Goal: Task Accomplishment & Management: Manage account settings

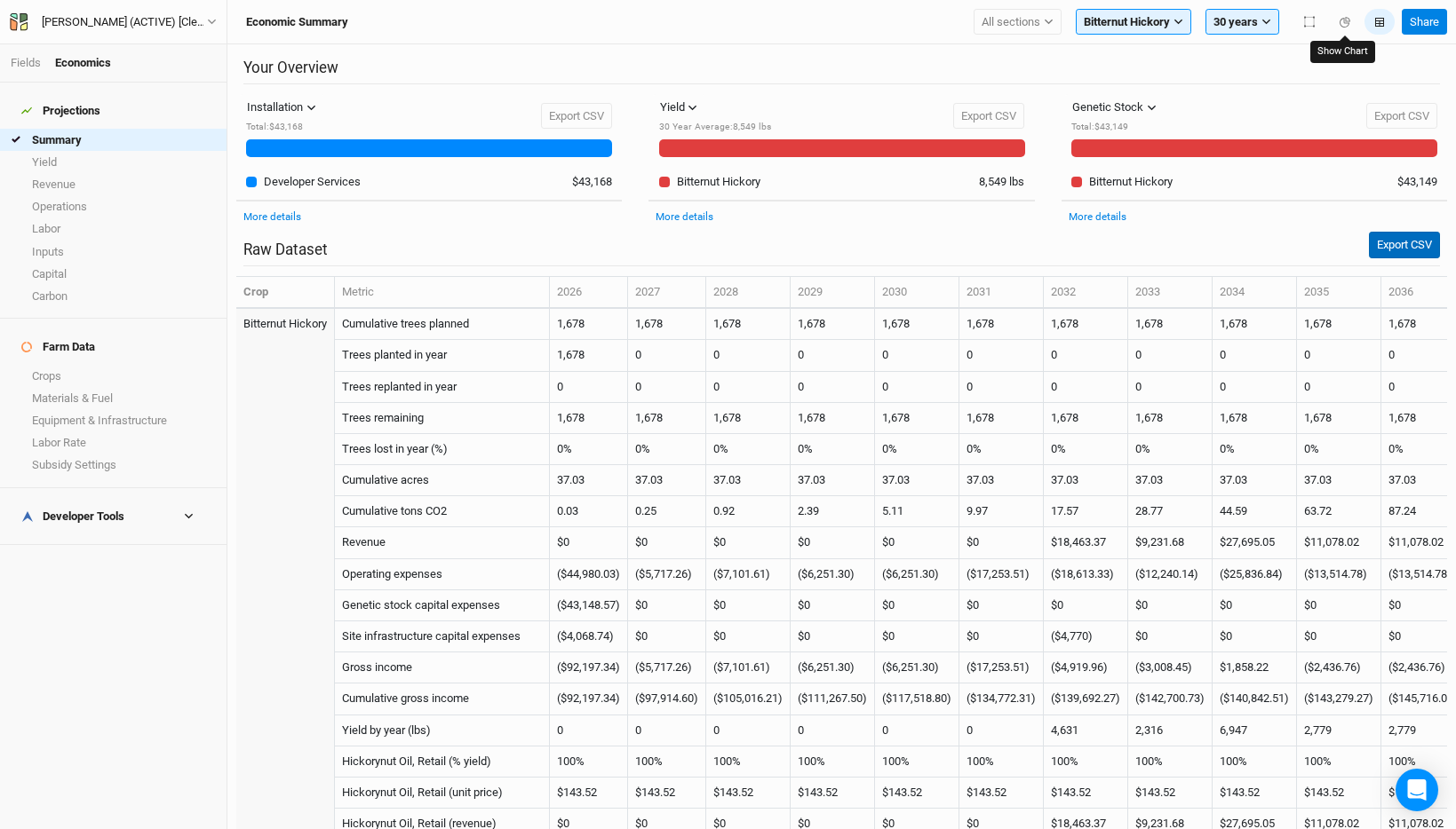
click at [1396, 238] on button "Export CSV" at bounding box center [1404, 245] width 71 height 27
click at [1036, 30] on span "All sections" at bounding box center [1010, 22] width 58 height 18
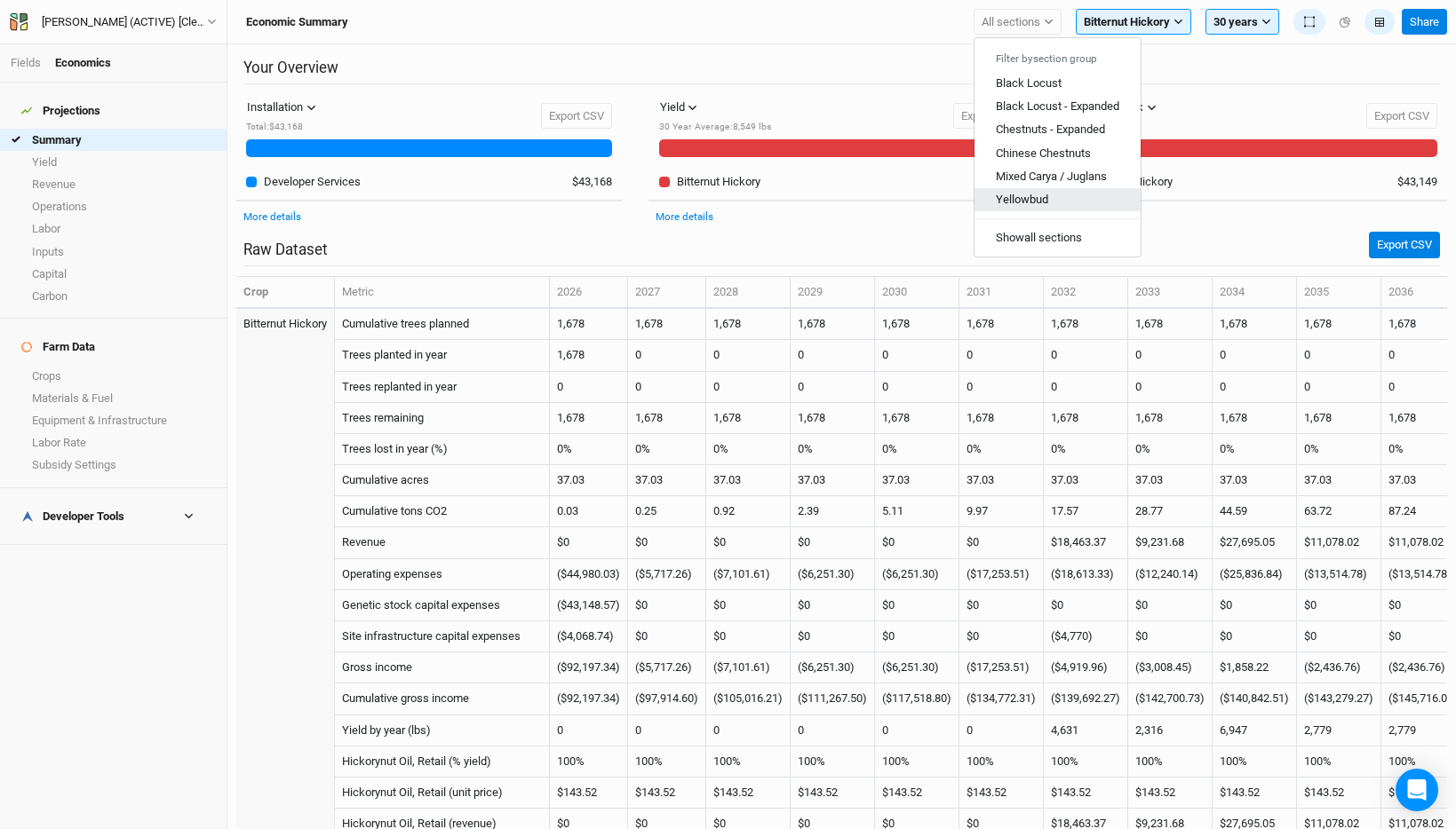
click at [1053, 197] on button "Yellowbud" at bounding box center [1057, 199] width 166 height 23
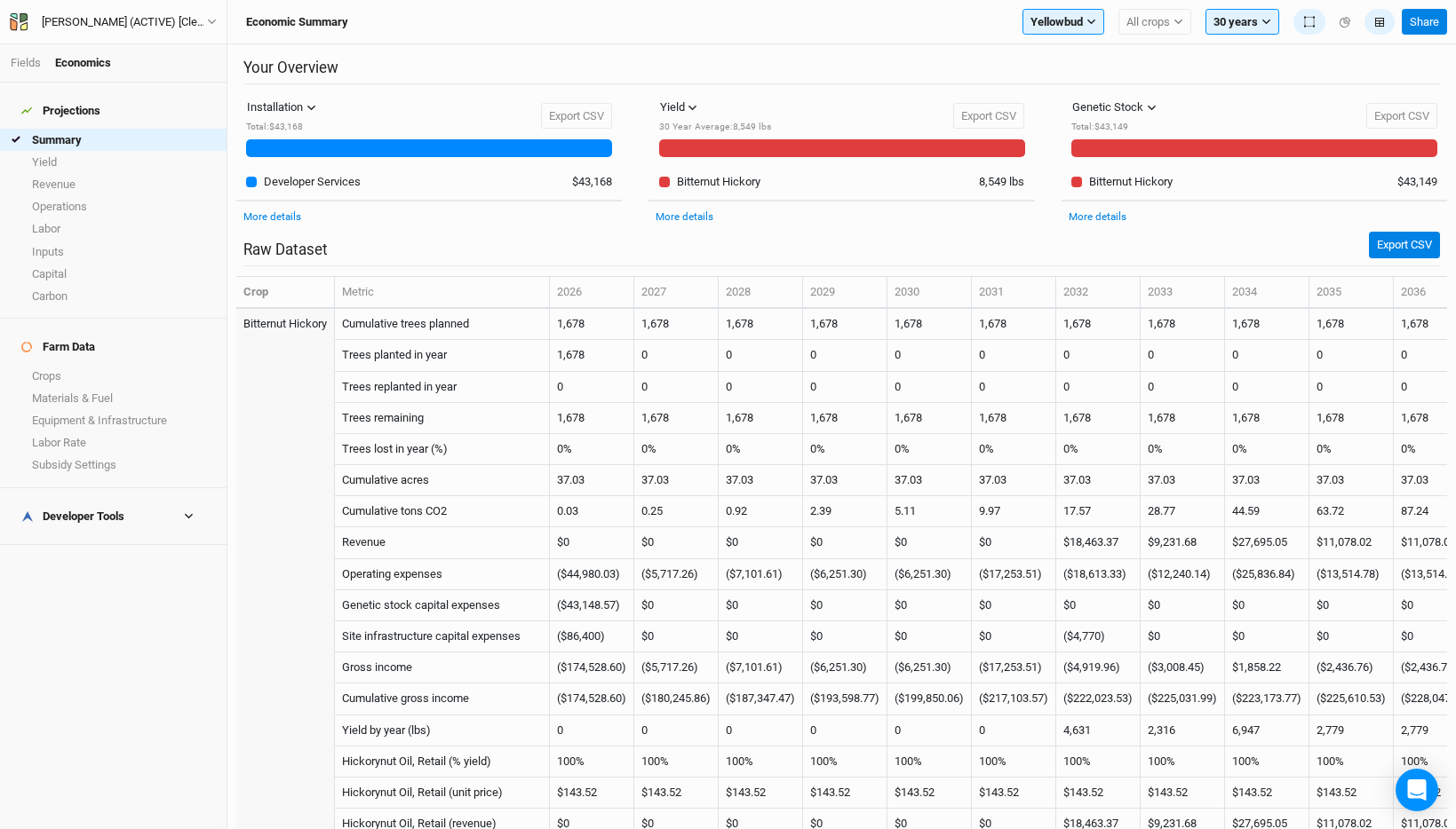
click at [968, 59] on h2 "Your Overview" at bounding box center [842, 71] width 1196 height 26
click at [1058, 23] on span "Yellowbud" at bounding box center [1056, 22] width 52 height 18
click at [1071, 16] on span "Yellowbud" at bounding box center [1056, 22] width 52 height 18
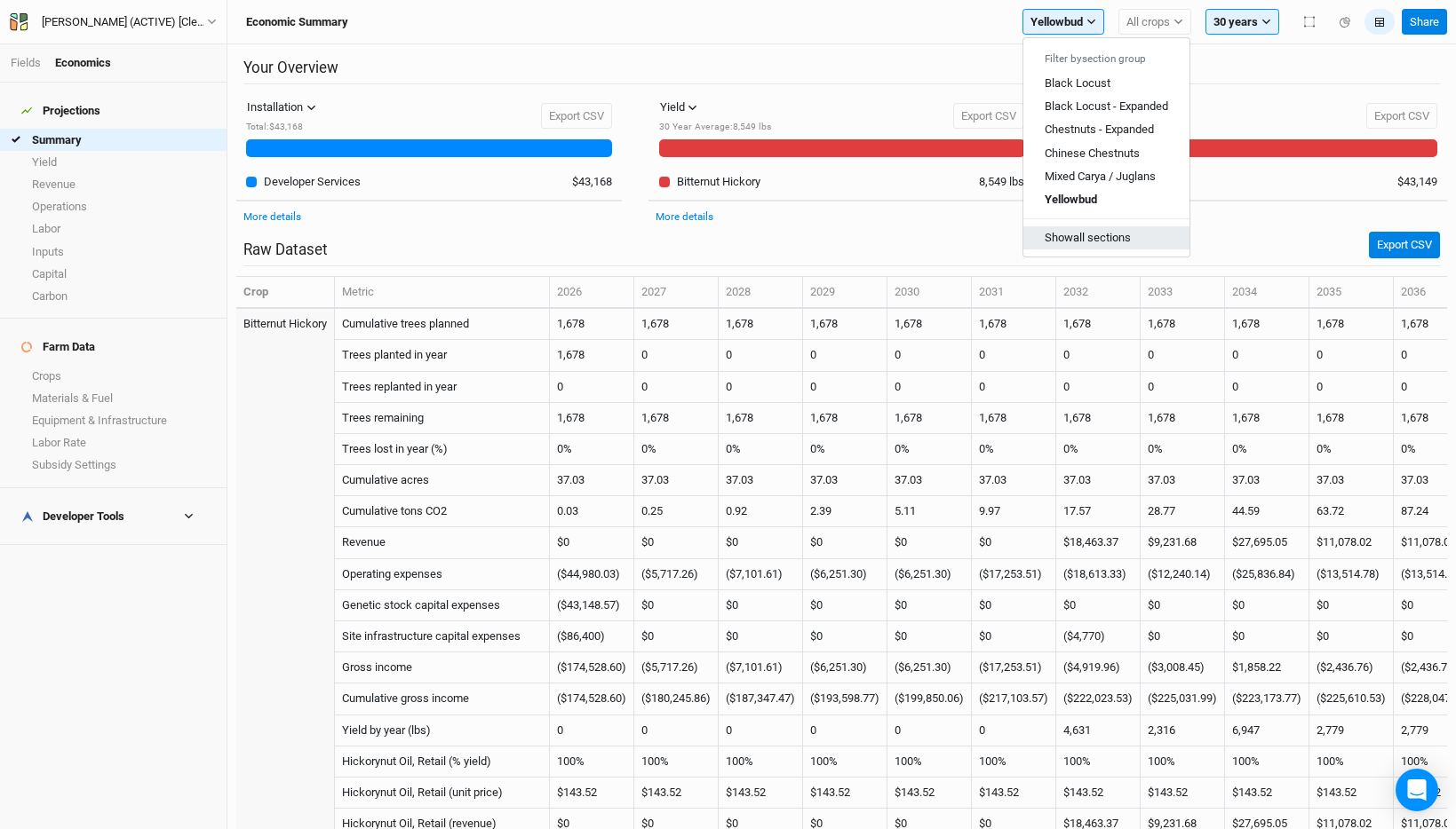
click at [1058, 240] on button "Show all sections" at bounding box center [1106, 237] width 166 height 23
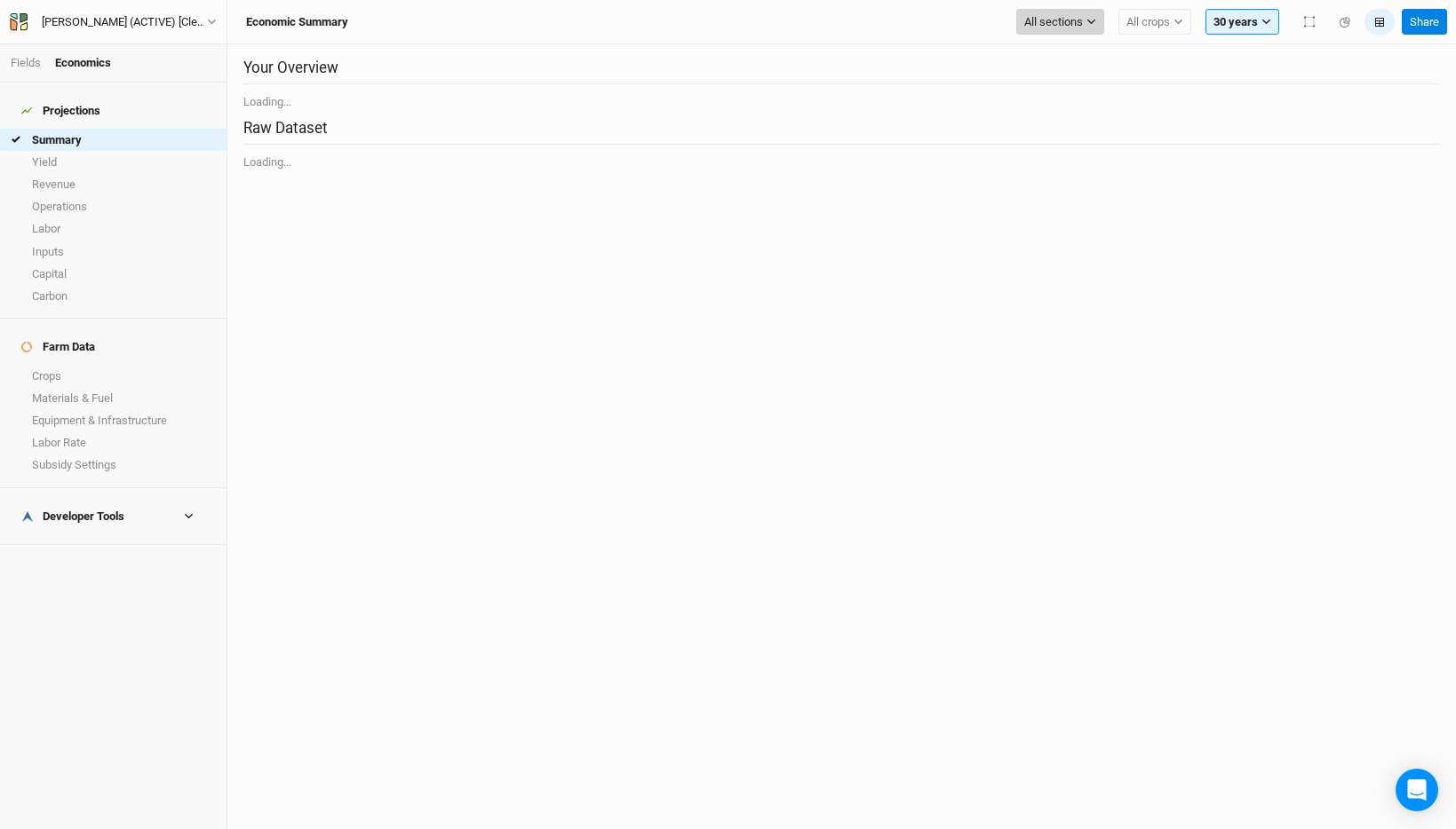
click at [1051, 22] on span "All sections" at bounding box center [1052, 22] width 58 height 18
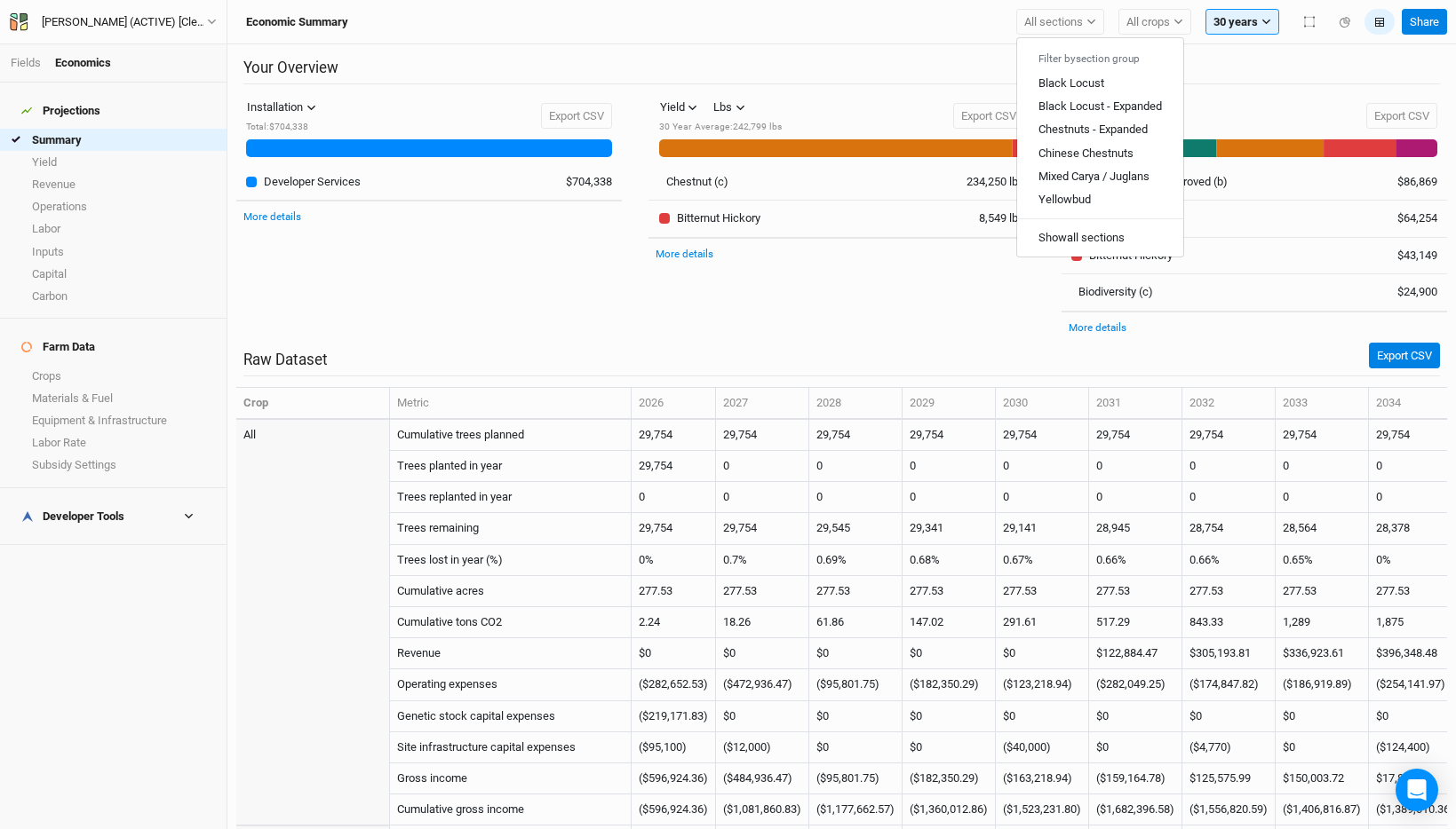
click at [1200, 65] on h2 "Your Overview" at bounding box center [842, 71] width 1196 height 26
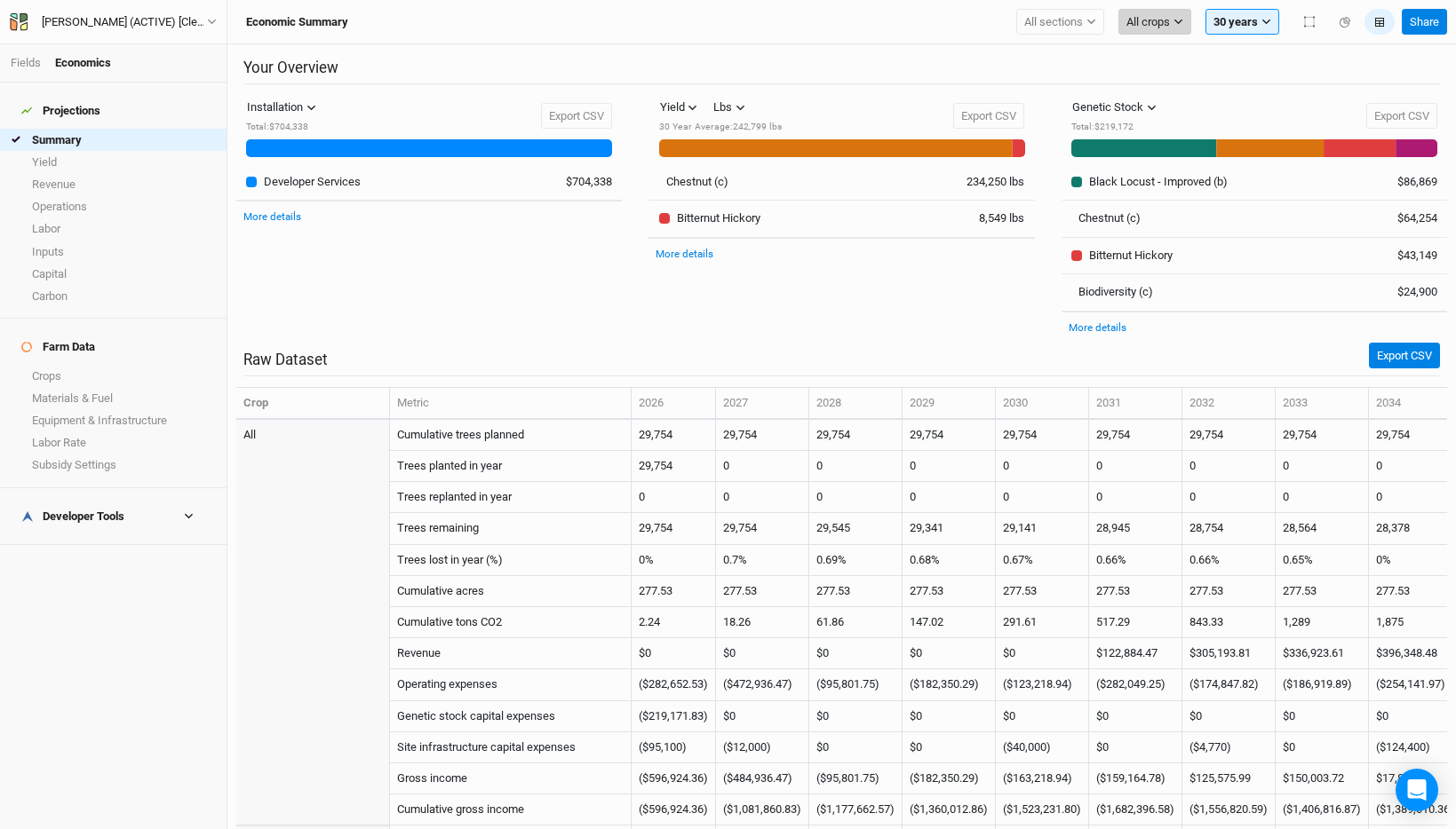
click at [1147, 14] on span "All crops" at bounding box center [1148, 22] width 43 height 18
click at [1101, 55] on div "Your Overview Installation Installation Management Harvest Marketing Total : $7…" at bounding box center [841, 436] width 1228 height 785
click at [1148, 14] on span "All crops" at bounding box center [1148, 22] width 43 height 18
click at [1179, 146] on button "Black Locust - Improved (b)" at bounding box center [1210, 152] width 182 height 23
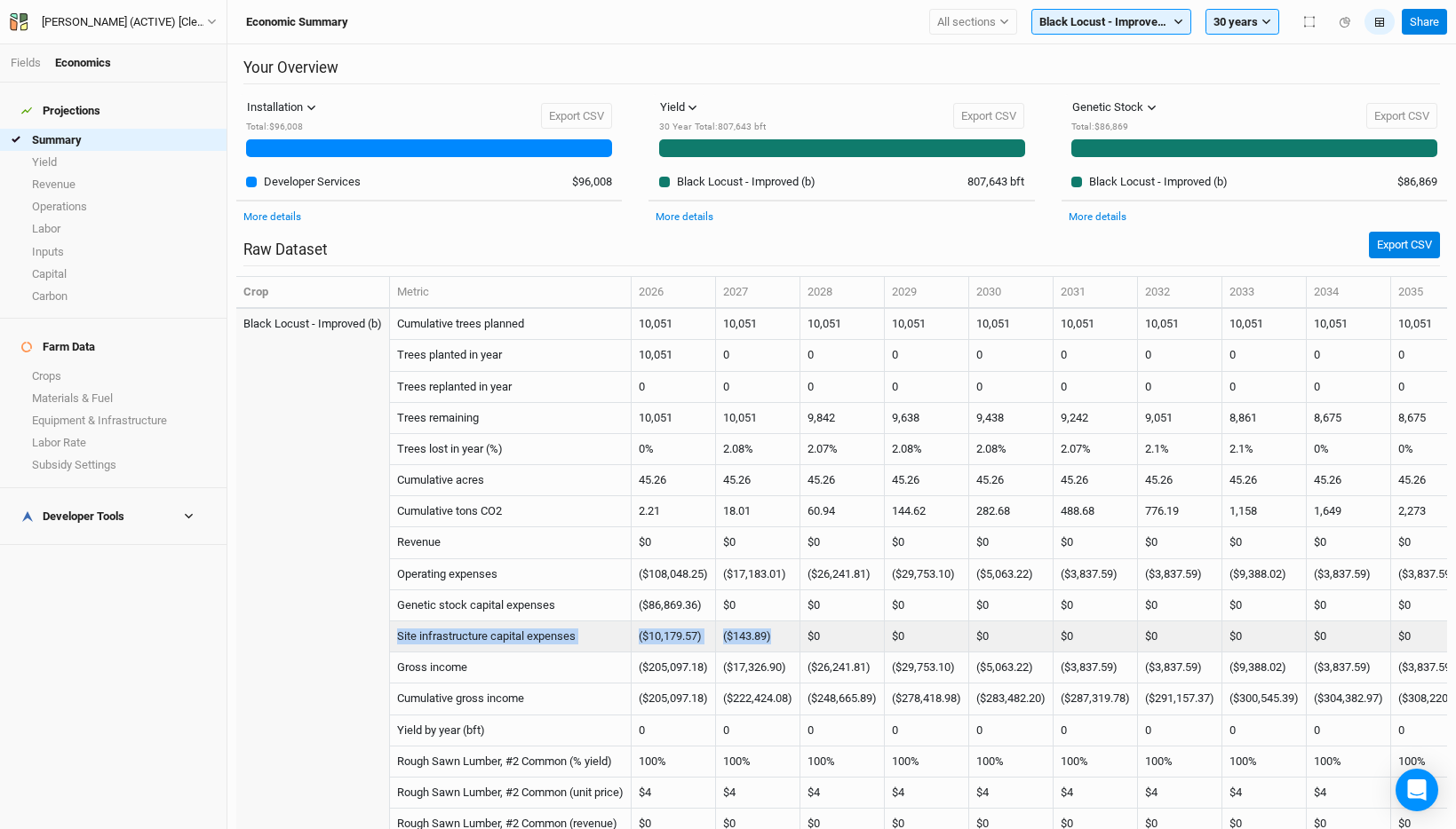
drag, startPoint x: 788, startPoint y: 637, endPoint x: 398, endPoint y: 639, distance: 390.0
copy tr "Site infrastructure capital expenses ($10,179.57) ($143.89)"
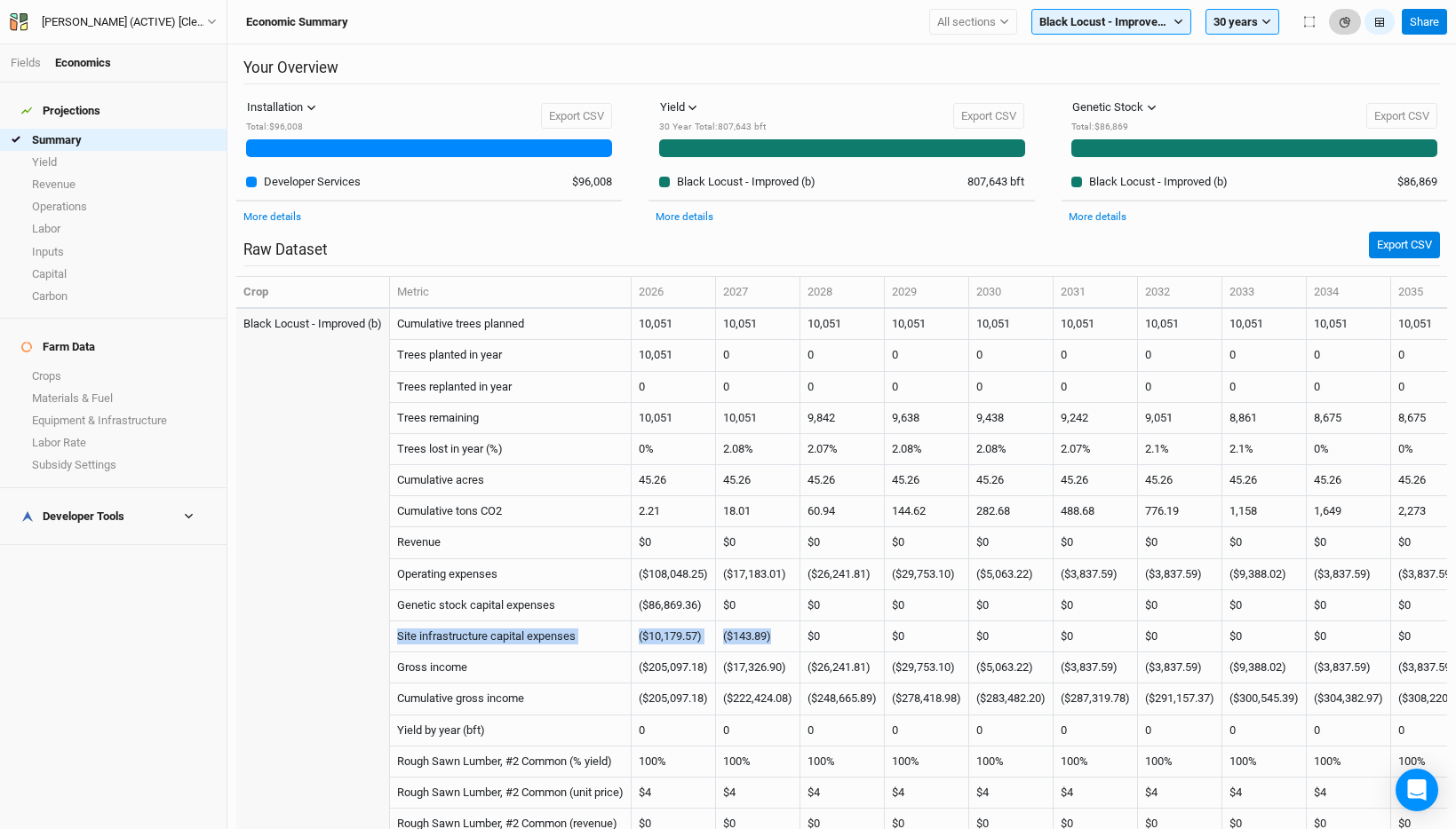
click at [1338, 24] on button "button" at bounding box center [1344, 22] width 32 height 27
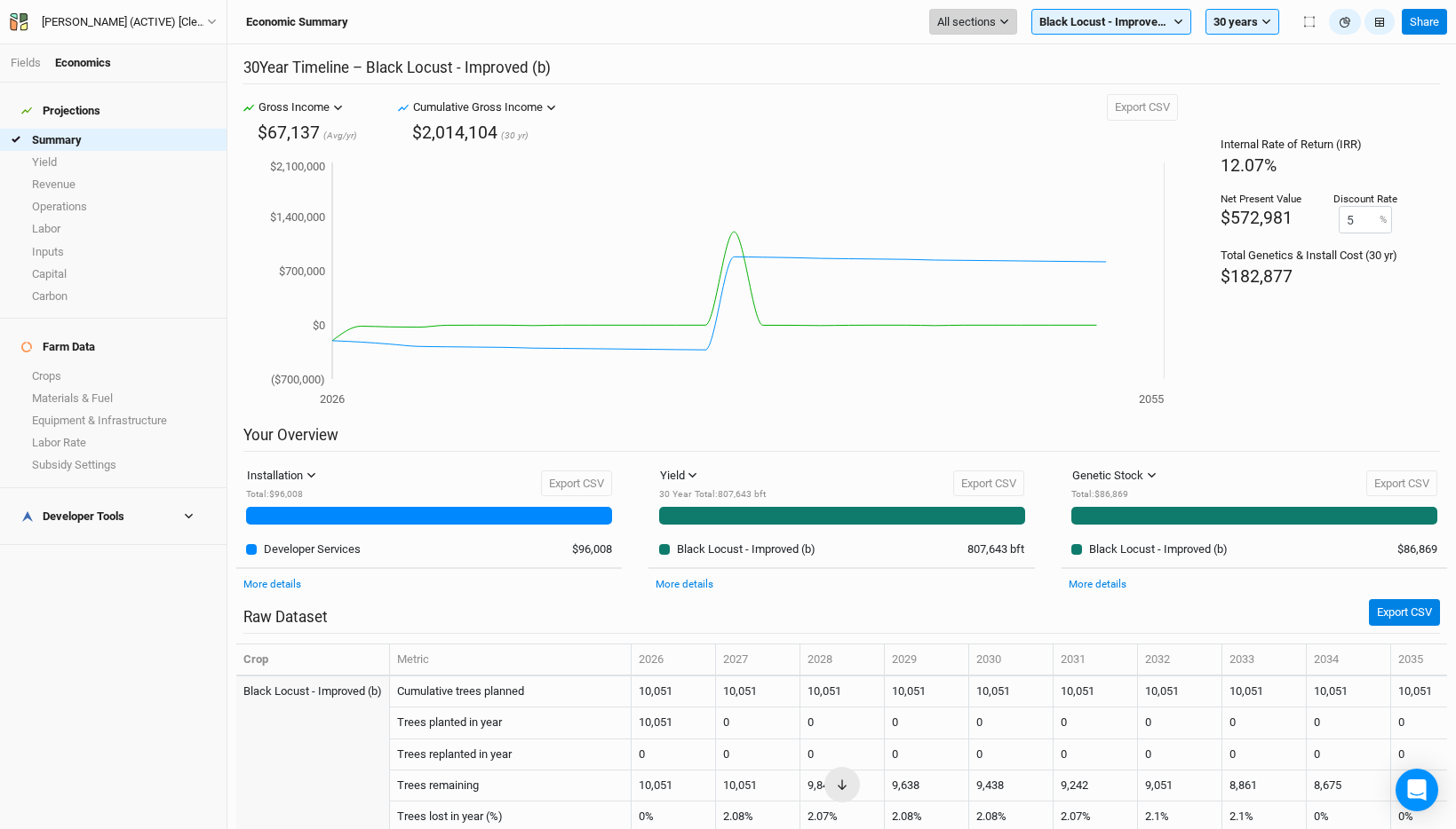
click at [991, 19] on span "All sections" at bounding box center [965, 22] width 58 height 18
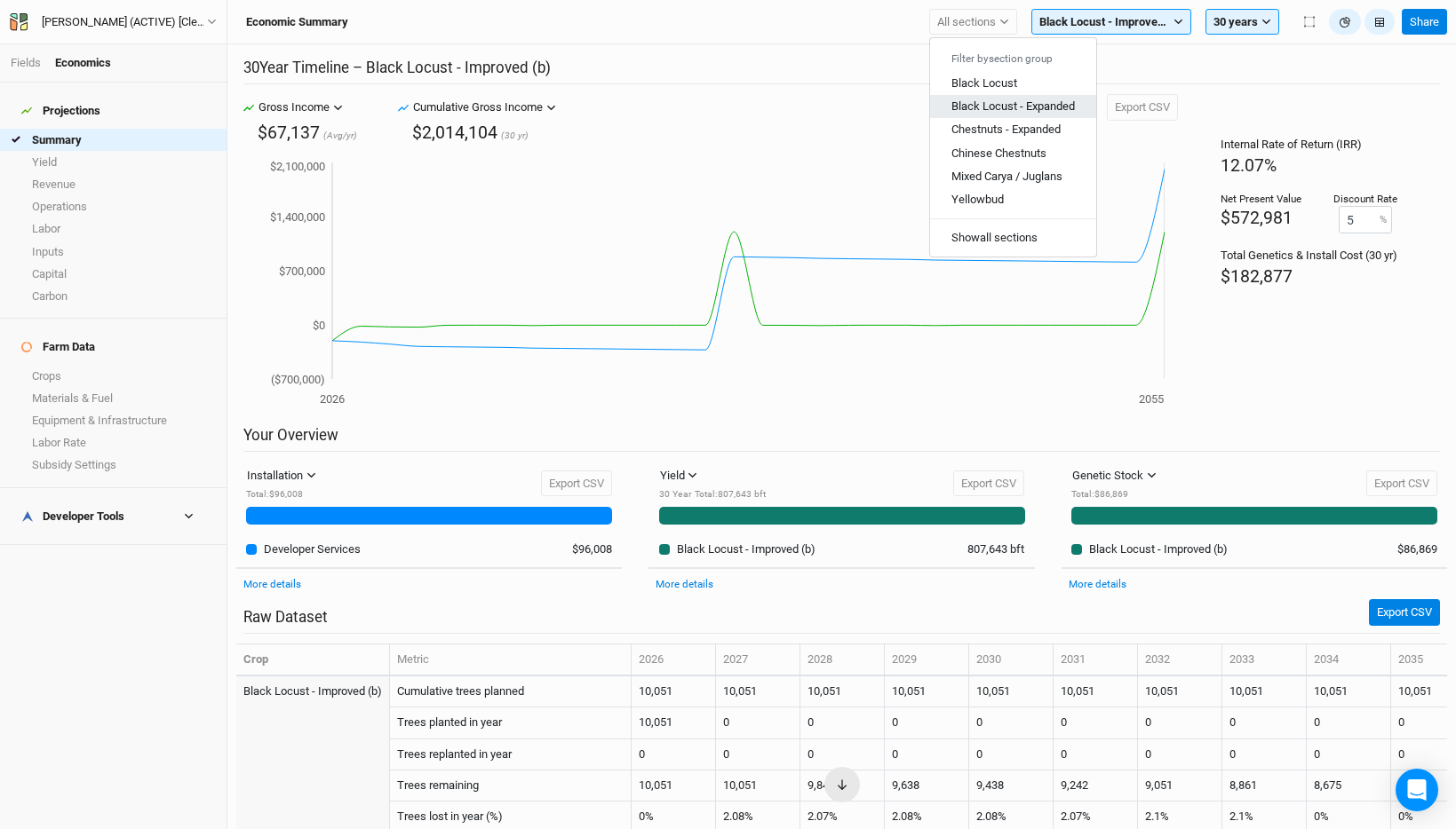
click at [1003, 106] on span "Black Locust - Expanded" at bounding box center [1013, 106] width 123 height 13
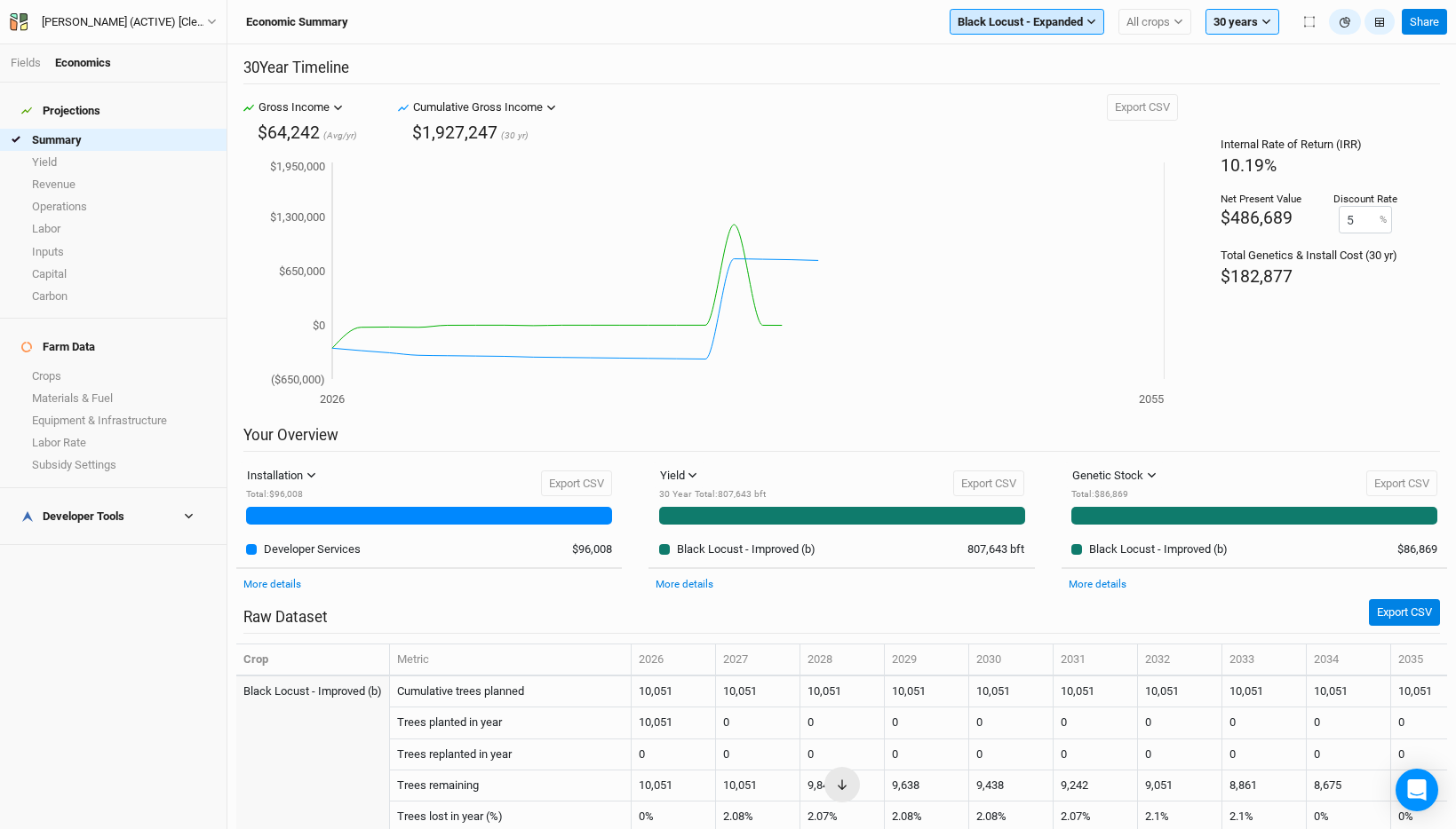
click at [1088, 22] on icon "button" at bounding box center [1091, 22] width 8 height 5
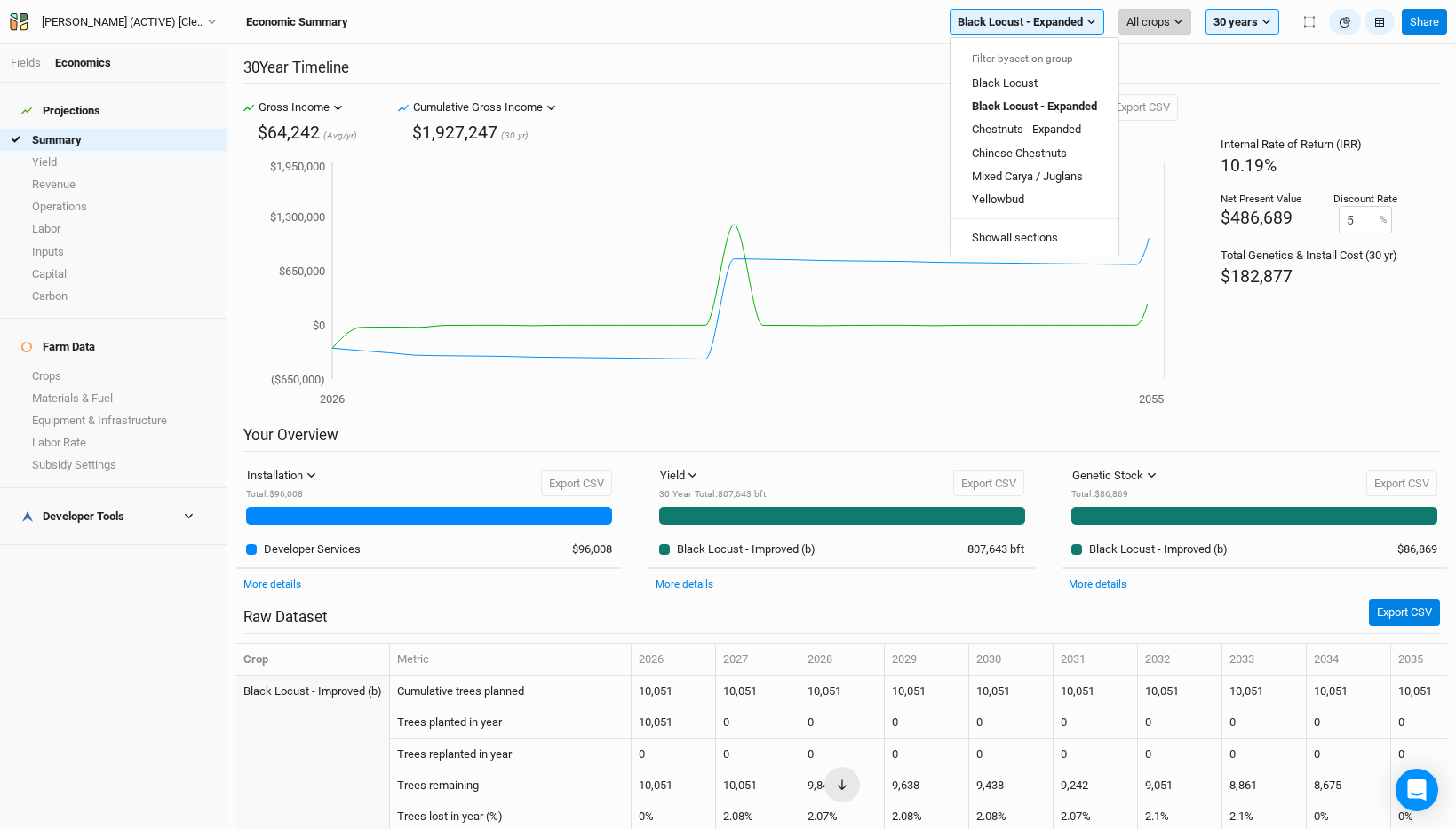
click at [1151, 22] on span "All crops" at bounding box center [1148, 22] width 43 height 18
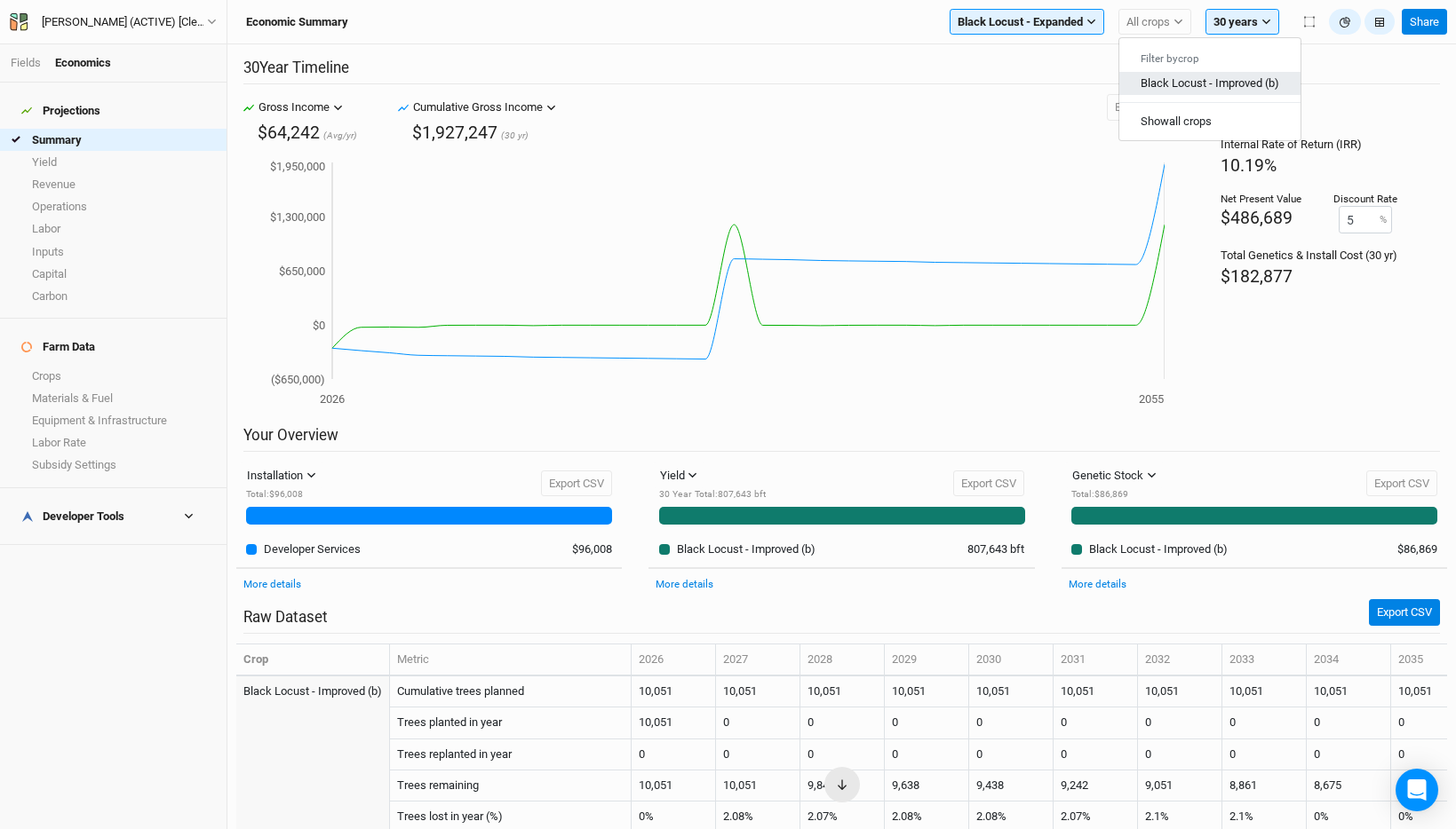
click at [1160, 78] on span "Black Locust - Improved (b)" at bounding box center [1209, 82] width 138 height 13
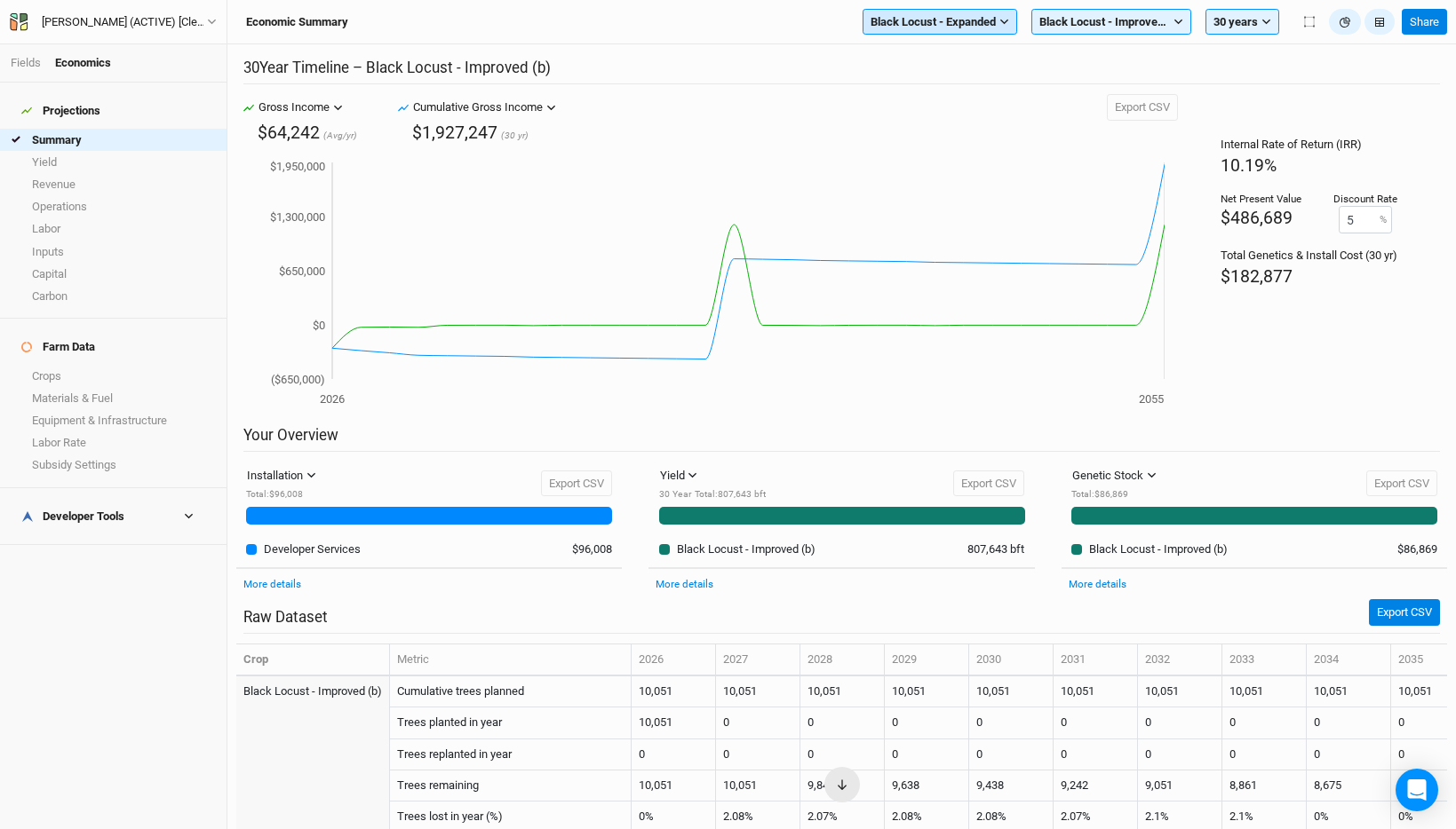
click at [975, 21] on span "Black Locust - Expanded" at bounding box center [933, 22] width 125 height 18
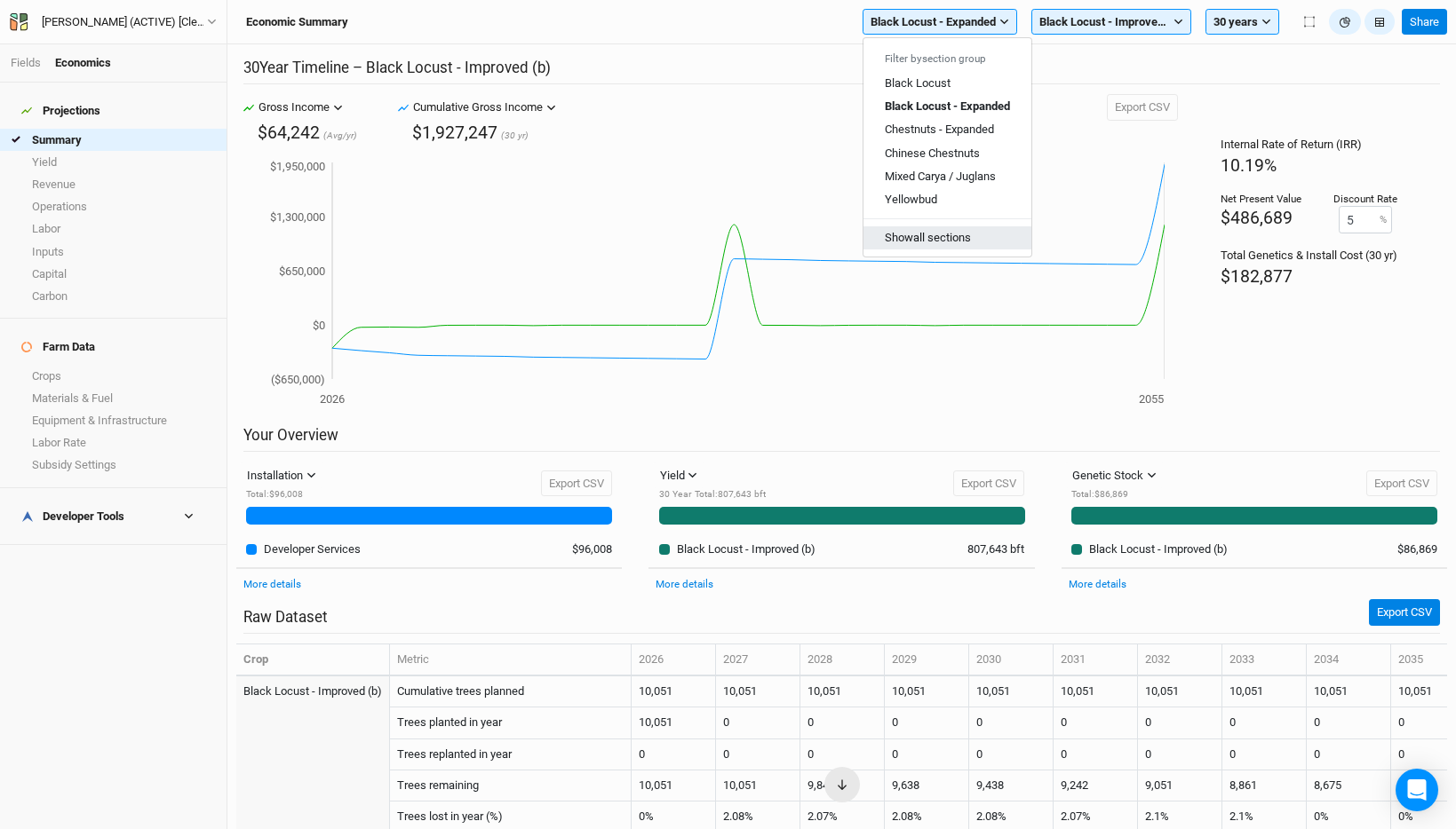
click at [968, 244] on button "Show all sections" at bounding box center [948, 237] width 168 height 23
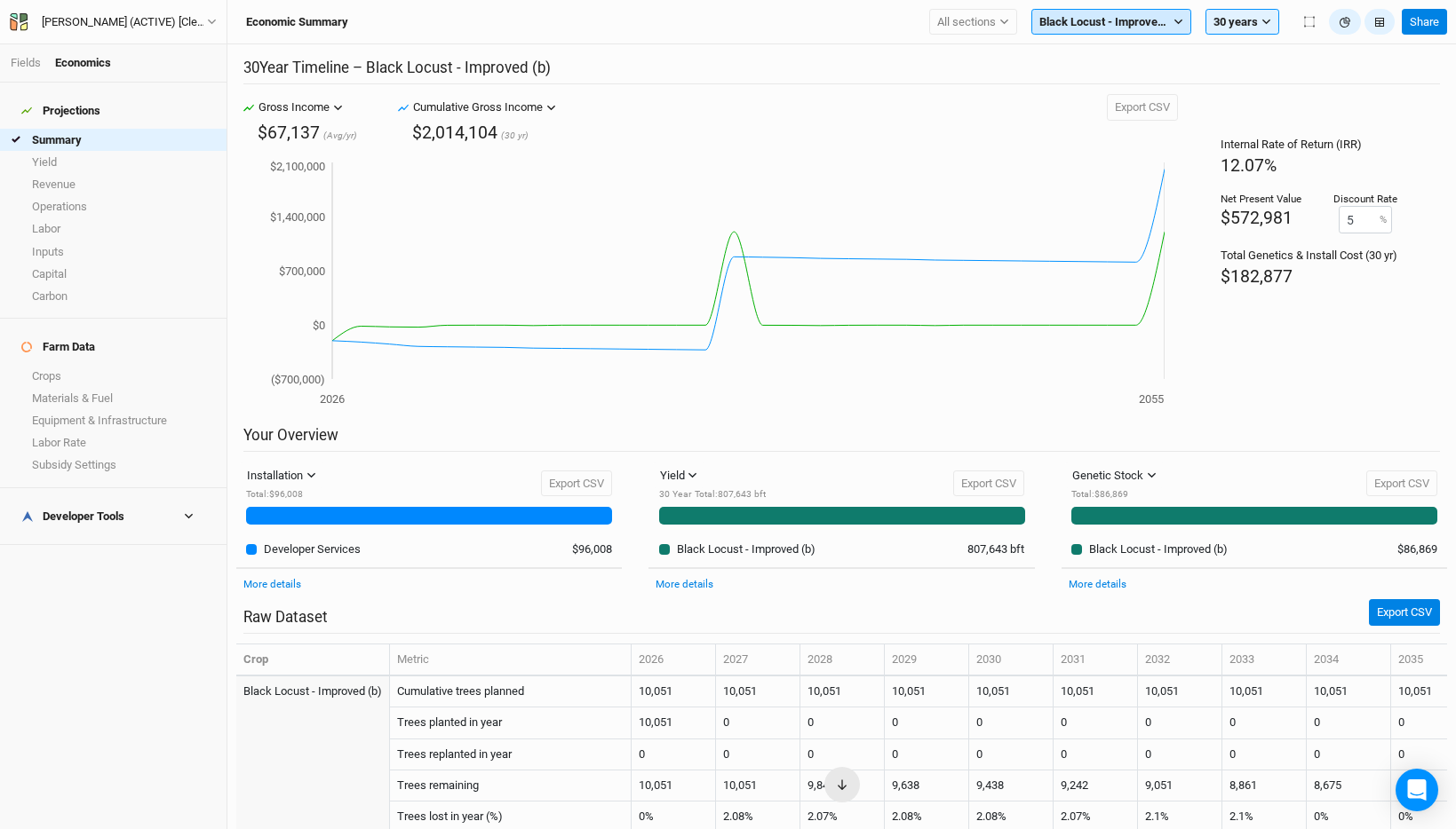
click at [1139, 28] on span "Black Locust - Improved (b)" at bounding box center [1105, 22] width 130 height 18
click at [1098, 125] on span "Bitternut Hickory" at bounding box center [1095, 128] width 84 height 13
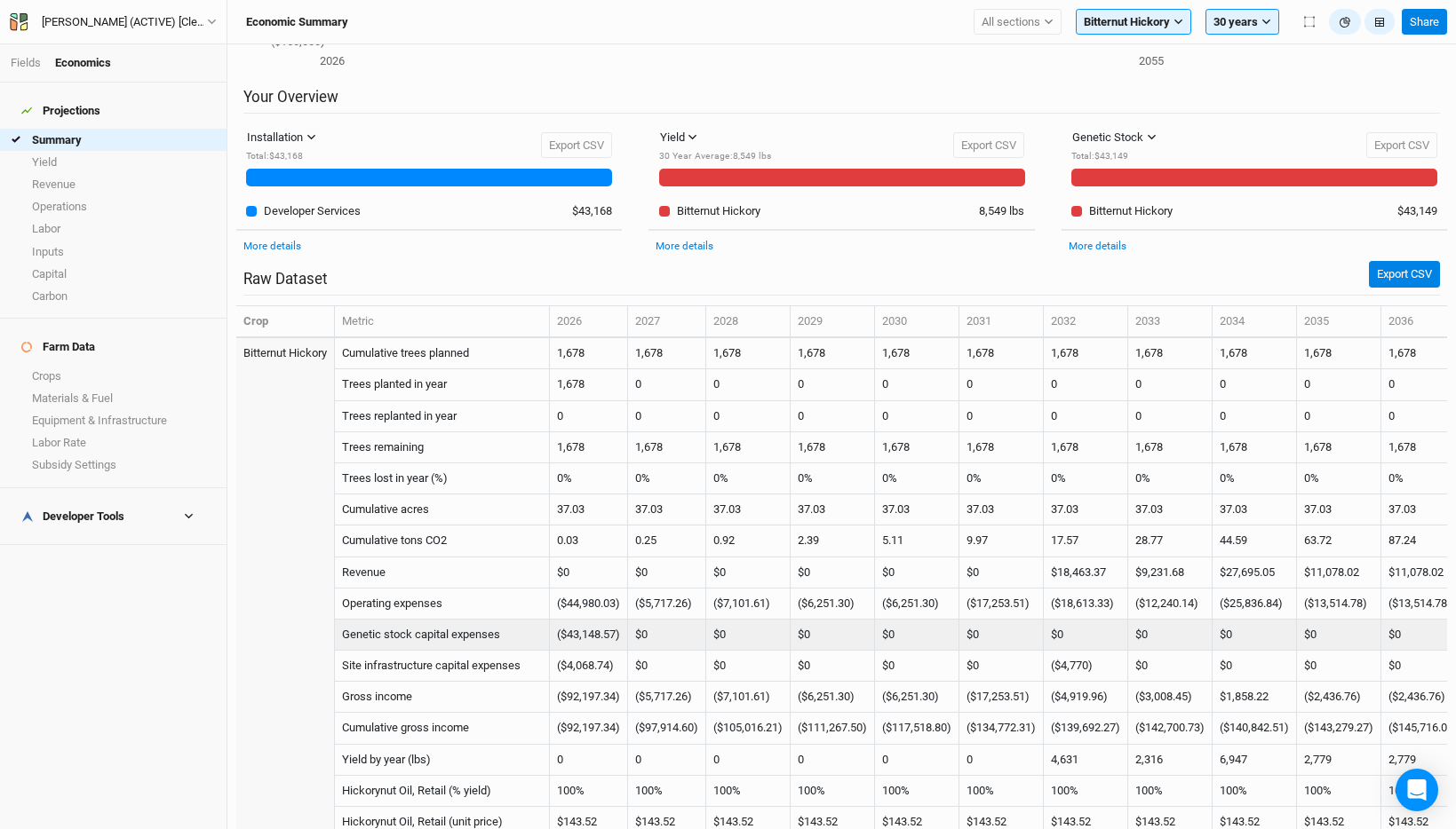
scroll to position [489, 0]
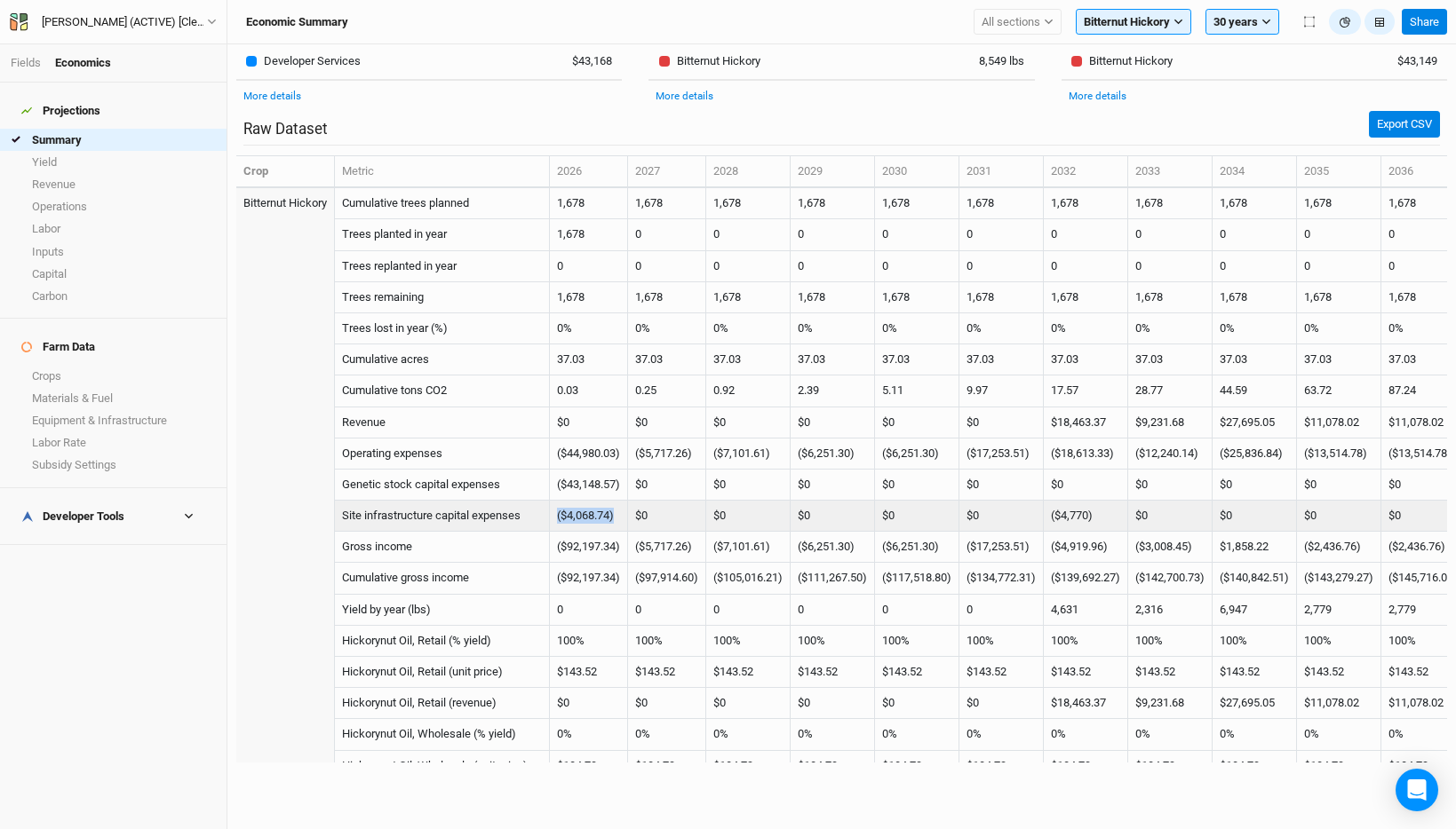
drag, startPoint x: 624, startPoint y: 519, endPoint x: 562, endPoint y: 515, distance: 62.1
click at [562, 515] on td "($4,068.74)" at bounding box center [588, 515] width 78 height 31
copy td "($4,068.74)"
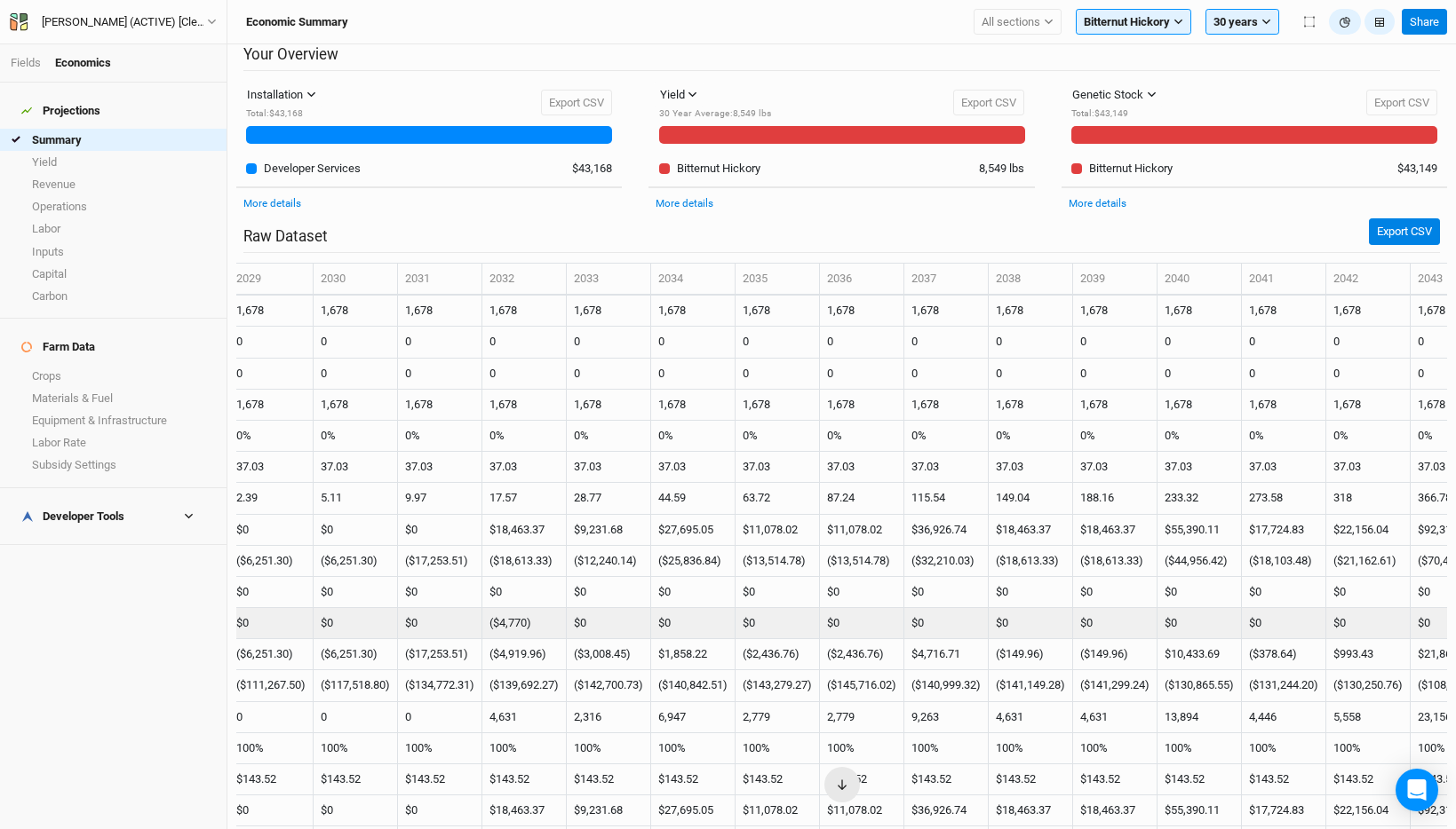
scroll to position [0, 579]
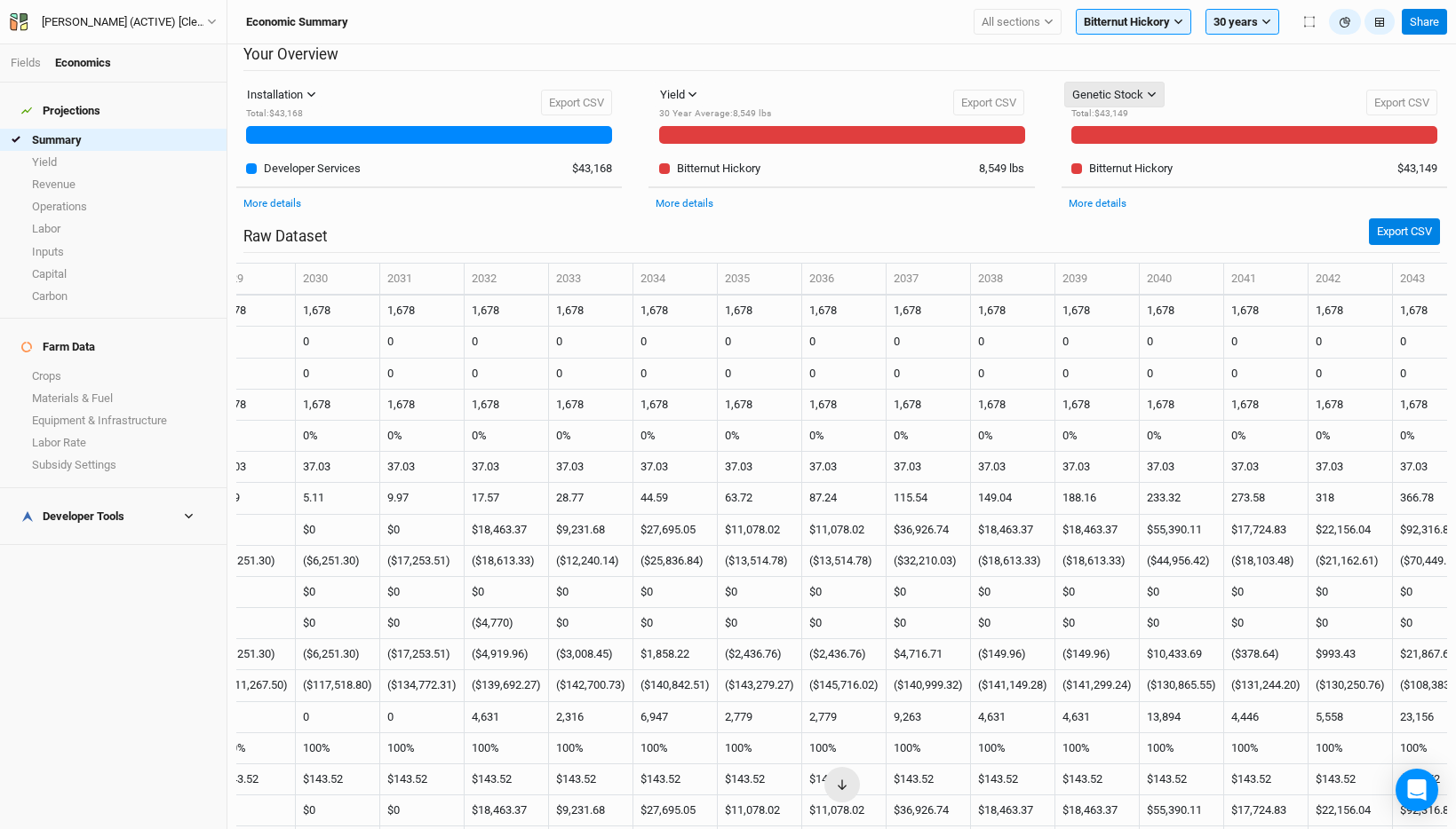
click at [1131, 104] on button "Genetic Stock" at bounding box center [1114, 95] width 101 height 27
click at [1137, 165] on span "Equipment & Infra" at bounding box center [1143, 158] width 115 height 21
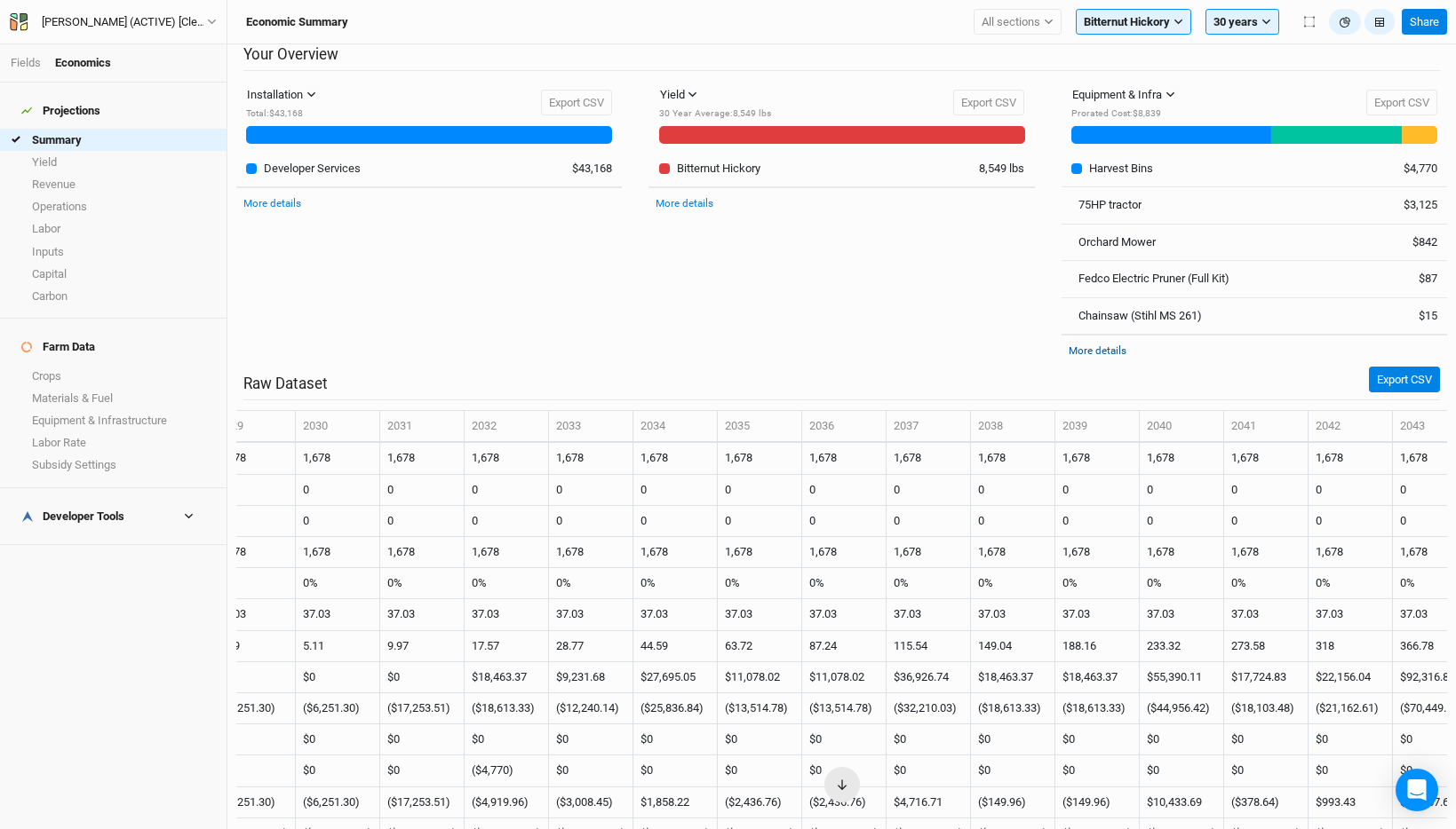
click at [1113, 349] on link "More details" at bounding box center [1097, 350] width 57 height 13
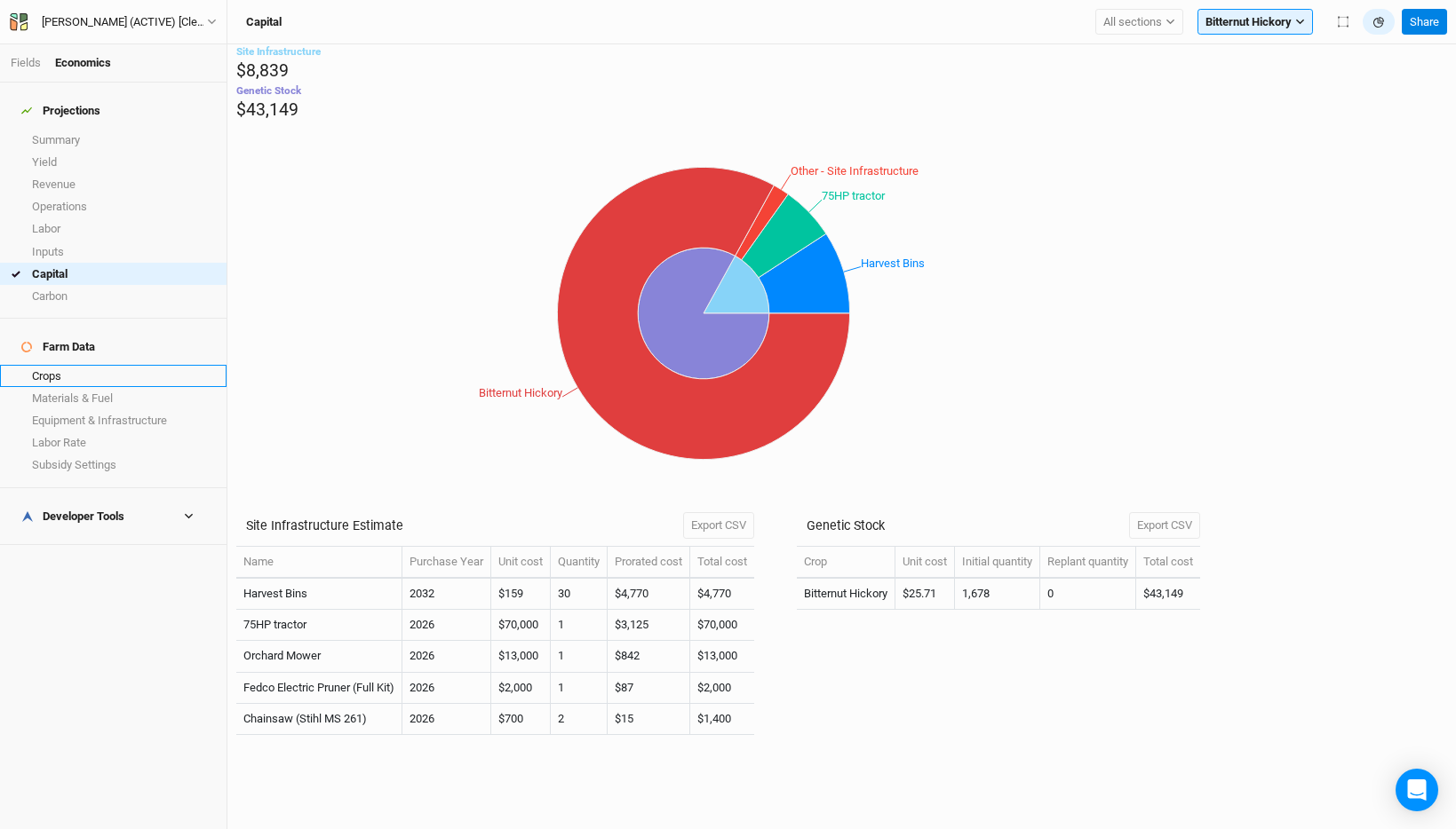
click at [75, 365] on link "Crops" at bounding box center [113, 376] width 226 height 22
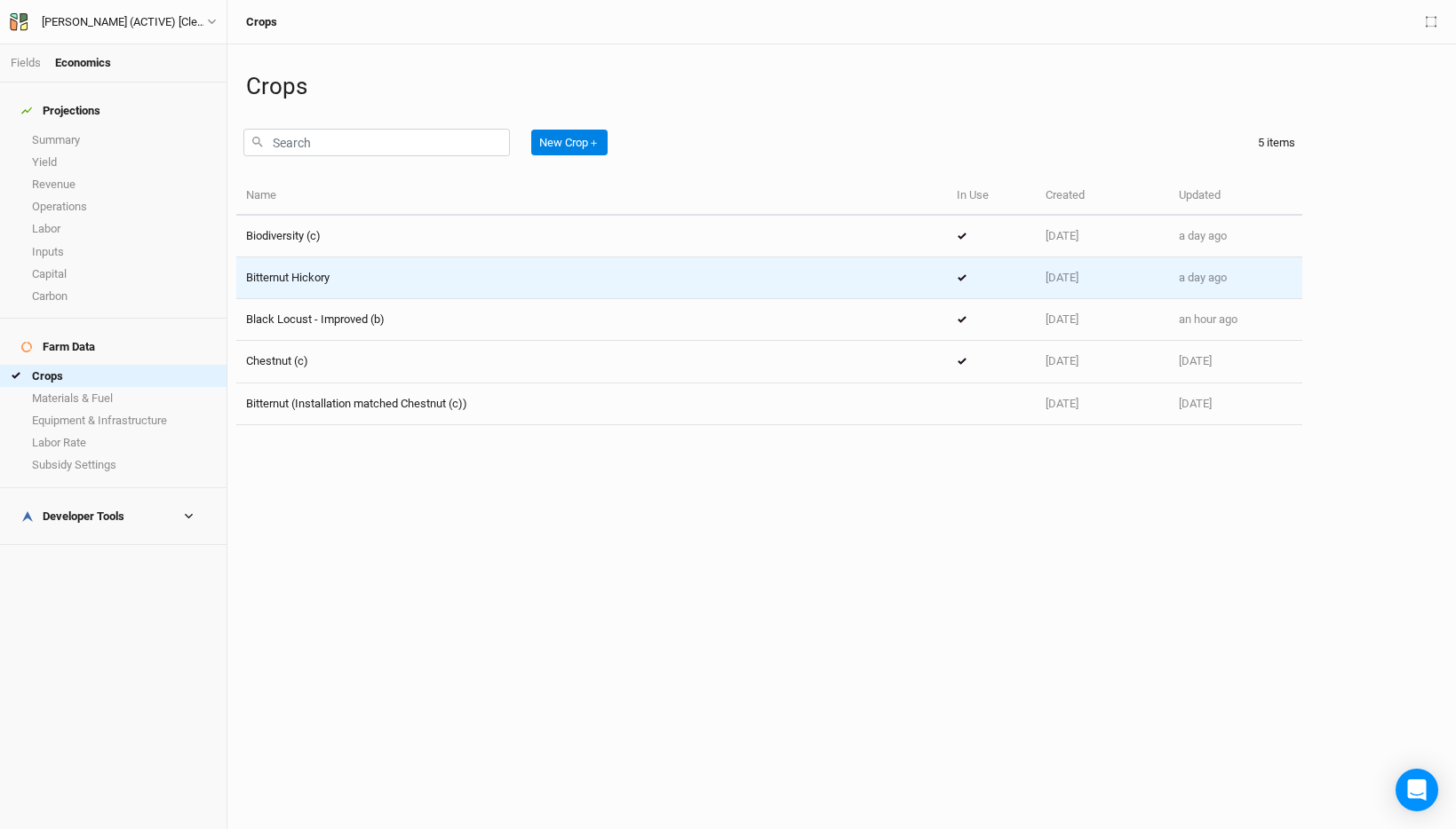
click at [370, 273] on div "Bitternut Hickory" at bounding box center [591, 278] width 691 height 16
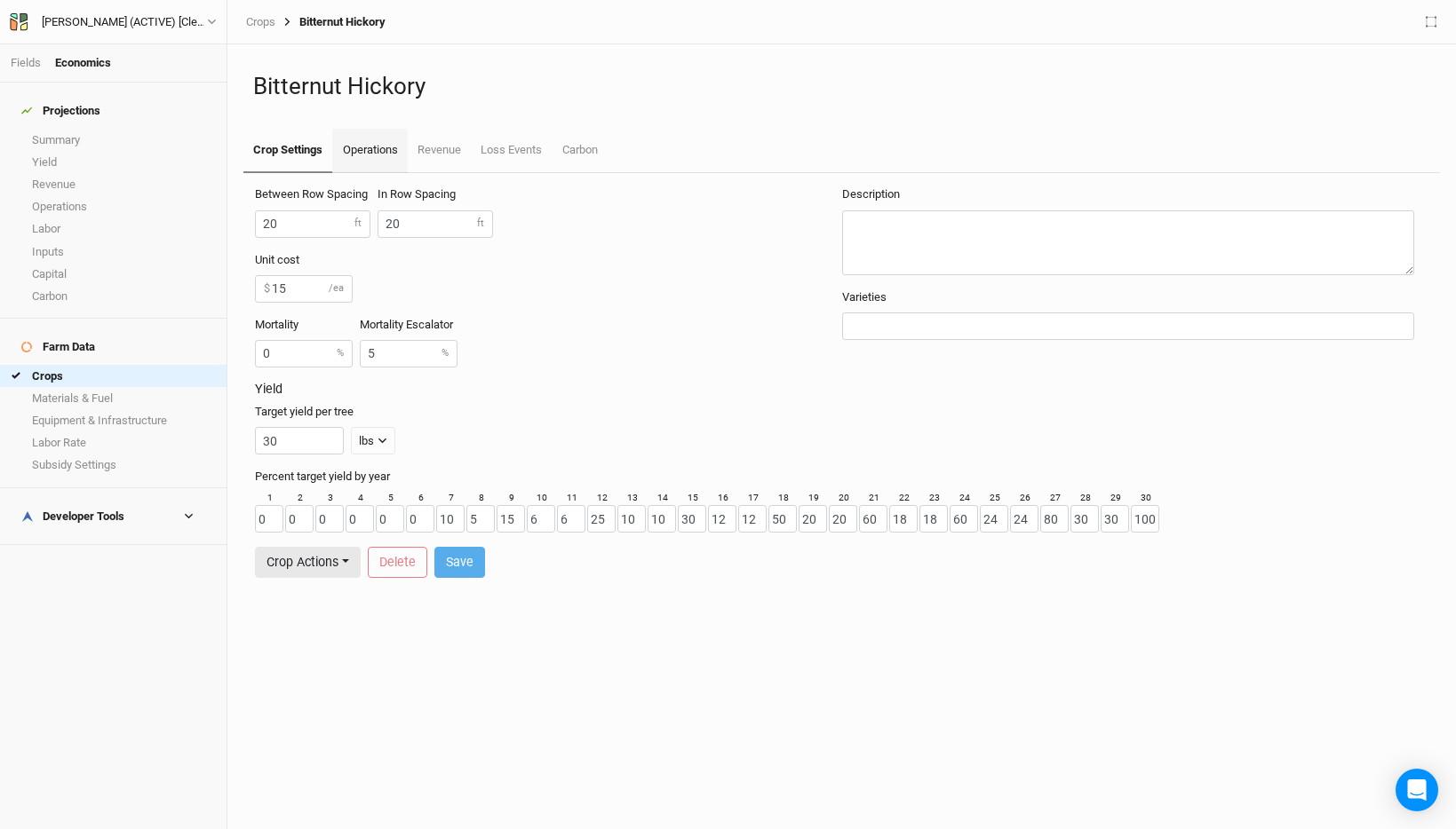
click at [375, 150] on link "Operations" at bounding box center [369, 150] width 75 height 44
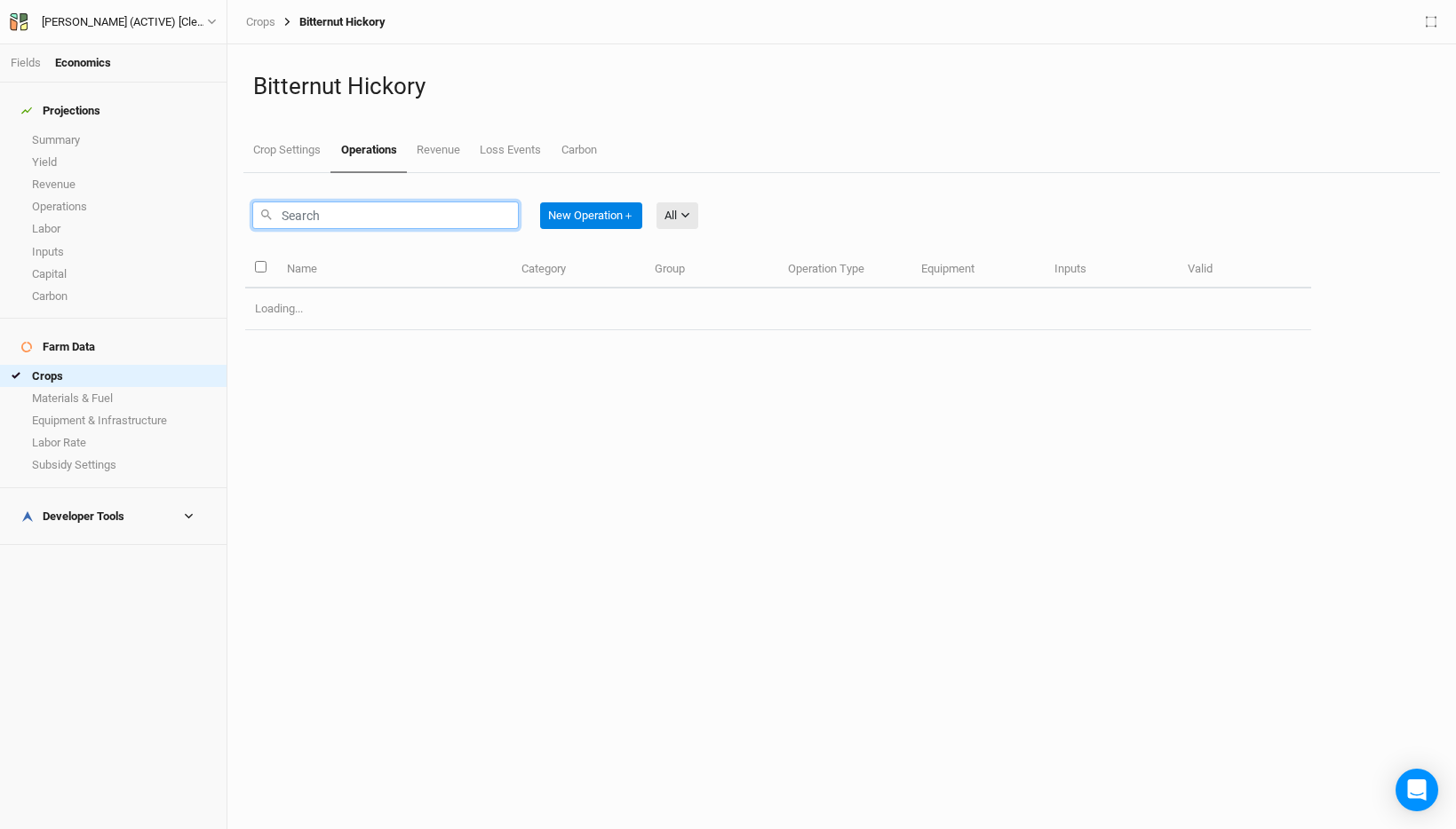
click at [348, 213] on input "text" at bounding box center [386, 215] width 267 height 28
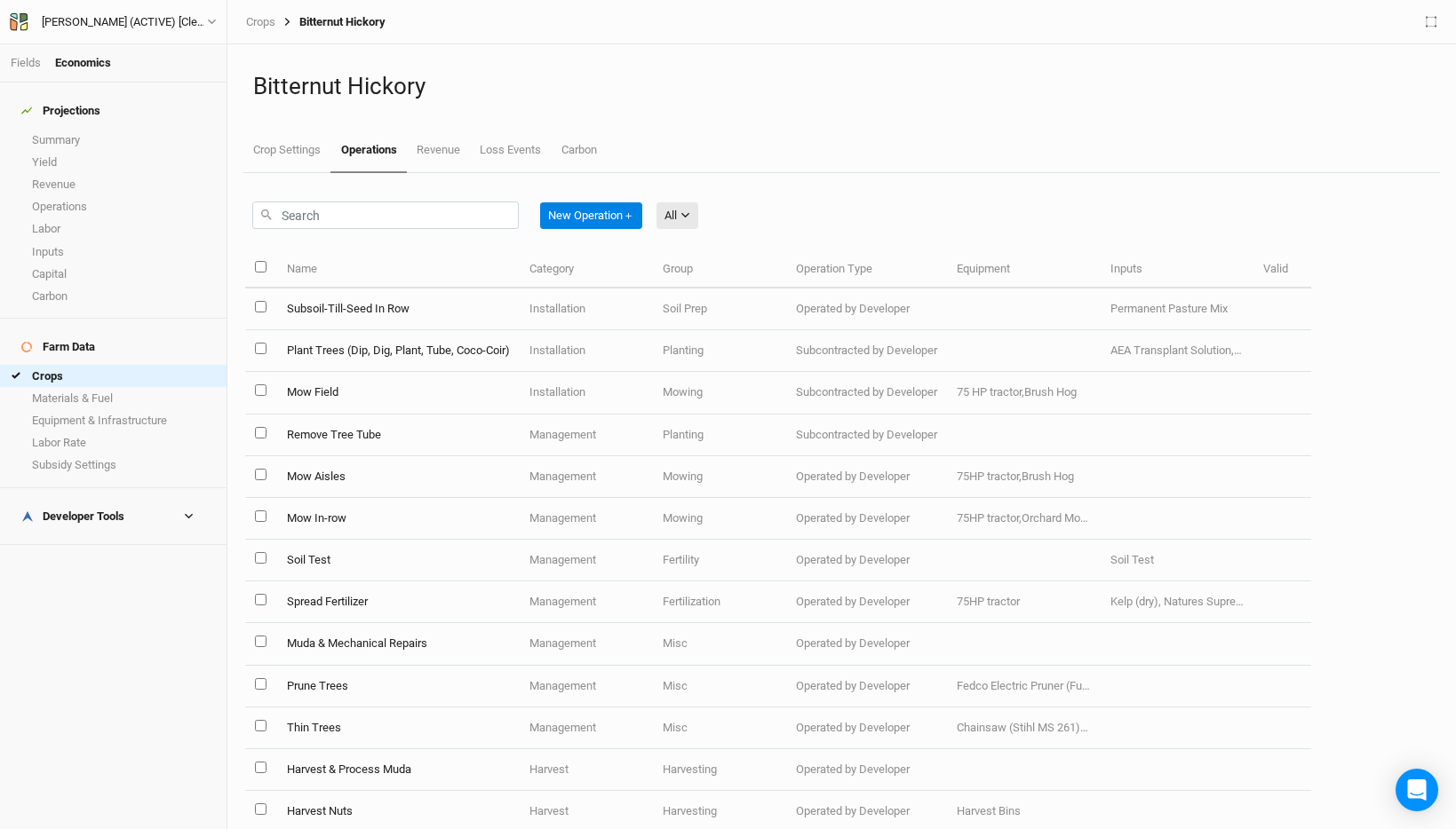
click at [652, 204] on div "New Operation ＋ All All Harvest Installation Management Marketing" at bounding box center [476, 215] width 446 height 41
click at [675, 214] on div "All" at bounding box center [670, 216] width 13 height 18
click at [723, 270] on span "Harvest" at bounding box center [708, 280] width 50 height 21
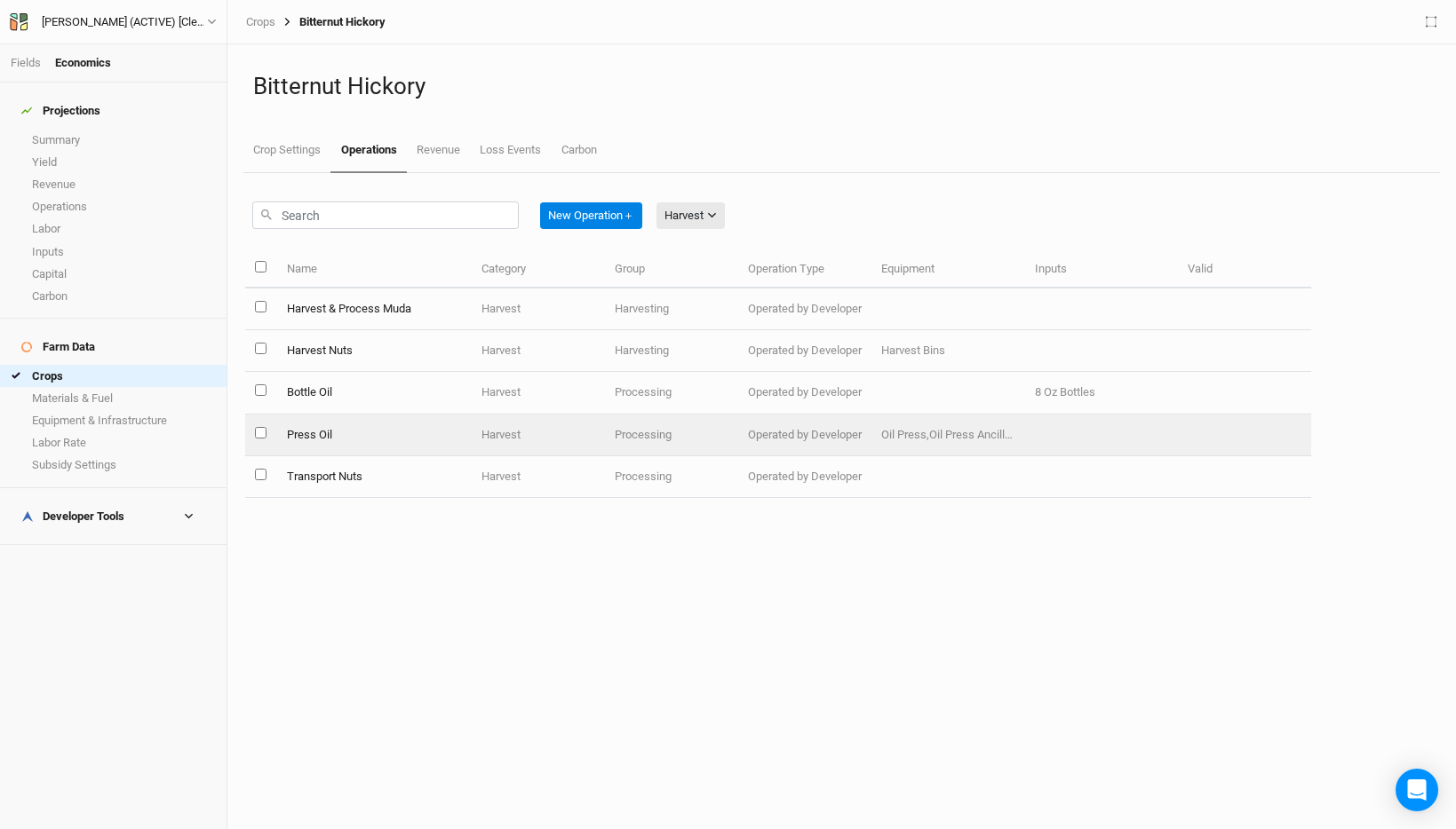
click at [336, 437] on td "Press Oil" at bounding box center [374, 435] width 195 height 41
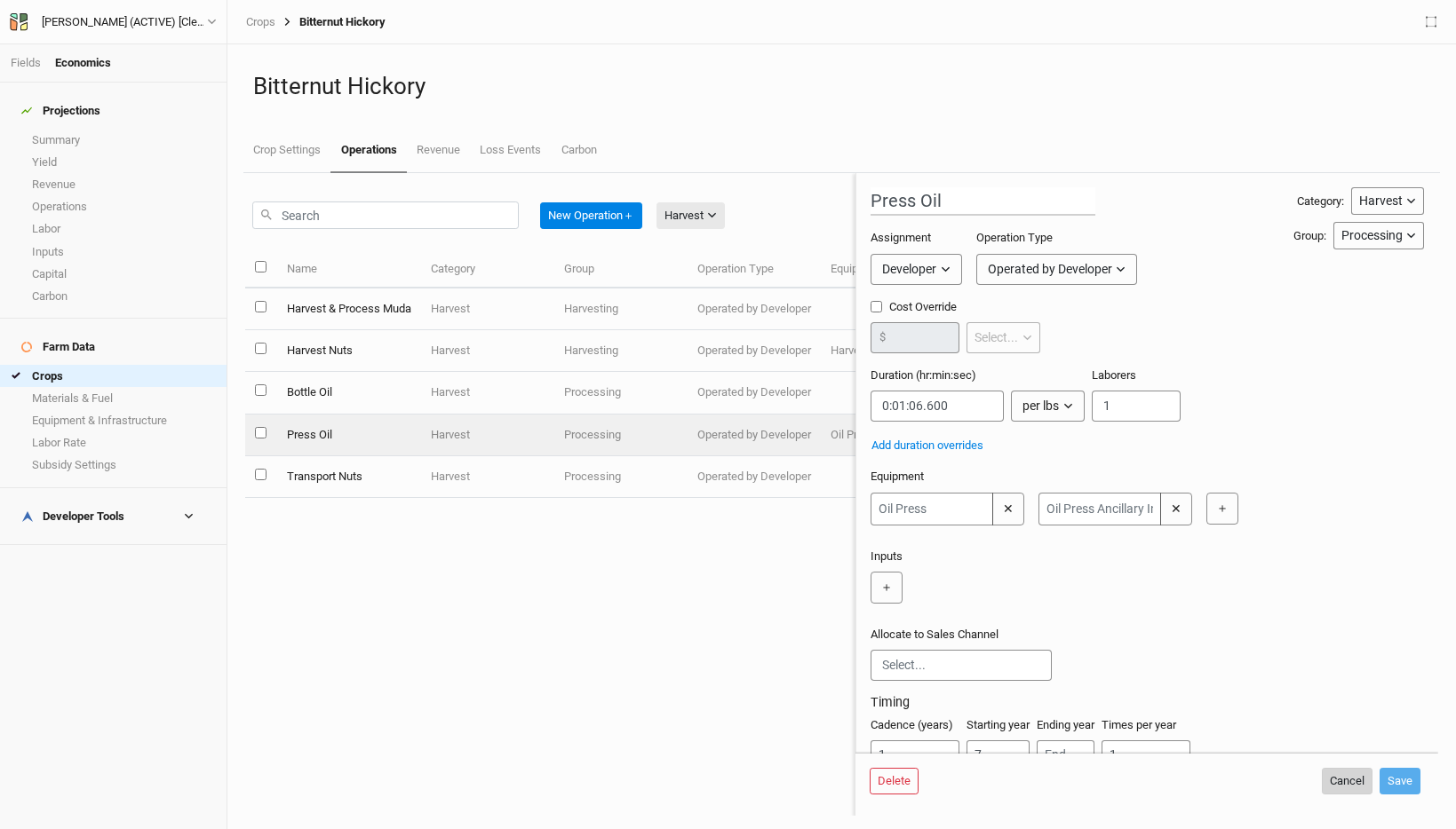
click at [1340, 777] on button "Cancel" at bounding box center [1346, 781] width 50 height 27
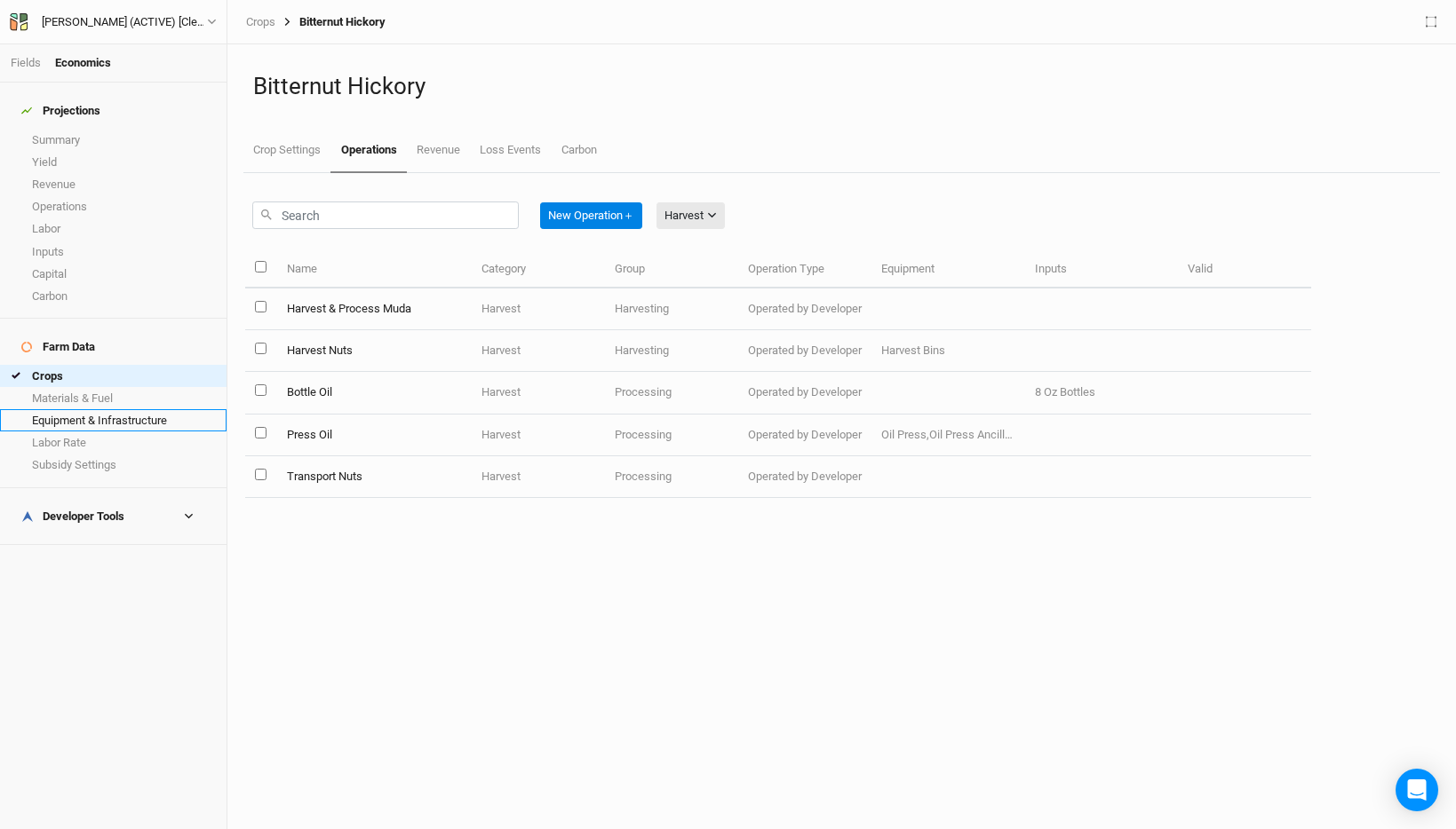
click at [127, 410] on link "Equipment & Infrastructure" at bounding box center [113, 420] width 226 height 22
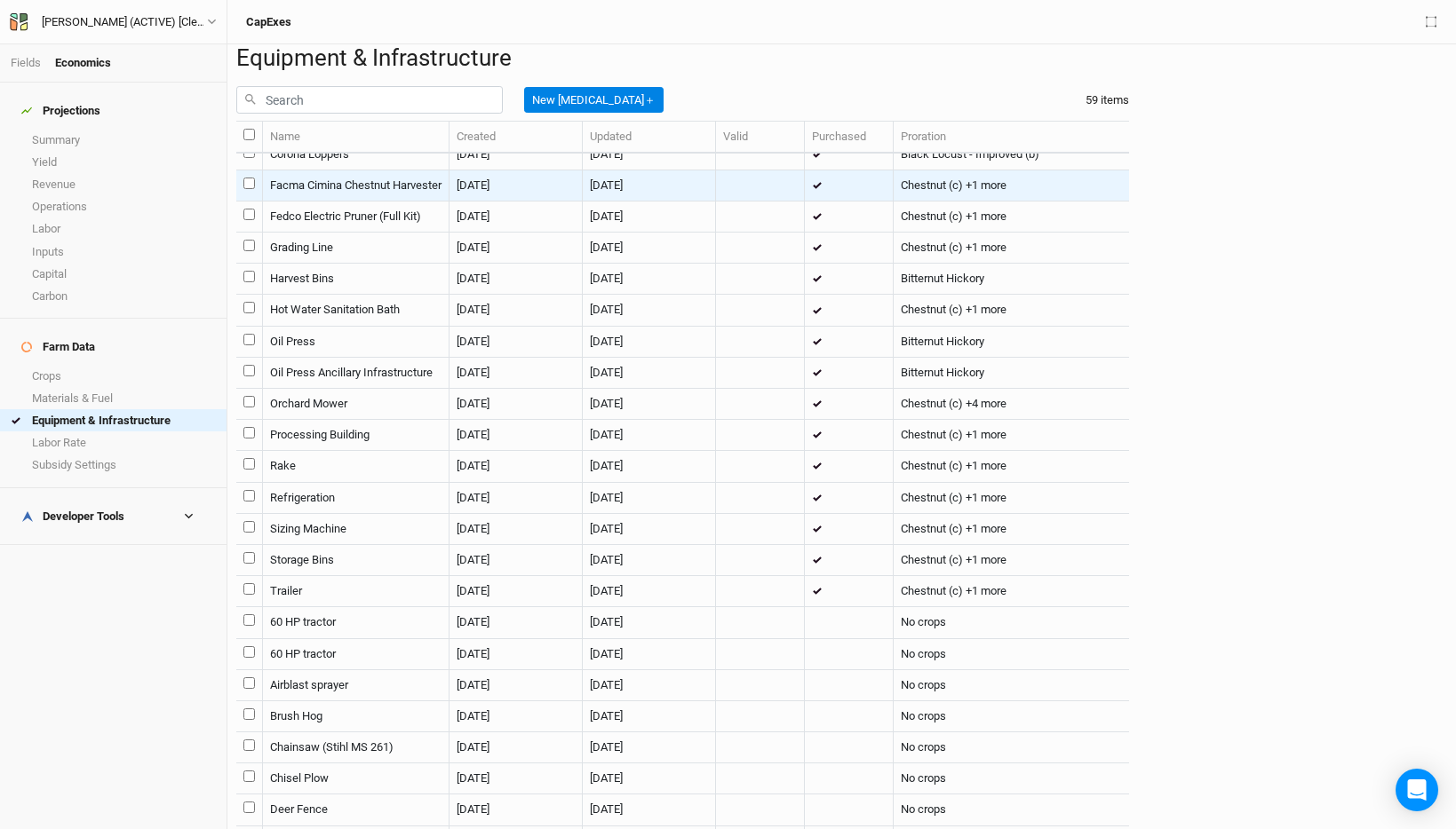
scroll to position [258, 0]
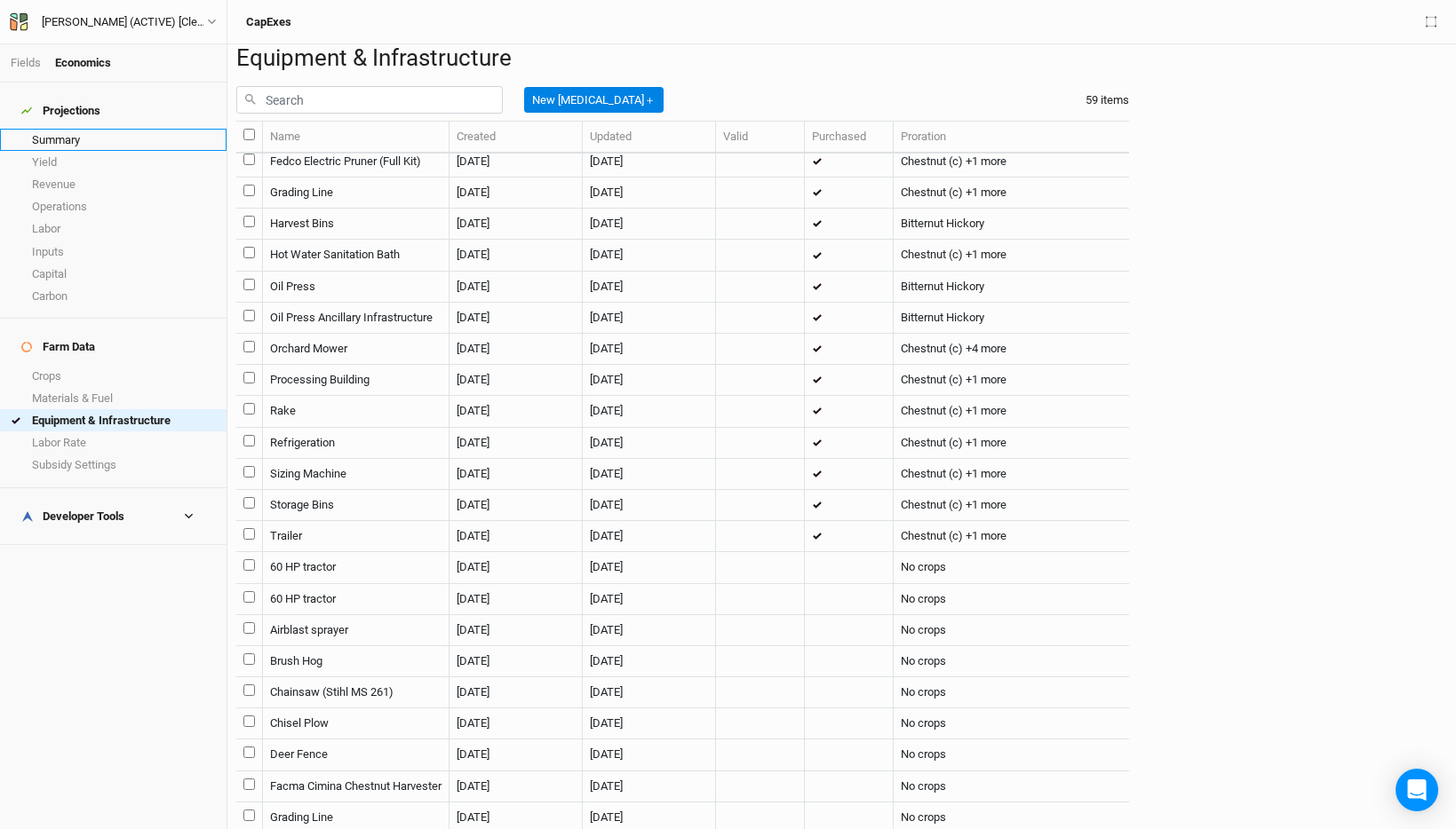
click at [58, 128] on link "Summary" at bounding box center [113, 139] width 226 height 22
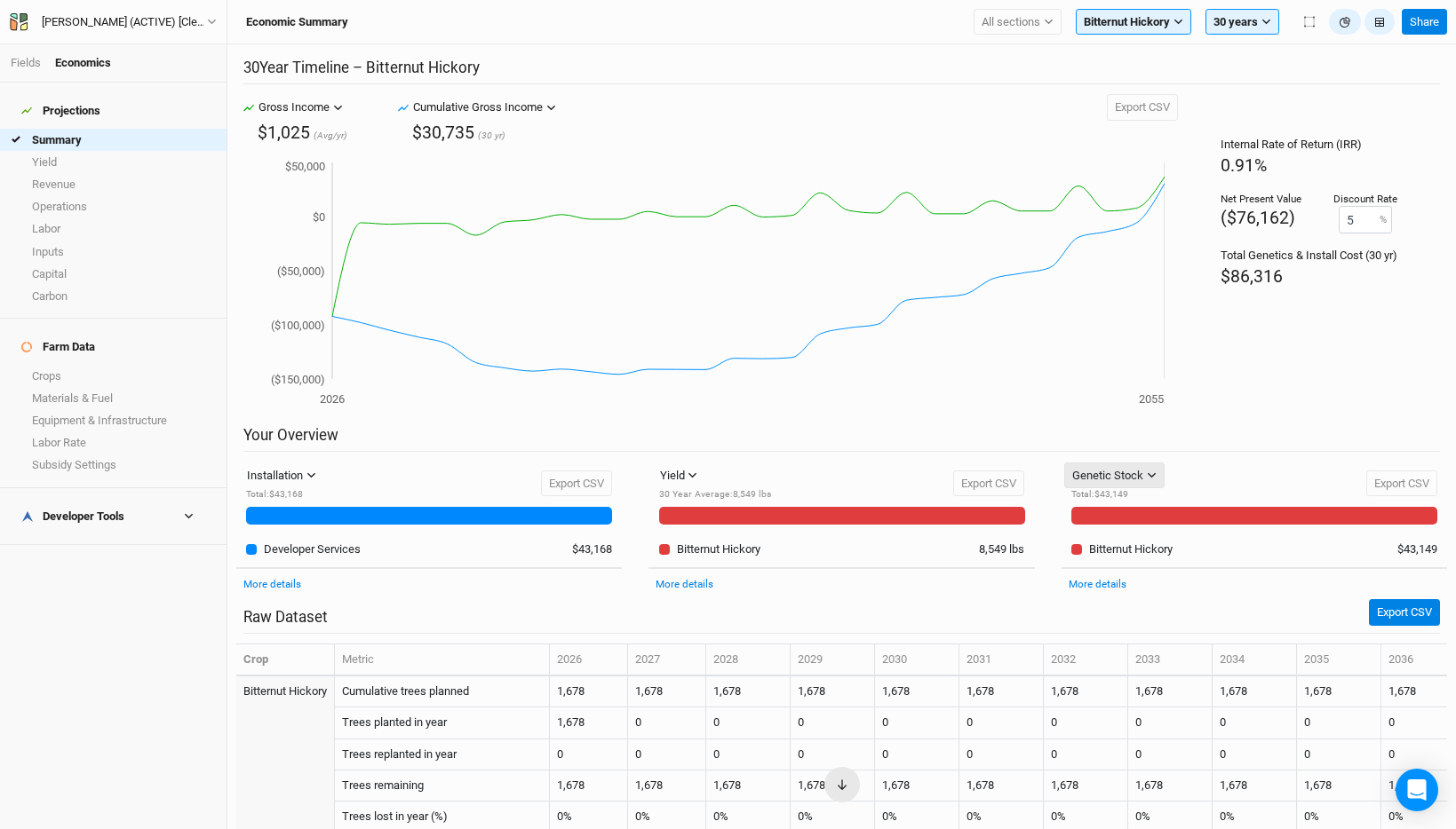
click at [1138, 472] on div "Genetic Stock" at bounding box center [1108, 476] width 71 height 18
click at [1165, 537] on span "Equipment & Infra" at bounding box center [1143, 539] width 115 height 21
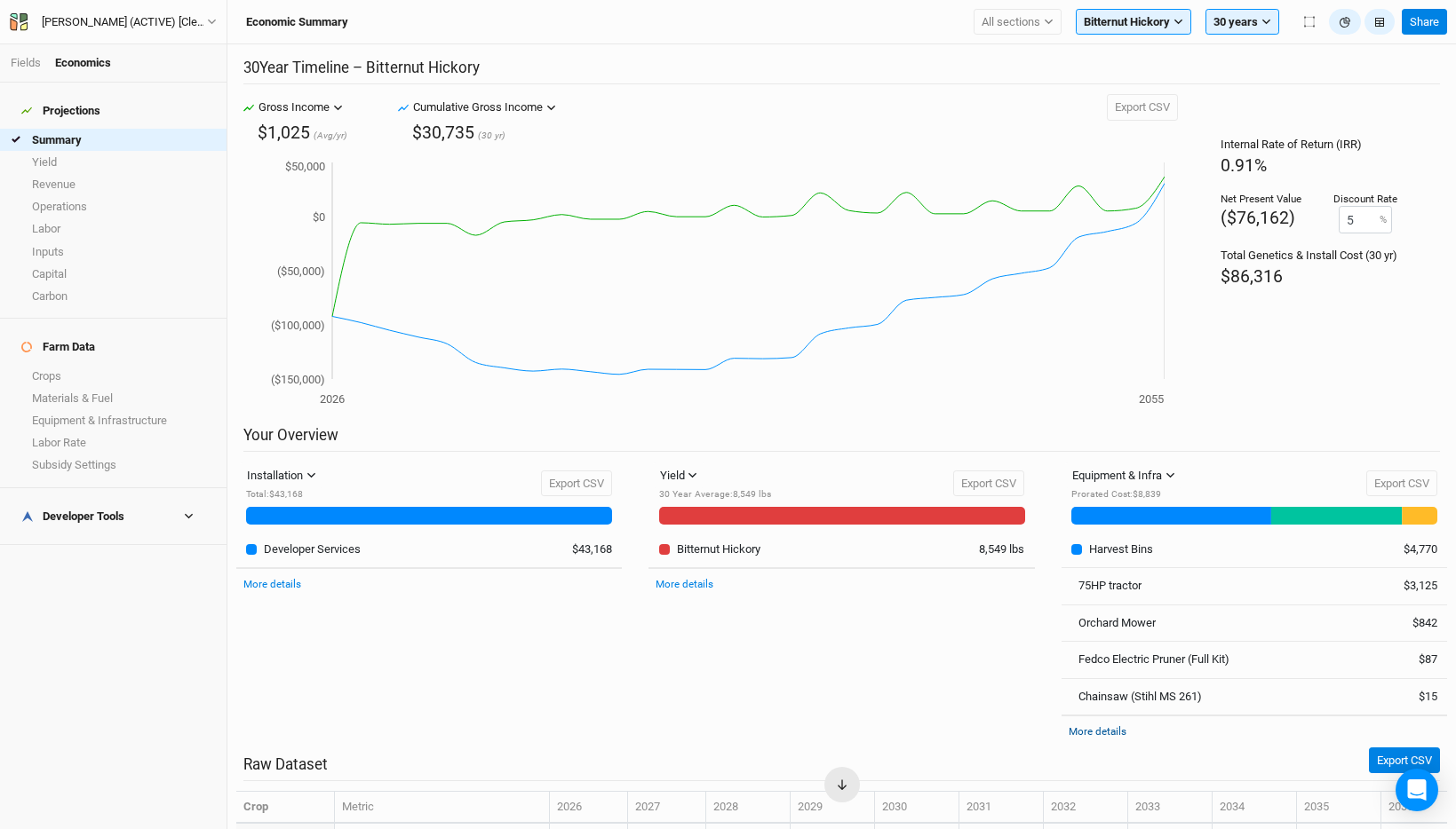
click at [1103, 734] on link "More details" at bounding box center [1097, 731] width 57 height 13
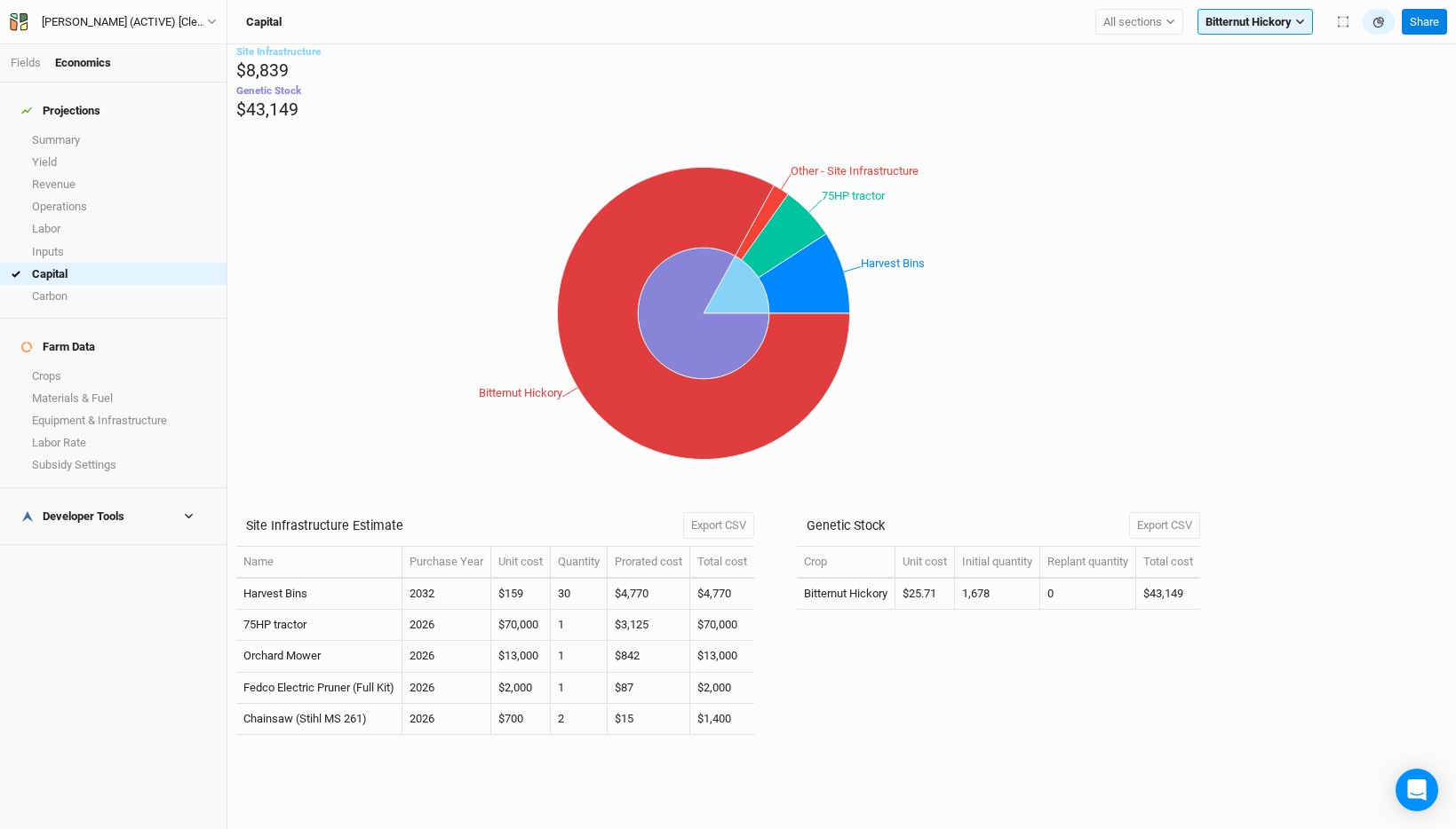
click at [174, 499] on h4 "Developer Tools" at bounding box center [114, 517] width 205 height 36
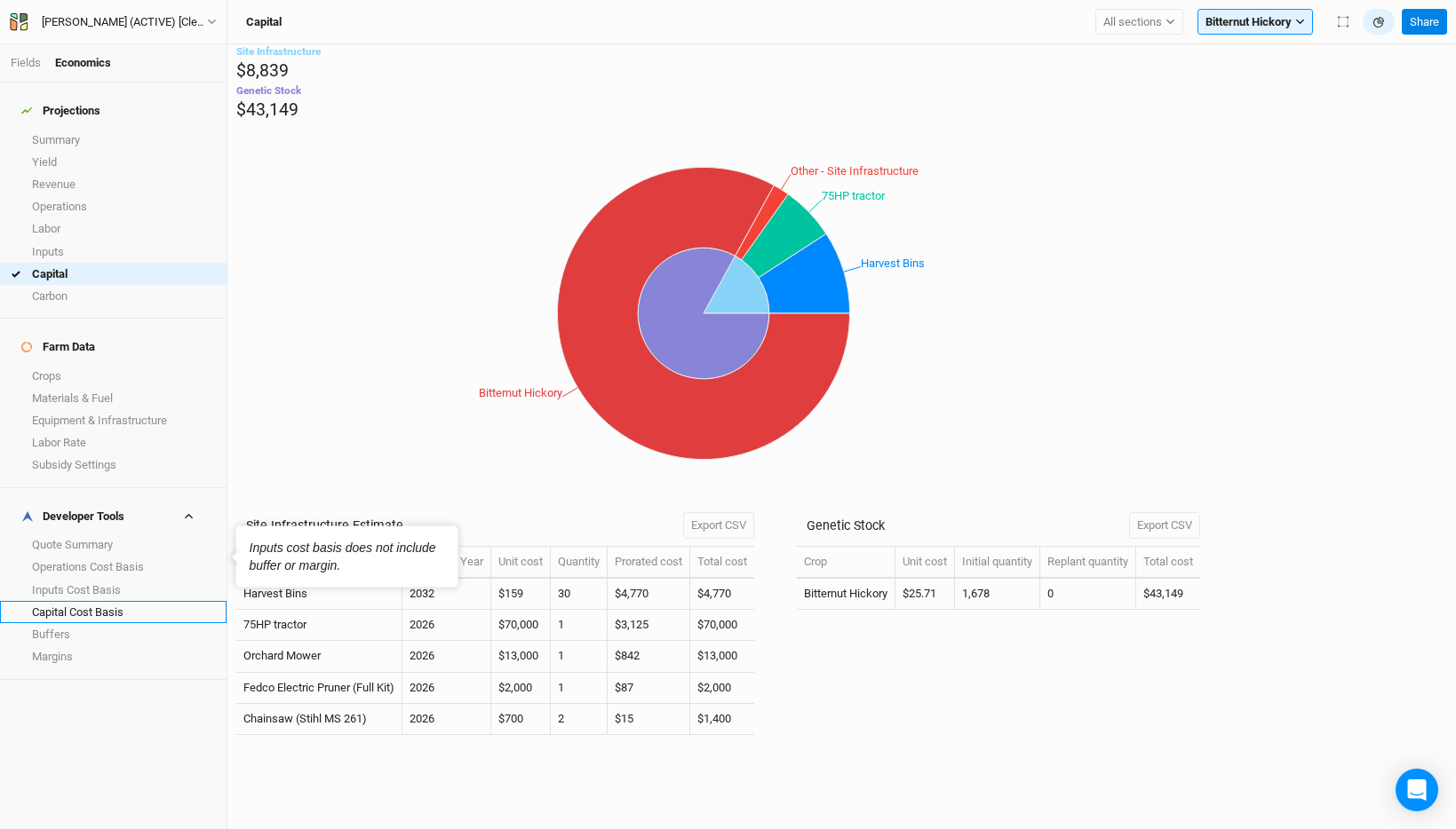
click at [81, 601] on link "Capital Cost Basis" at bounding box center [113, 612] width 226 height 22
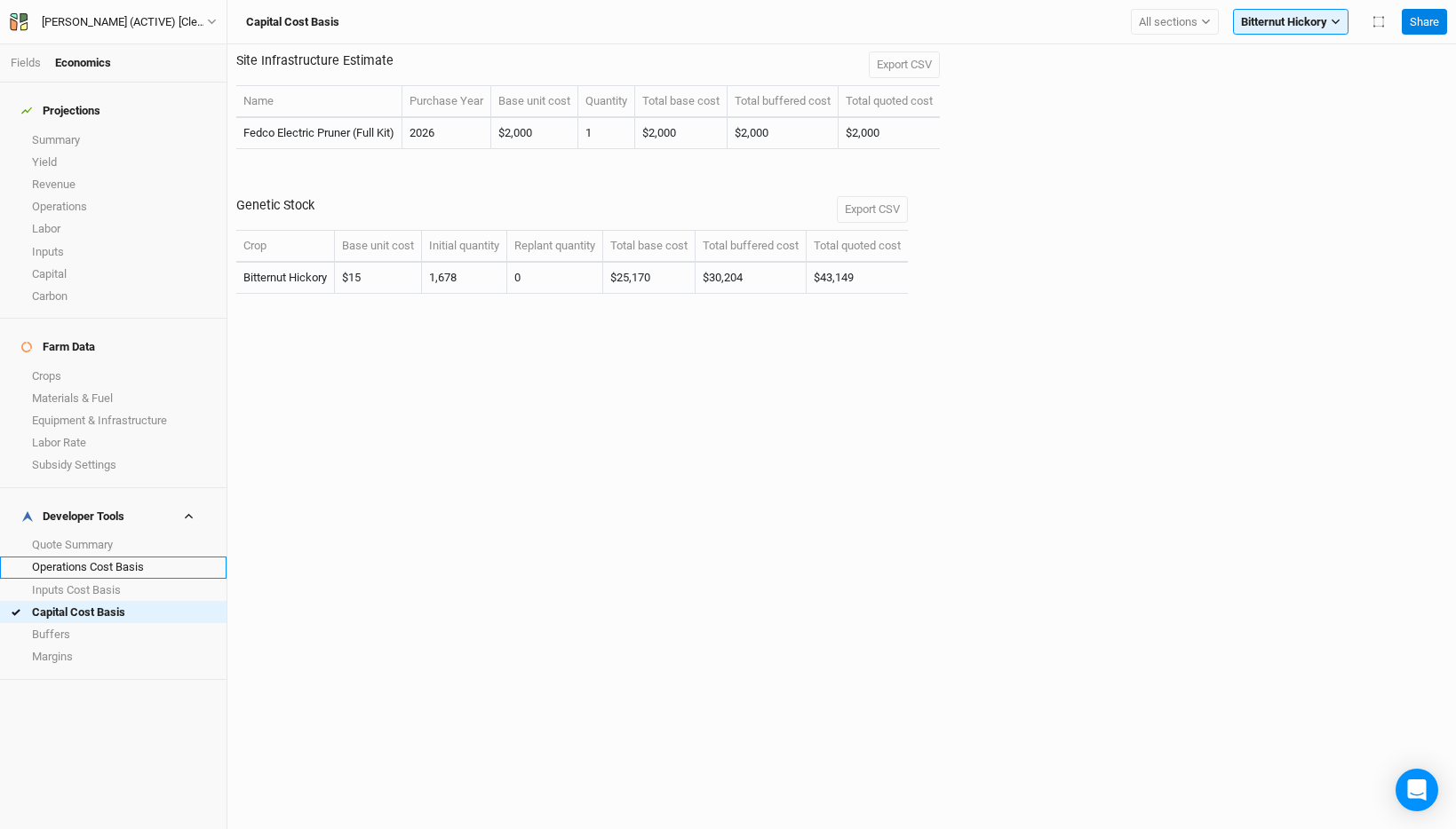
click at [139, 557] on link "Operations Cost Basis" at bounding box center [113, 567] width 226 height 22
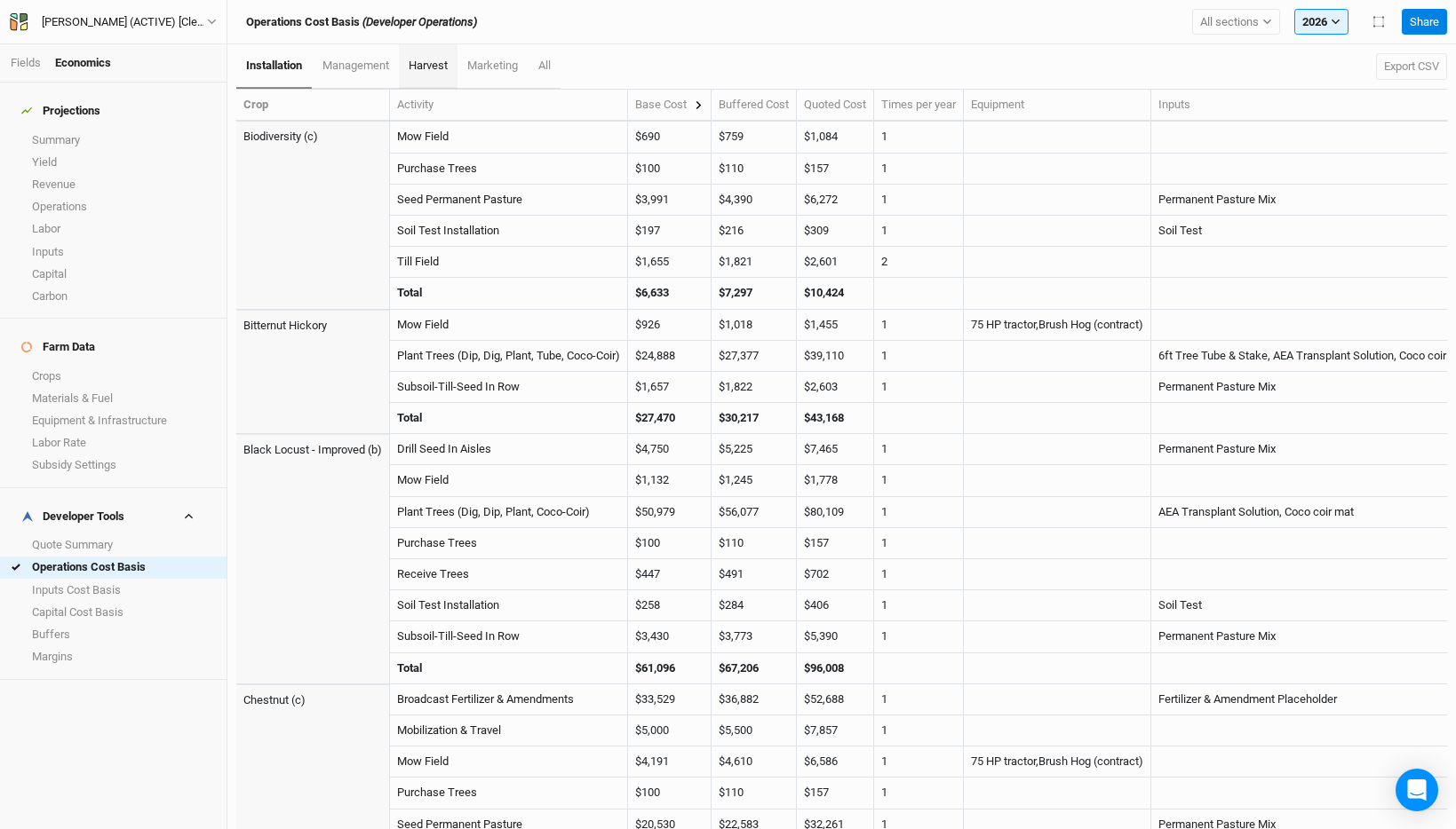
click at [457, 64] on link "harvest" at bounding box center [427, 66] width 58 height 44
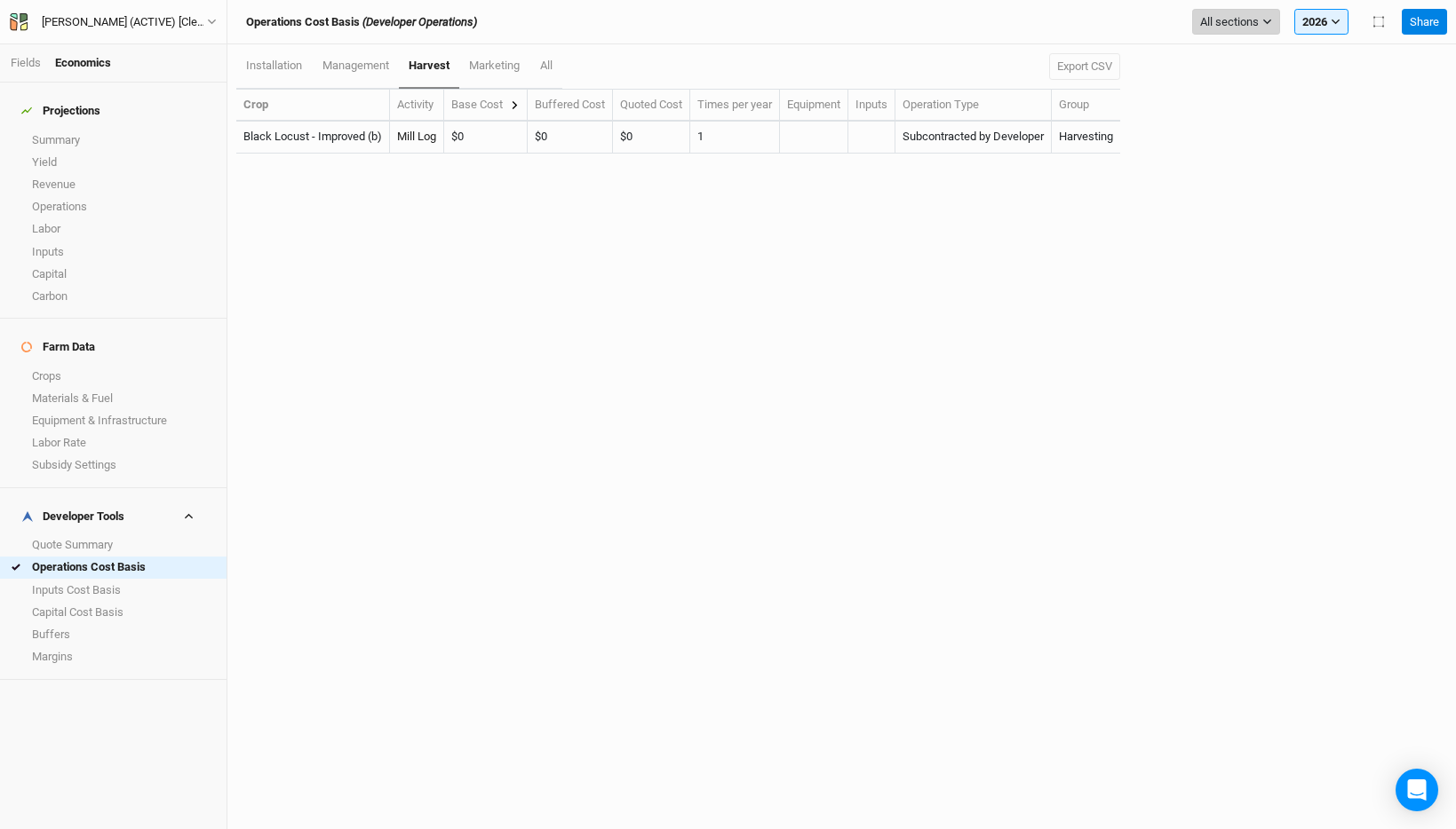
click at [1245, 24] on span "All sections" at bounding box center [1229, 22] width 58 height 18
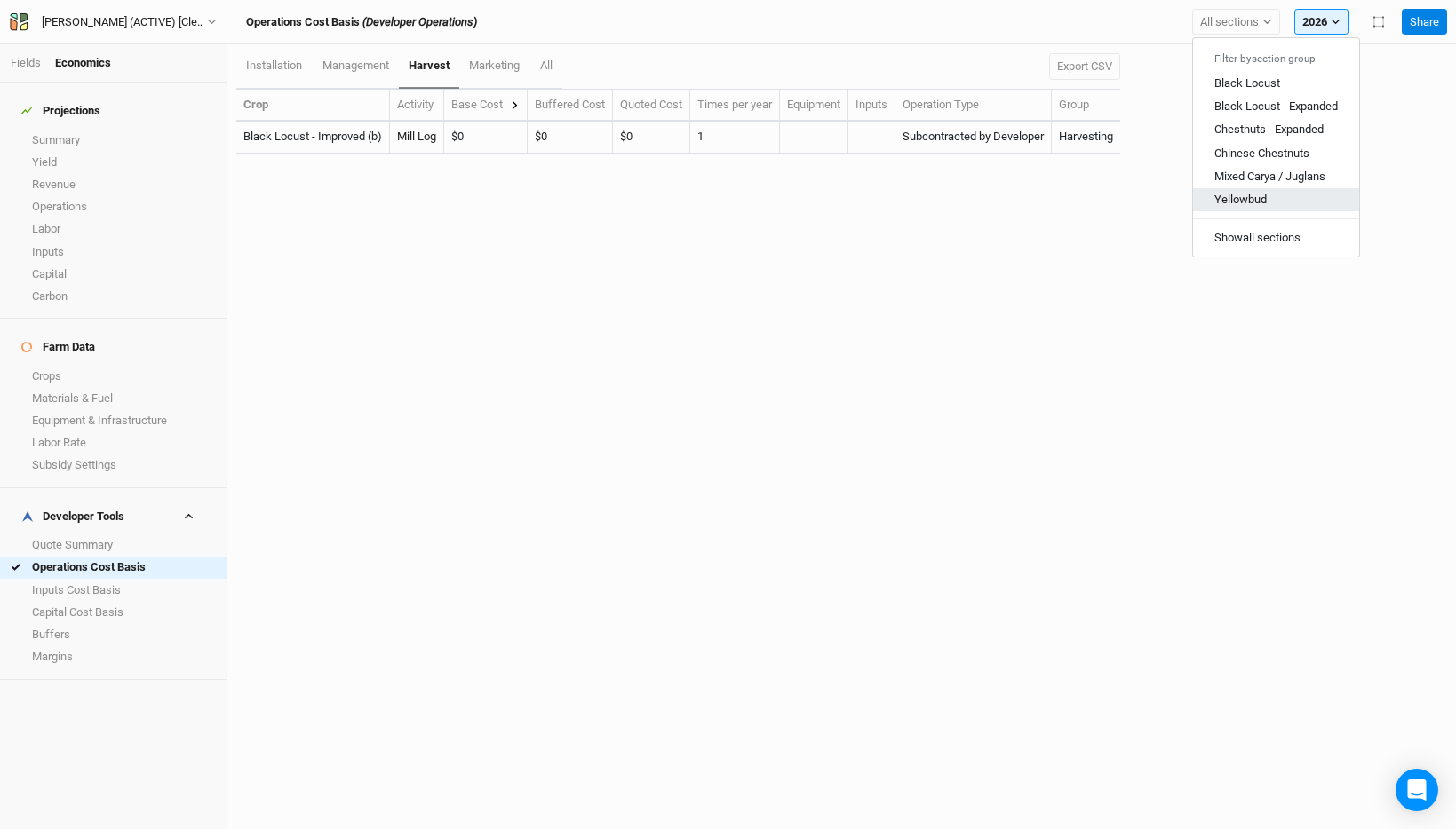
click at [1279, 189] on button "Yellowbud" at bounding box center [1275, 199] width 166 height 23
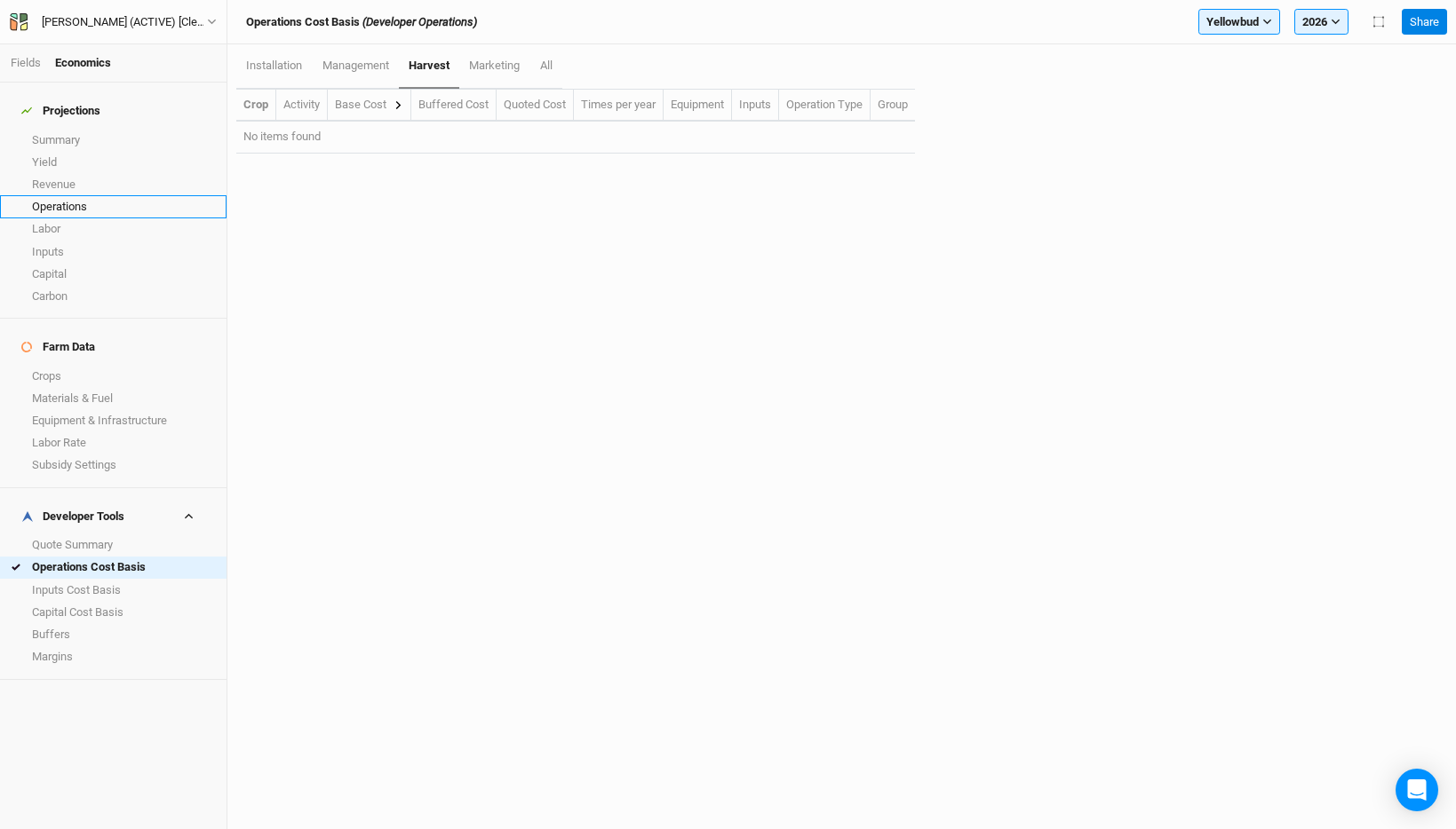
click at [102, 202] on link "Operations" at bounding box center [113, 206] width 226 height 22
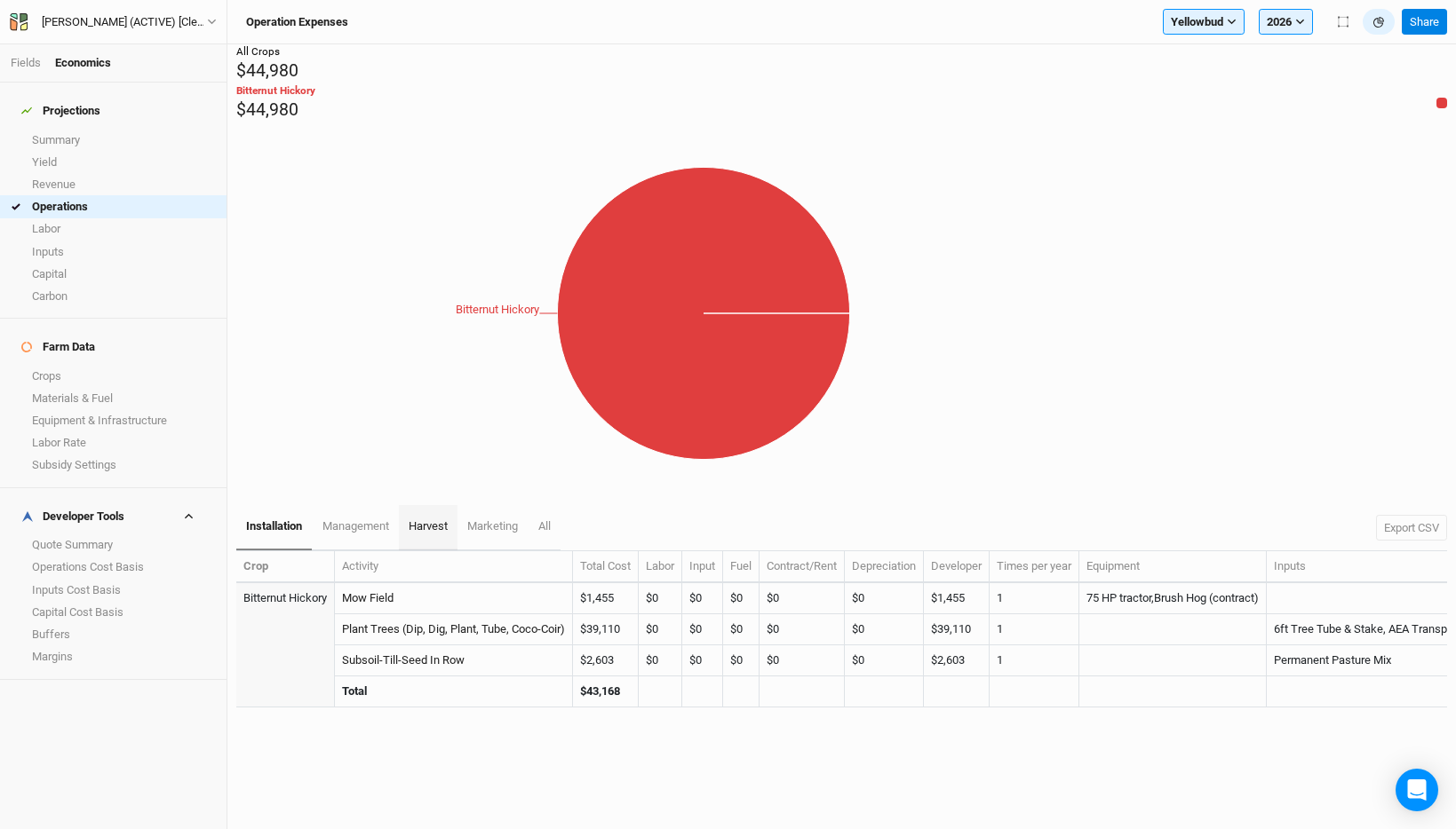
click at [452, 505] on link "harvest" at bounding box center [427, 527] width 58 height 44
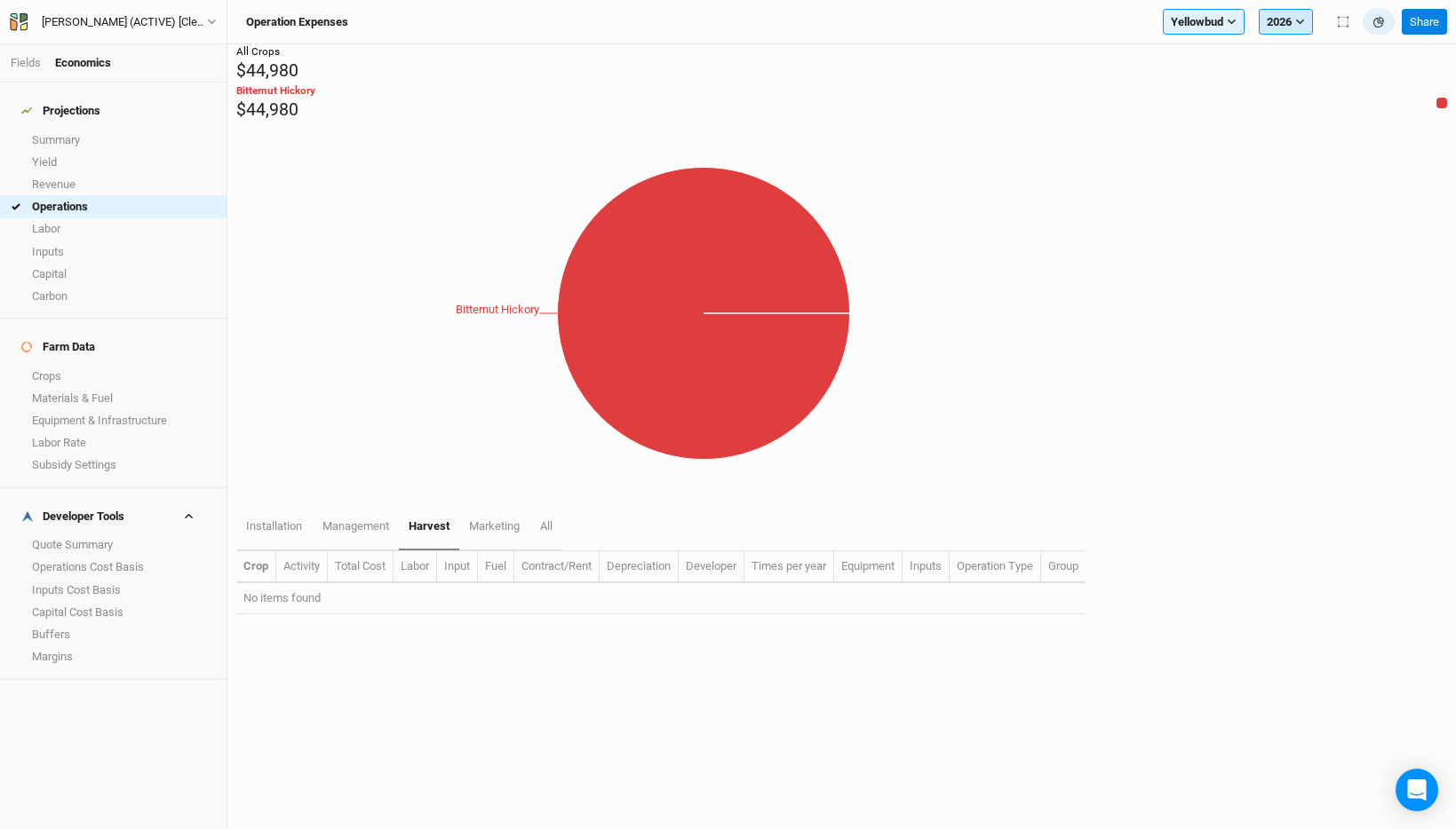
click at [1287, 30] on button "2026" at bounding box center [1285, 22] width 54 height 27
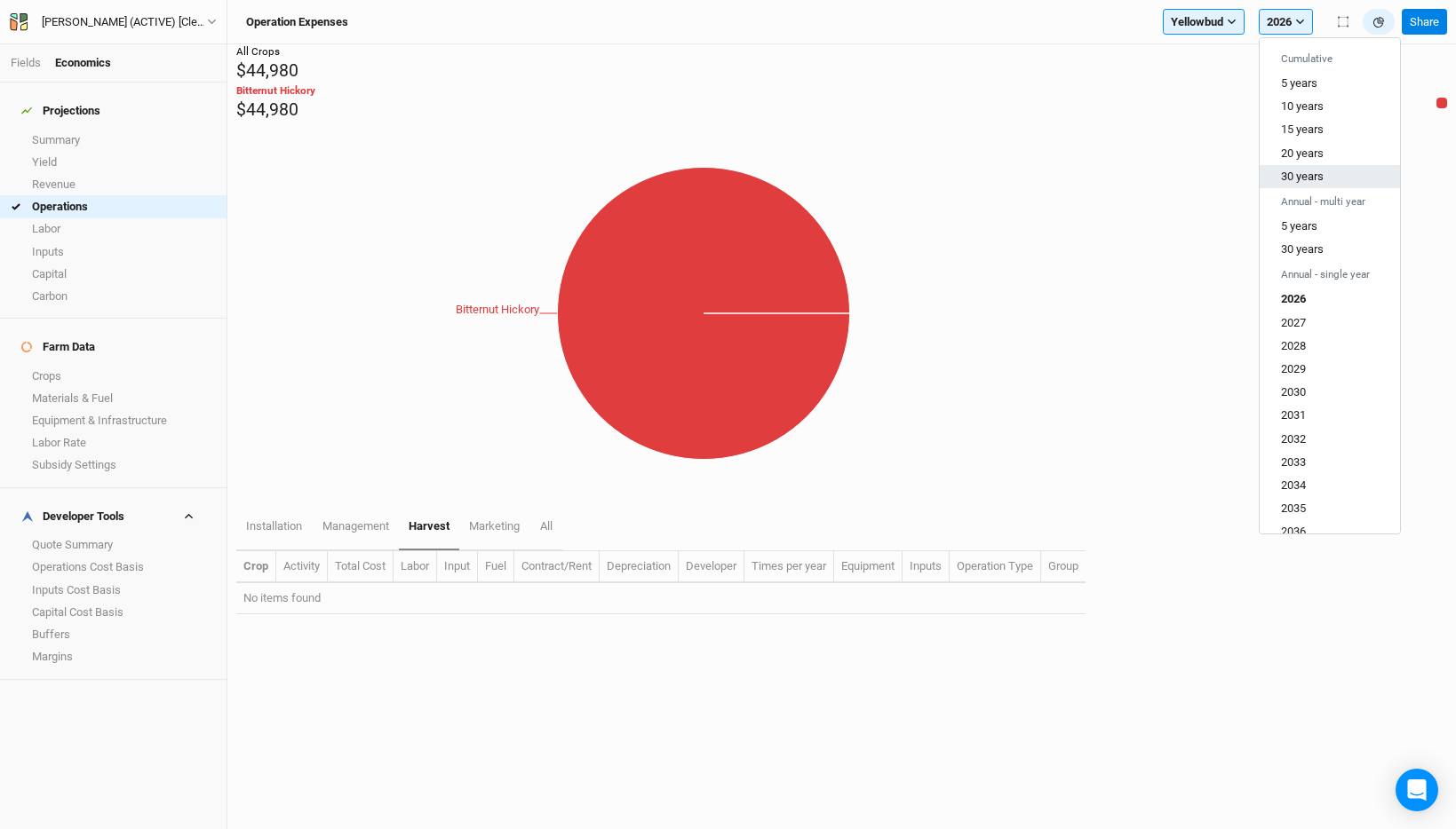
click at [1308, 179] on span "30 years" at bounding box center [1301, 176] width 42 height 13
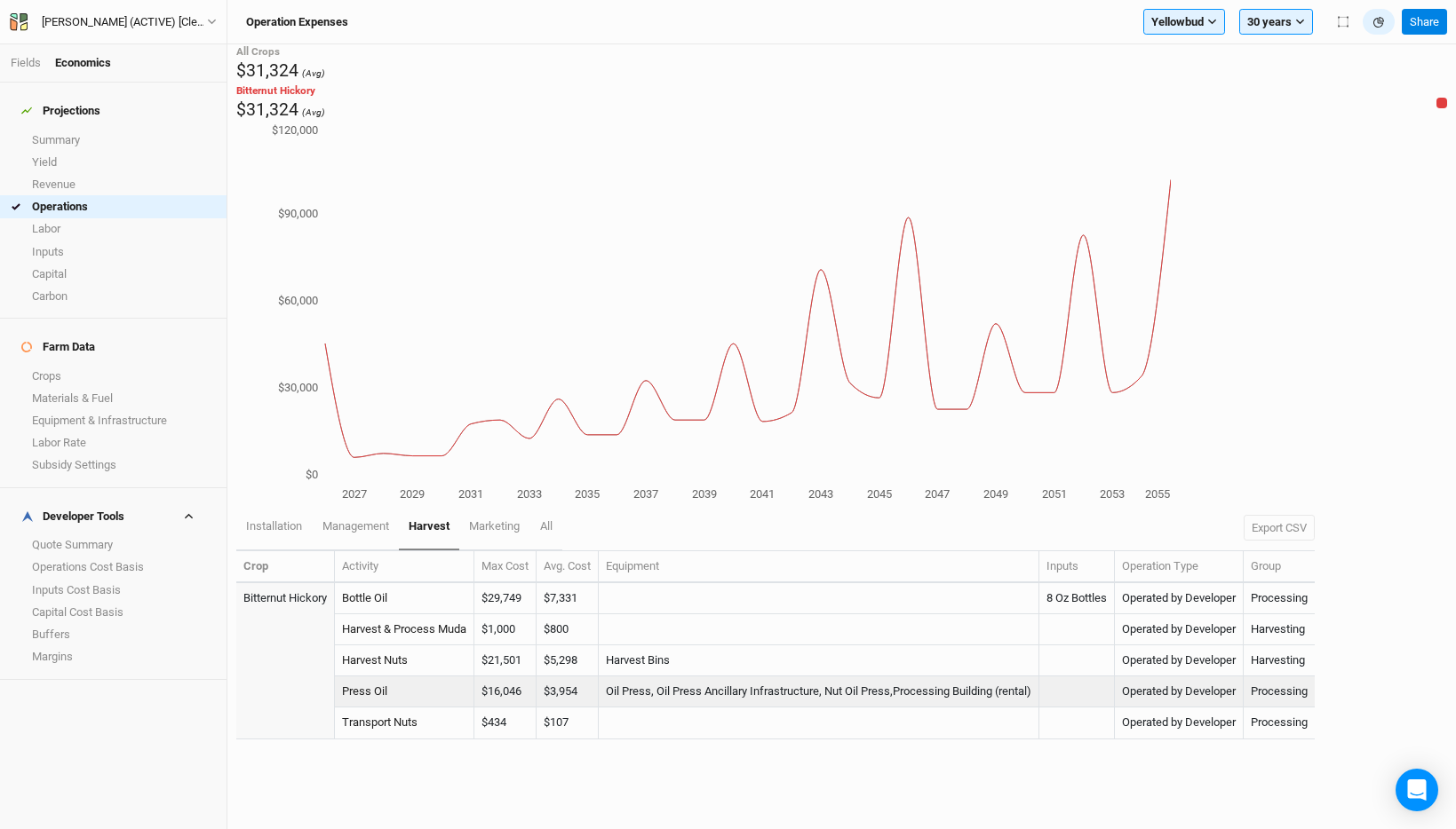
click at [819, 677] on td "Oil Press, Oil Press Ancillary Infrastructure, Nut Oil Press,Processing Buildin…" at bounding box center [818, 692] width 440 height 31
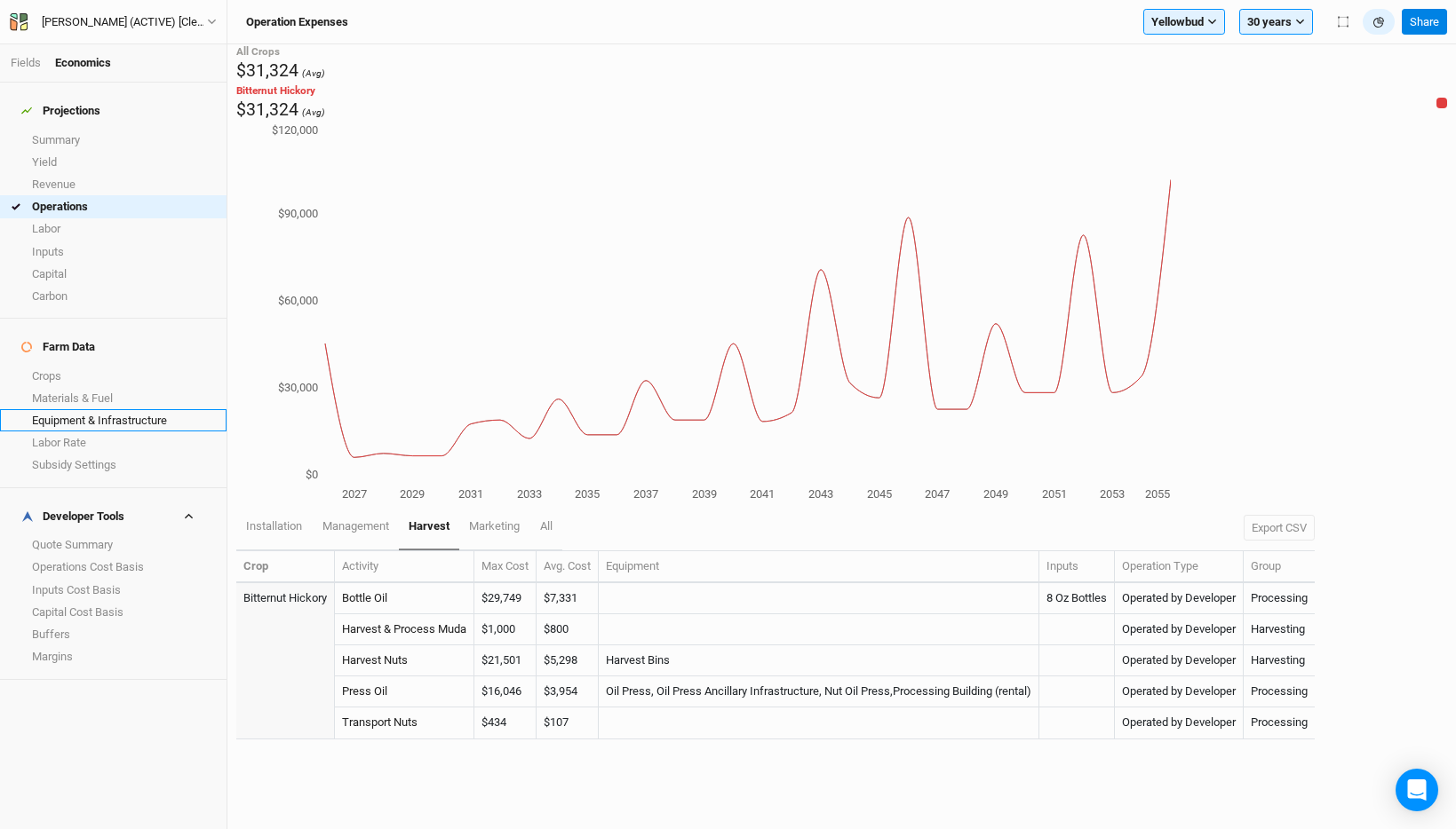
click at [88, 410] on link "Equipment & Infrastructure" at bounding box center [113, 420] width 226 height 22
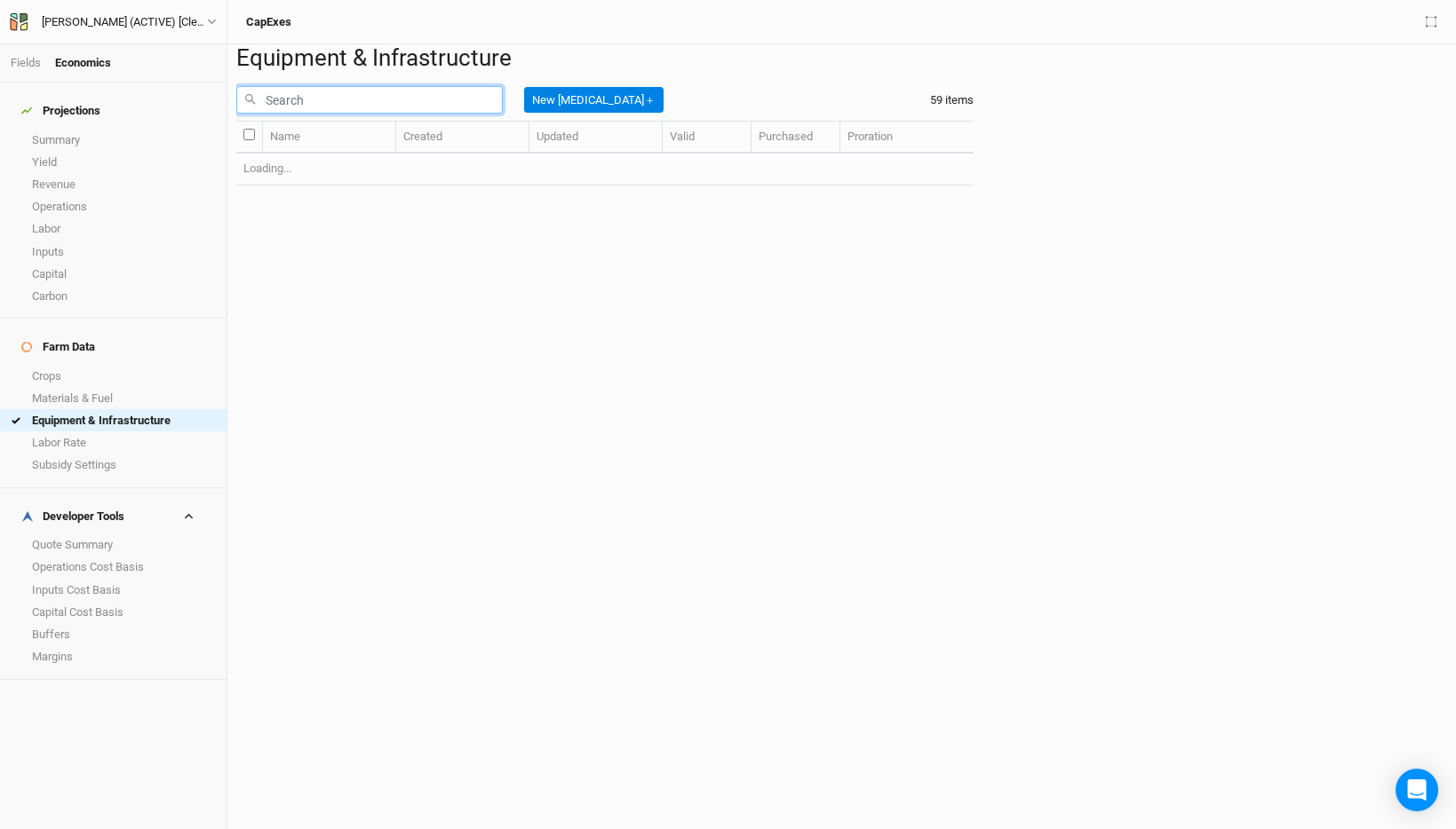
click at [320, 113] on input "text" at bounding box center [369, 100] width 267 height 28
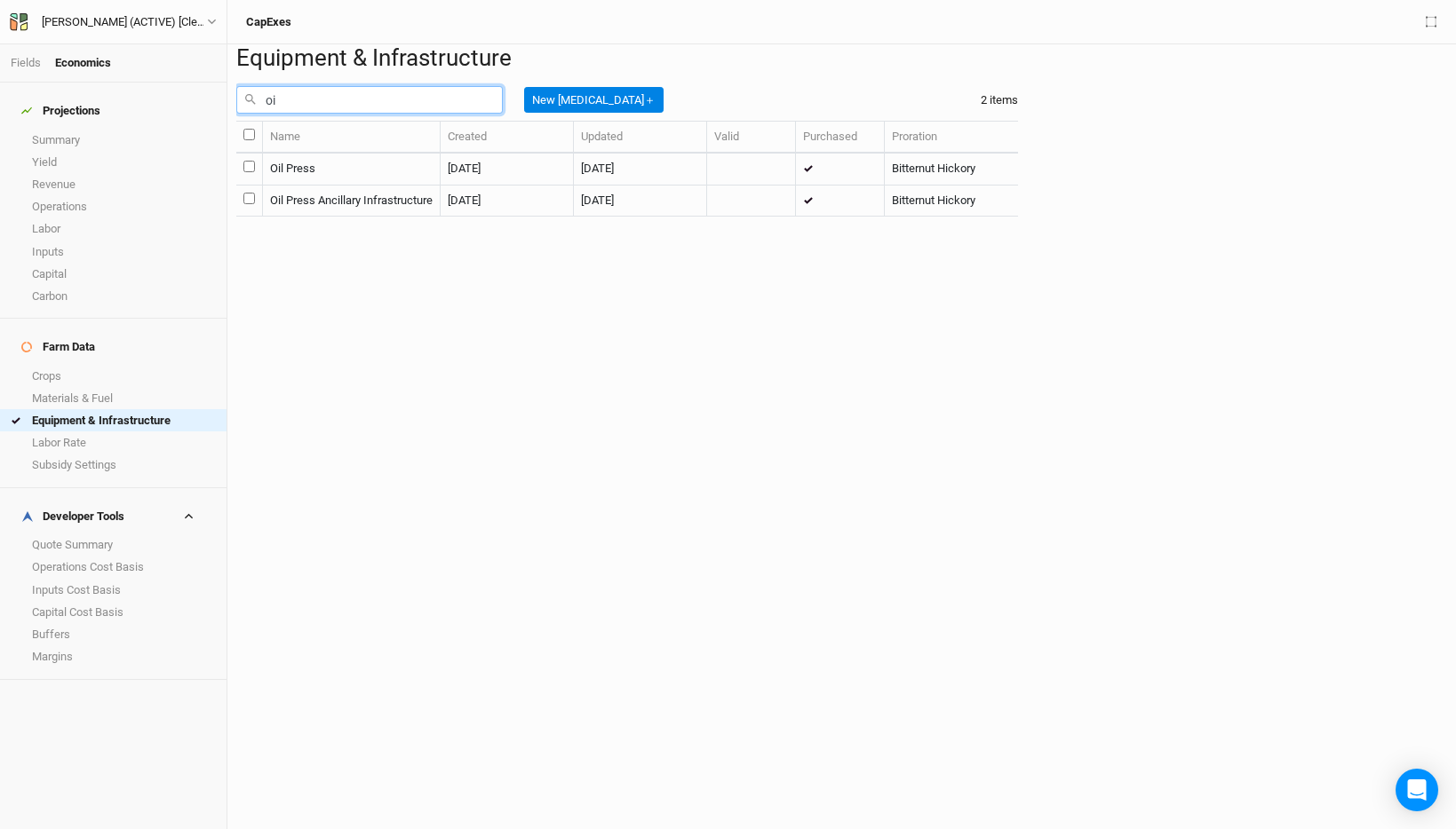
type input "oil"
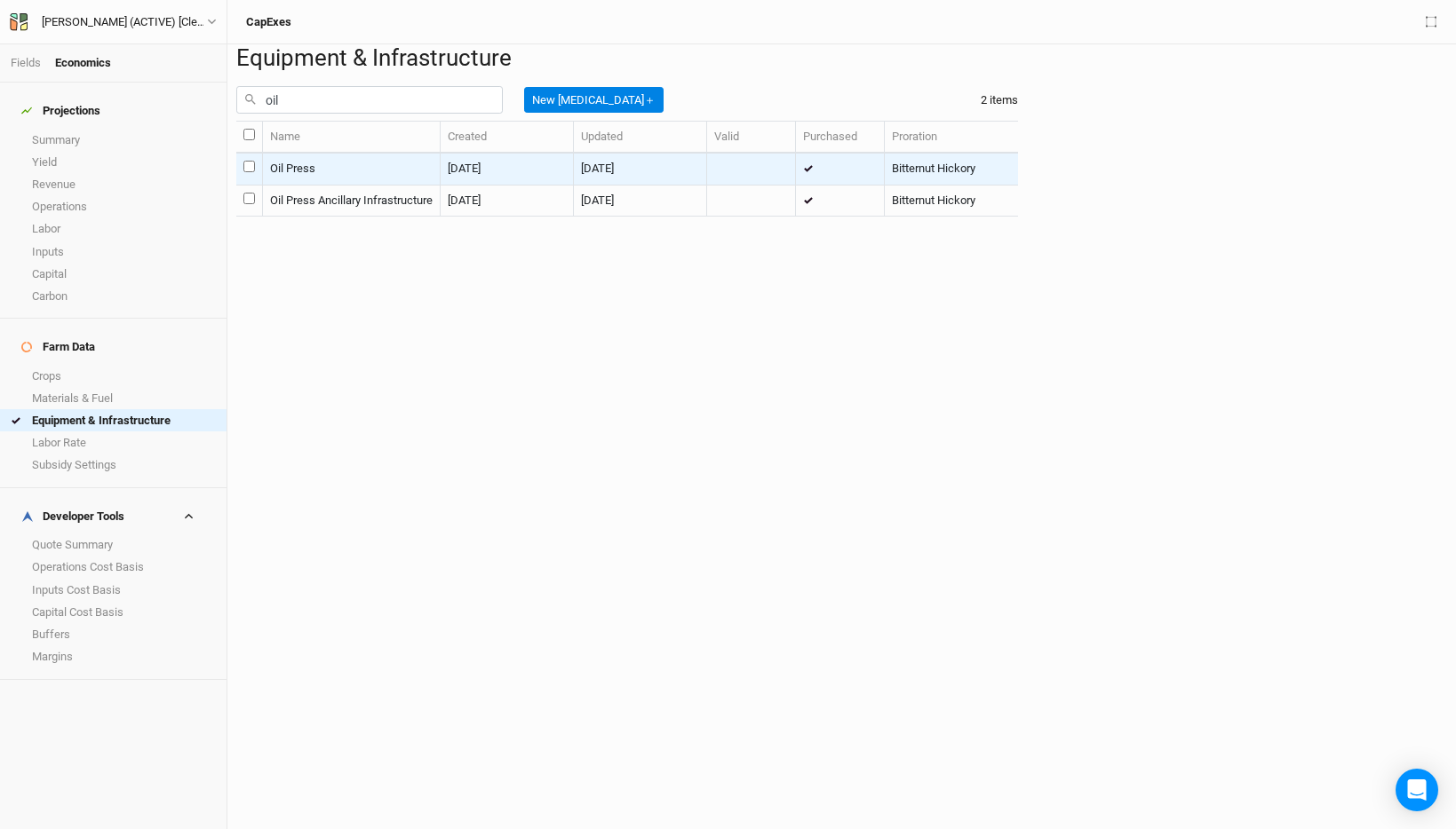
click at [333, 185] on td "Oil Press" at bounding box center [351, 169] width 178 height 31
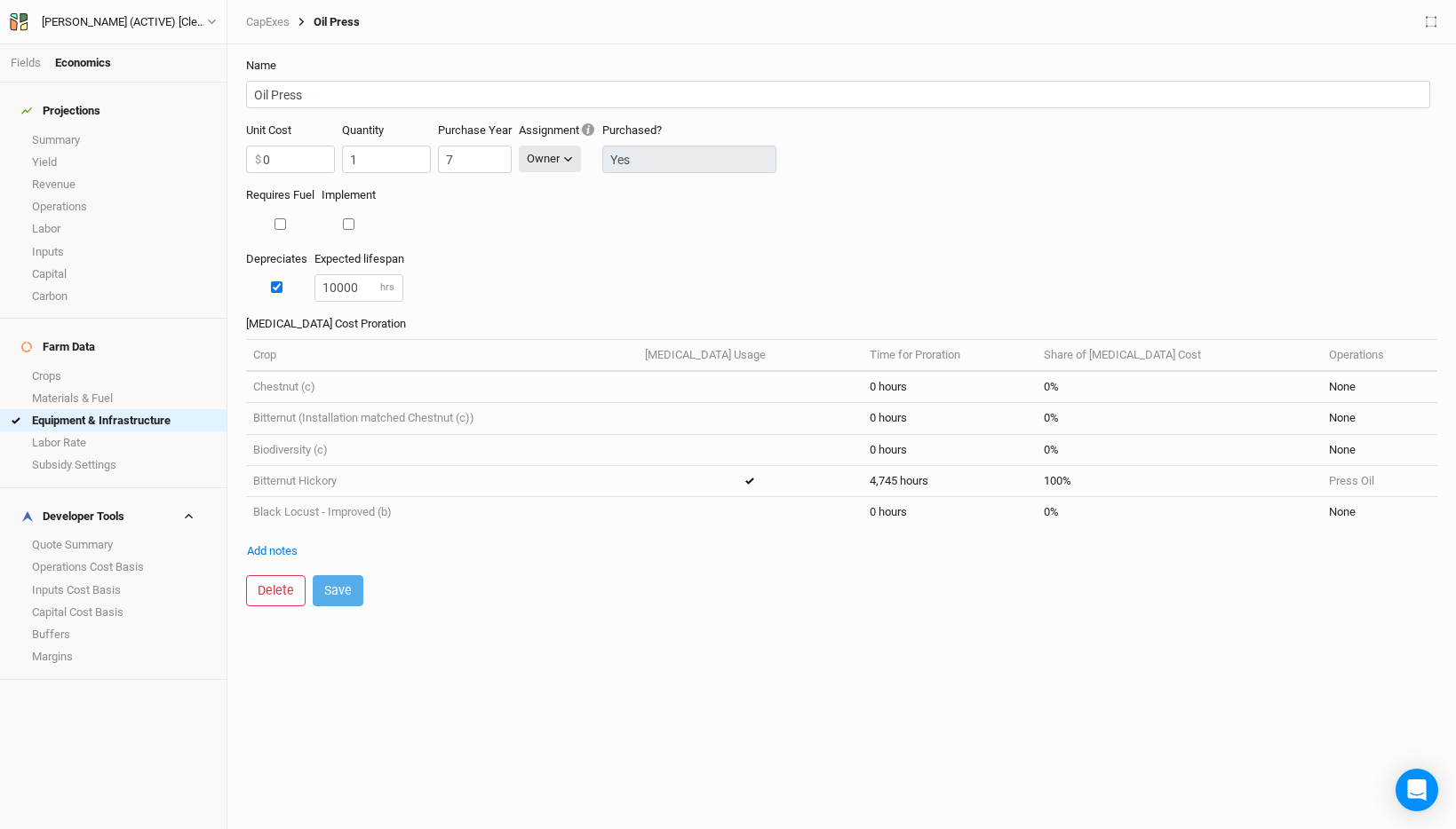
click at [614, 287] on div "Depreciates Expected lifespan 10000 hrs" at bounding box center [841, 284] width 1191 height 65
click at [270, 22] on link "CapExes" at bounding box center [268, 22] width 43 height 14
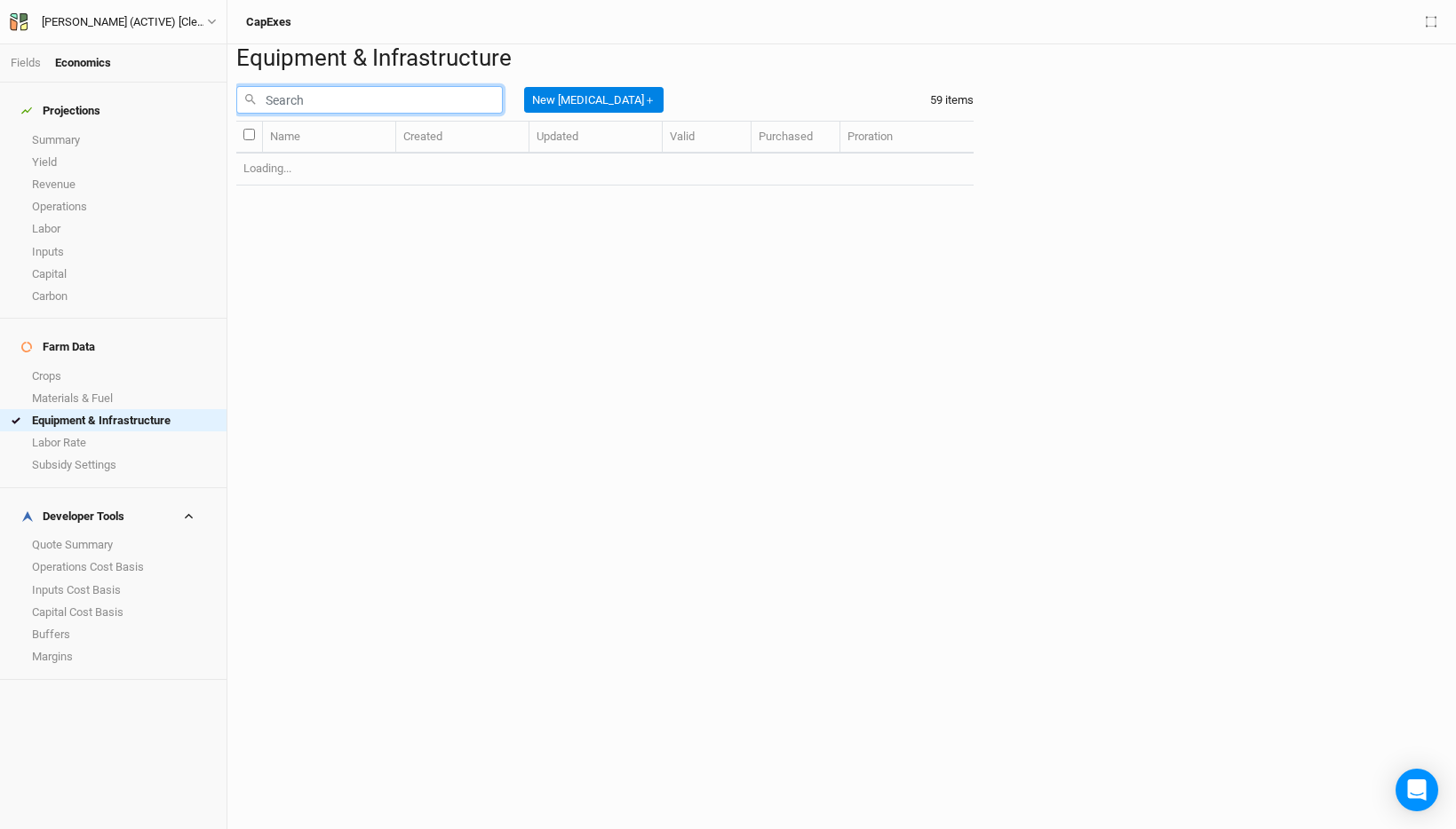
click at [299, 113] on input "text" at bounding box center [369, 100] width 267 height 28
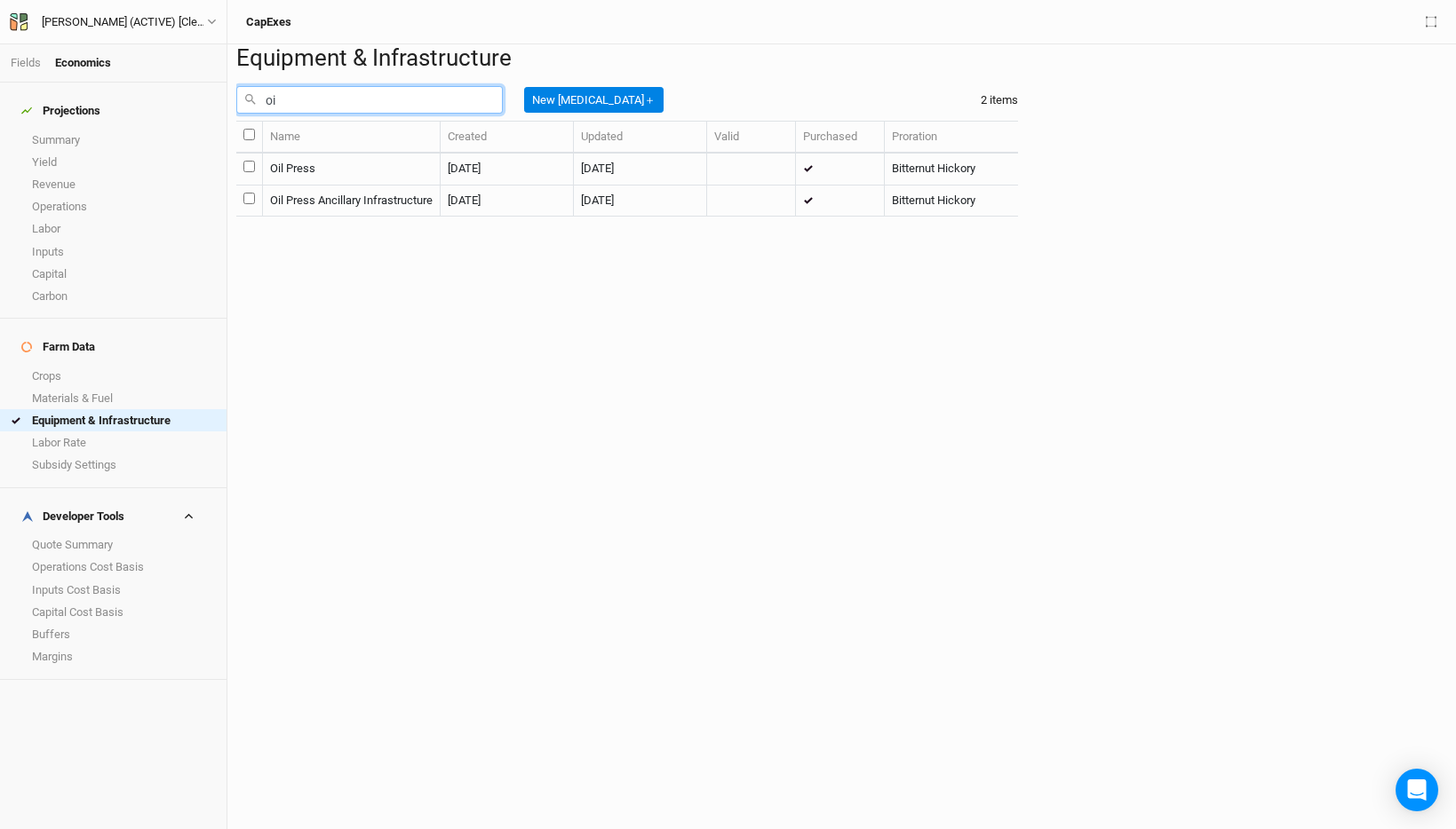
type input "oil"
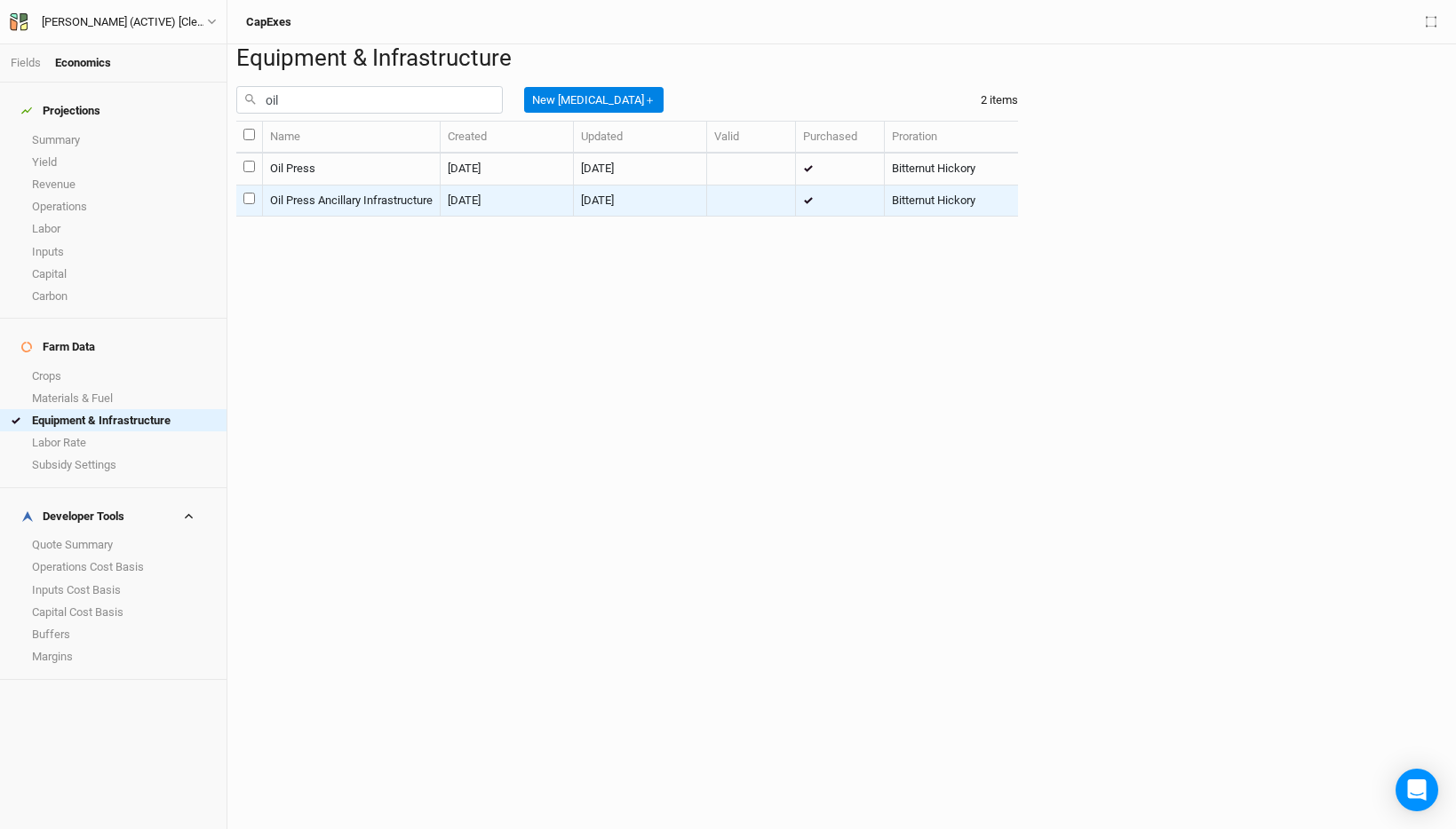
click at [428, 217] on td "Oil Press Ancillary Infrastructure" at bounding box center [351, 200] width 178 height 31
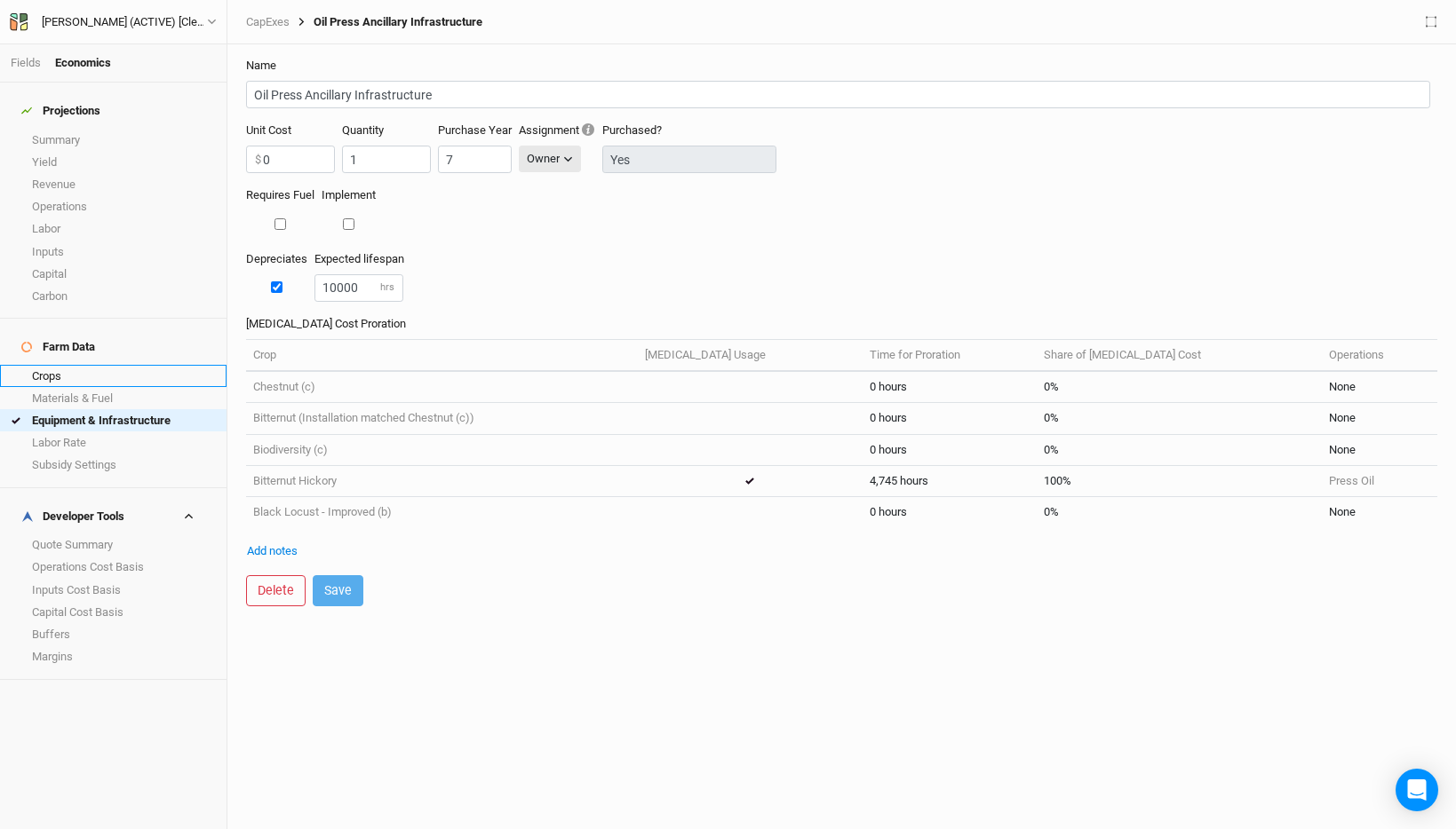
click at [99, 365] on link "Crops" at bounding box center [113, 376] width 226 height 22
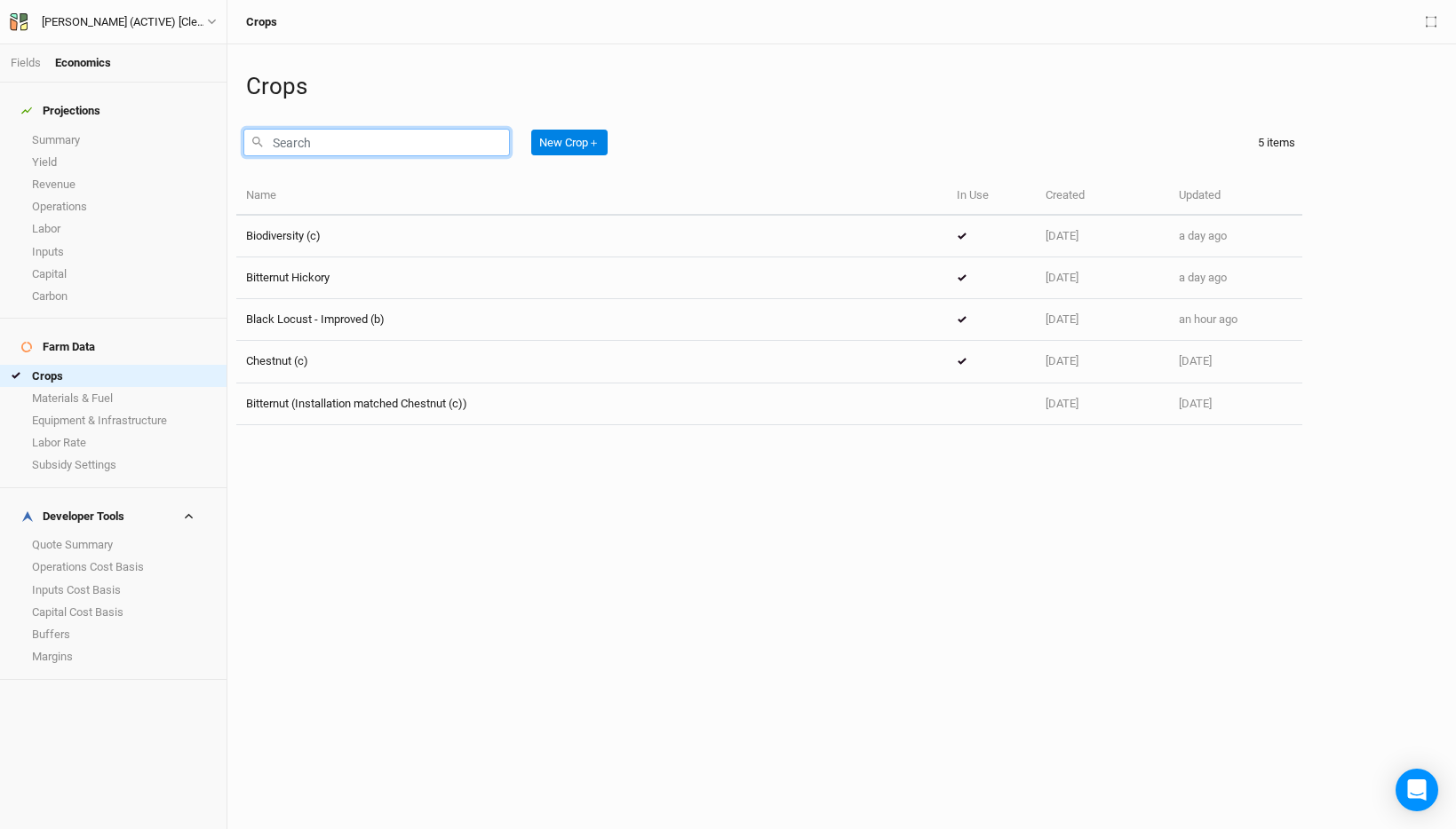
click at [394, 147] on input "text" at bounding box center [377, 142] width 267 height 28
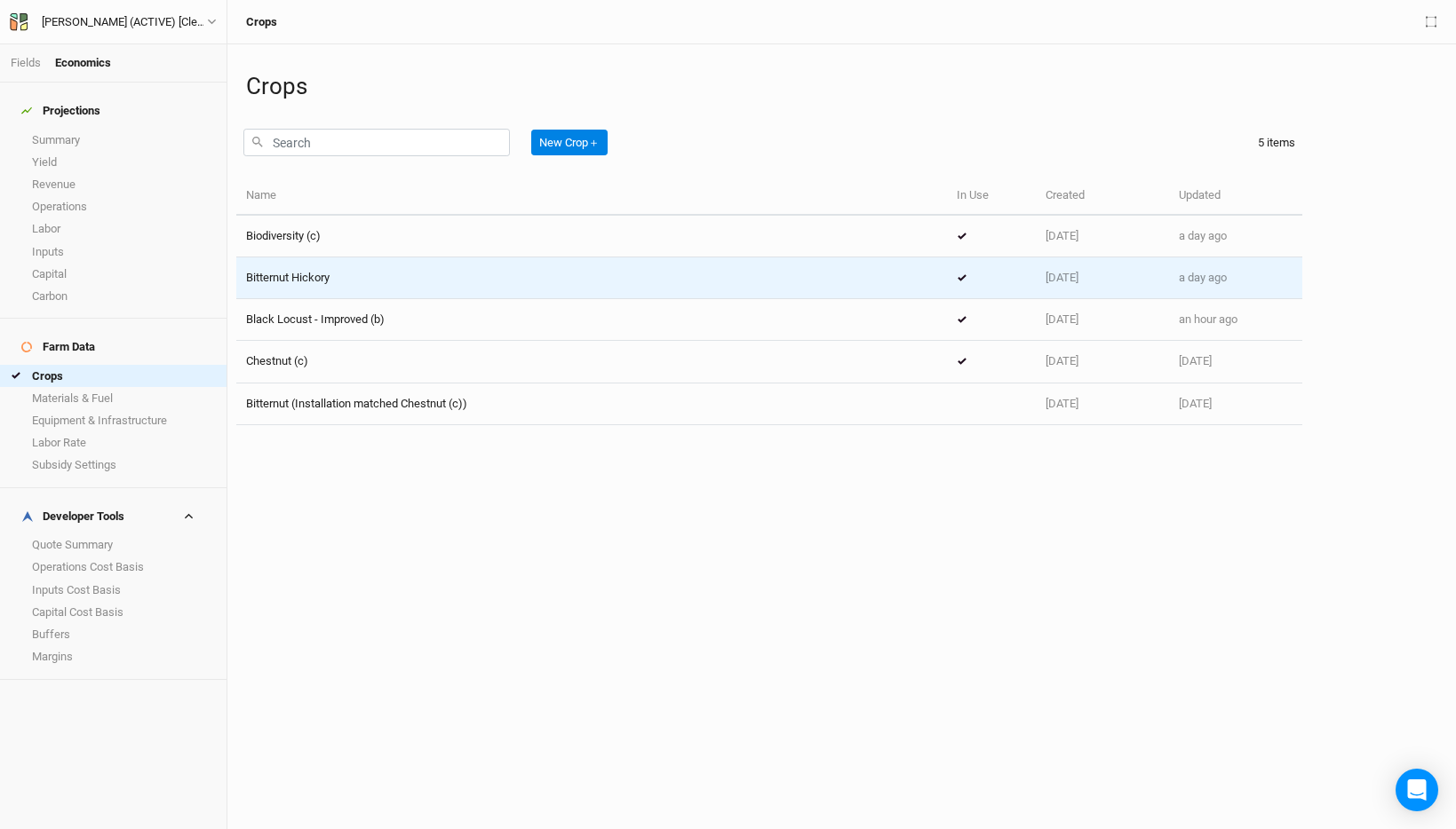
click at [345, 278] on div "Bitternut Hickory" at bounding box center [591, 278] width 691 height 16
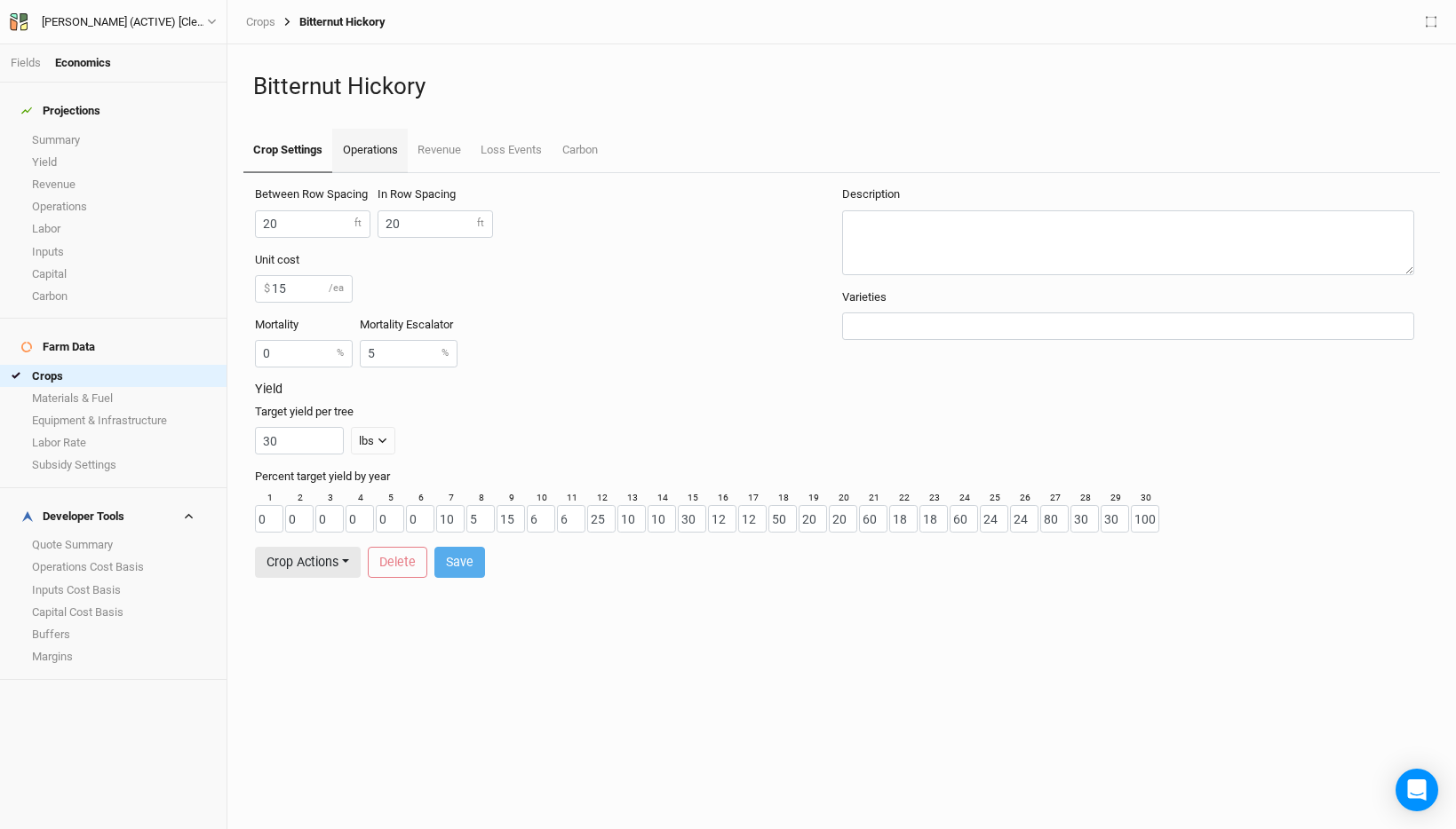
click at [384, 150] on link "Operations" at bounding box center [369, 150] width 75 height 44
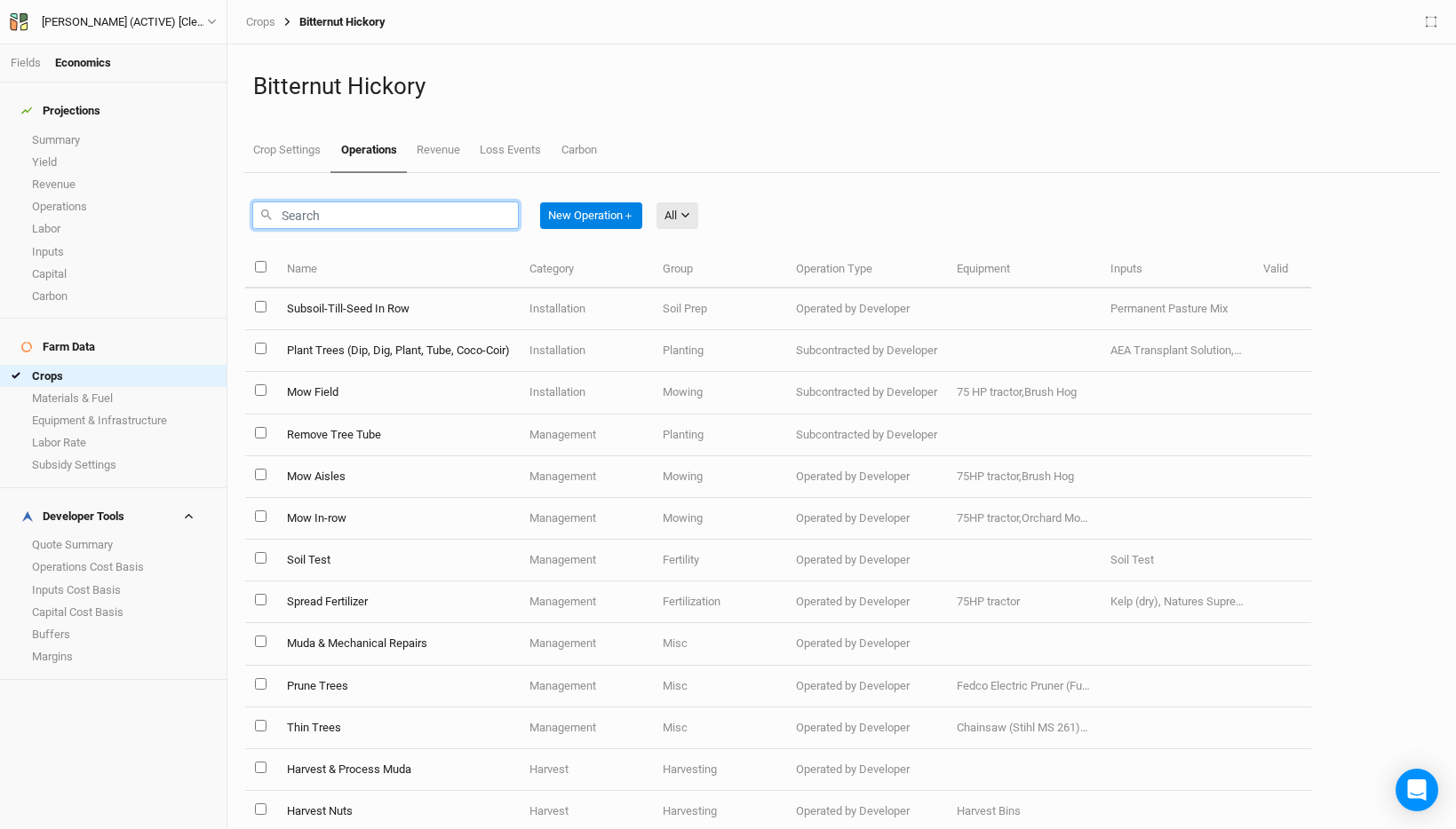
click at [389, 205] on input "text" at bounding box center [386, 215] width 267 height 28
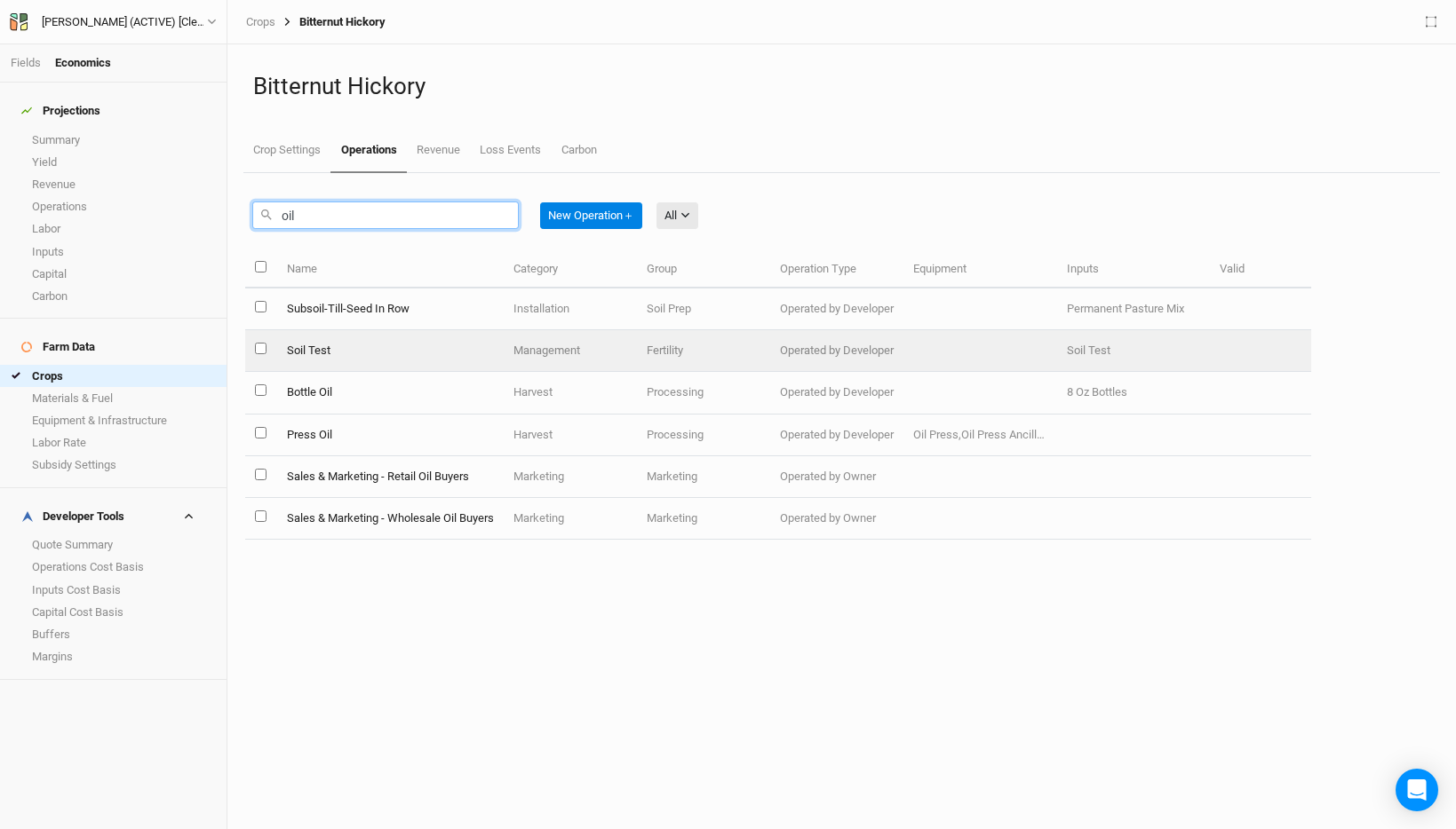
type input "oil"
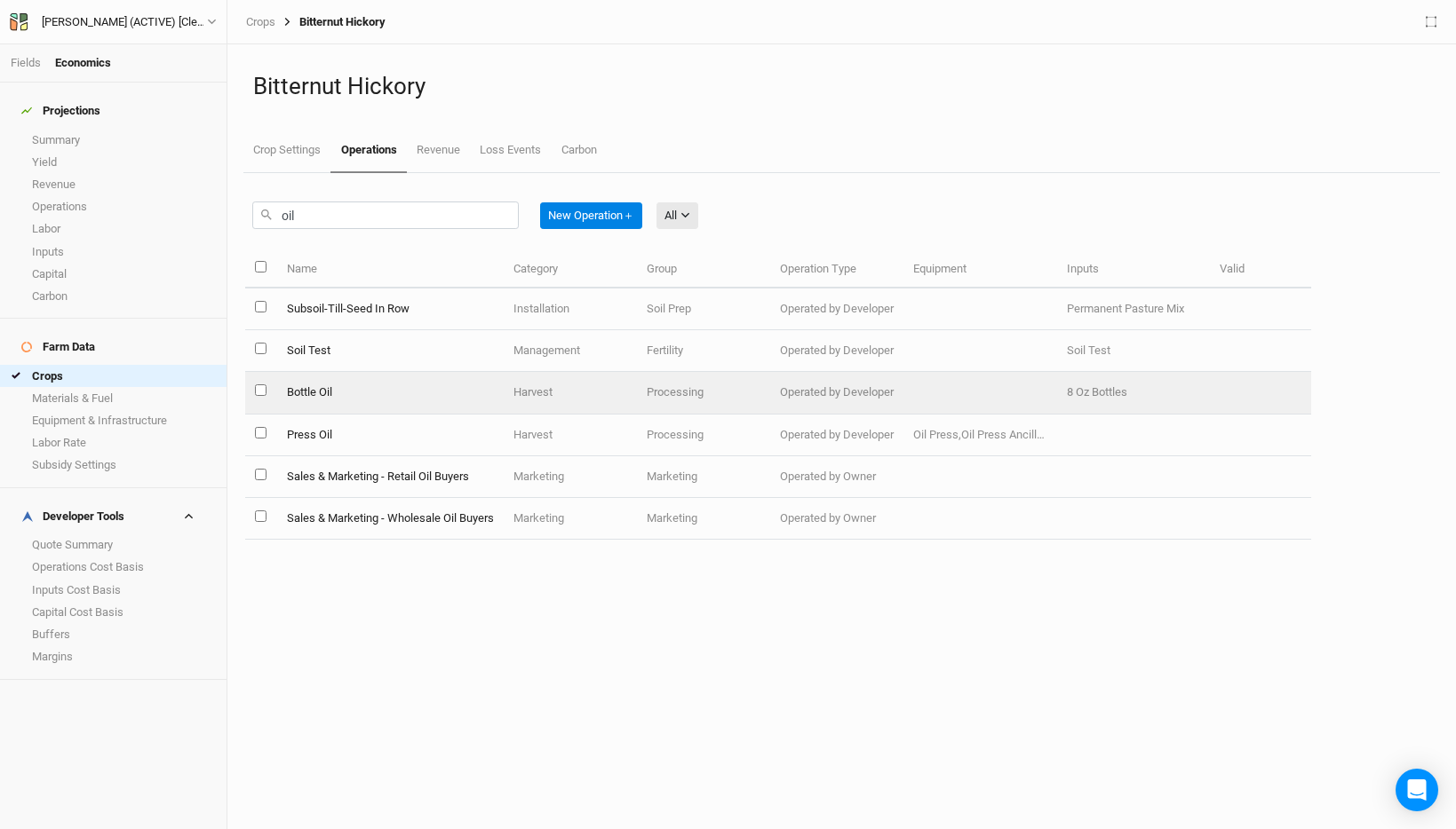
click at [442, 398] on td "Bottle Oil" at bounding box center [389, 393] width 226 height 41
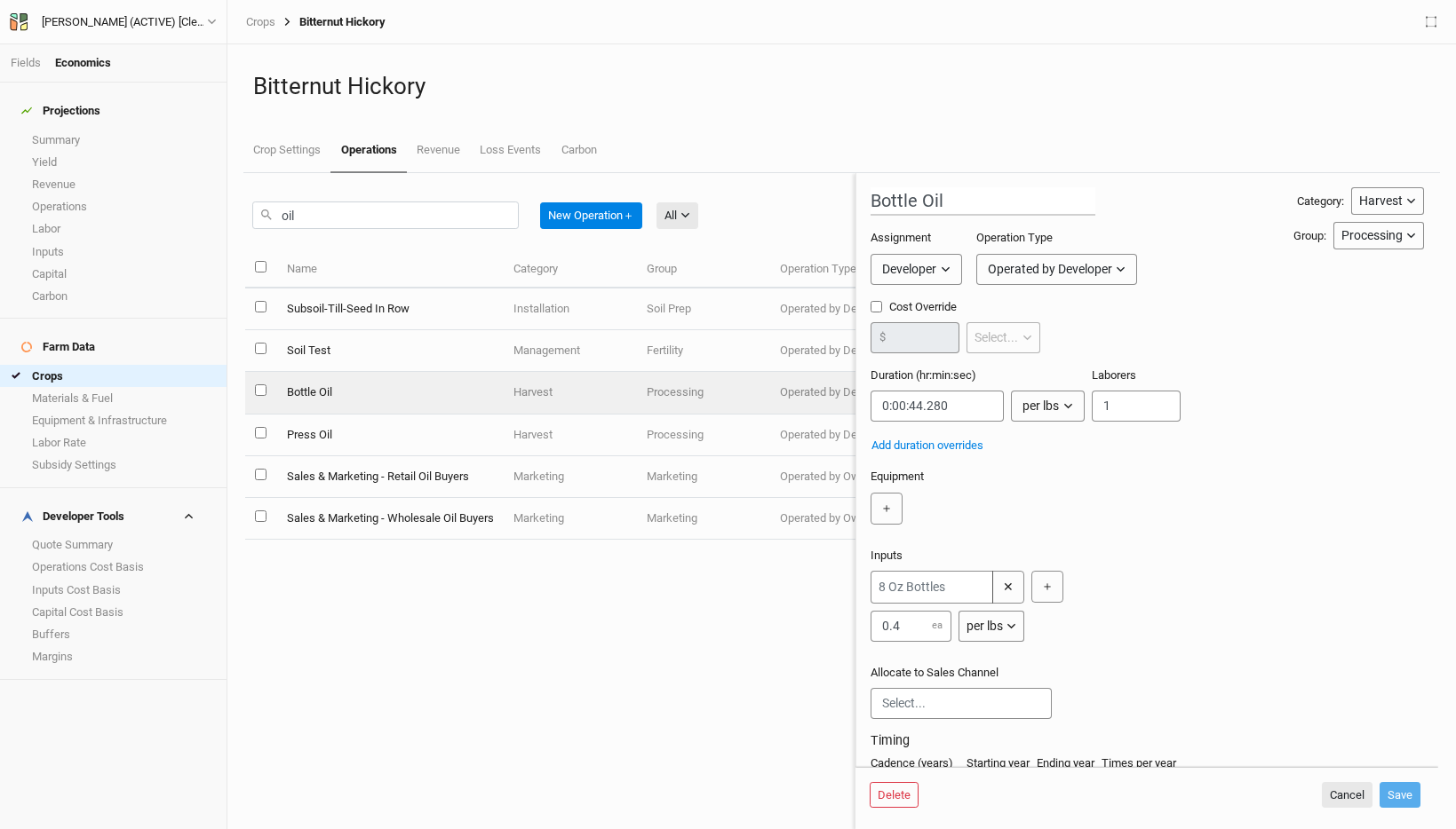
scroll to position [87, 0]
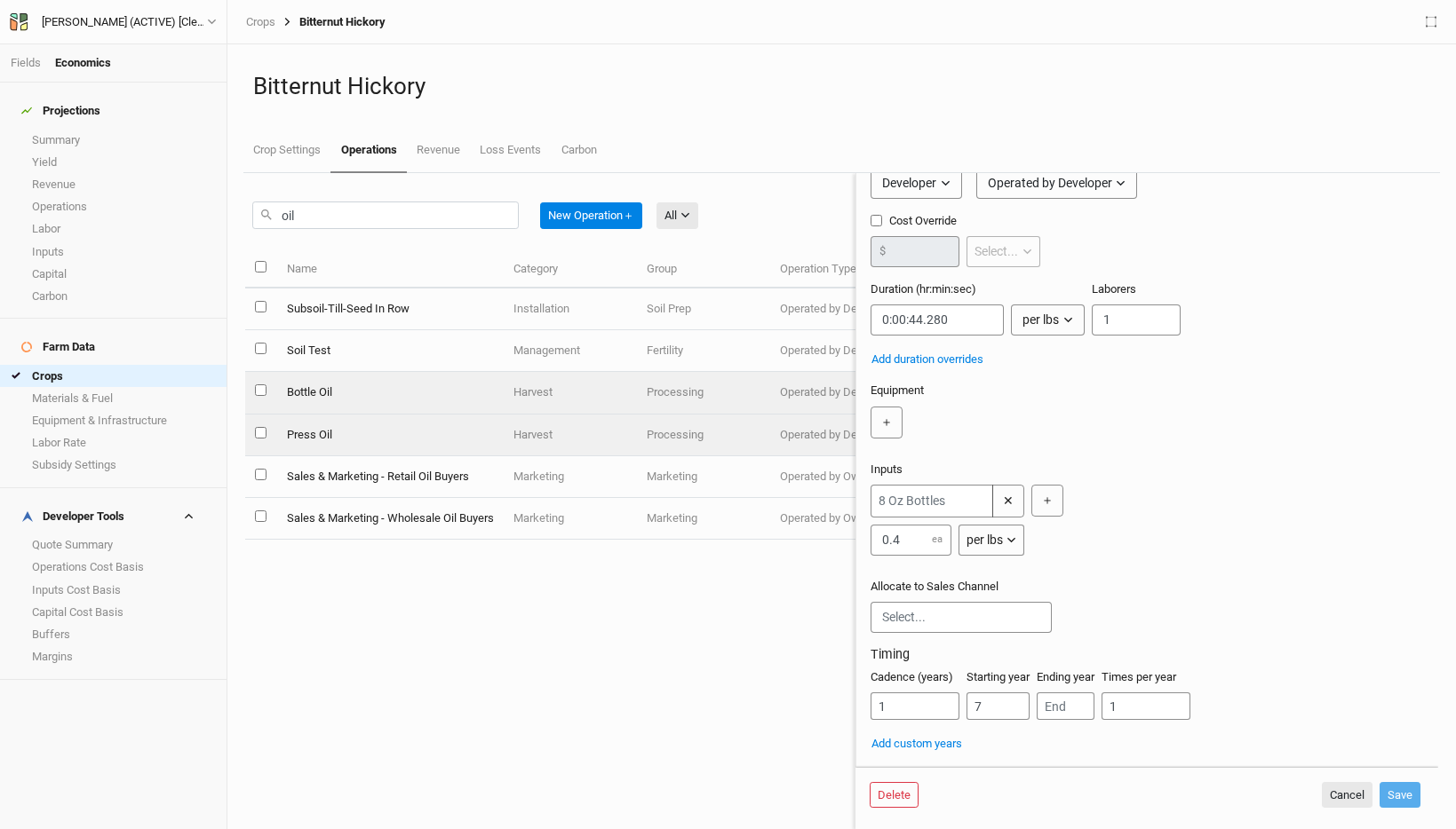
click at [520, 438] on td "Harvest" at bounding box center [570, 435] width 133 height 41
type input "Press Oil"
type input "0:01:06.600"
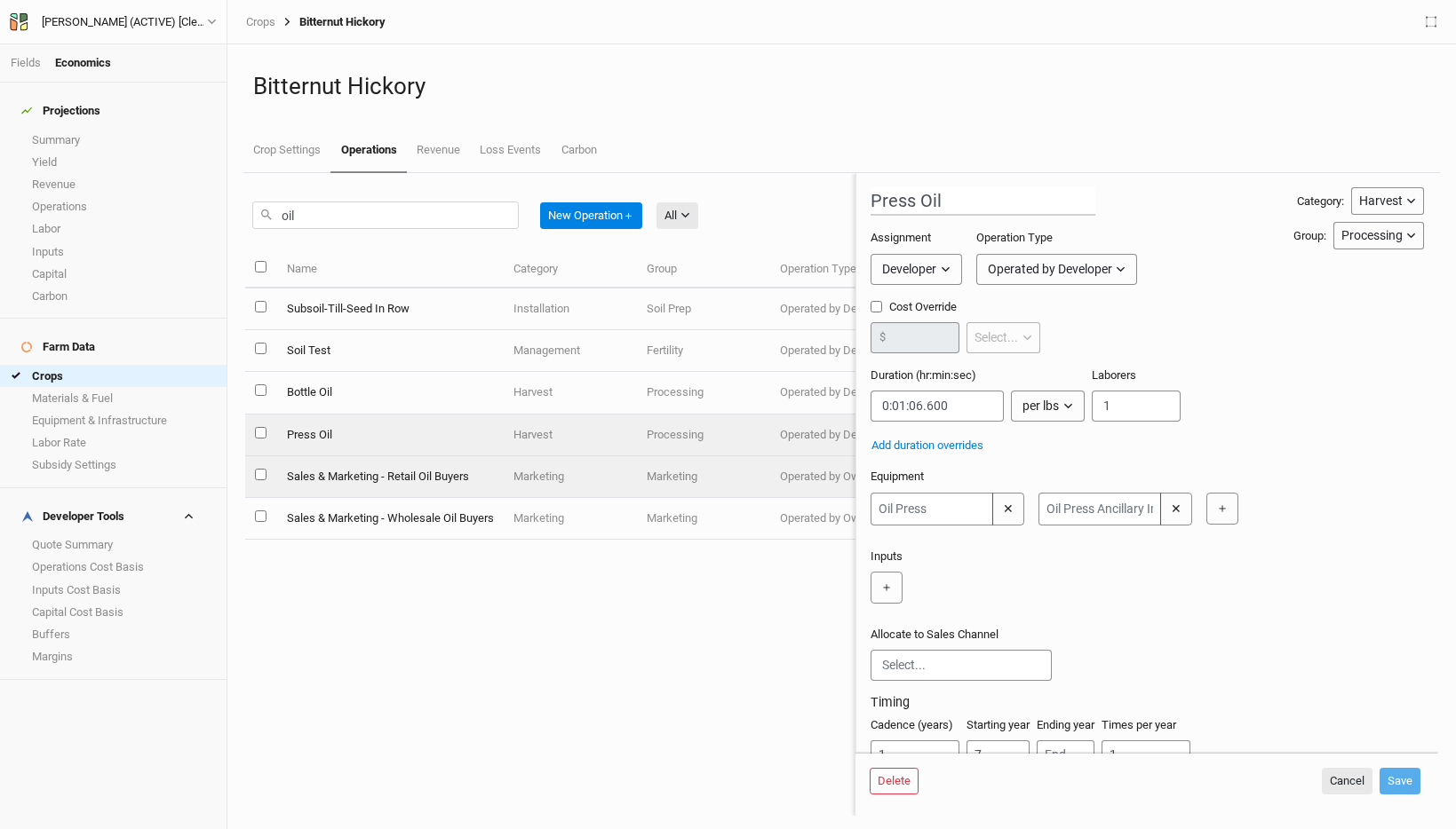
click at [451, 466] on td "Sales & Marketing - Retail Oil Buyers" at bounding box center [389, 477] width 226 height 41
type input "Sales & Marketing - Retail Oil Buyers"
type input "0:02:24"
type input "5"
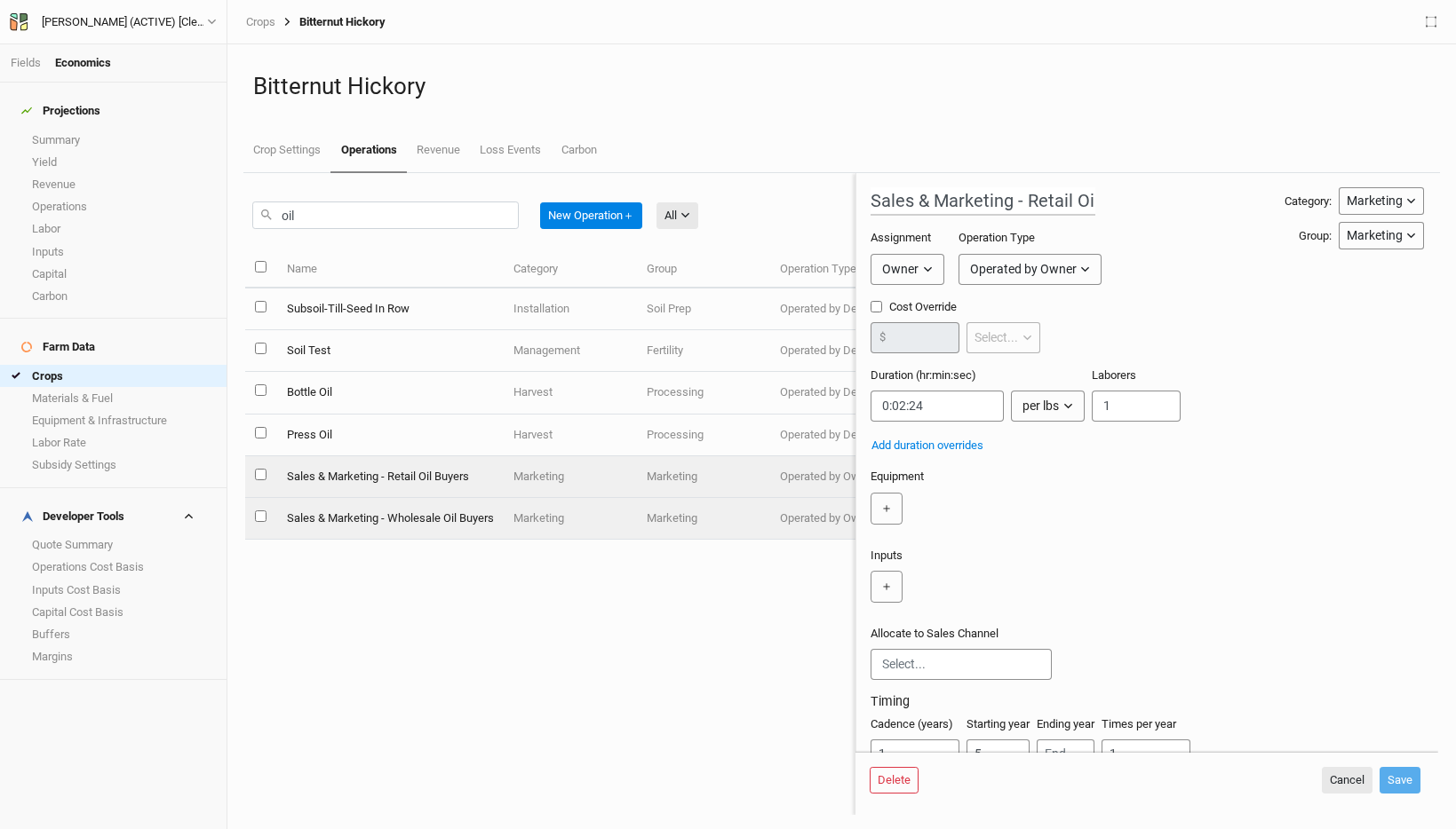
click at [474, 512] on td "Sales & Marketing - Wholesale Oil Buyers" at bounding box center [389, 519] width 226 height 41
type input "Sales & Marketing - Wholesale Oil Buyers"
type input "0:00:00"
click at [481, 483] on td "Sales & Marketing - Retail Oil Buyers" at bounding box center [389, 477] width 226 height 41
type input "Sales & Marketing - Retail Oil Buyers"
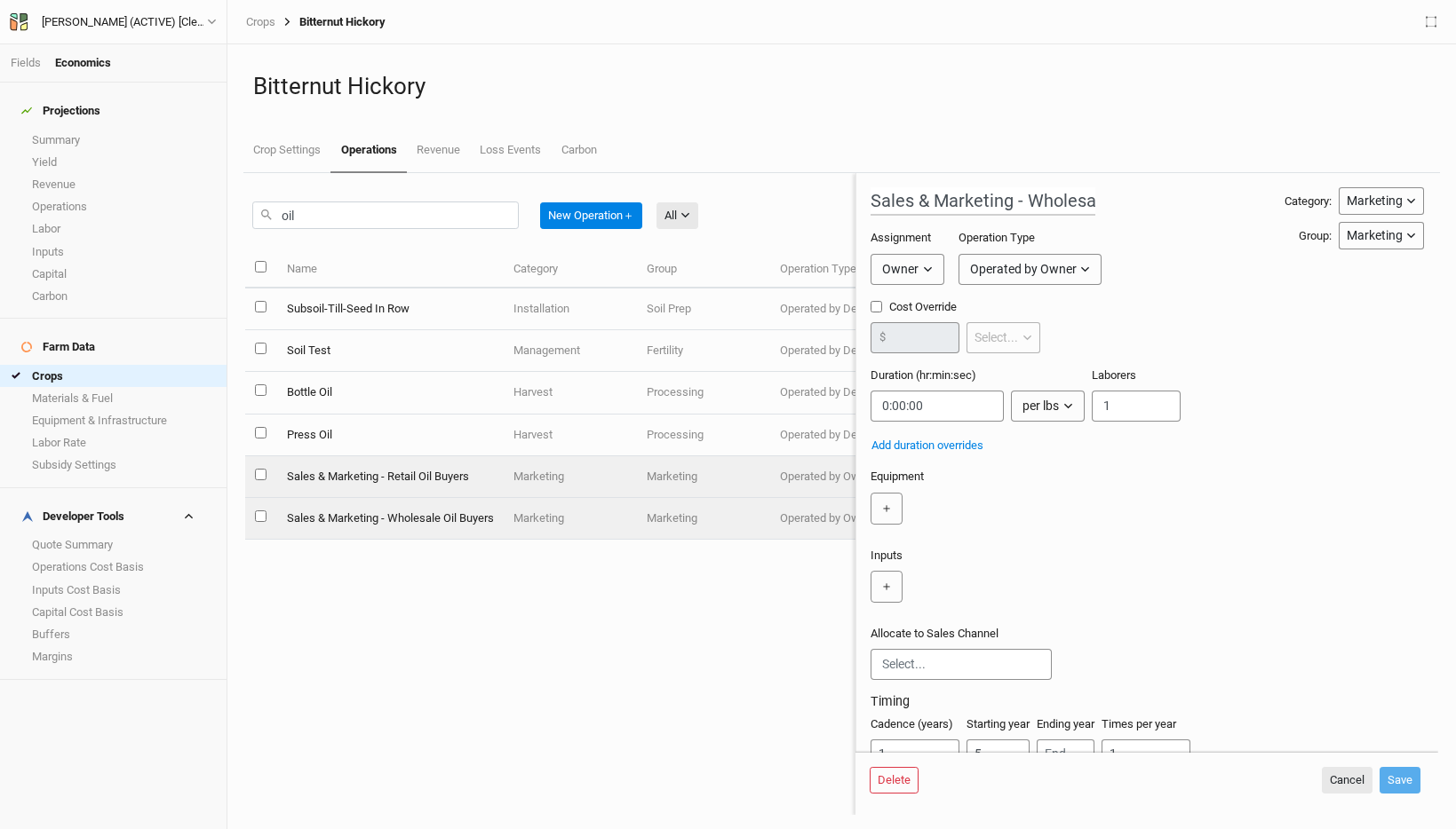
type input "0:02:24"
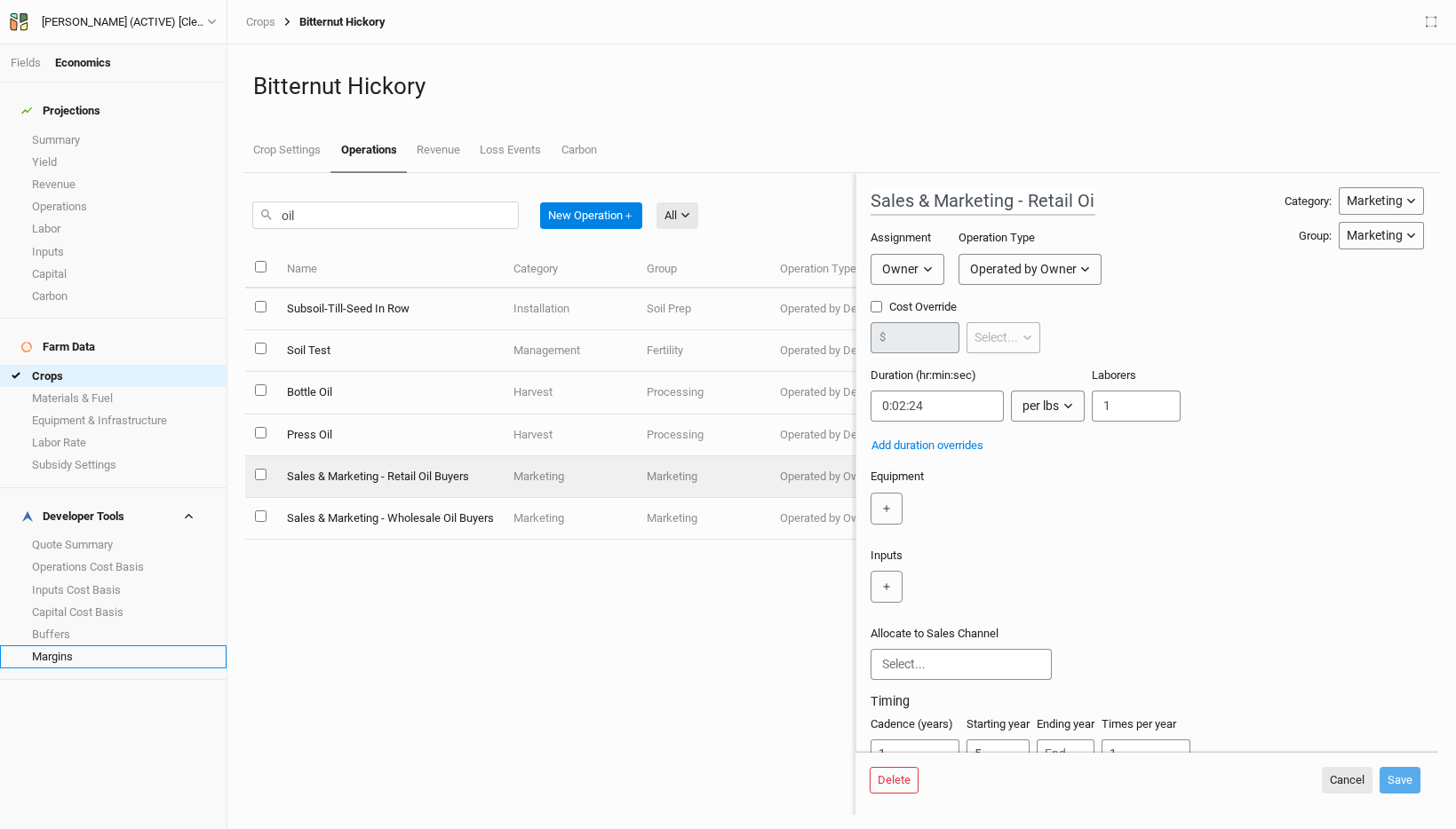
click at [128, 645] on link "Margins" at bounding box center [113, 656] width 226 height 22
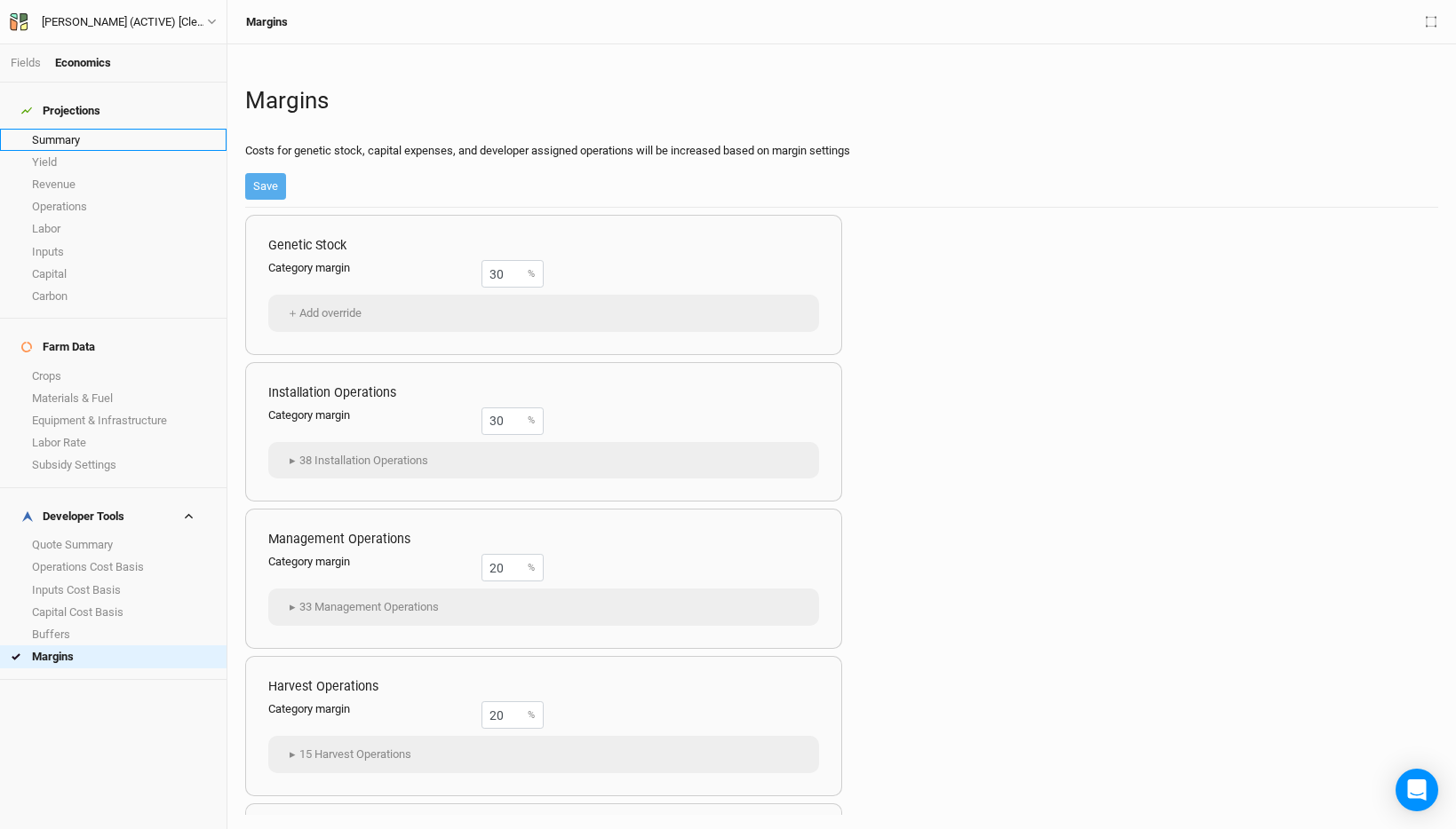
click at [120, 128] on link "Summary" at bounding box center [113, 139] width 226 height 22
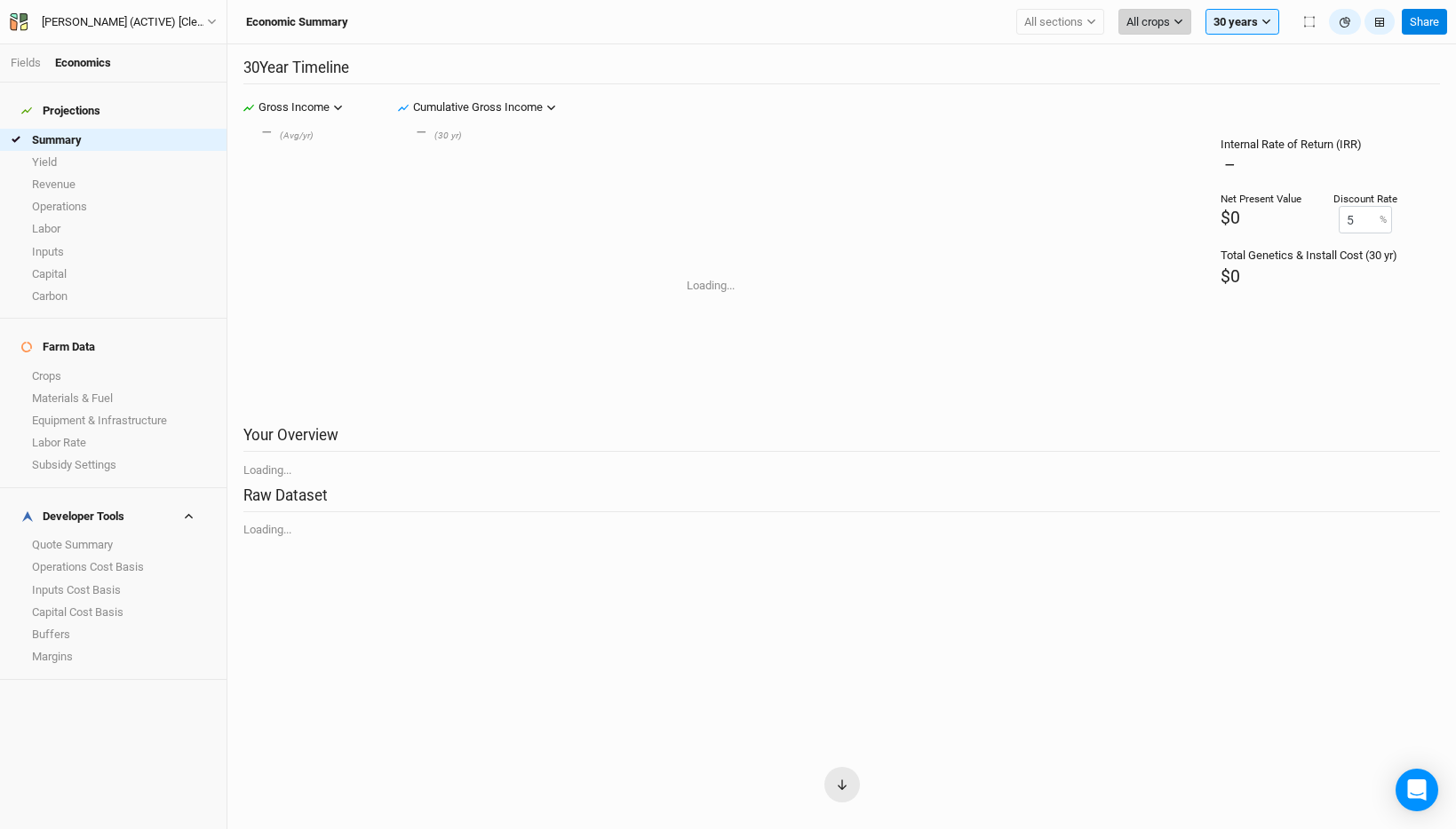
click at [1153, 31] on button "All crops" at bounding box center [1155, 22] width 73 height 27
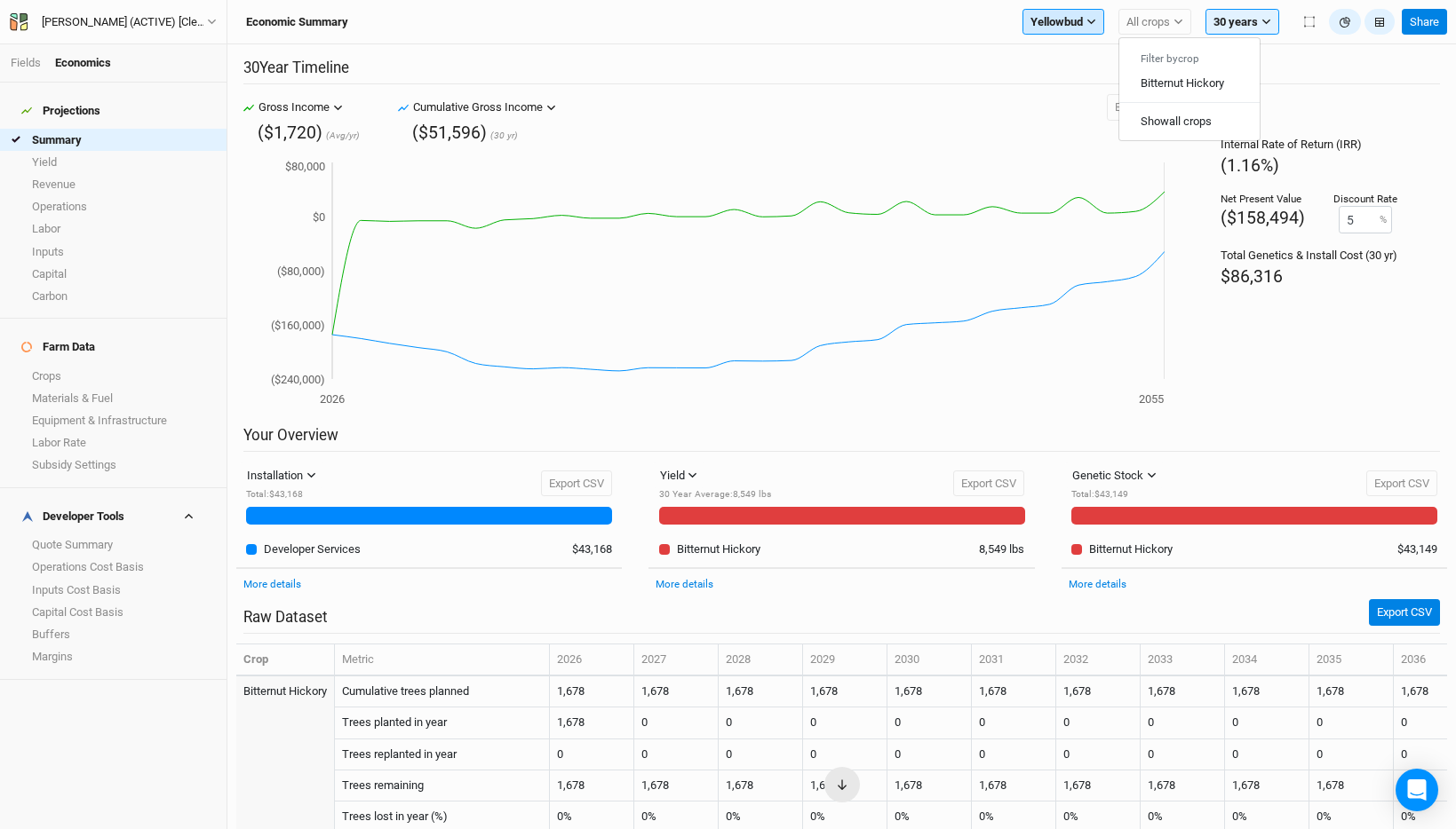
click at [1071, 18] on span "Yellowbud" at bounding box center [1056, 22] width 52 height 18
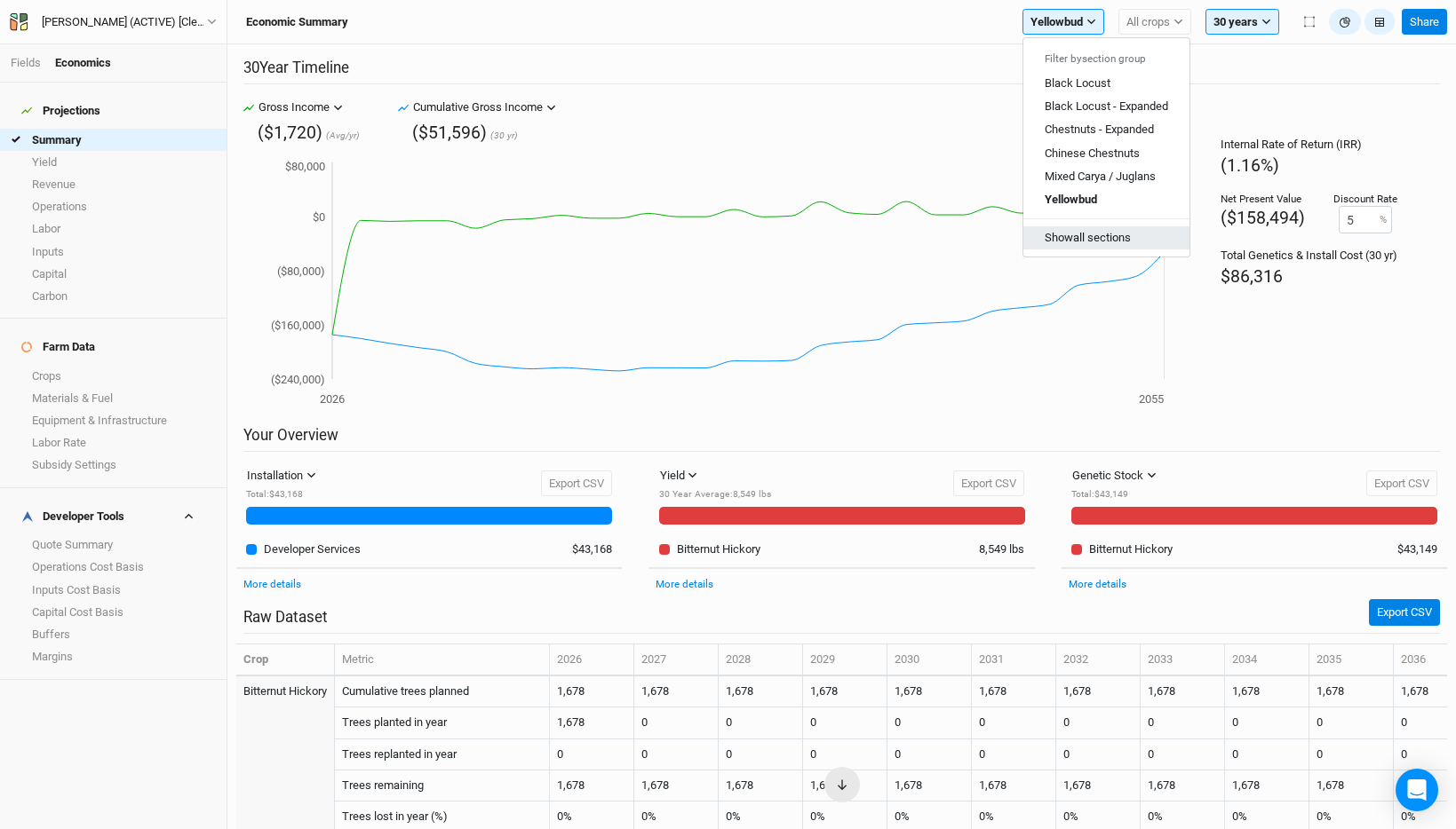
click at [1106, 238] on button "Show all sections" at bounding box center [1106, 237] width 166 height 23
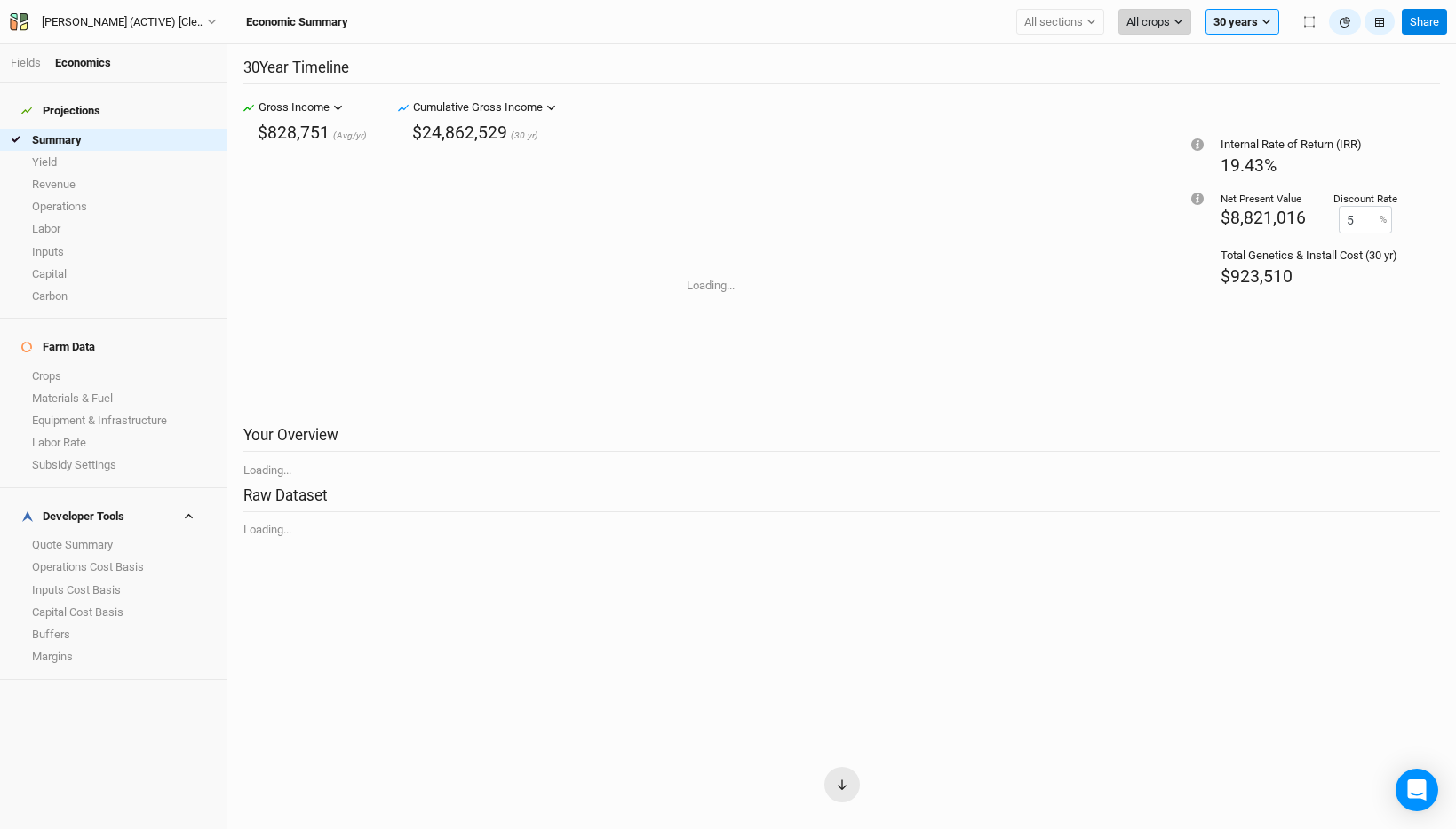
click at [1154, 26] on span "All crops" at bounding box center [1148, 22] width 43 height 18
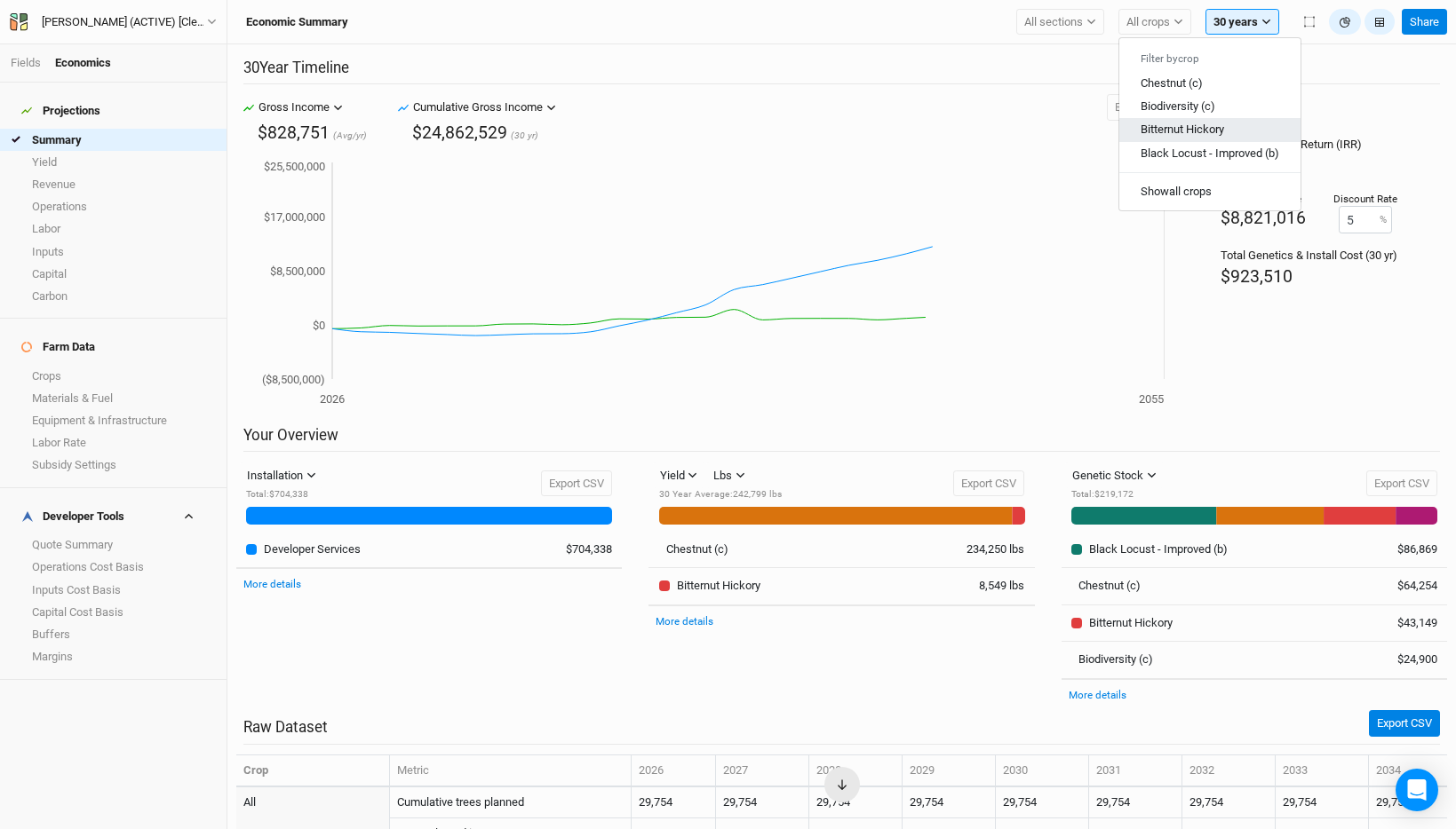
click at [1198, 125] on span "Bitternut Hickory" at bounding box center [1182, 128] width 84 height 13
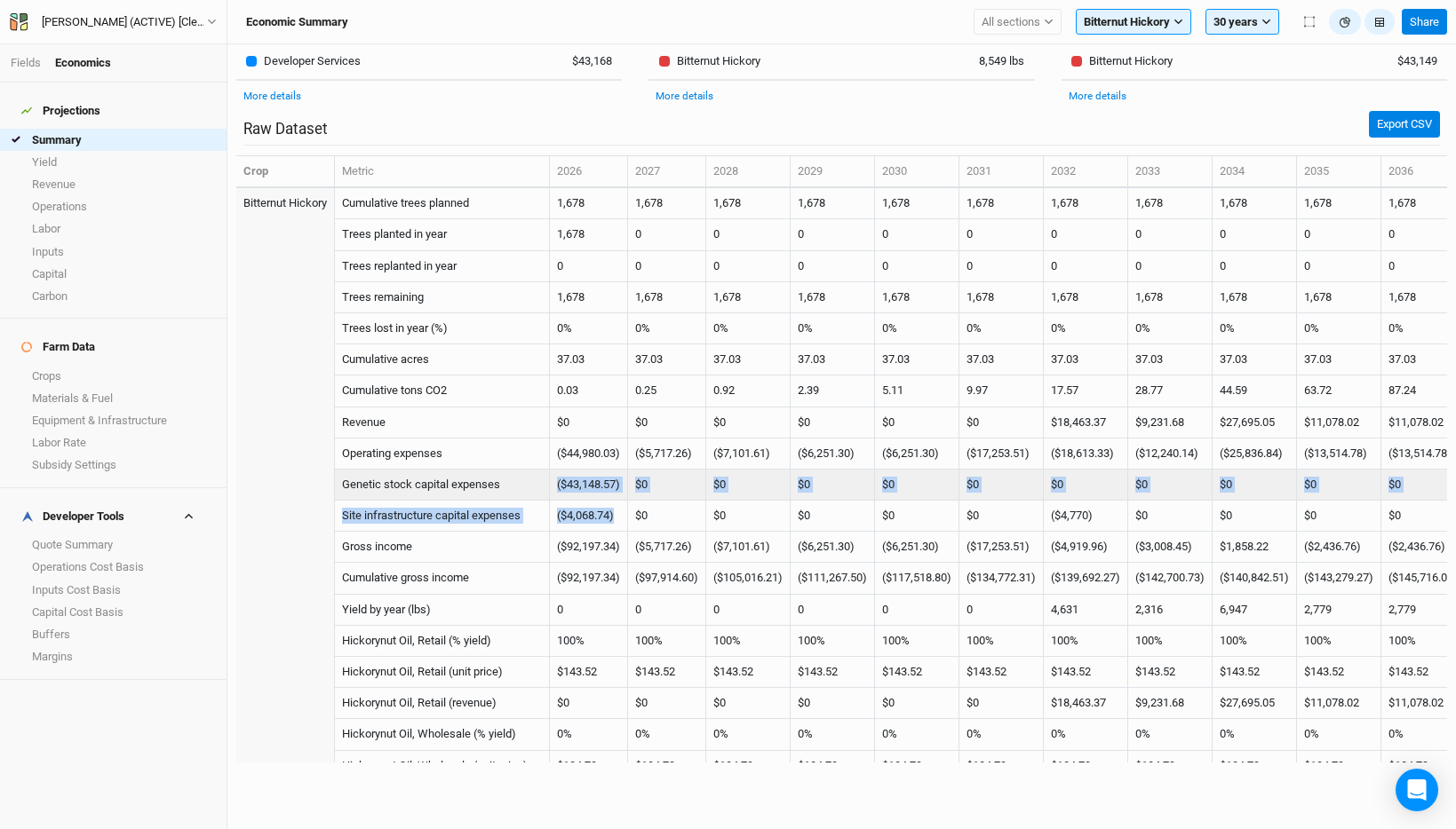
drag, startPoint x: 625, startPoint y: 519, endPoint x: 564, endPoint y: 480, distance: 72.4
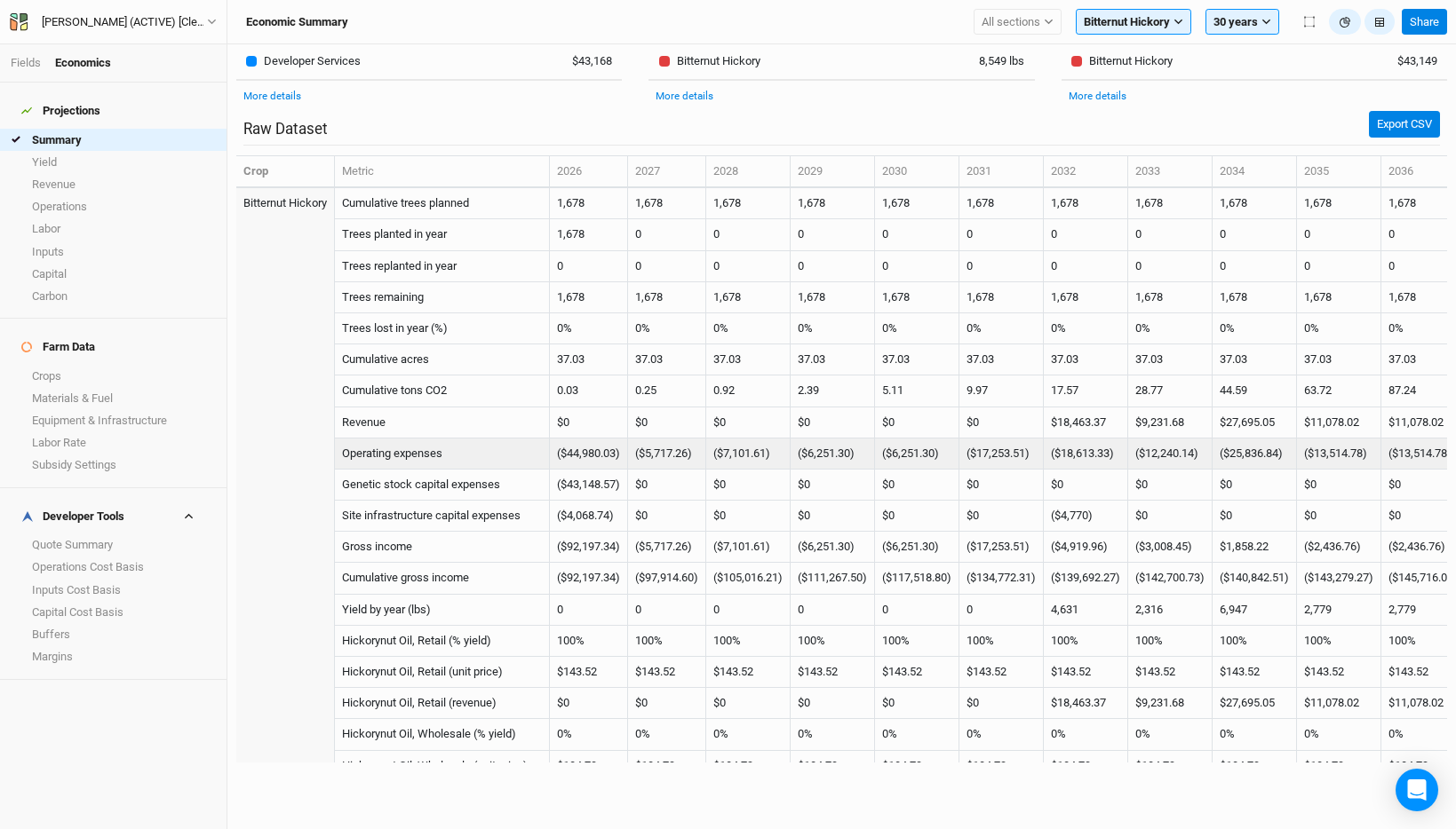
click at [580, 458] on td "($44,980.03)" at bounding box center [588, 453] width 78 height 31
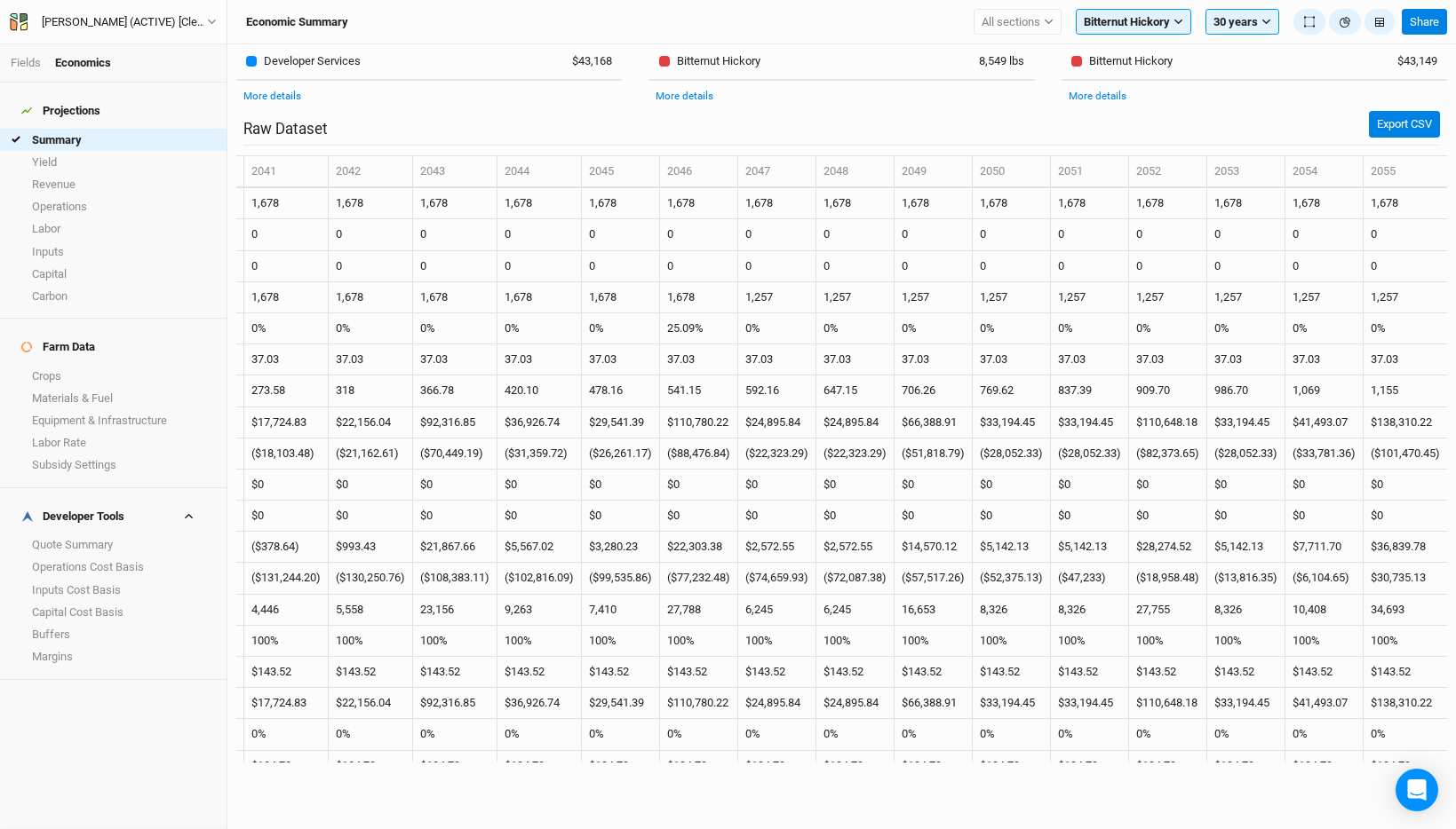
scroll to position [263, 0]
click at [119, 387] on link "Materials & Fuel" at bounding box center [113, 398] width 226 height 22
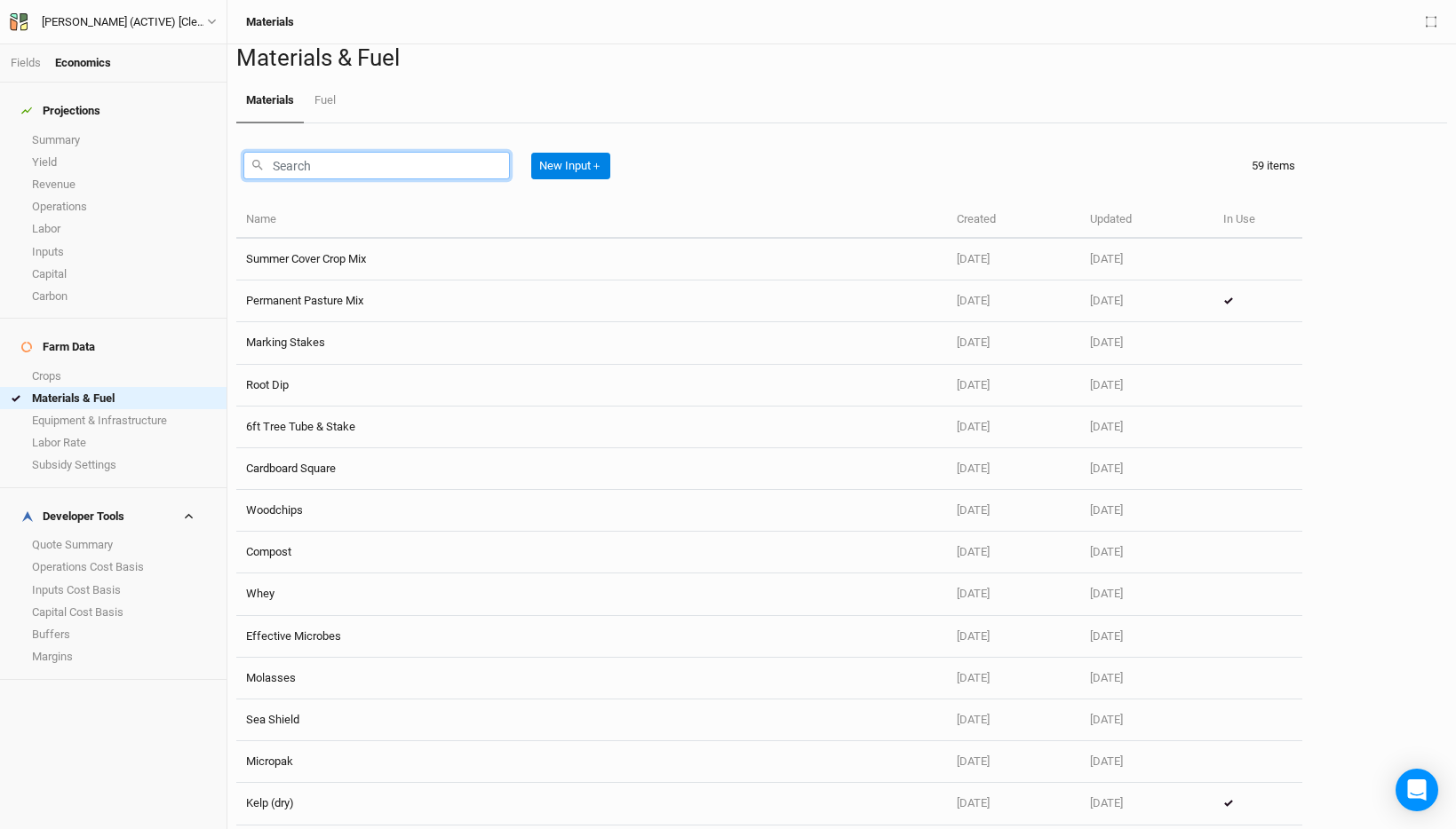
click at [331, 180] on input "text" at bounding box center [377, 166] width 267 height 28
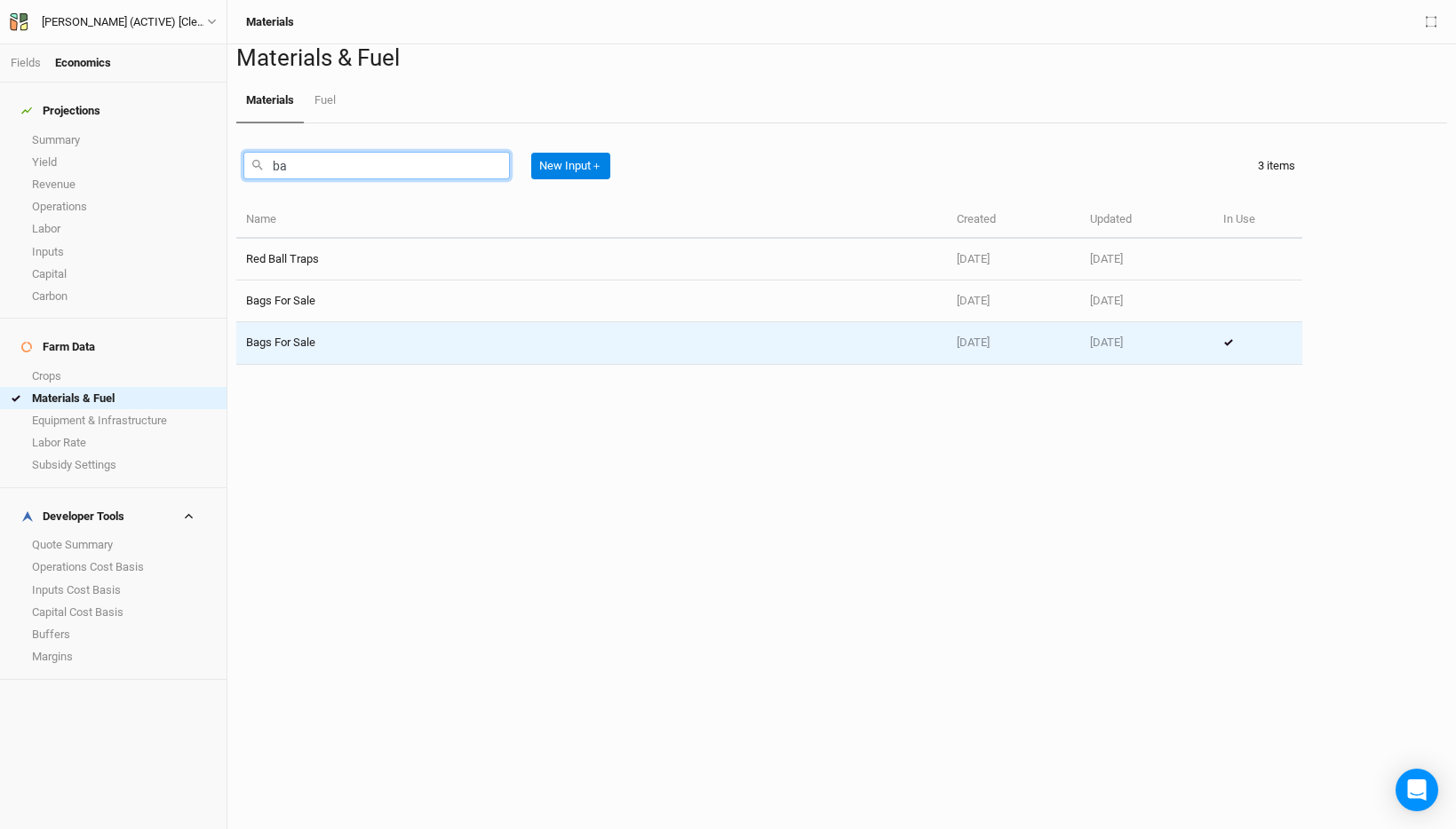
type input "ba"
click at [364, 364] on td "Bags For Sale" at bounding box center [591, 343] width 711 height 41
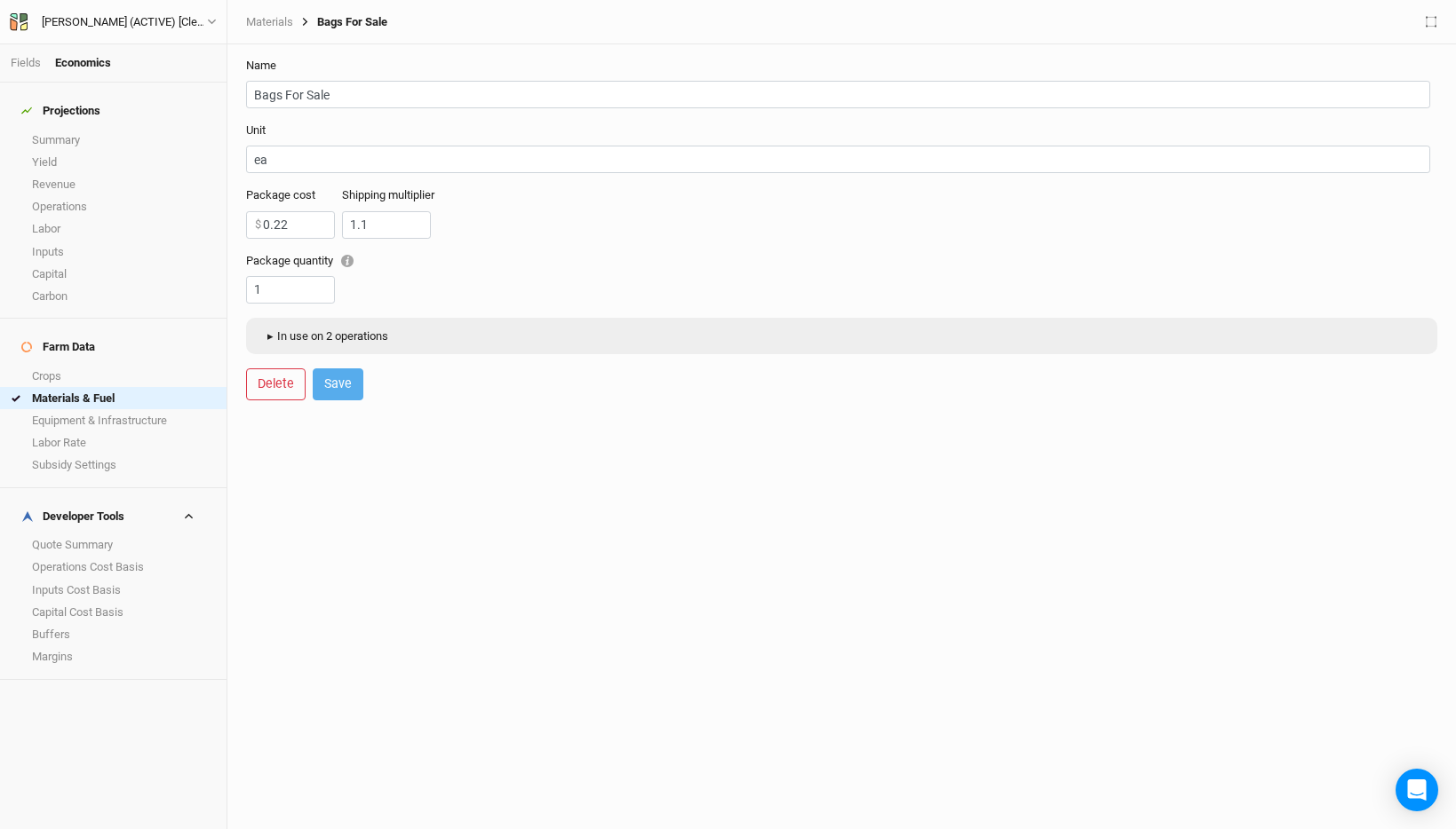
click at [361, 343] on button "▸ In use on 2 operations" at bounding box center [325, 336] width 141 height 27
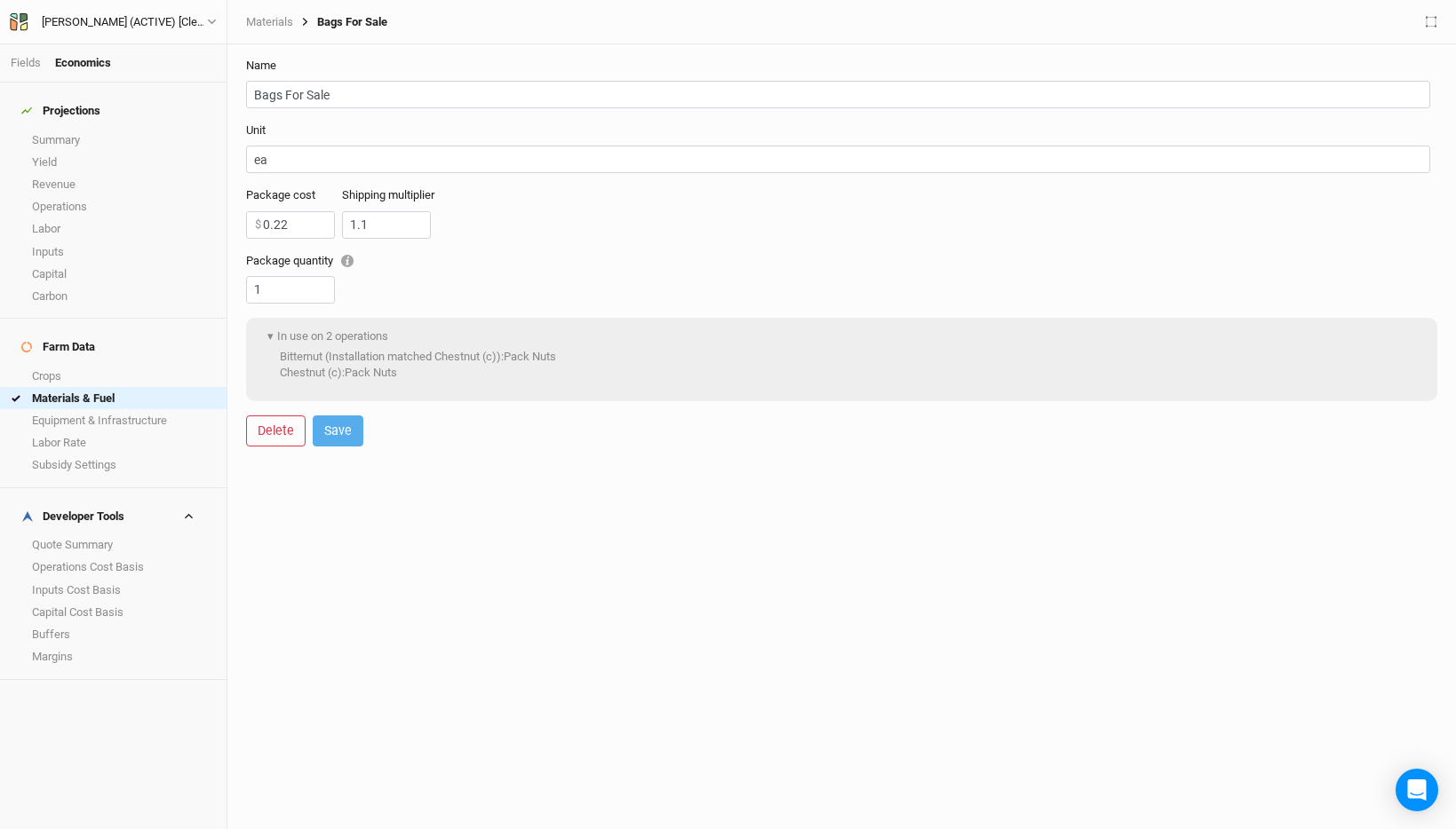
click at [548, 256] on div "Package quantity 1" at bounding box center [837, 277] width 1184 height 50
click at [92, 410] on link "Equipment & Infrastructure" at bounding box center [113, 420] width 226 height 22
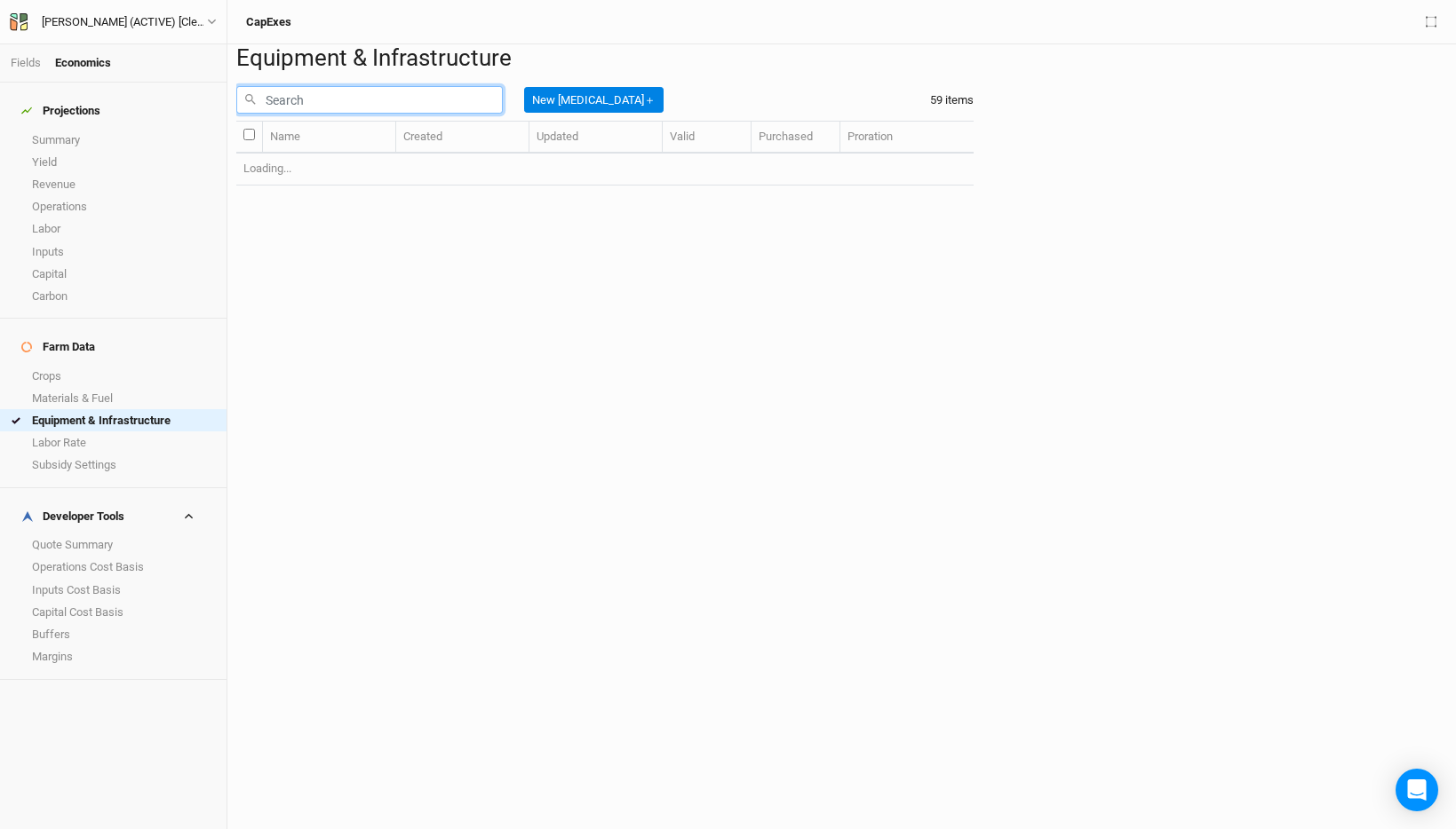
click at [296, 113] on input "text" at bounding box center [369, 100] width 267 height 28
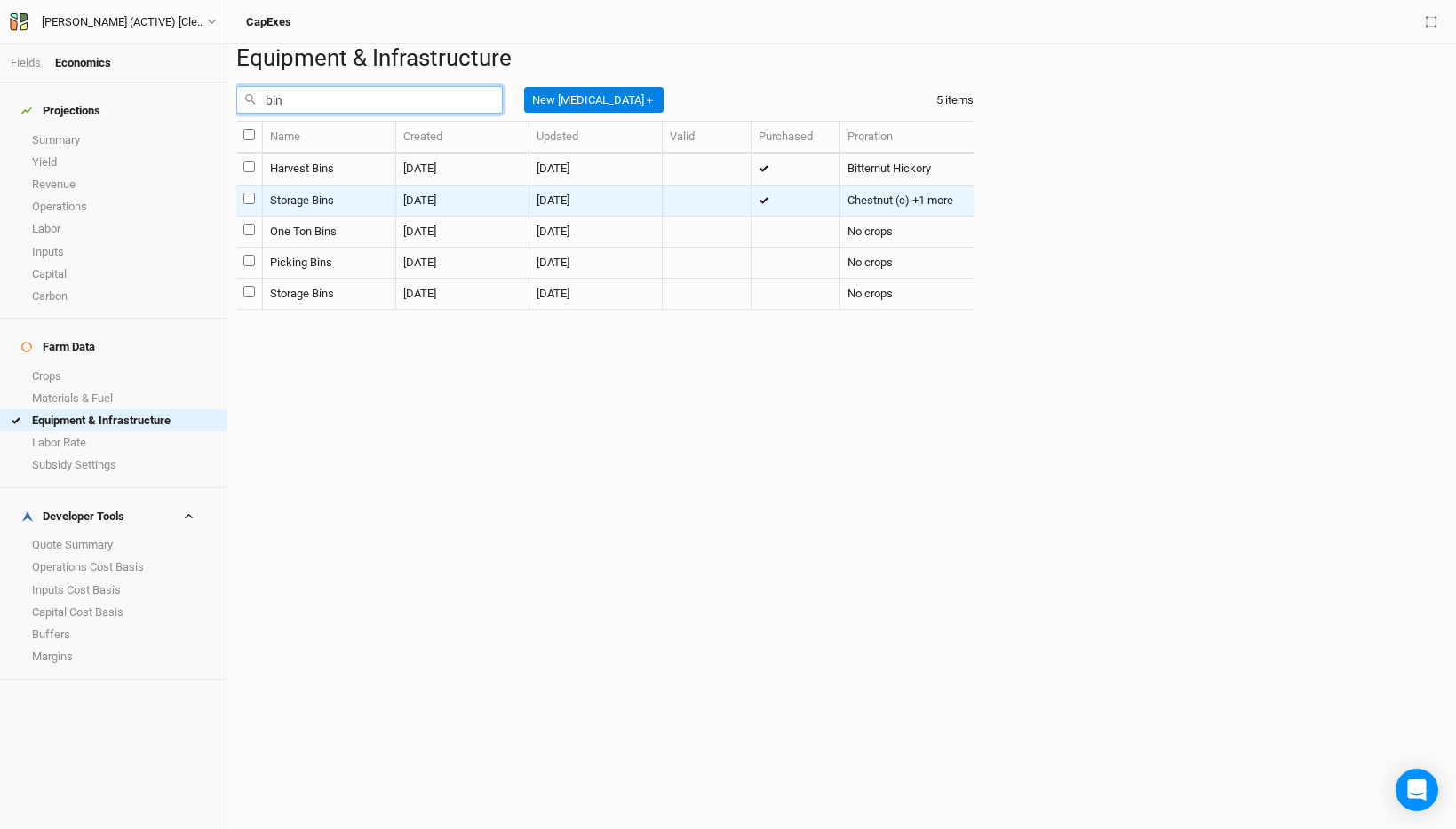
type input "bin"
click at [396, 217] on td "Storage Bins" at bounding box center [329, 200] width 133 height 31
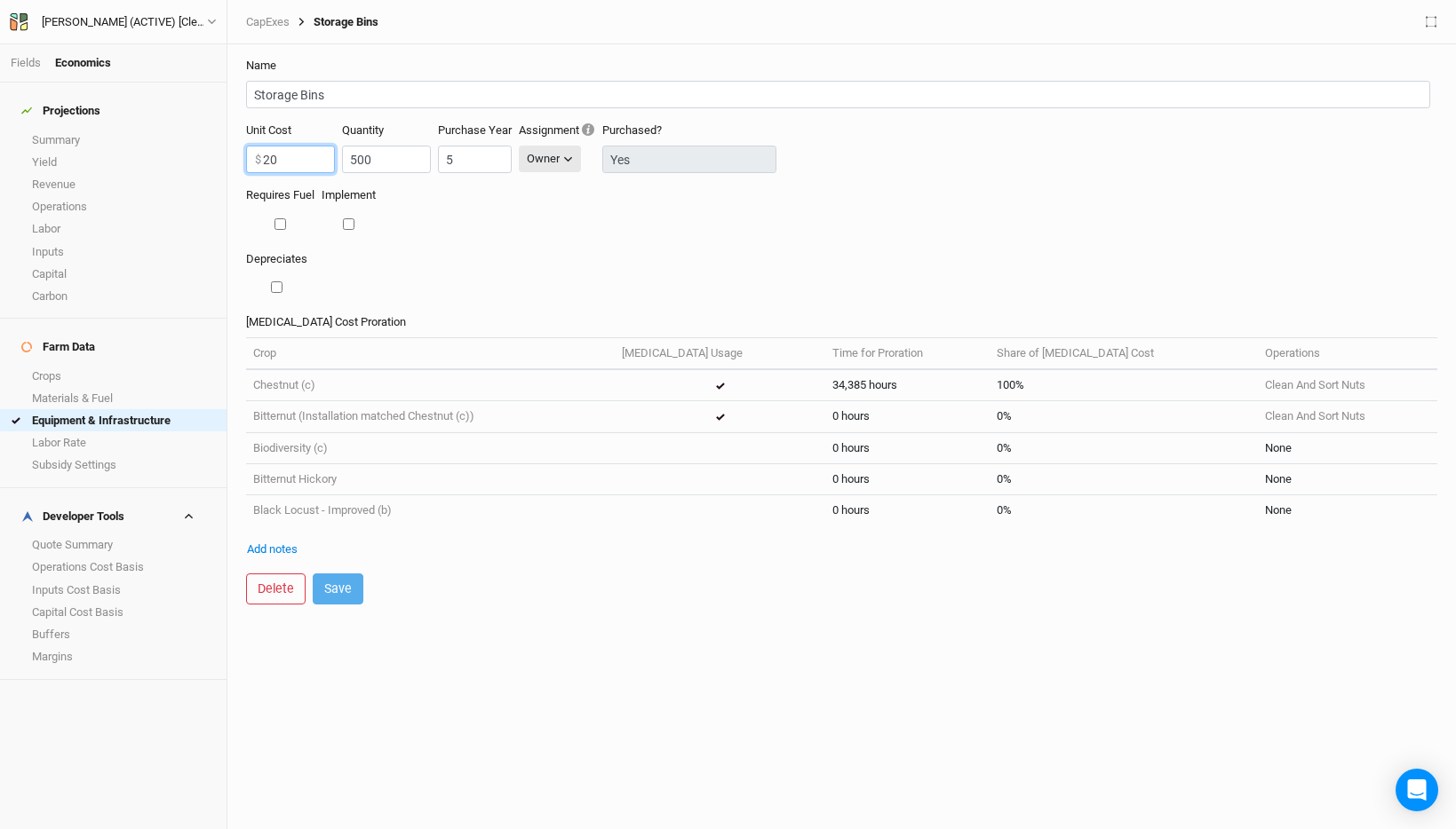
click at [298, 163] on input "20" at bounding box center [290, 160] width 89 height 28
click at [102, 151] on link "Yield" at bounding box center [113, 162] width 226 height 22
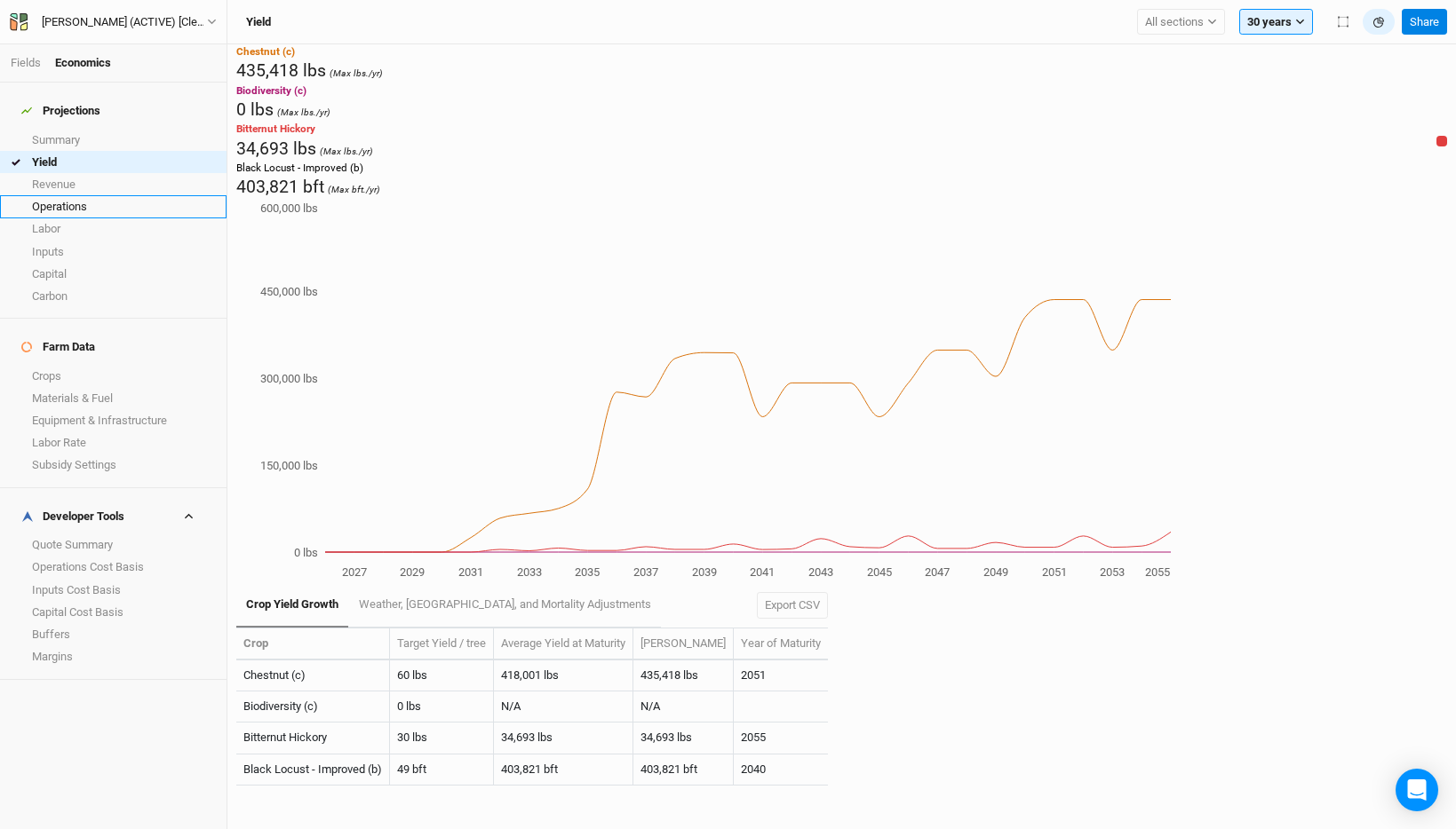
click at [124, 200] on link "Operations" at bounding box center [113, 206] width 226 height 22
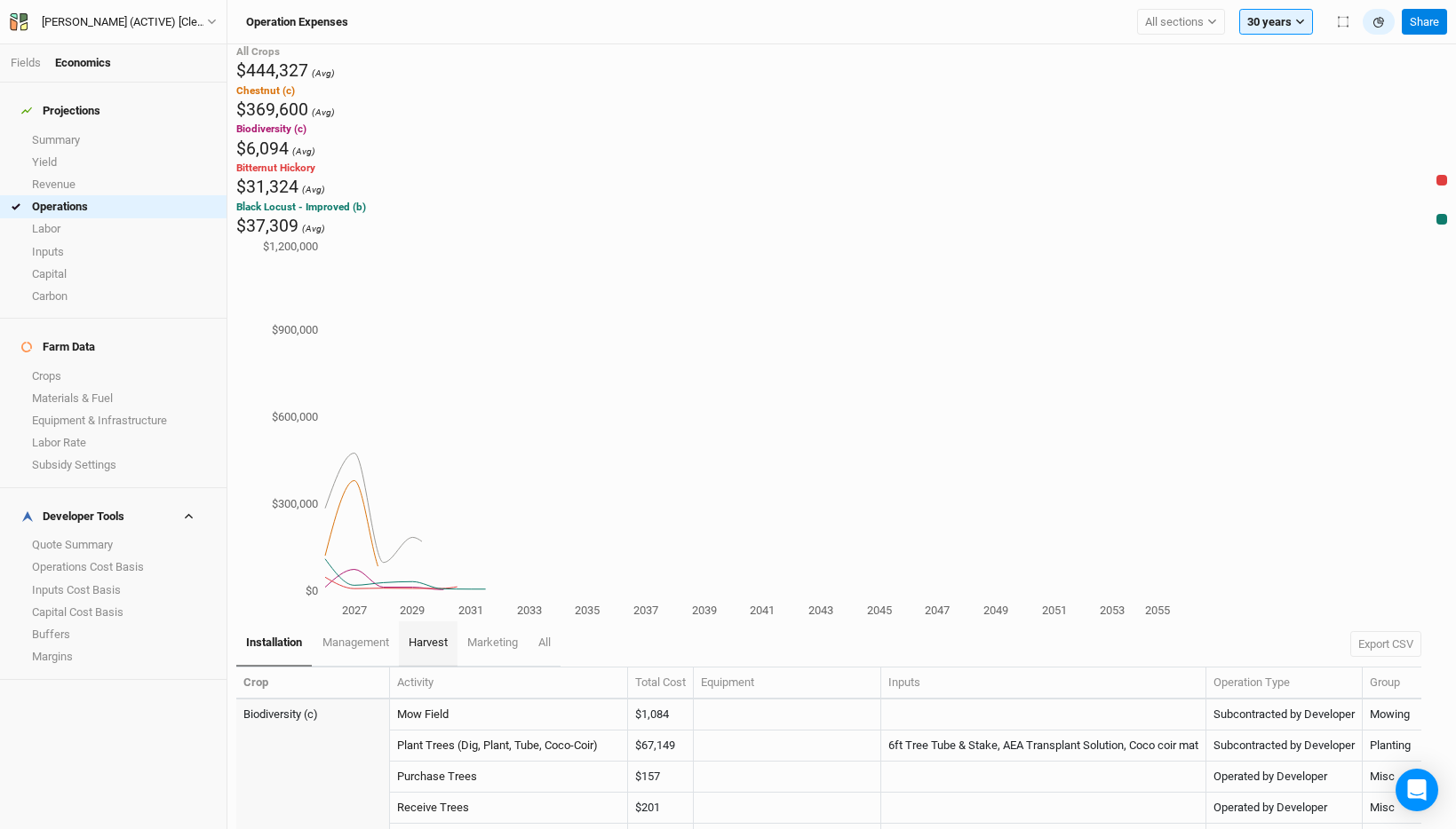
click at [454, 622] on link "harvest" at bounding box center [427, 643] width 58 height 44
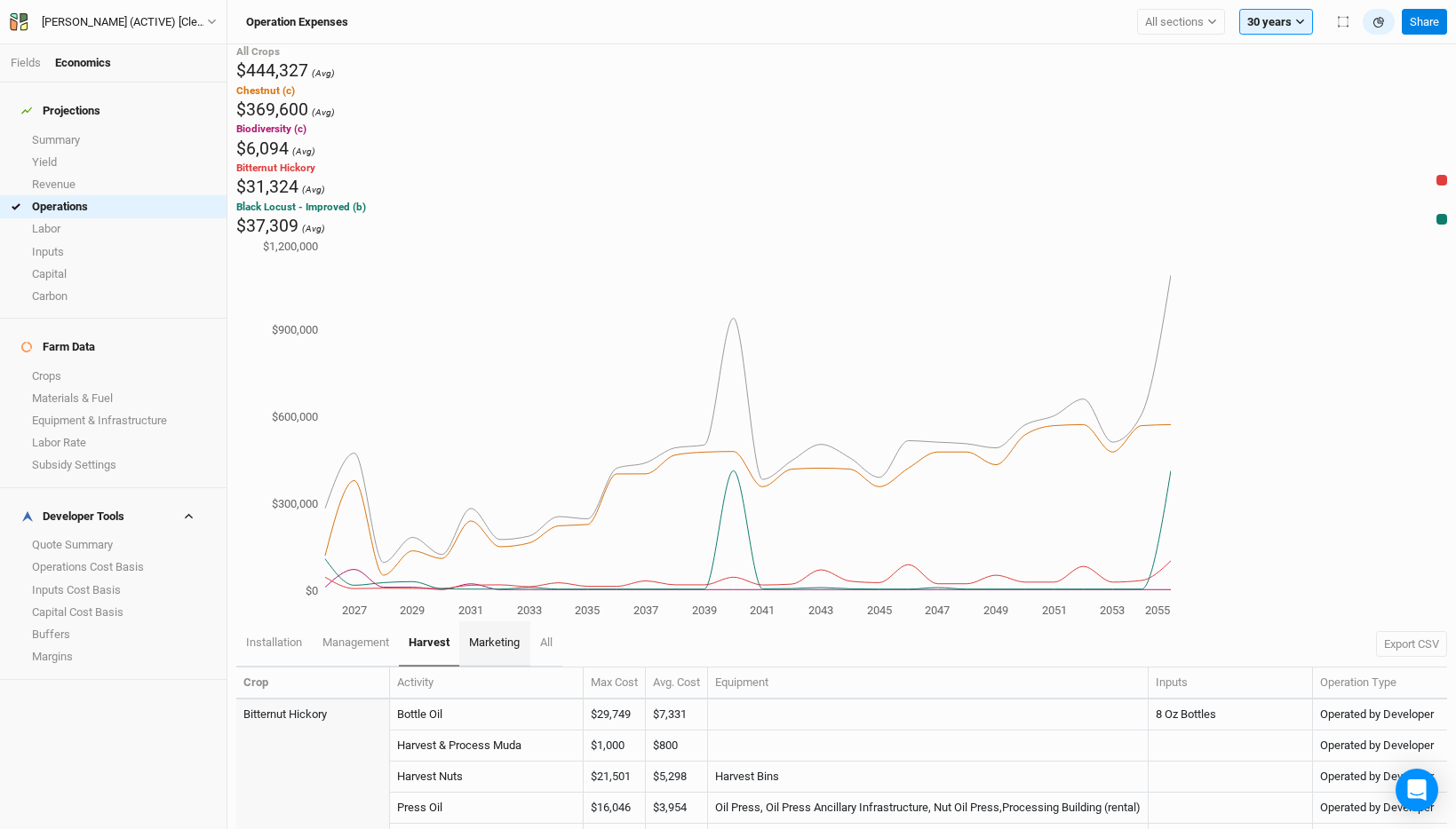
click at [498, 622] on link "marketing" at bounding box center [494, 643] width 70 height 44
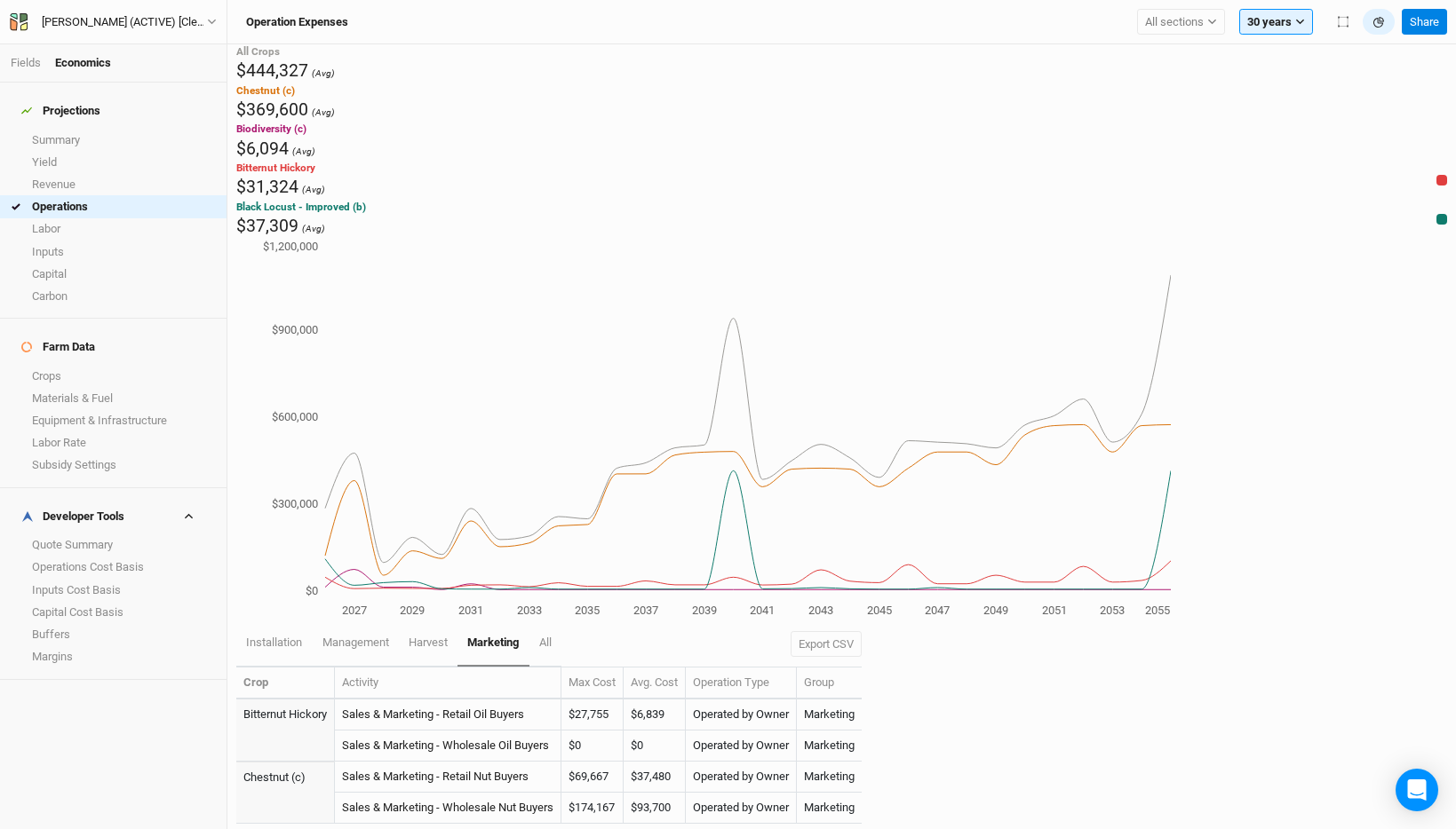
click at [572, 622] on div "installation management harvest marketing All Export CSV" at bounding box center [548, 643] width 625 height 44
click at [549, 622] on link "All" at bounding box center [545, 643] width 32 height 44
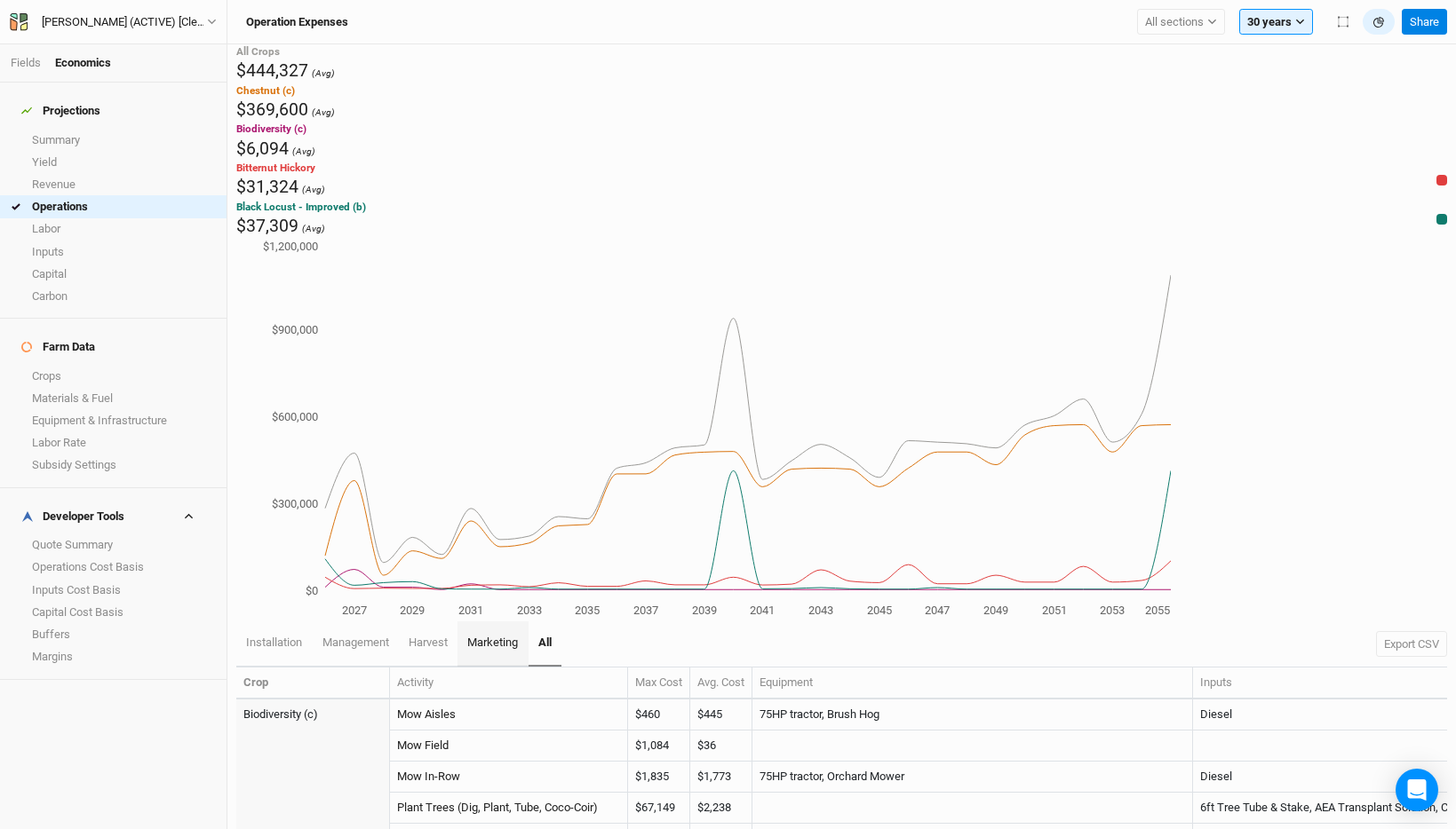
click at [495, 636] on span "marketing" at bounding box center [492, 641] width 50 height 13
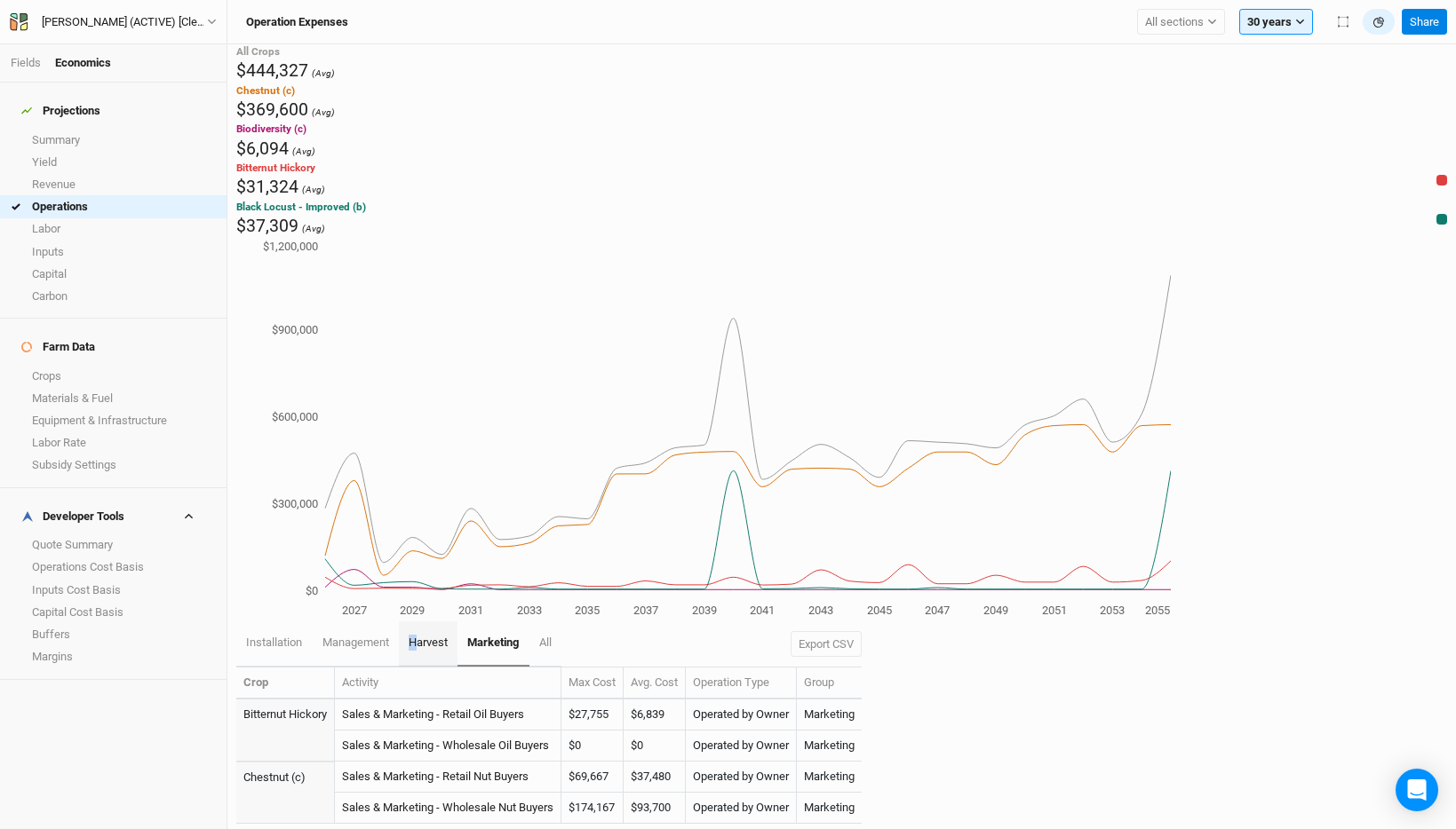
click at [415, 636] on span "harvest" at bounding box center [428, 641] width 39 height 13
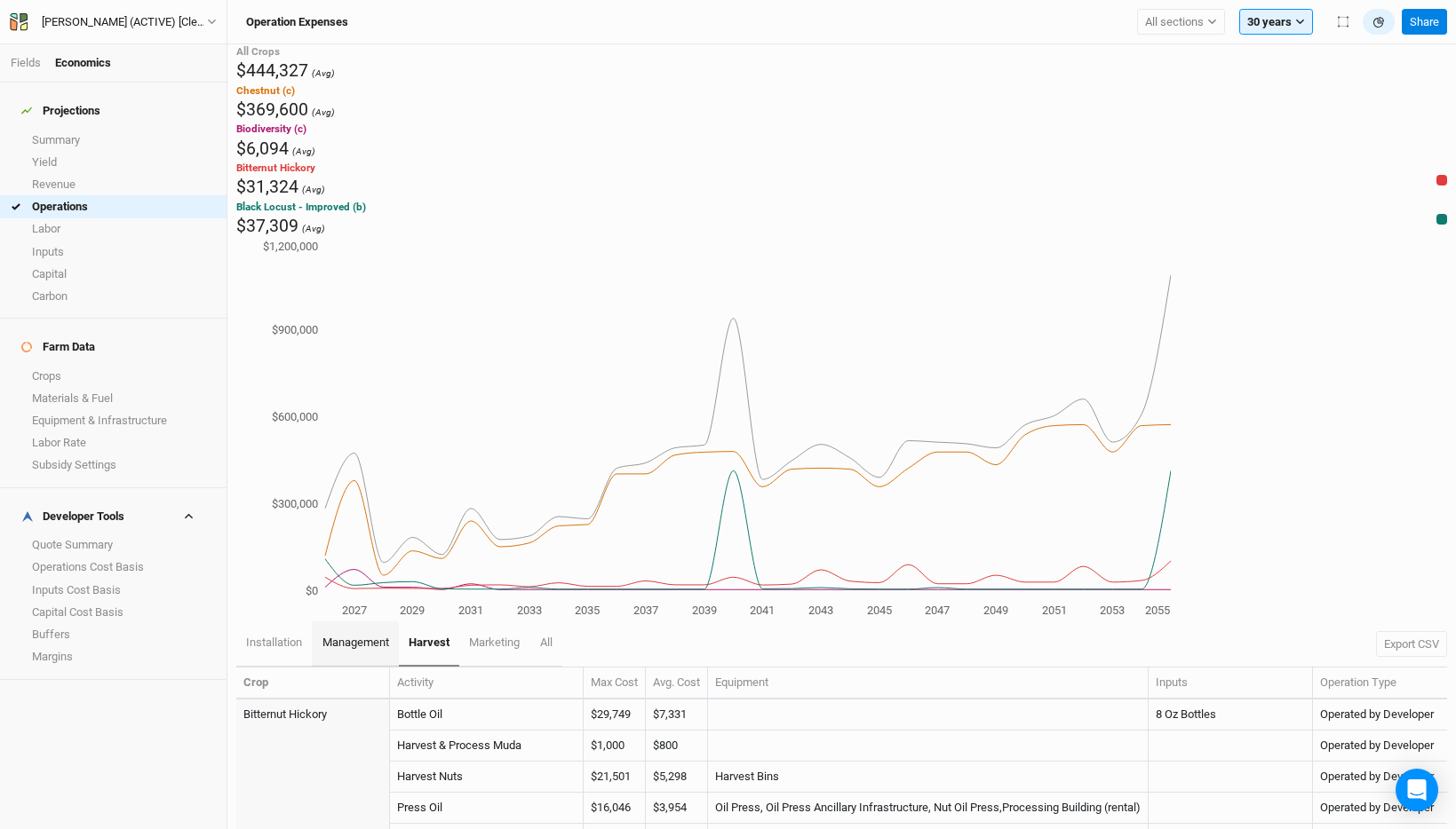
click at [333, 636] on span "management" at bounding box center [355, 641] width 66 height 13
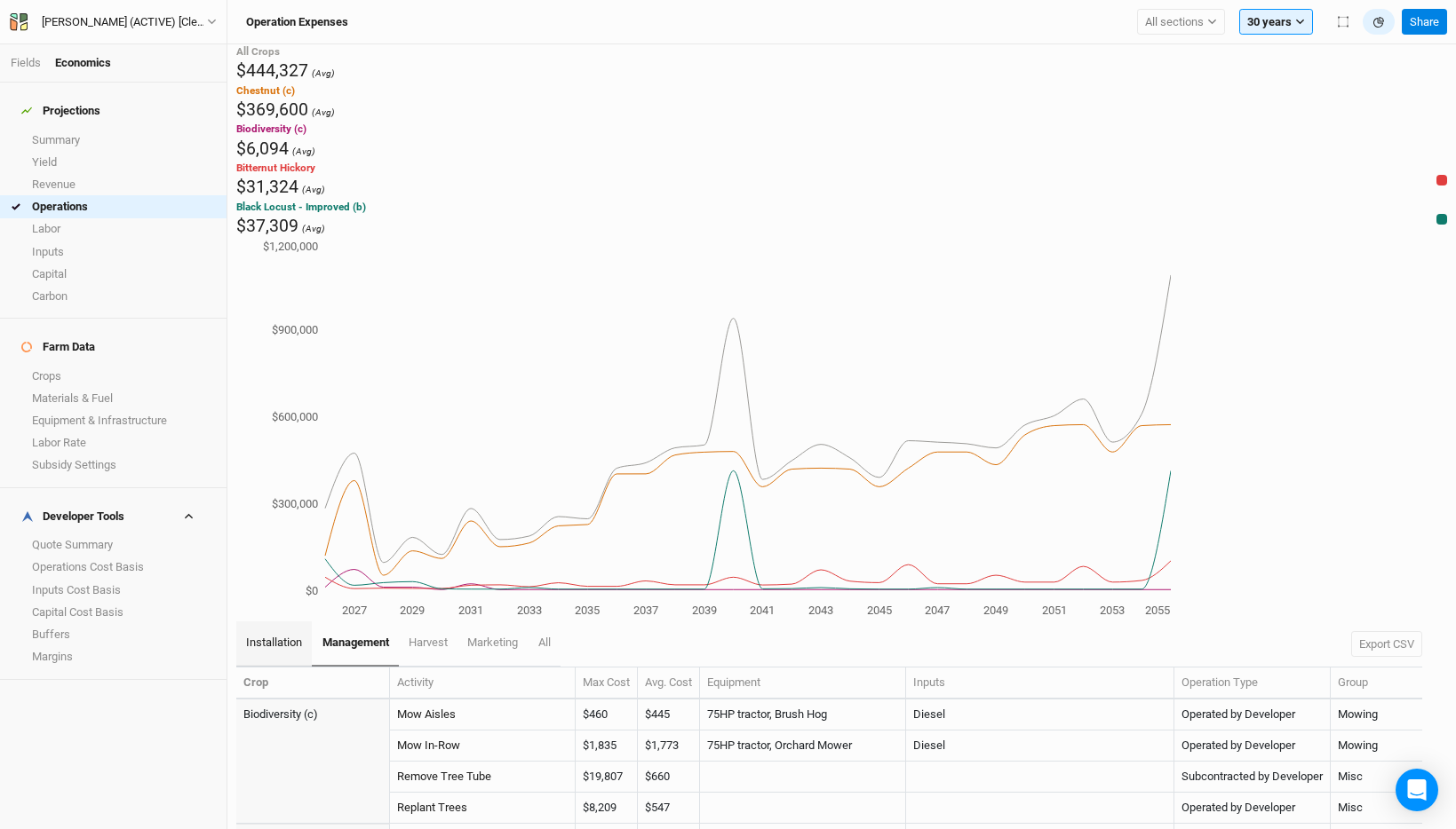
click at [271, 636] on span "installation" at bounding box center [273, 641] width 56 height 13
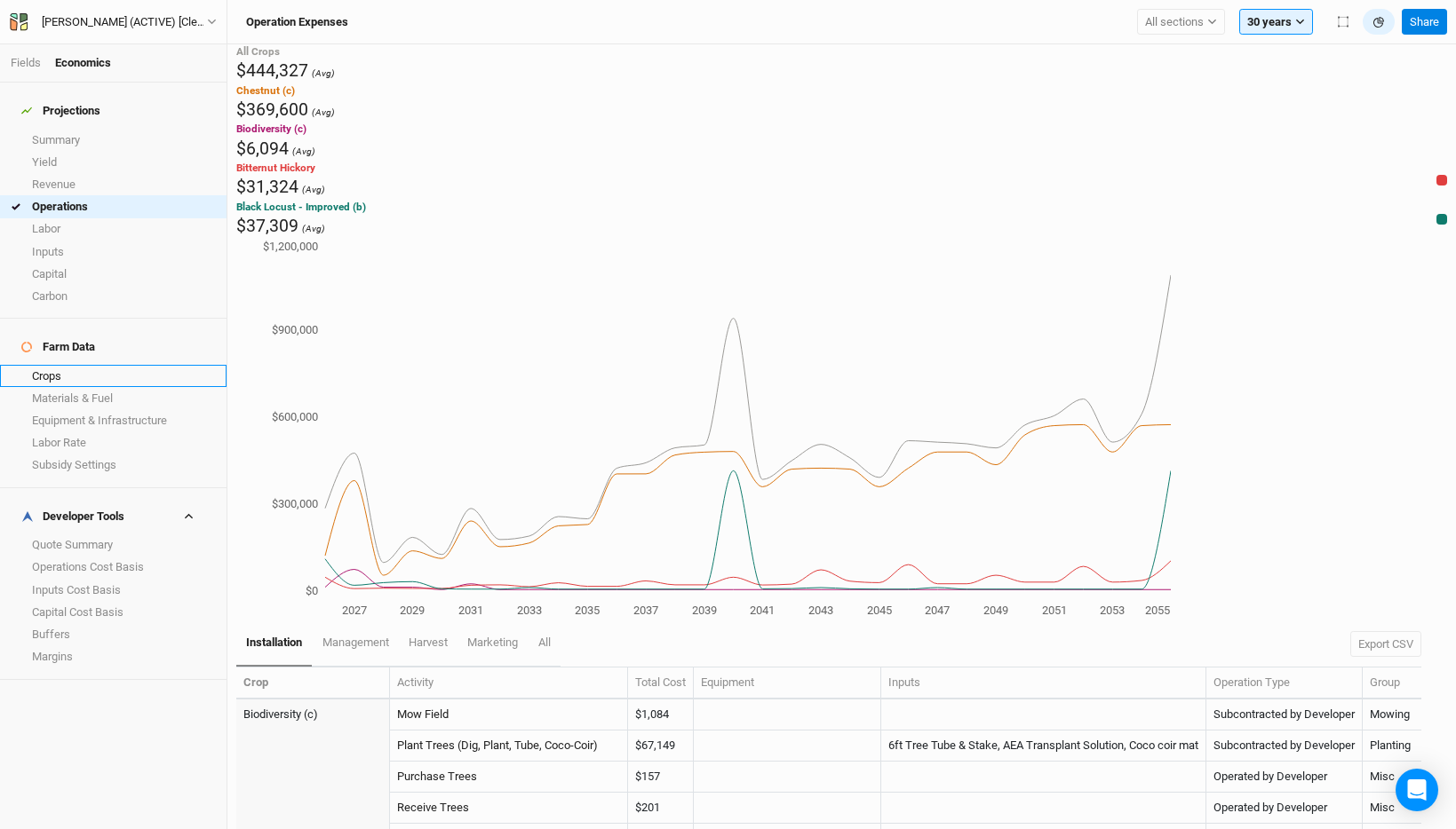
click at [102, 365] on link "Crops" at bounding box center [113, 376] width 226 height 22
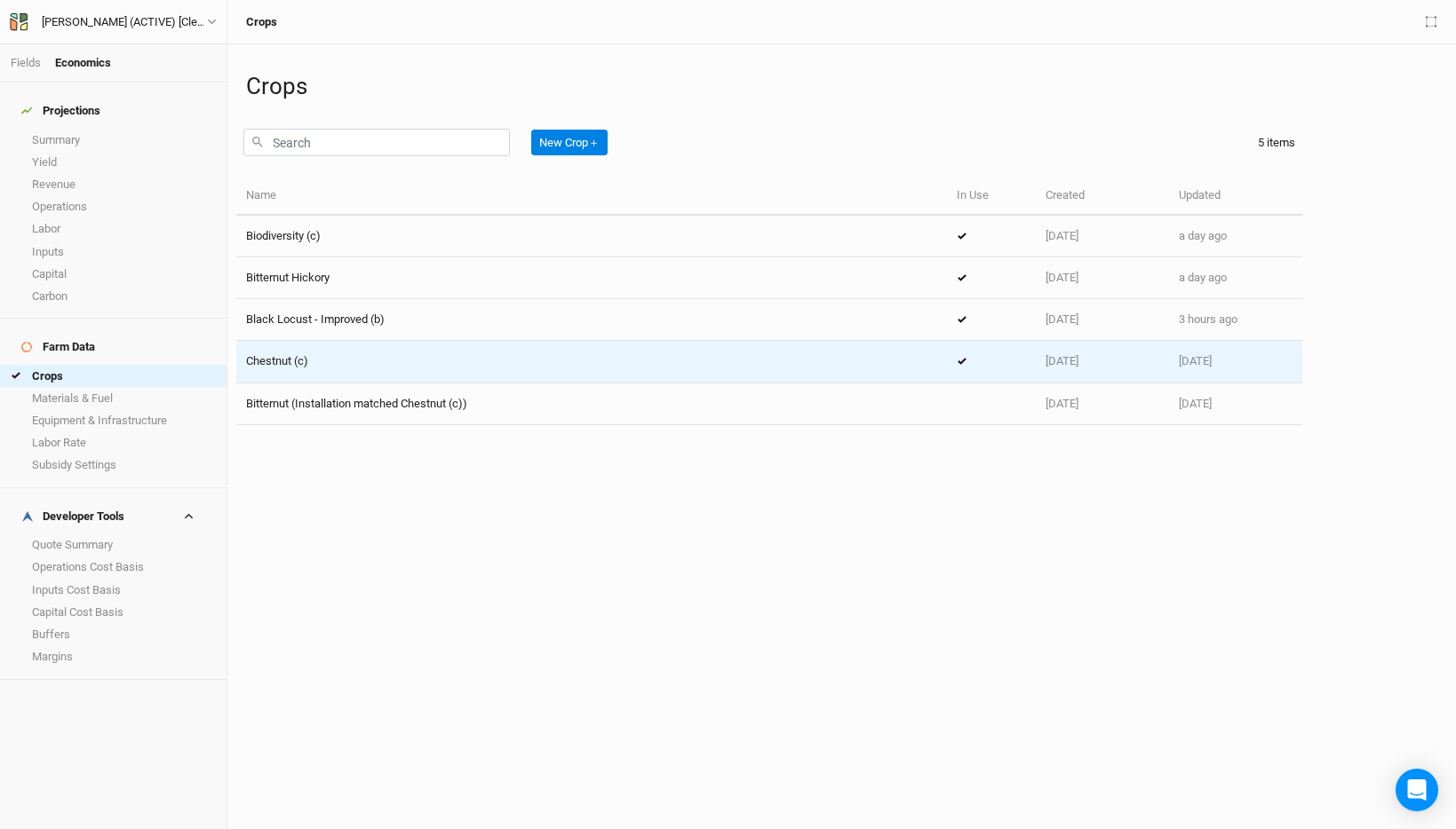
click at [344, 352] on td "Chestnut (c)" at bounding box center [591, 361] width 711 height 41
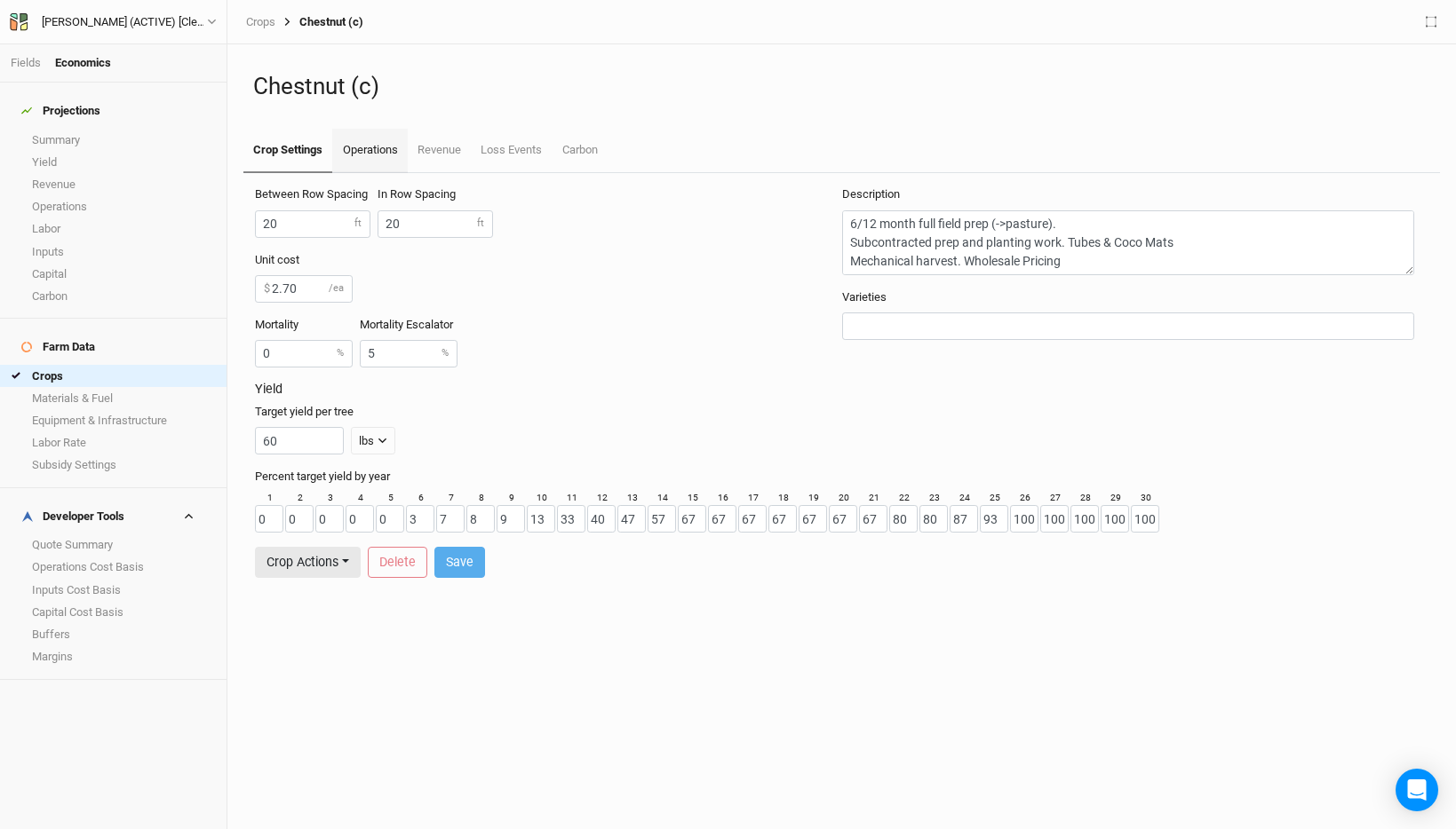
click at [365, 154] on link "Operations" at bounding box center [369, 150] width 75 height 44
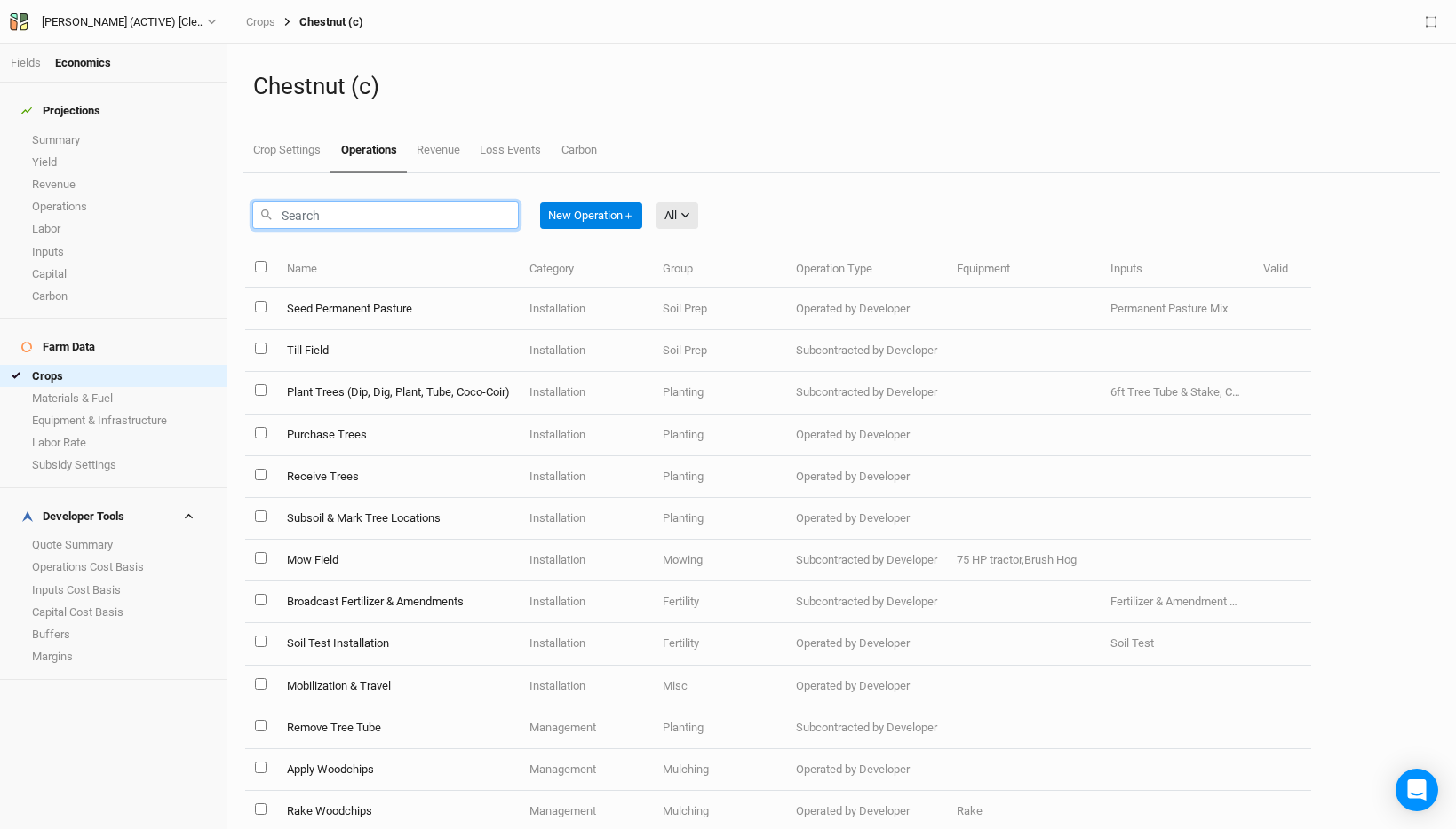
click at [385, 221] on input "text" at bounding box center [386, 215] width 267 height 28
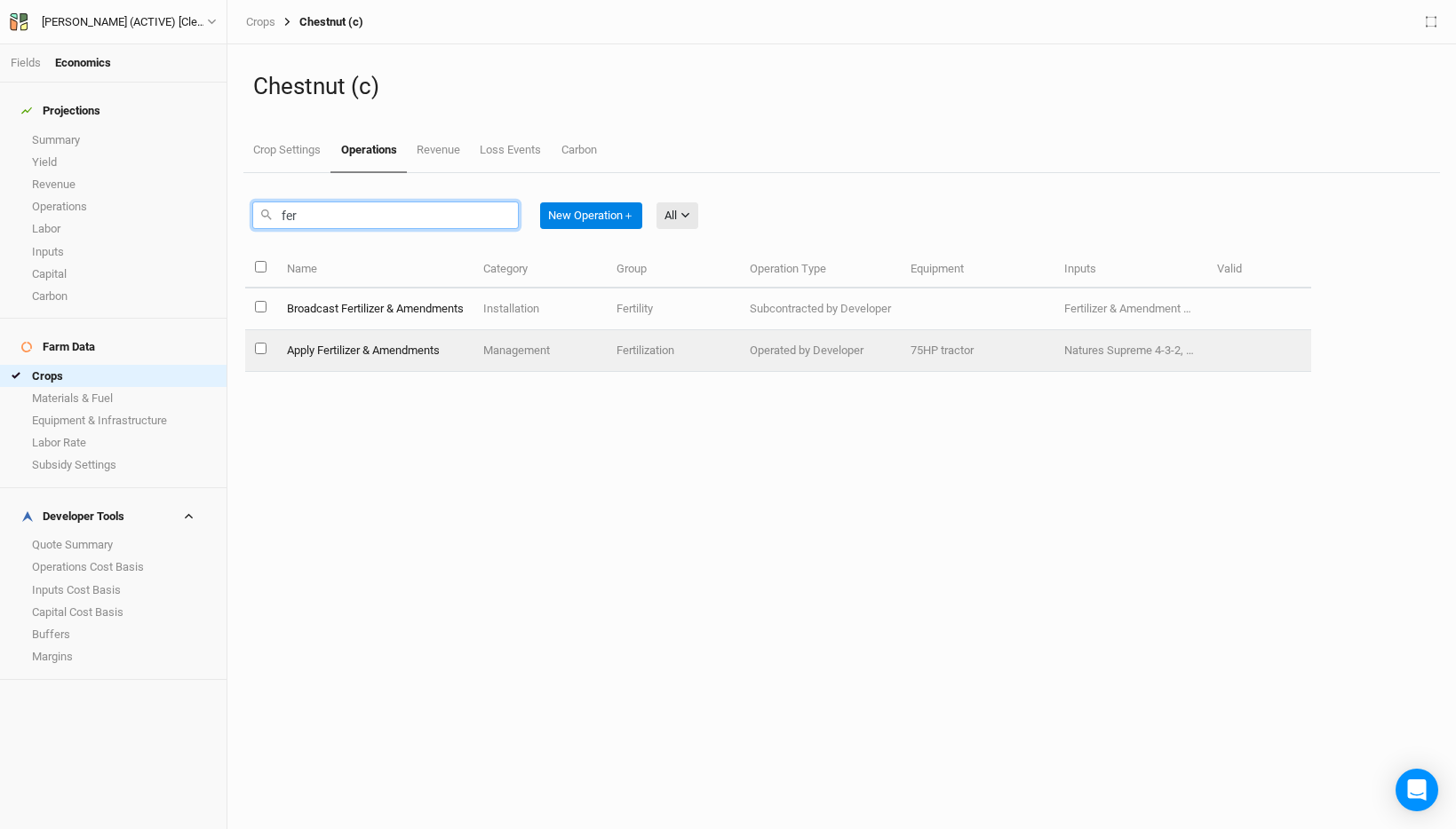
type input "fer"
click at [433, 349] on td "Apply Fertilizer & Amendments" at bounding box center [374, 351] width 196 height 41
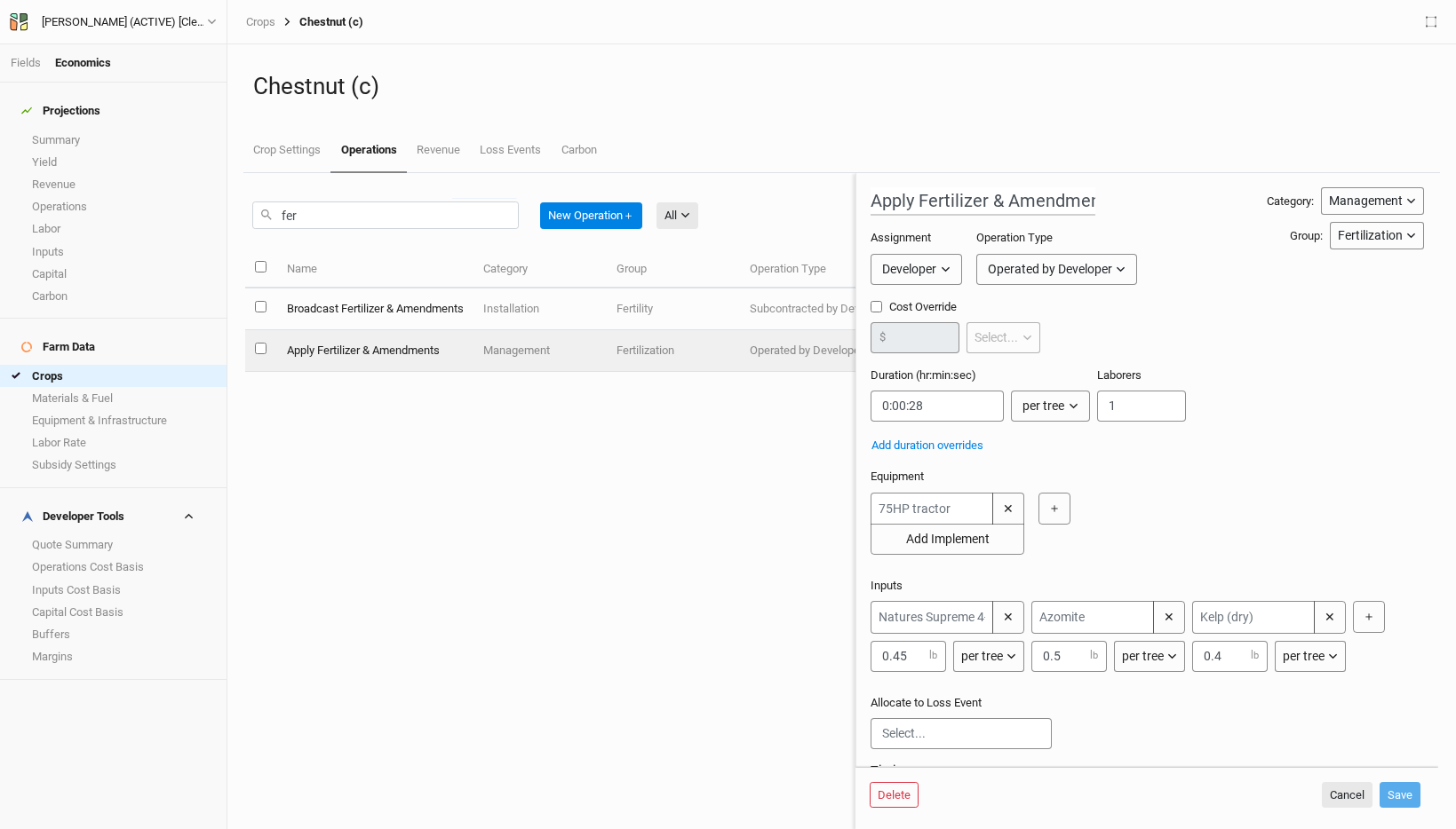
scroll to position [117, 0]
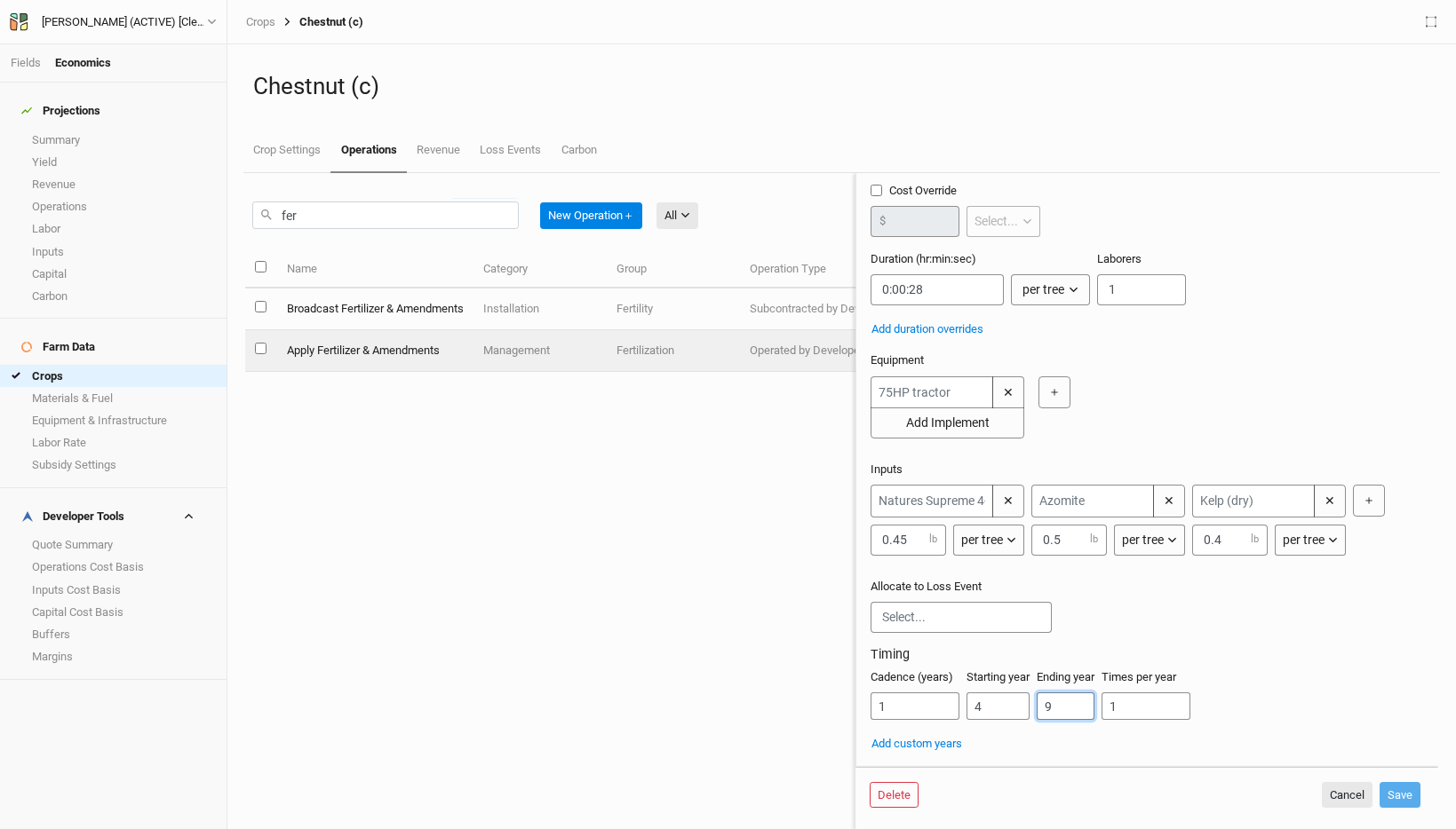
click at [1053, 695] on input "9" at bounding box center [1065, 707] width 57 height 28
click at [1058, 711] on input "9" at bounding box center [1065, 707] width 57 height 28
click at [928, 739] on button "Add custom years" at bounding box center [917, 744] width 93 height 20
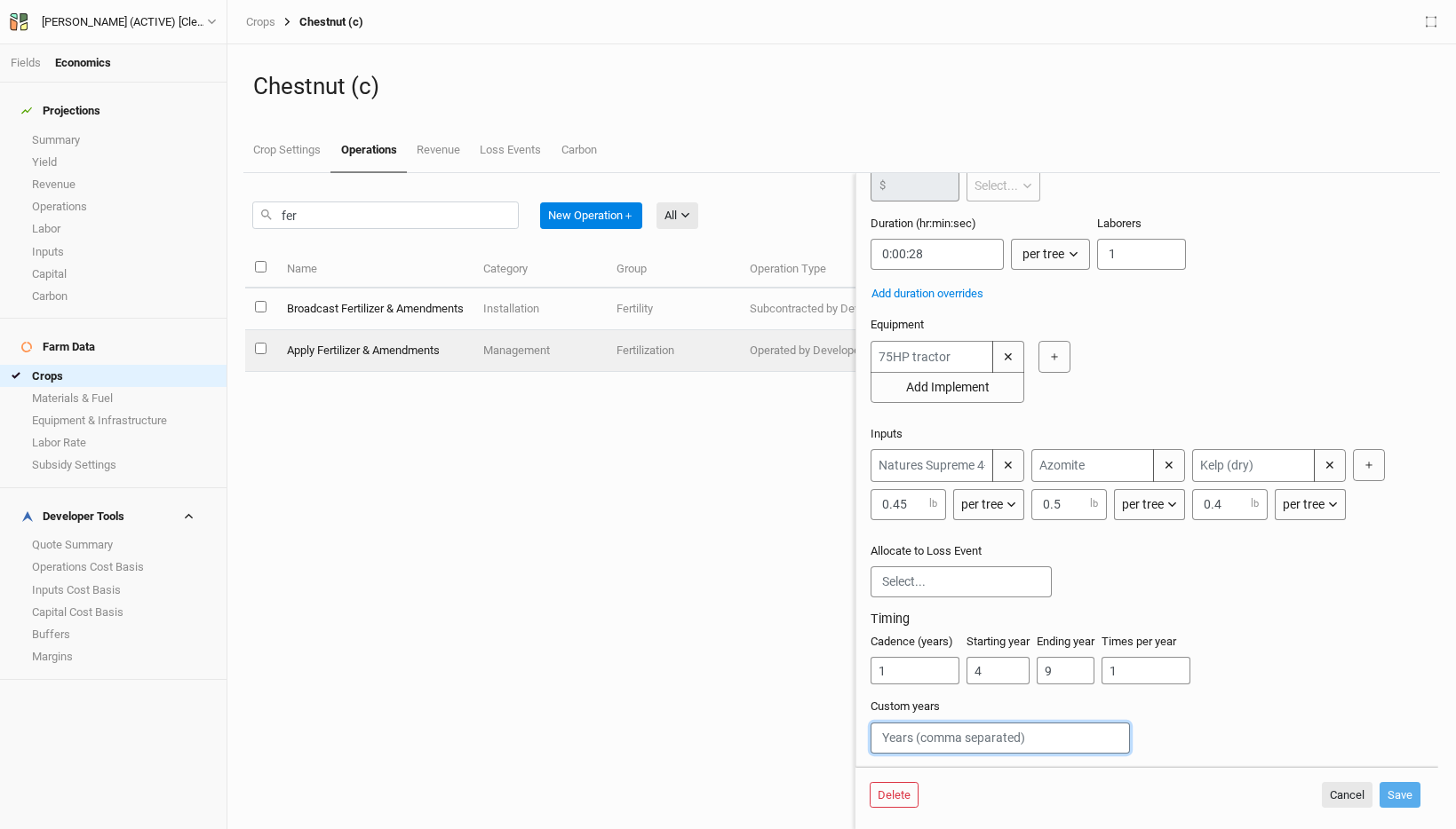
click at [987, 728] on input "text" at bounding box center [1000, 737] width 260 height 31
type input "11,13,15,18,21,25,28,30"
click at [1402, 795] on button "Save" at bounding box center [1399, 795] width 40 height 27
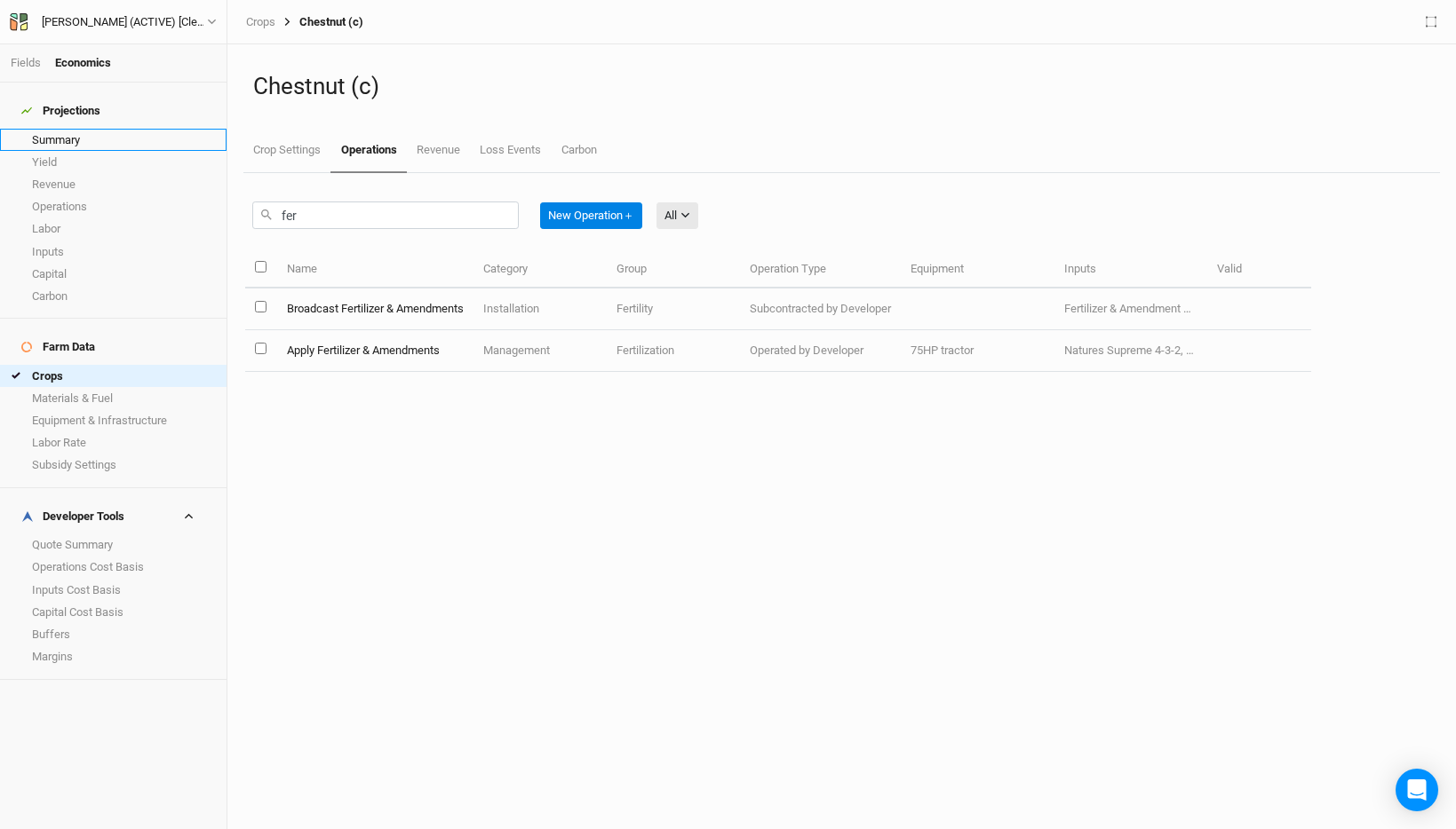
click at [78, 128] on link "Summary" at bounding box center [113, 139] width 226 height 22
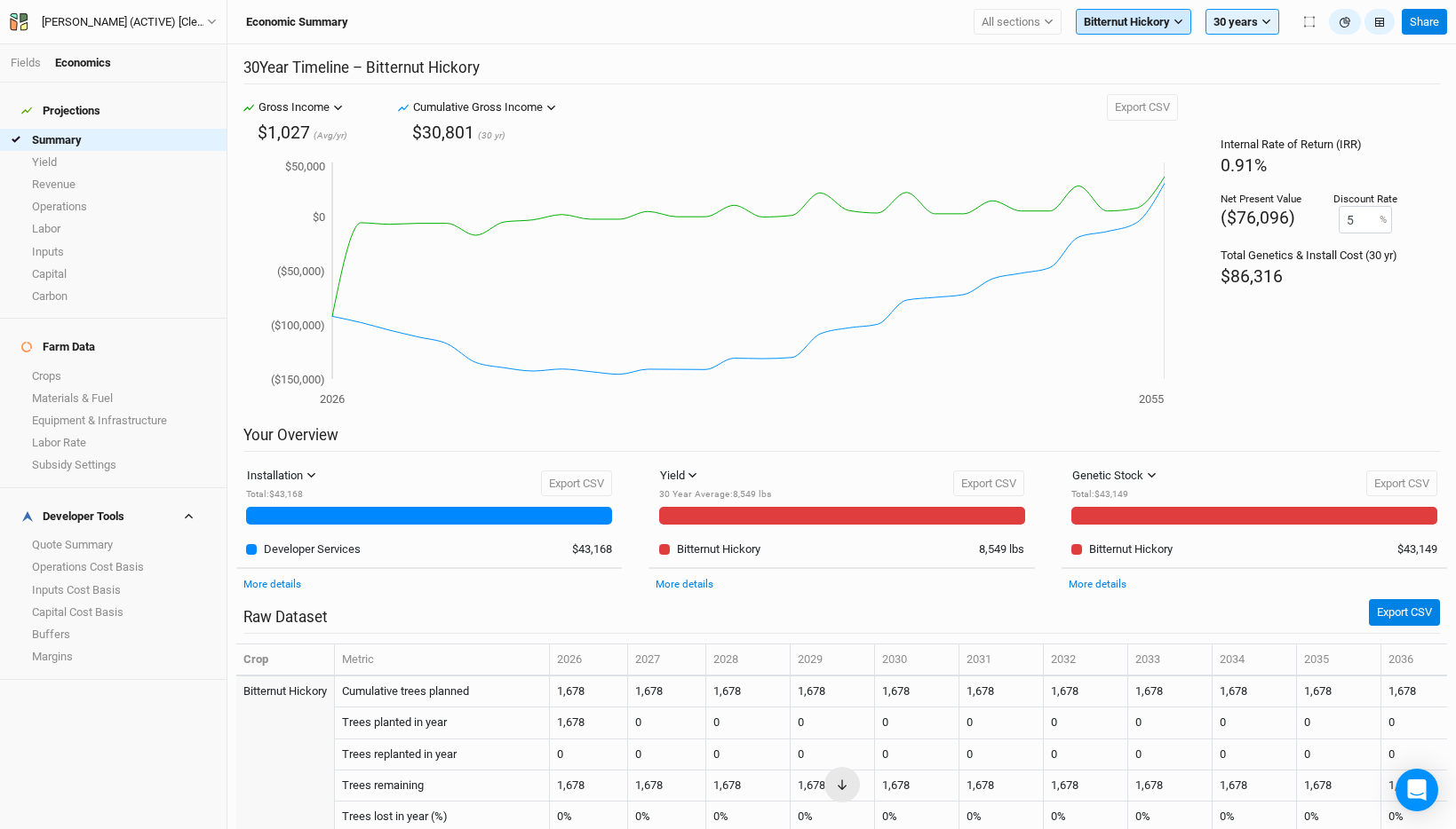
click at [1101, 29] on span "Bitternut Hickory" at bounding box center [1126, 22] width 86 height 18
click at [1149, 91] on button "Chestnut (c)" at bounding box center [1167, 83] width 182 height 23
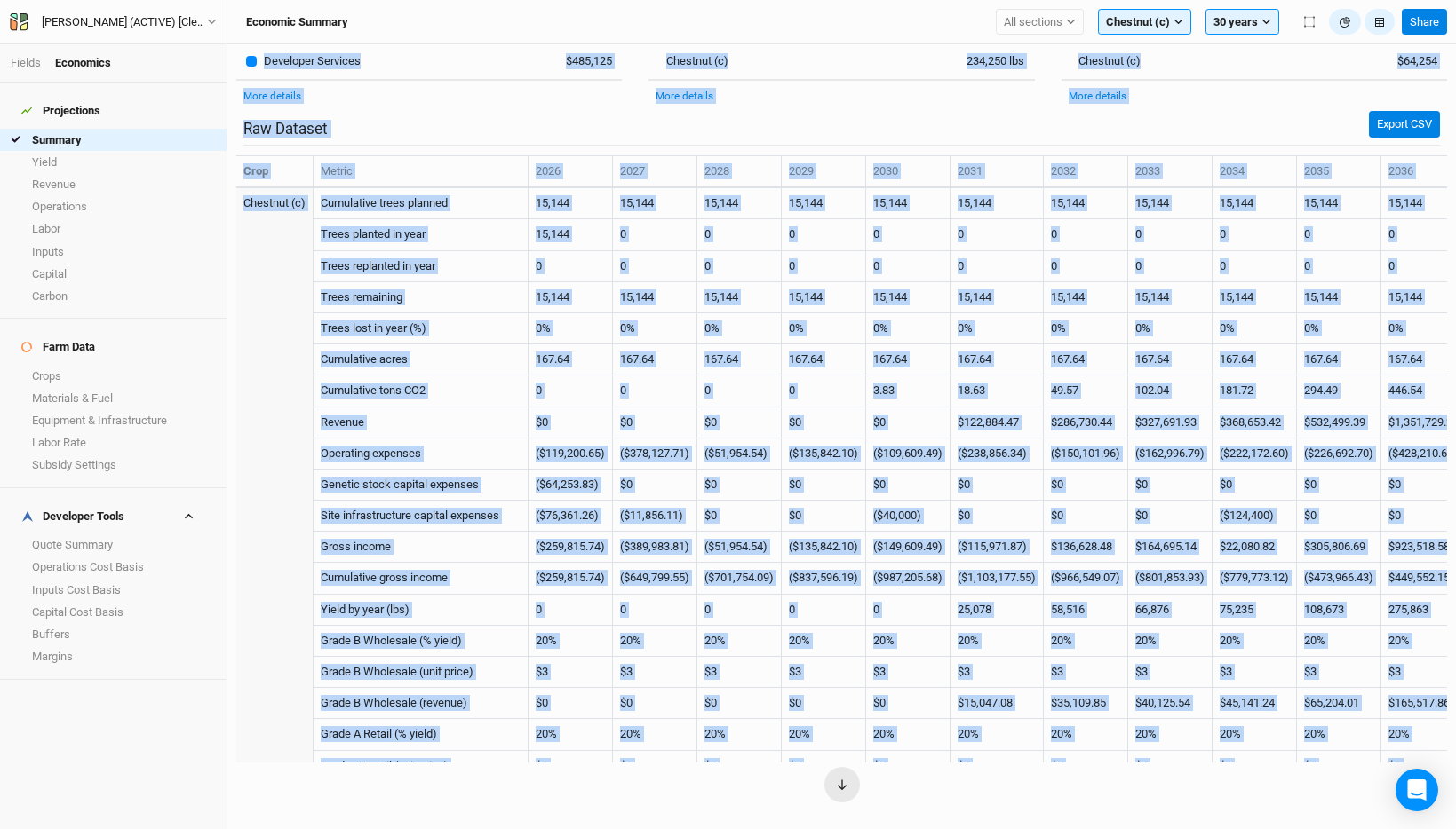
scroll to position [474, 0]
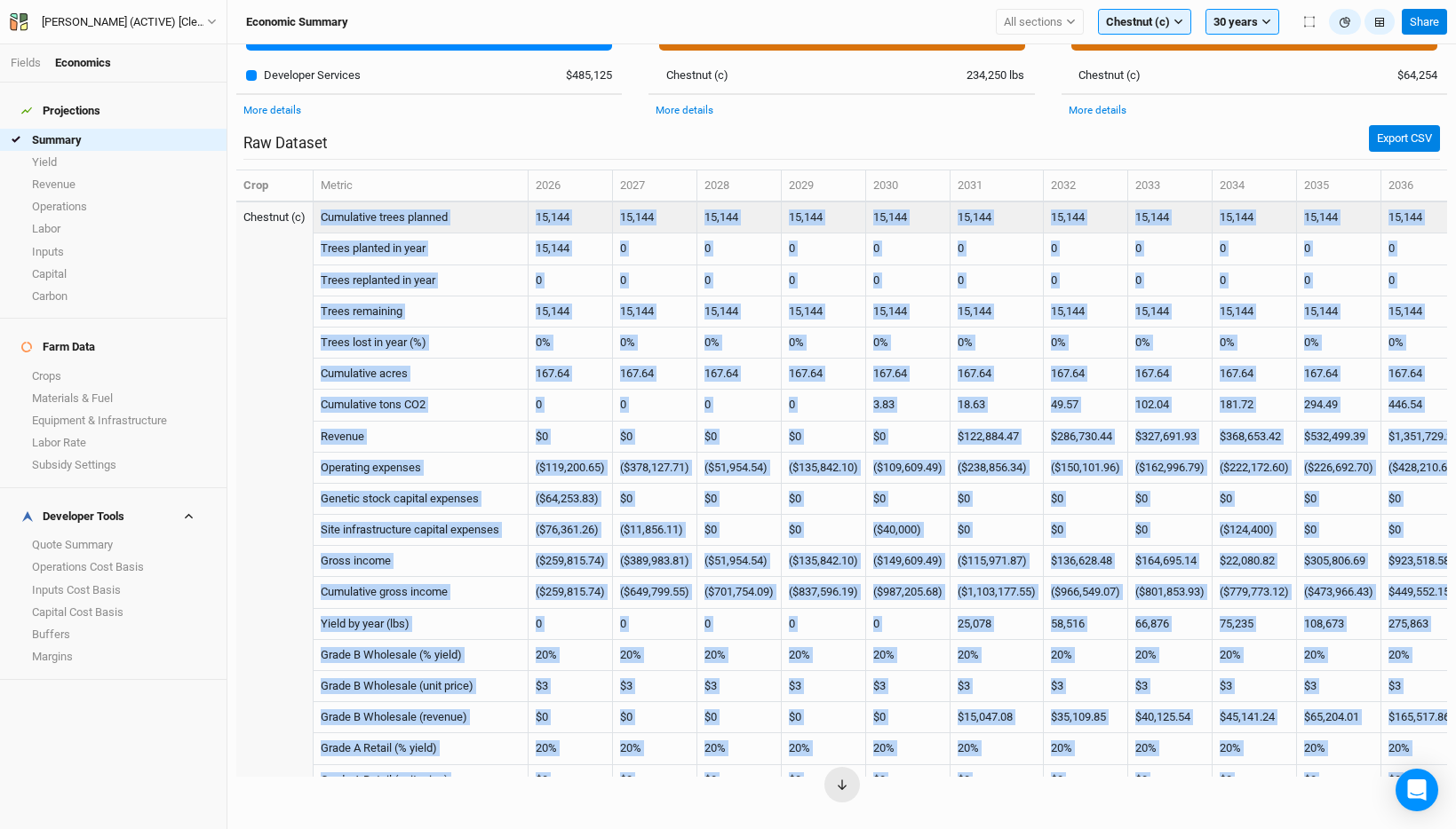
drag, startPoint x: 1432, startPoint y: 746, endPoint x: 315, endPoint y: 216, distance: 1236.4
click at [1183, 32] on button "Chestnut (c)" at bounding box center [1144, 22] width 93 height 27
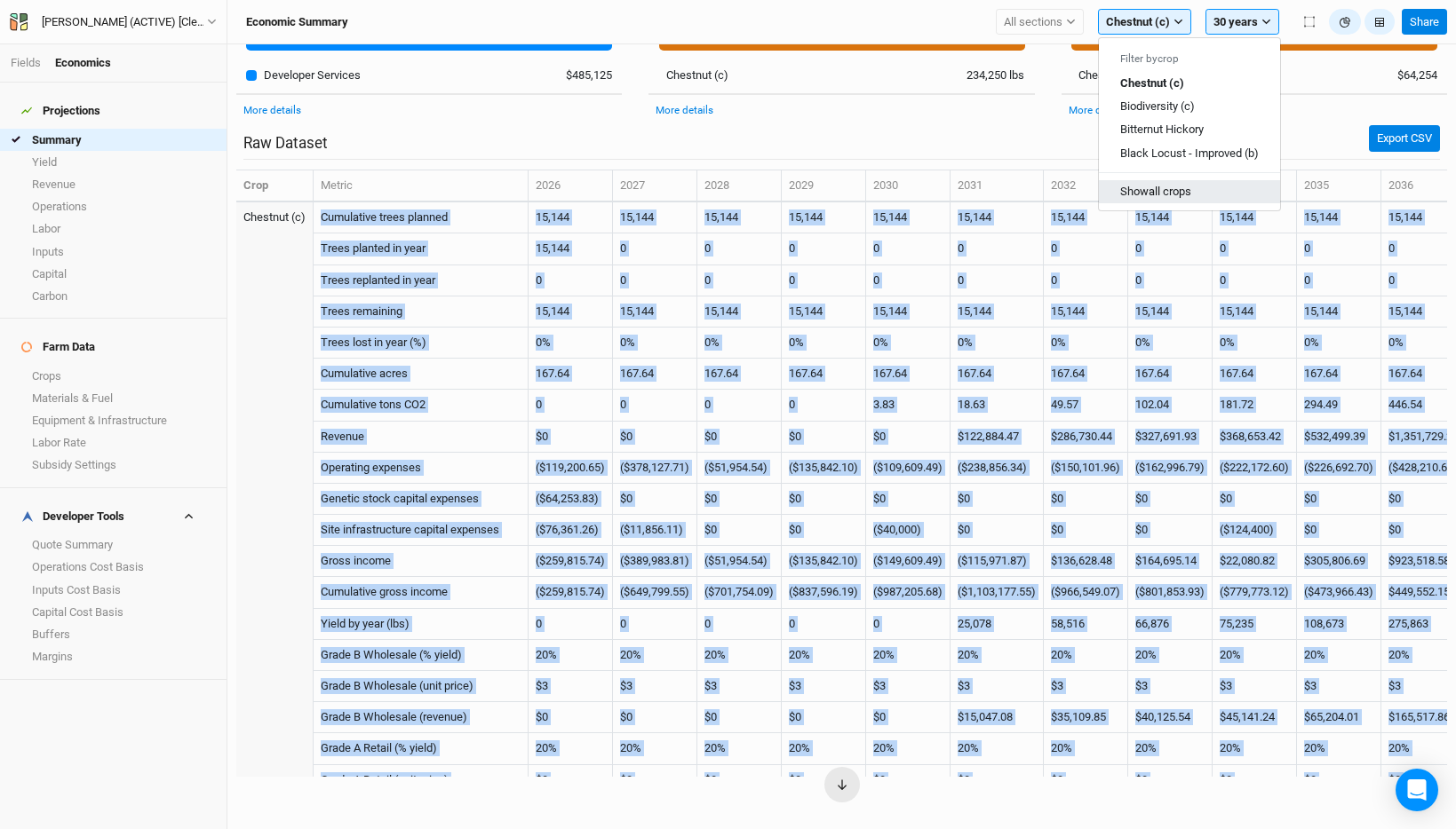
click at [1169, 189] on button "Show all crops" at bounding box center [1189, 191] width 182 height 23
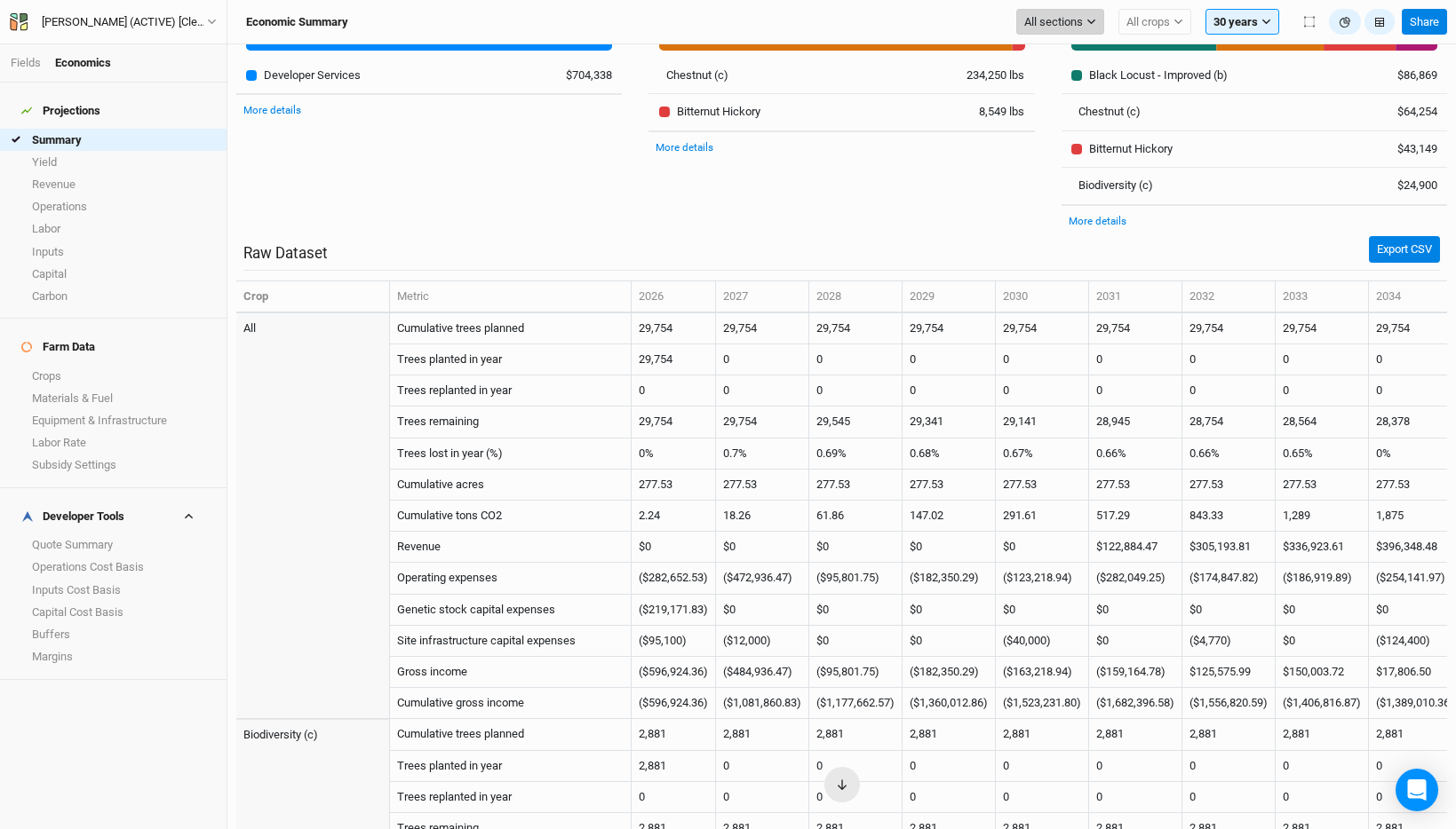
click at [1089, 23] on icon "button" at bounding box center [1091, 22] width 10 height 10
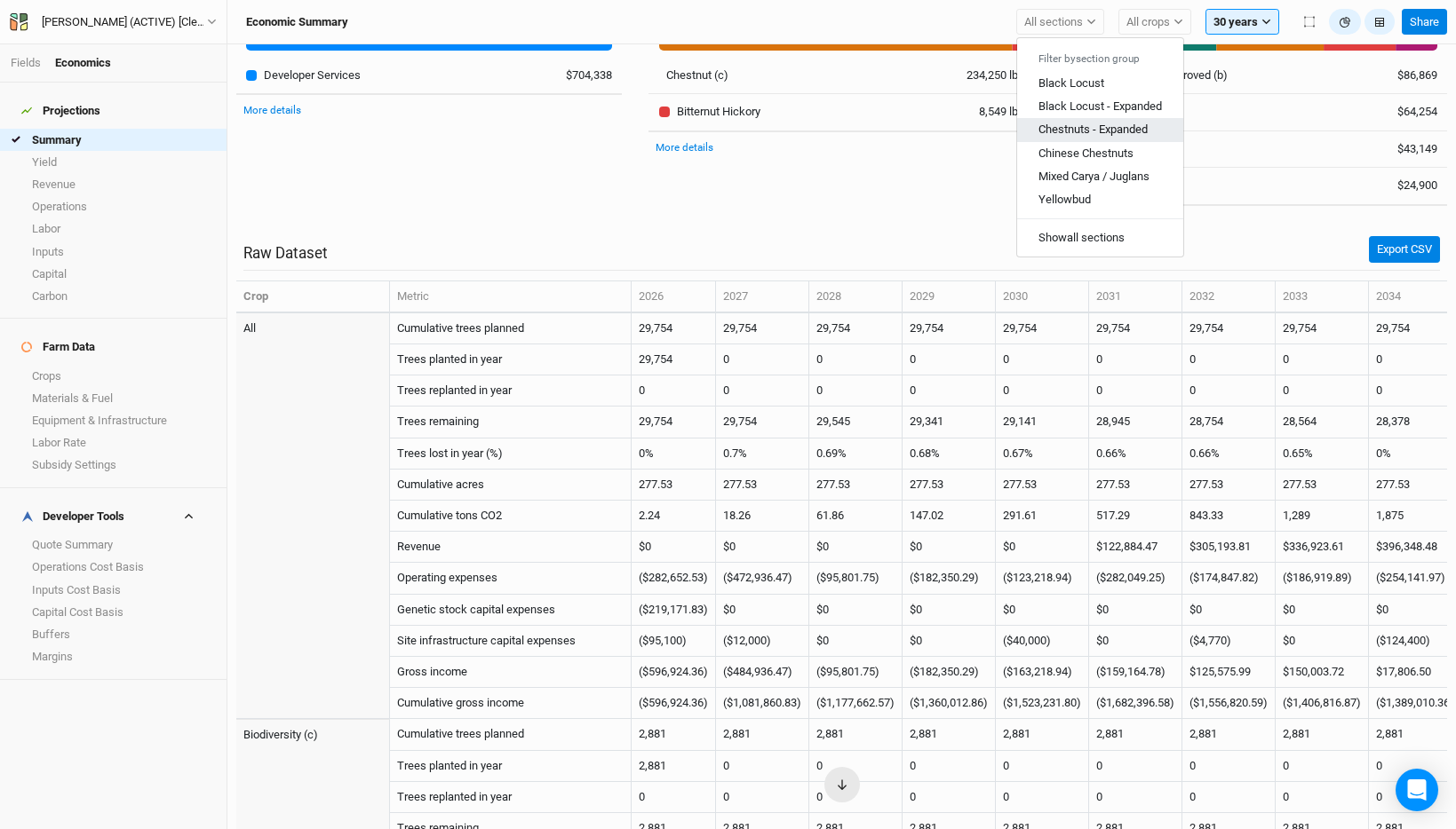
click at [1090, 128] on span "Chestnuts - Expanded" at bounding box center [1093, 128] width 110 height 13
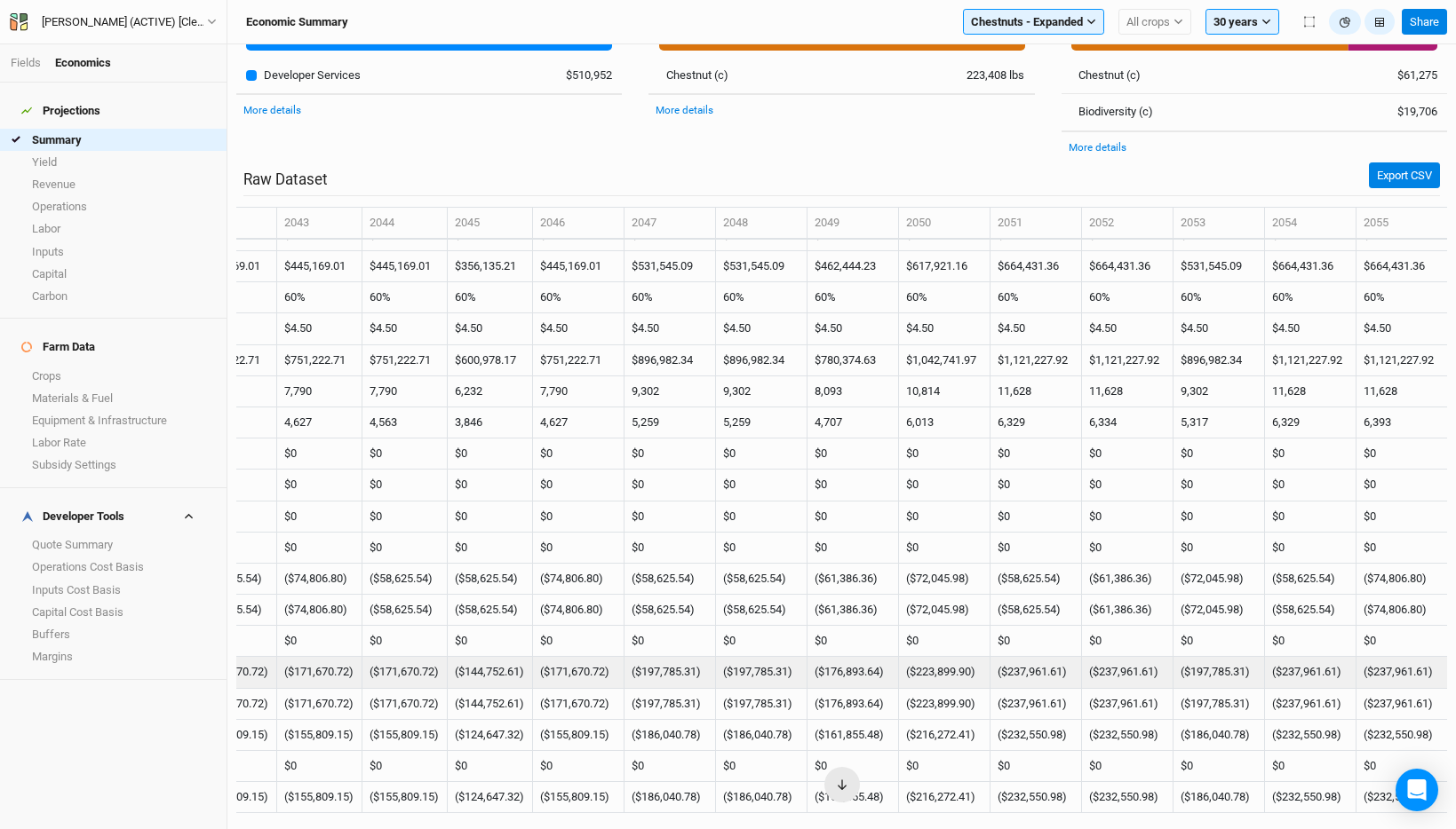
scroll to position [475, 0]
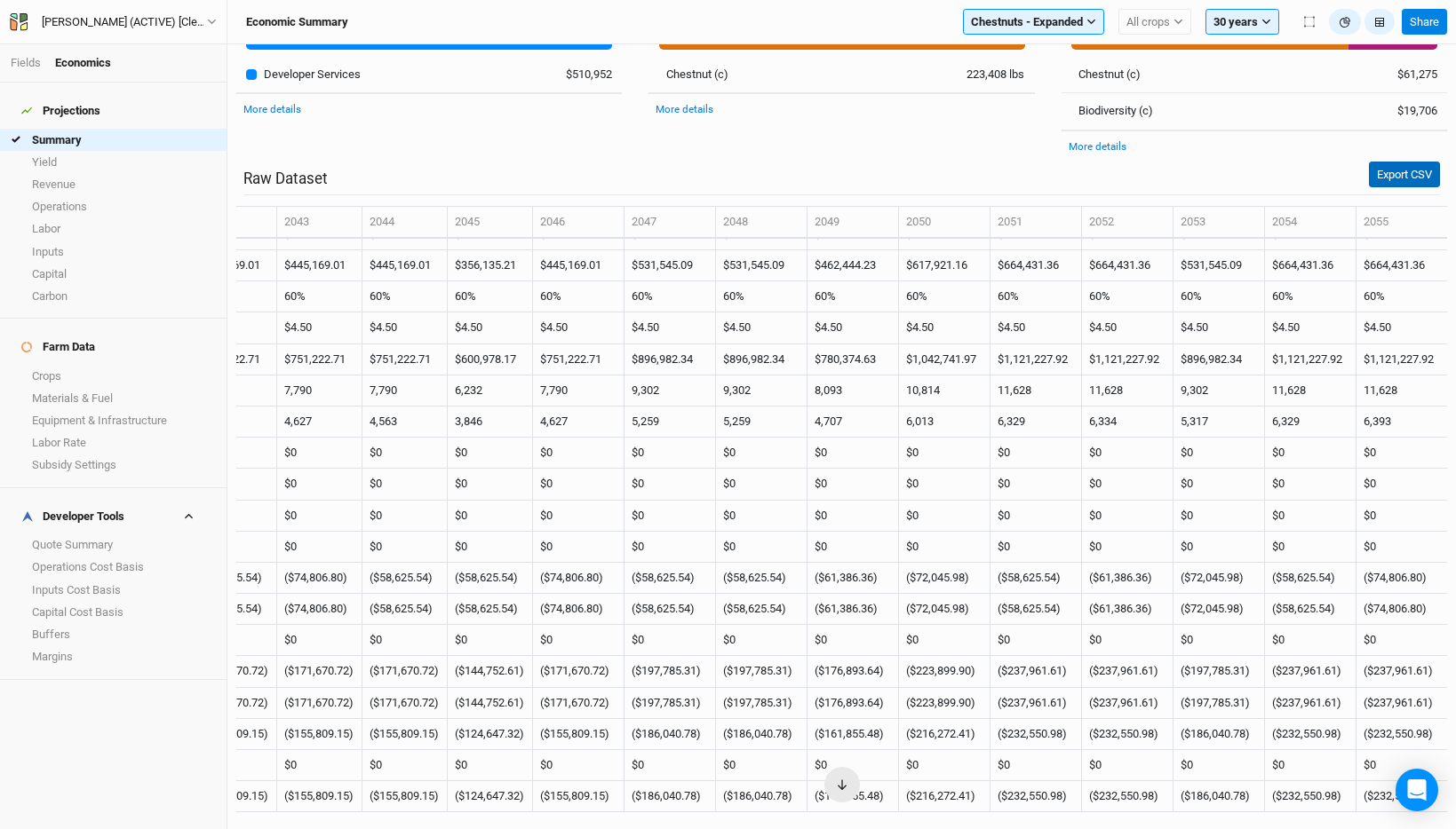
click at [1397, 177] on button "Export CSV" at bounding box center [1404, 175] width 71 height 27
click at [69, 365] on link "Crops" at bounding box center [113, 376] width 226 height 22
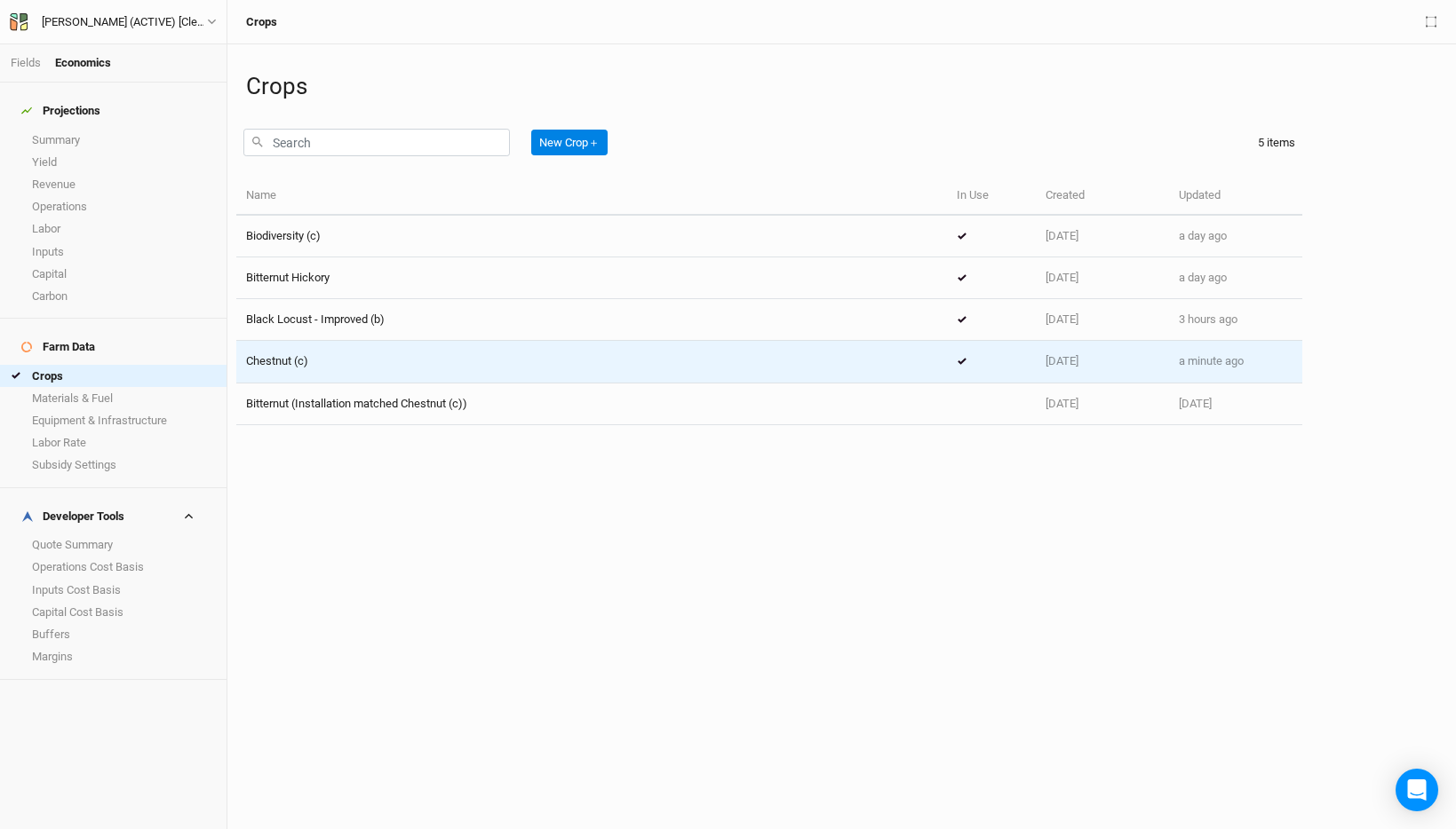
click at [346, 370] on td "Chestnut (c)" at bounding box center [591, 361] width 711 height 41
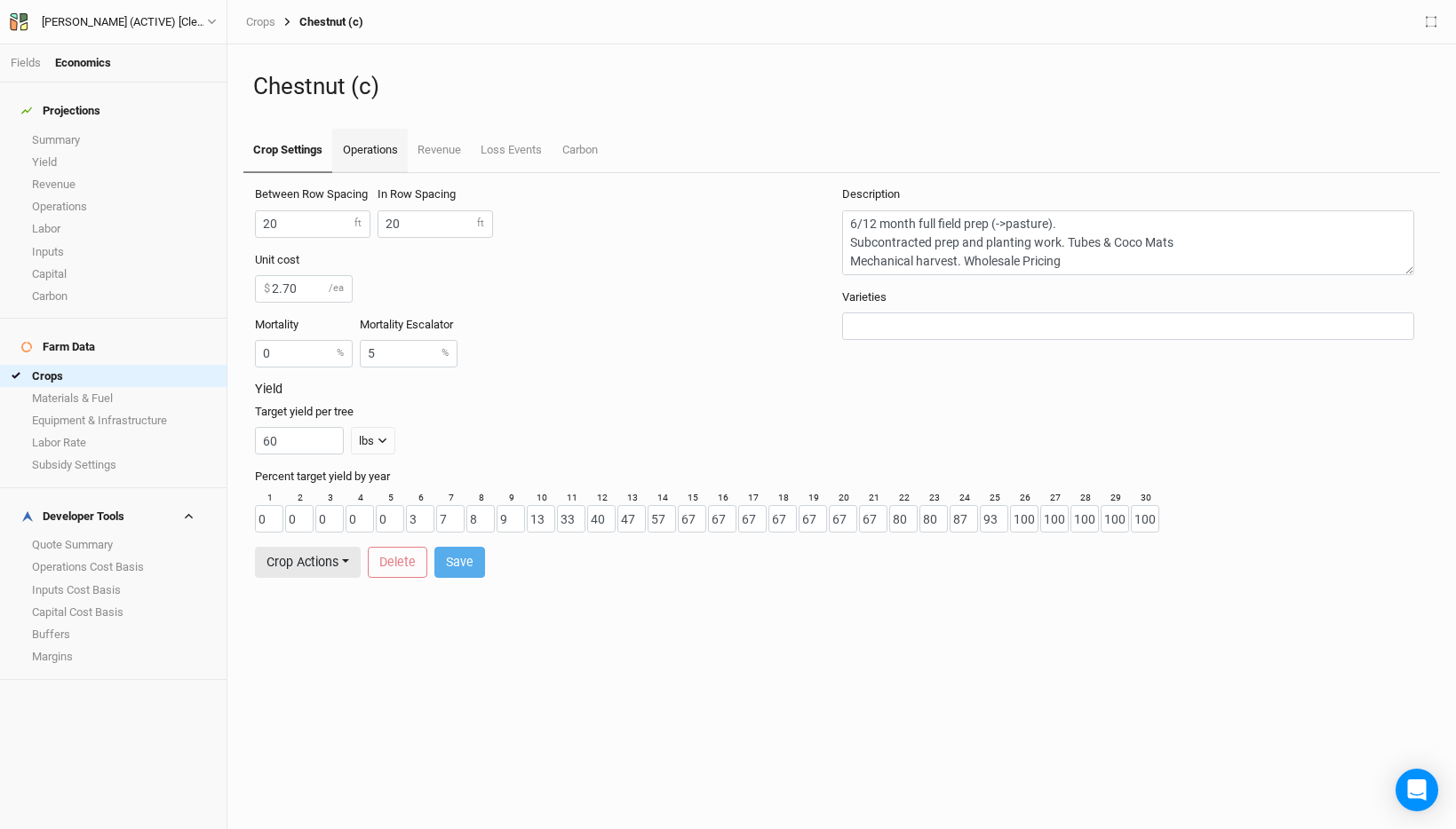
click at [370, 148] on link "Operations" at bounding box center [369, 150] width 75 height 44
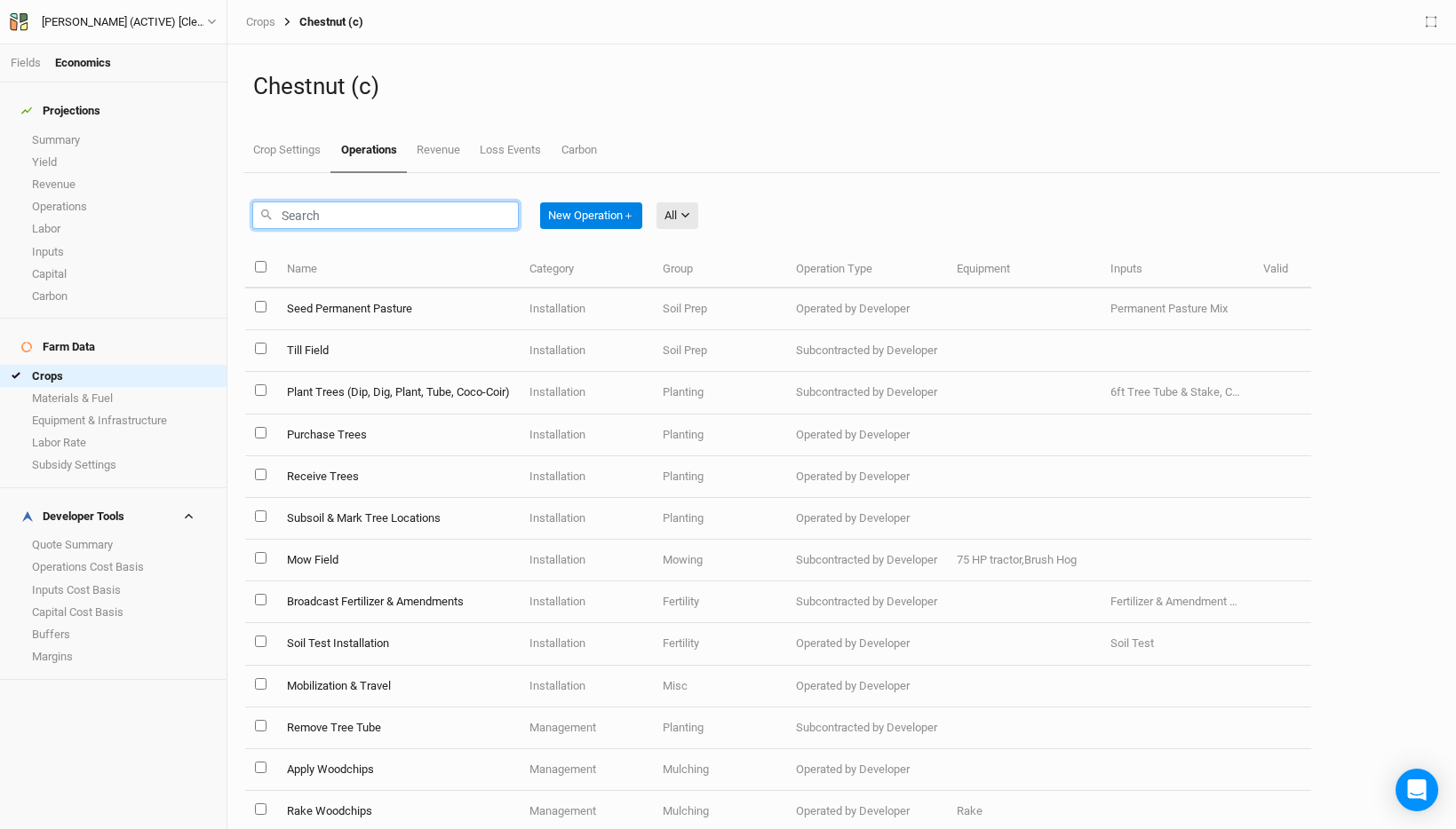
click at [377, 213] on input "text" at bounding box center [386, 215] width 267 height 28
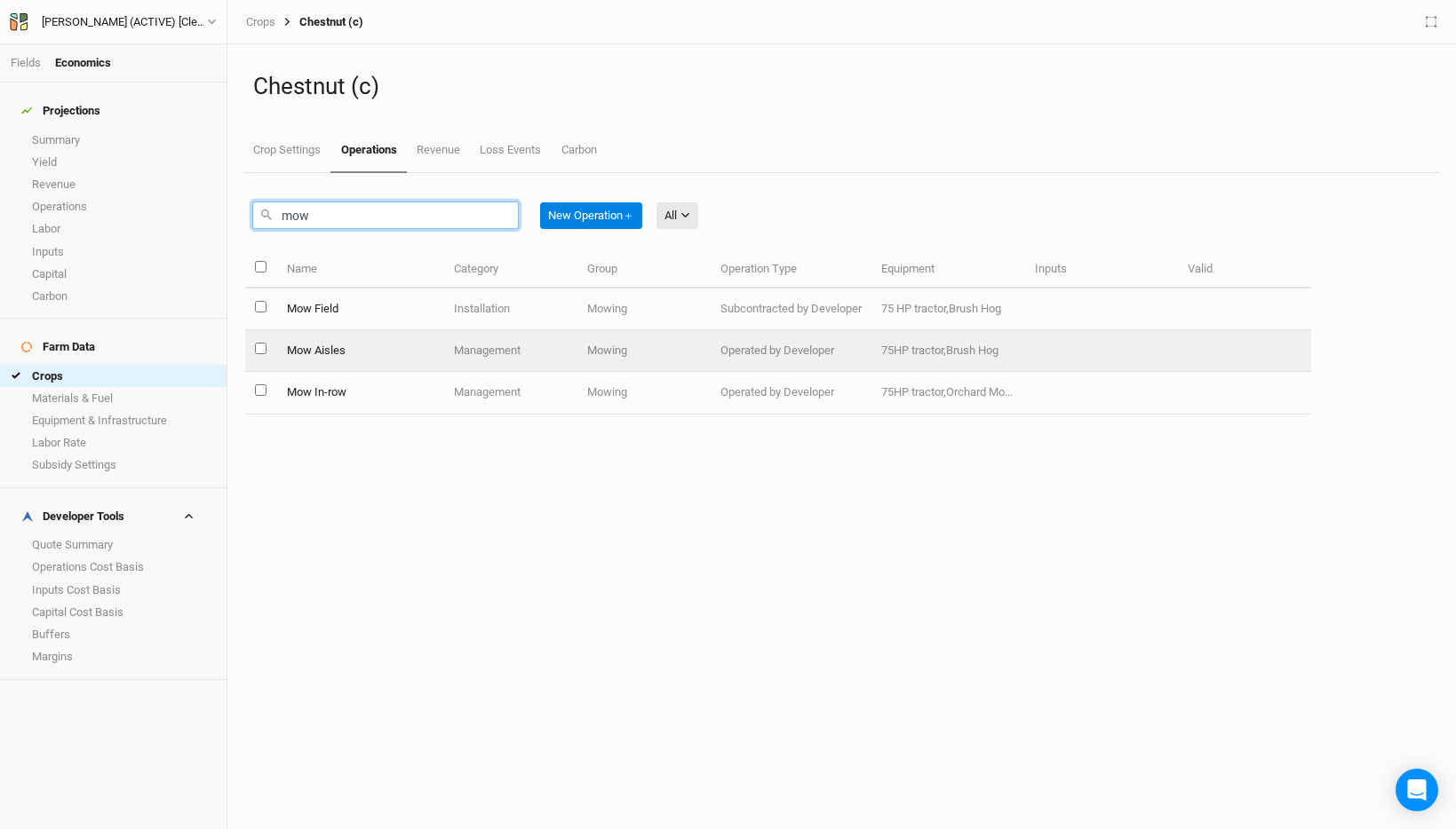
type input "mow"
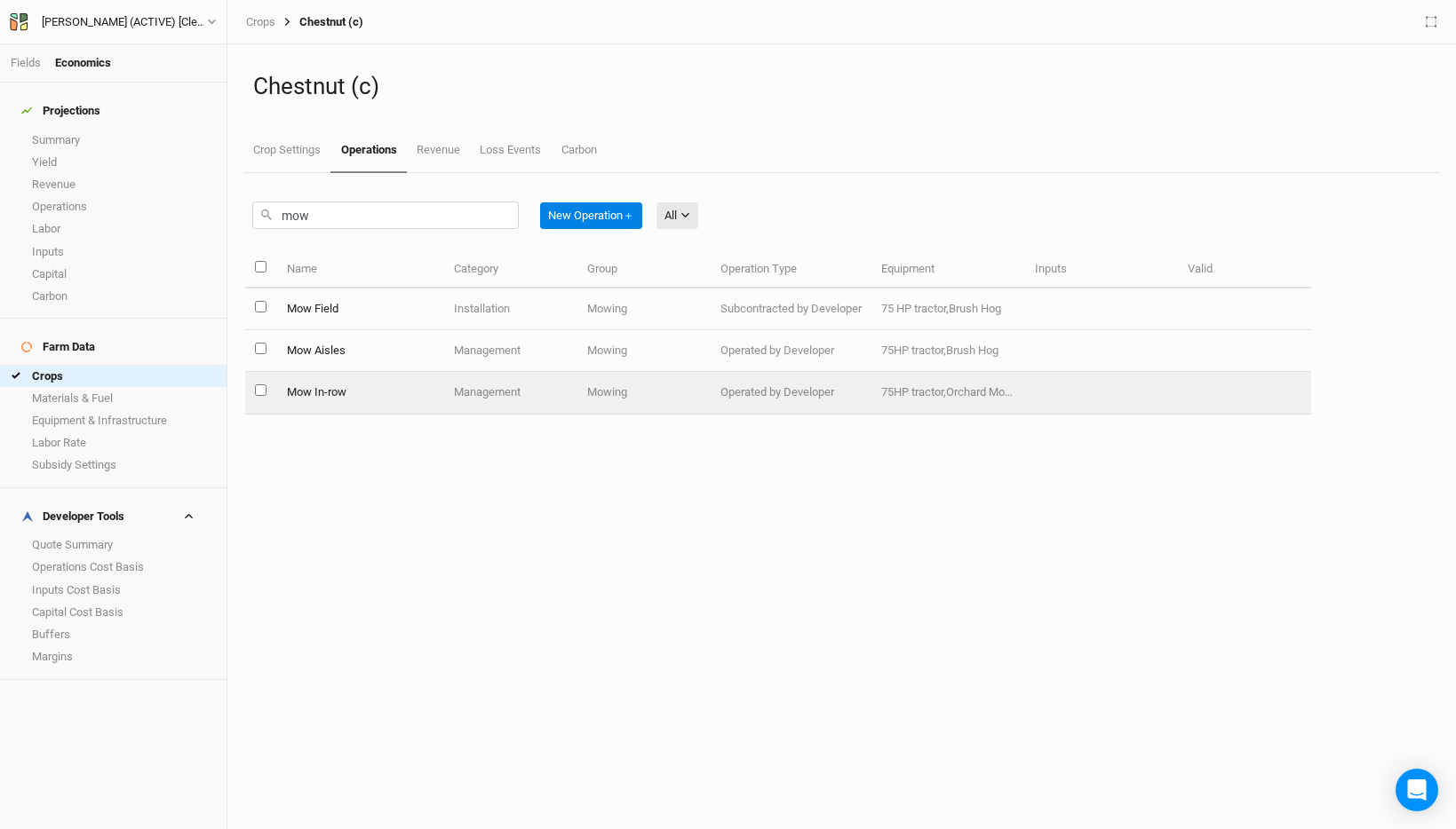
click at [368, 389] on td "Mow In-row" at bounding box center [360, 393] width 168 height 41
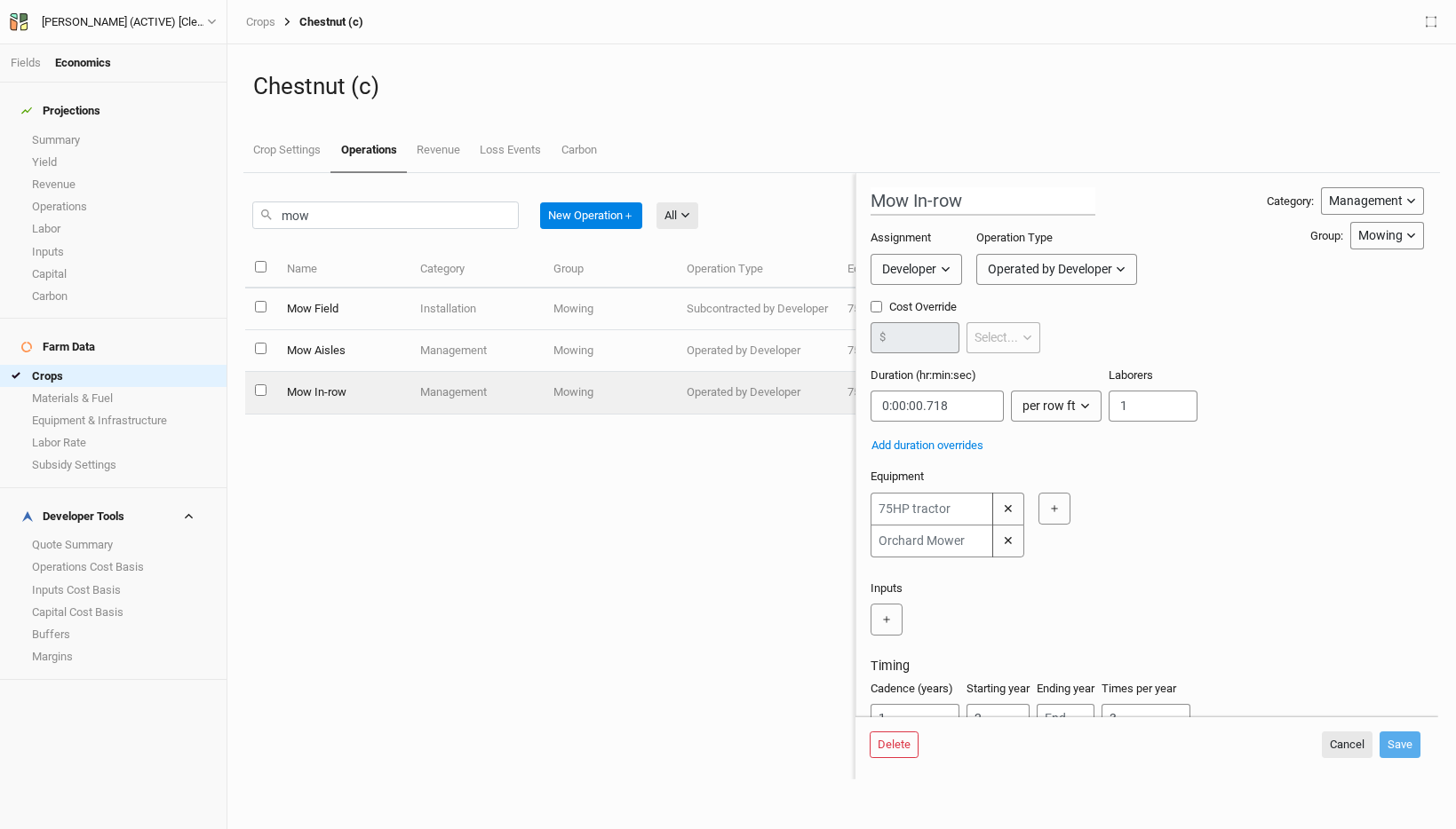
click at [877, 305] on input "Cost Override" at bounding box center [877, 307] width 12 height 12
checkbox input "true"
click at [914, 338] on input "number" at bounding box center [915, 338] width 89 height 31
type input "60"
click at [1079, 339] on div "Cost Override 60 $ per ac per ac per tree per row ft per lbs per event" at bounding box center [1147, 333] width 554 height 68
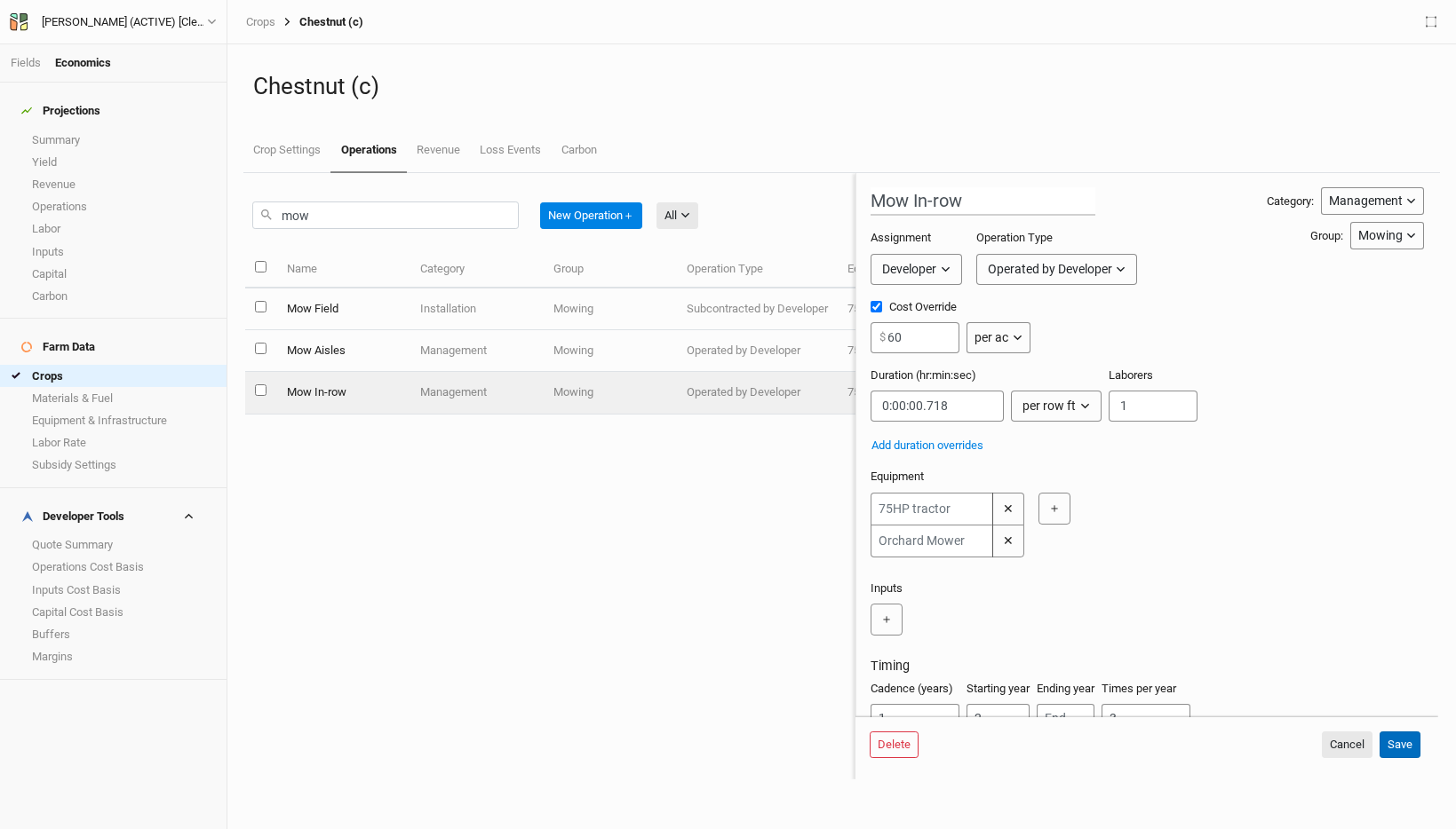
click at [1404, 742] on button "Save" at bounding box center [1399, 744] width 40 height 27
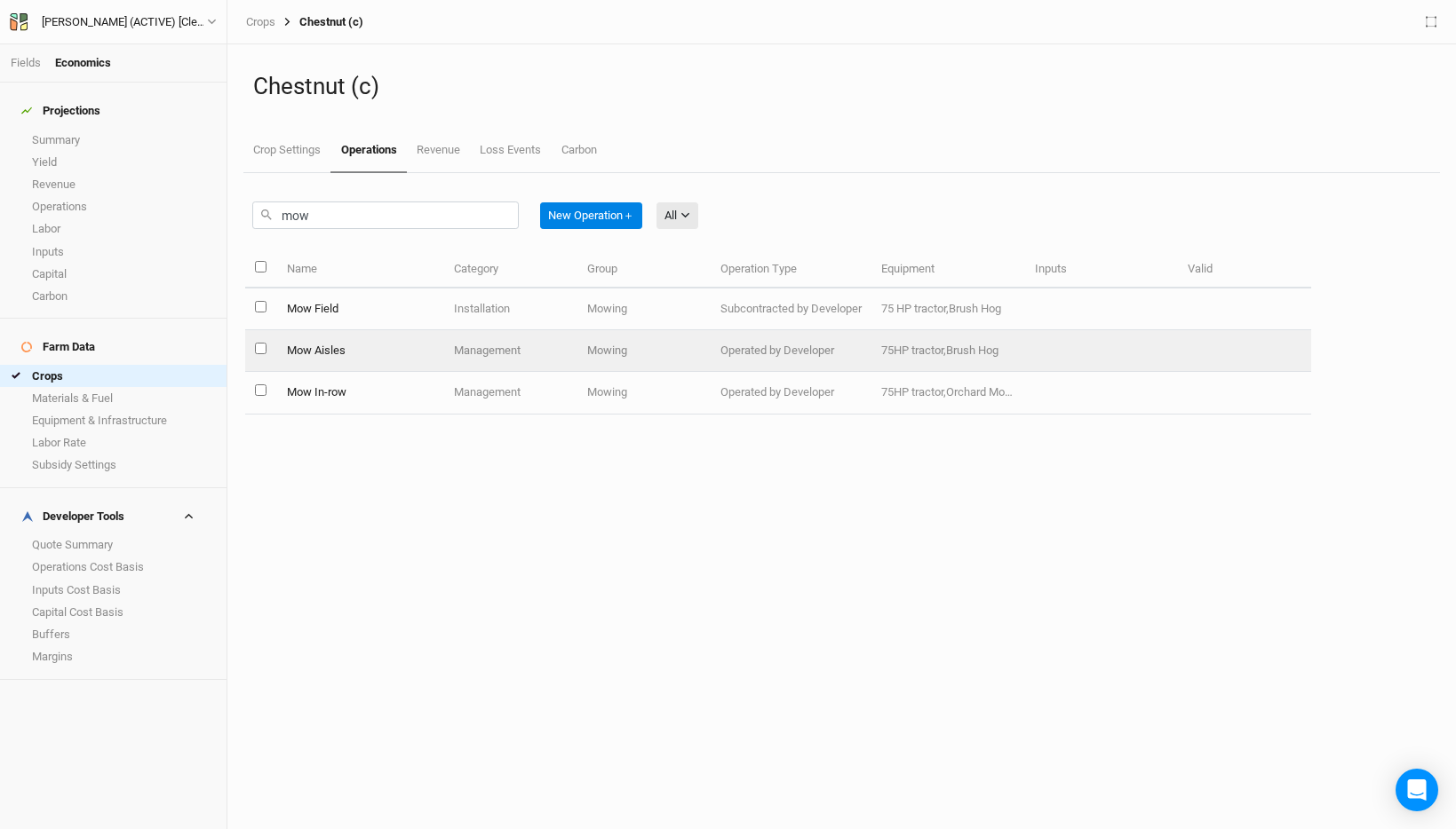
click at [396, 358] on td "Mow Aisles" at bounding box center [360, 351] width 168 height 41
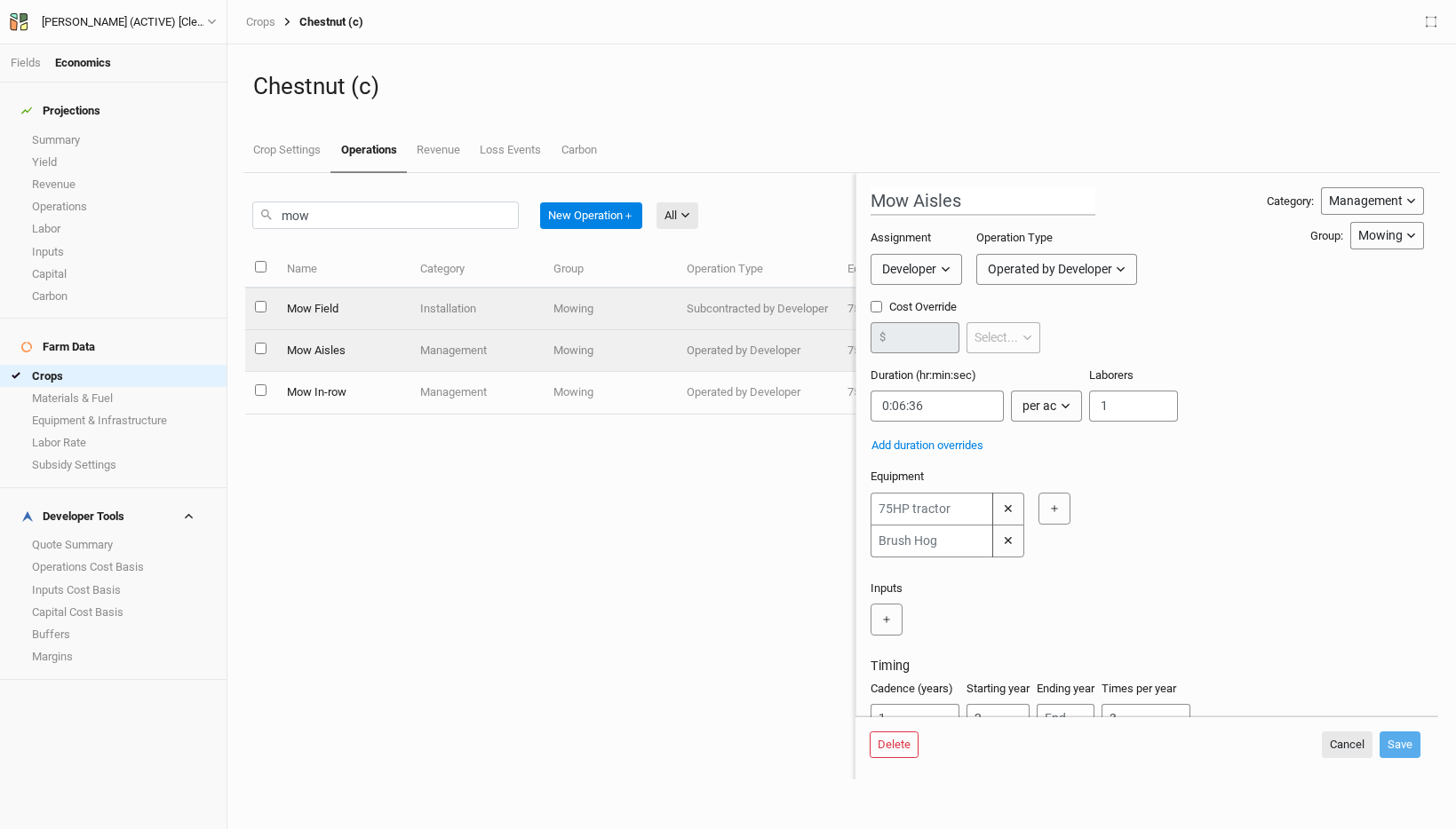
click at [384, 310] on td "Mow Field" at bounding box center [343, 309] width 133 height 41
type input "Mow Field"
type input "25"
type input "0:12:22.500"
type input "1"
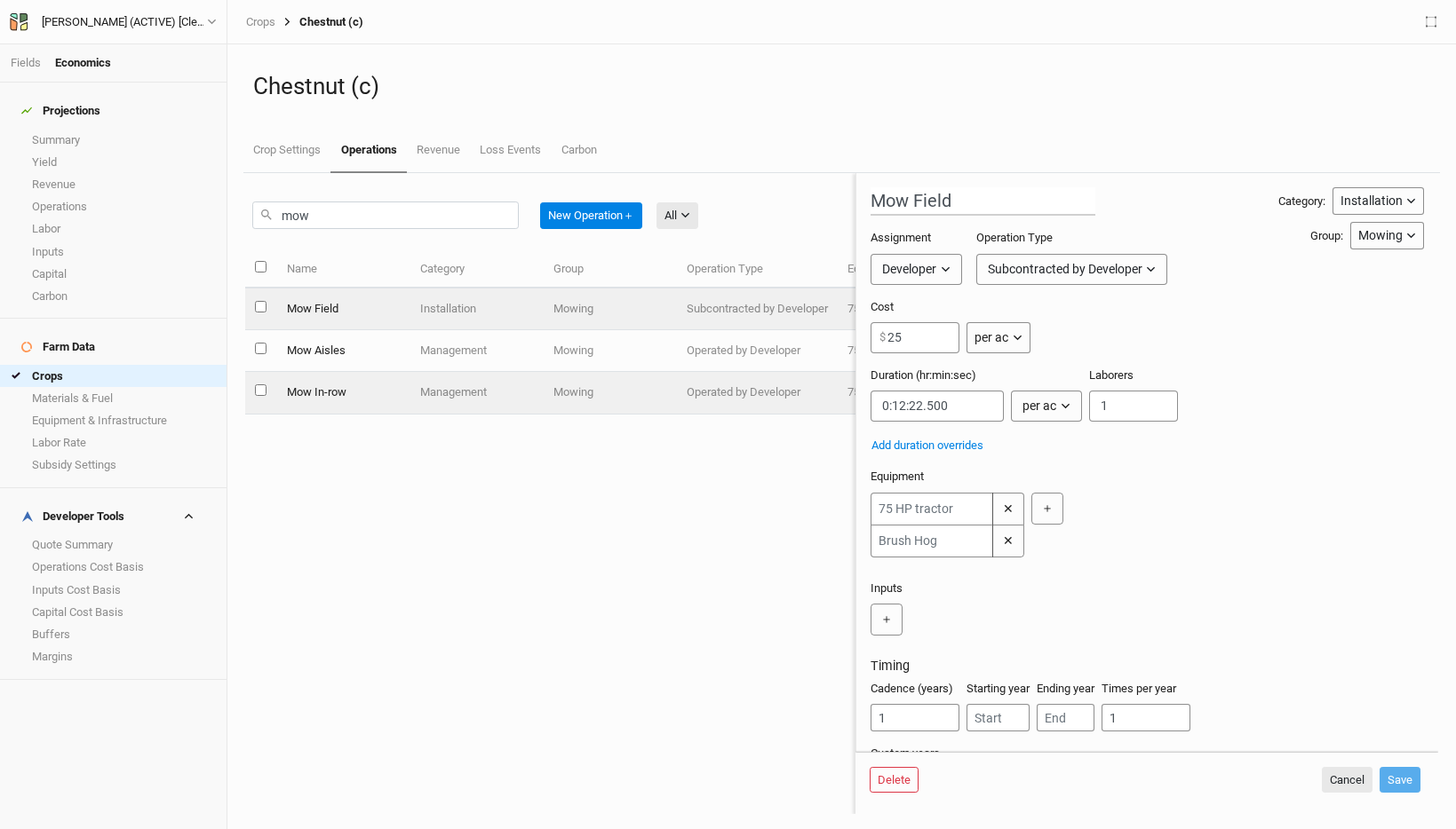
click at [399, 394] on td "Mow In-row" at bounding box center [343, 393] width 133 height 41
type input "Mow In-row"
type input "60"
type input "0:00:00.718"
type input "2"
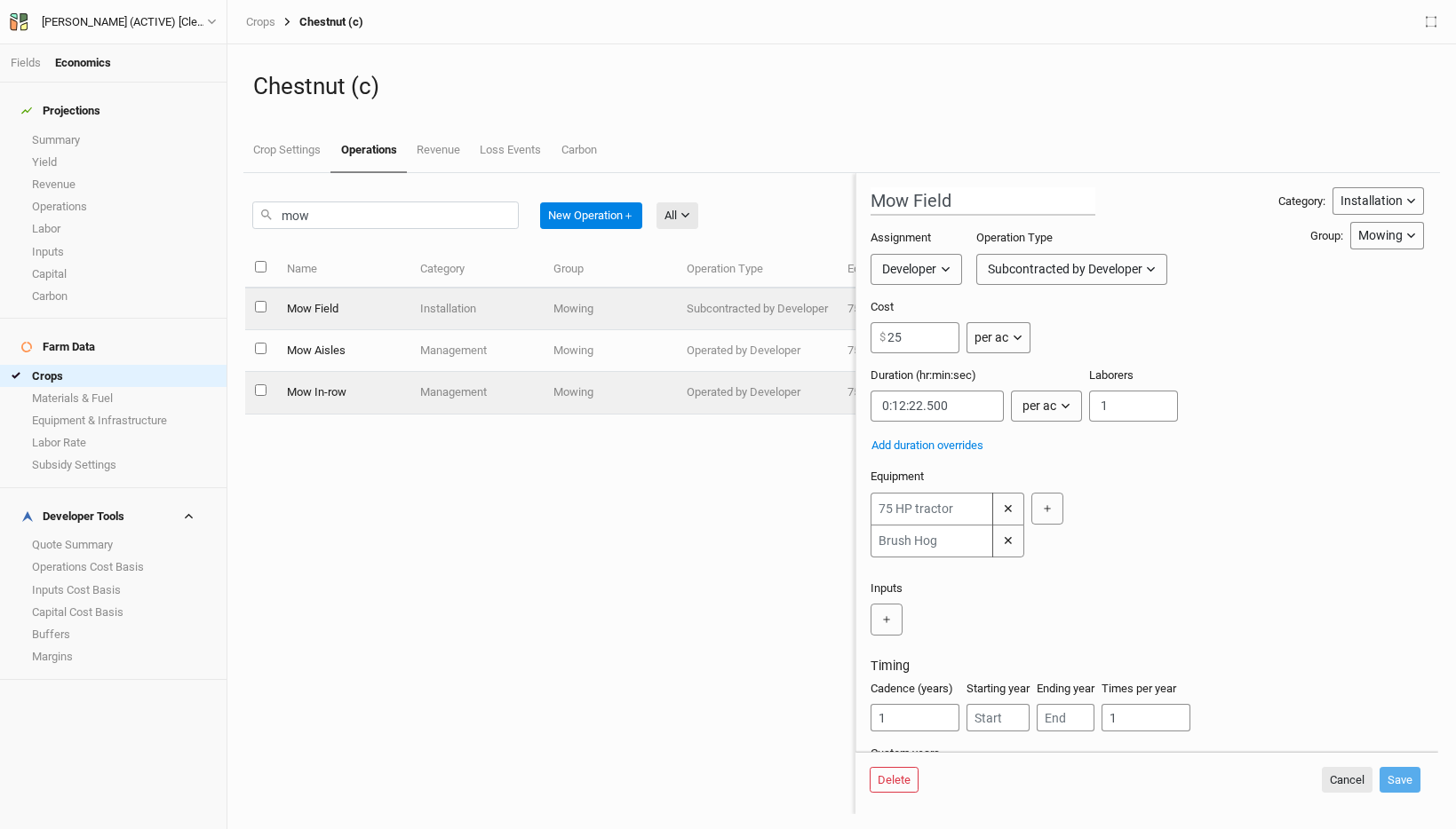
type input "3"
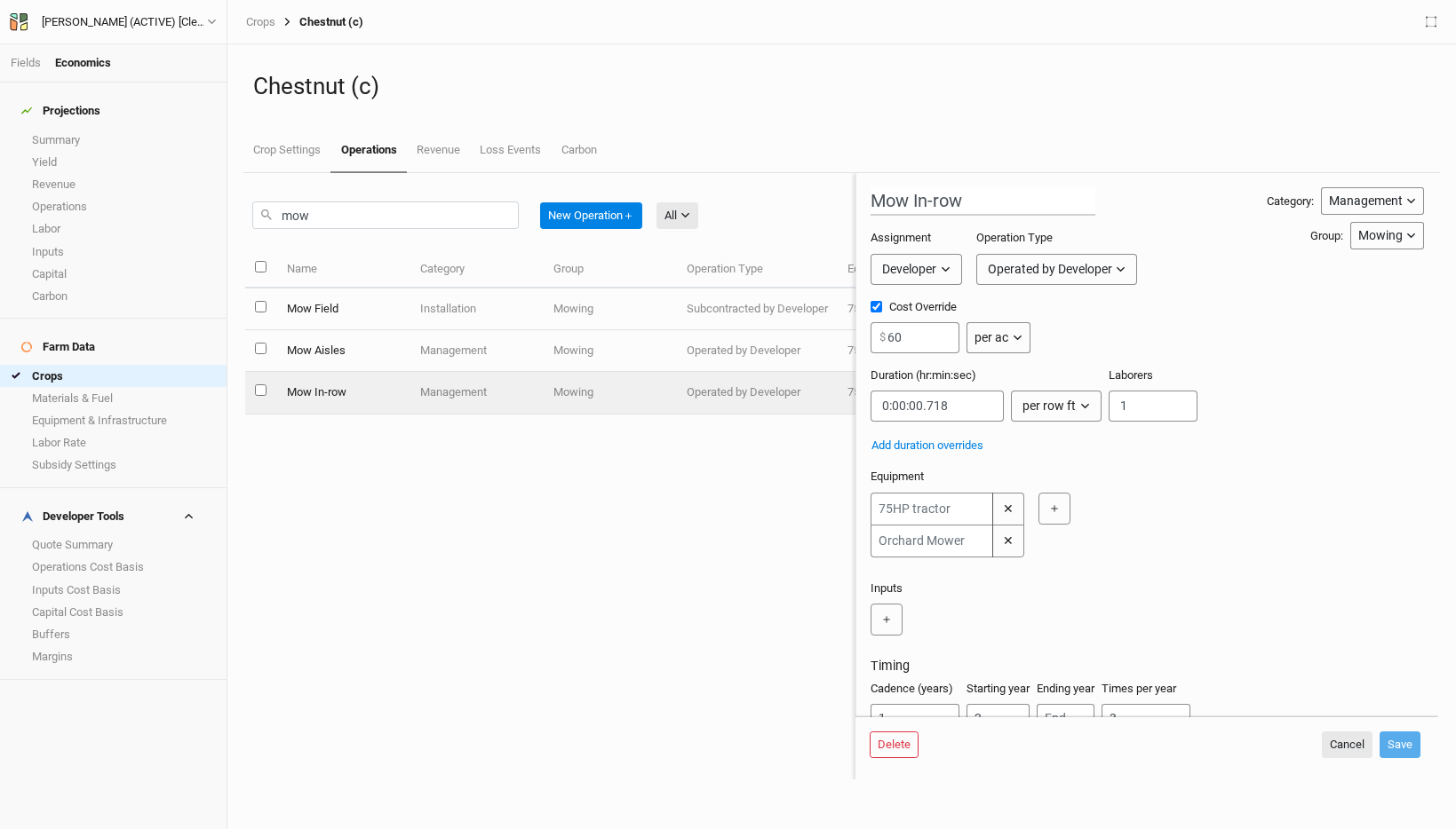
click at [879, 307] on input "Cost Override" at bounding box center [877, 307] width 12 height 12
checkbox input "false"
click at [1411, 751] on button "Save" at bounding box center [1399, 744] width 40 height 27
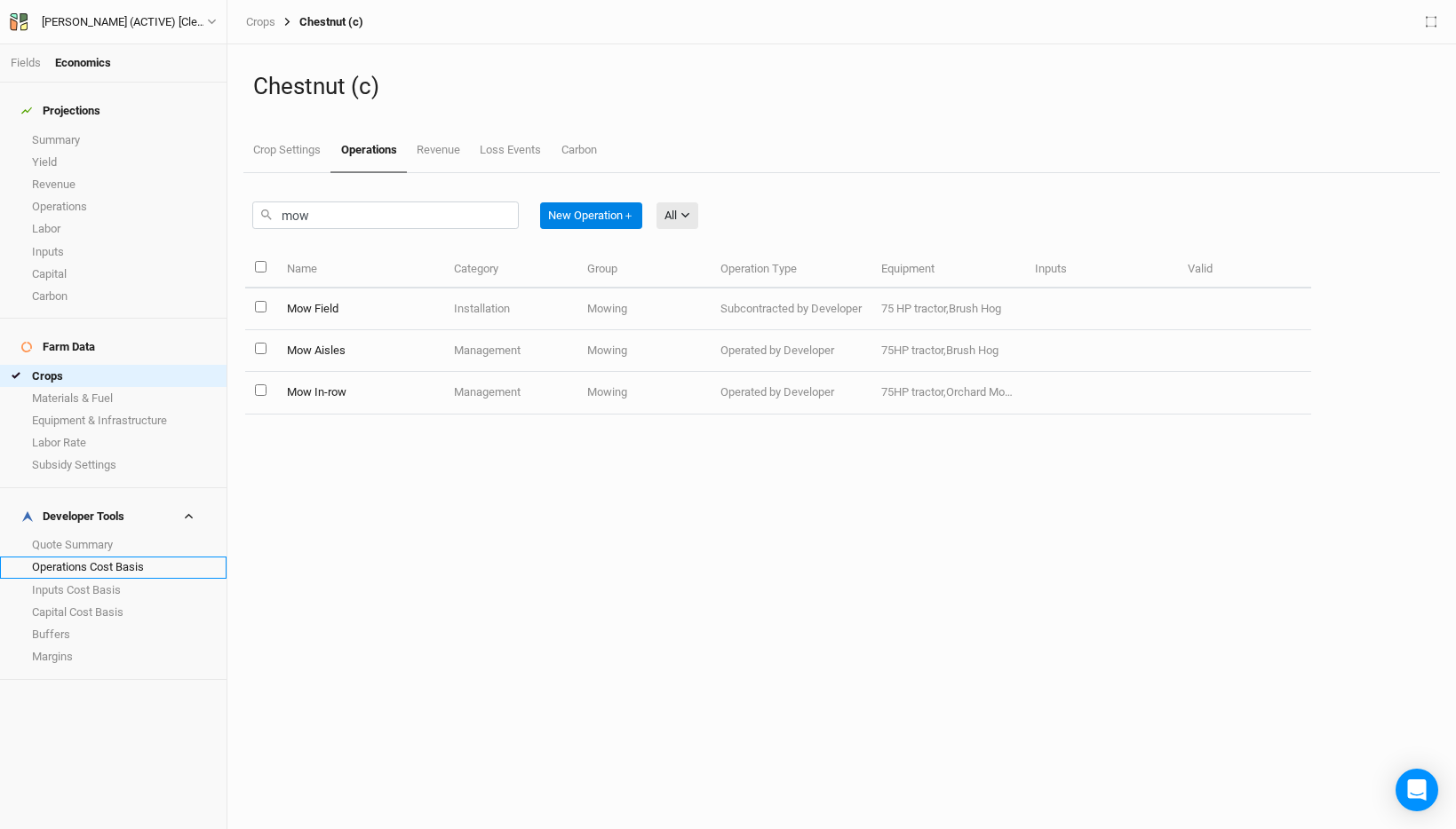
click at [125, 557] on link "Operations Cost Basis" at bounding box center [113, 567] width 226 height 22
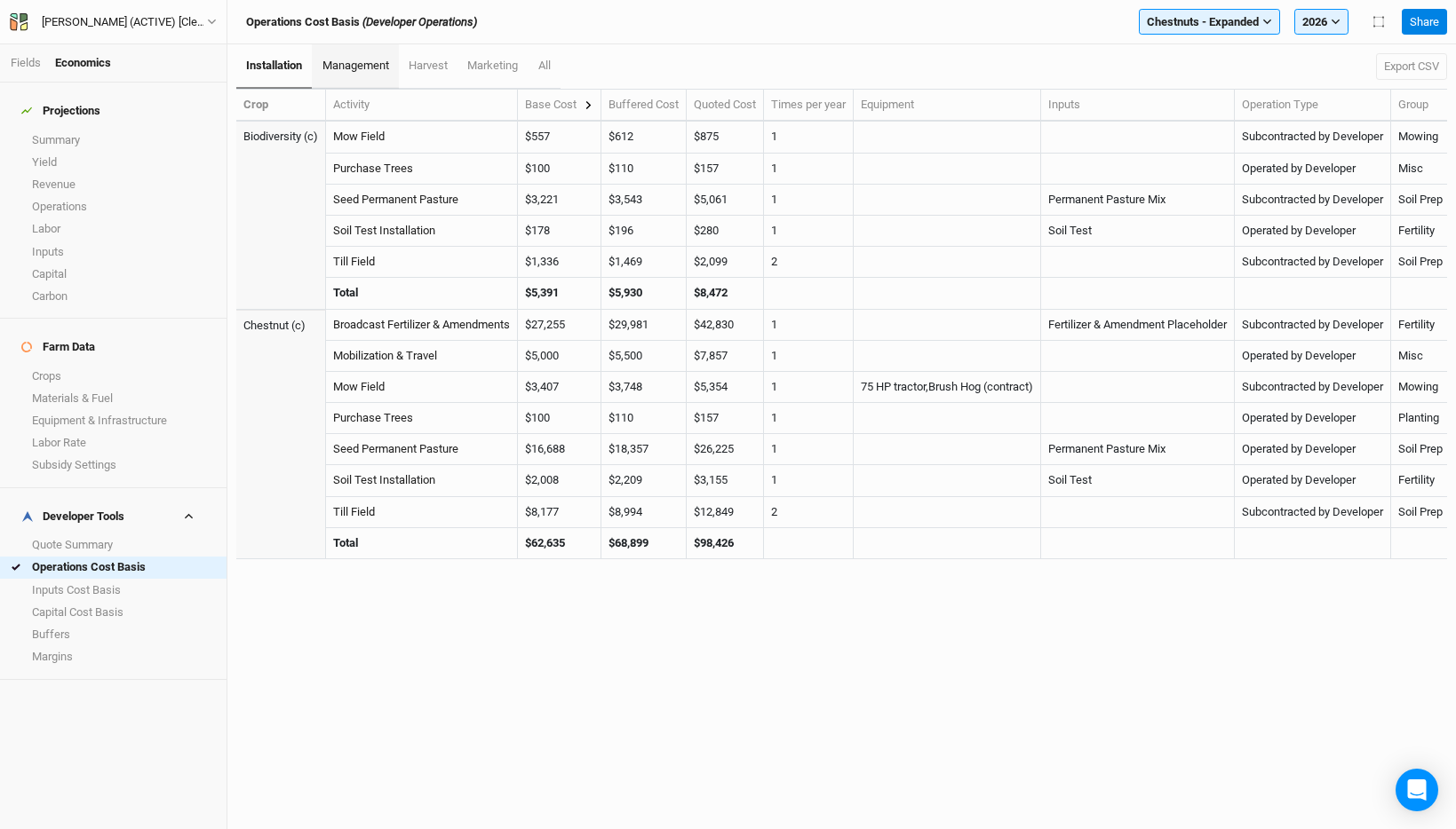
click at [364, 75] on link "management" at bounding box center [354, 66] width 86 height 44
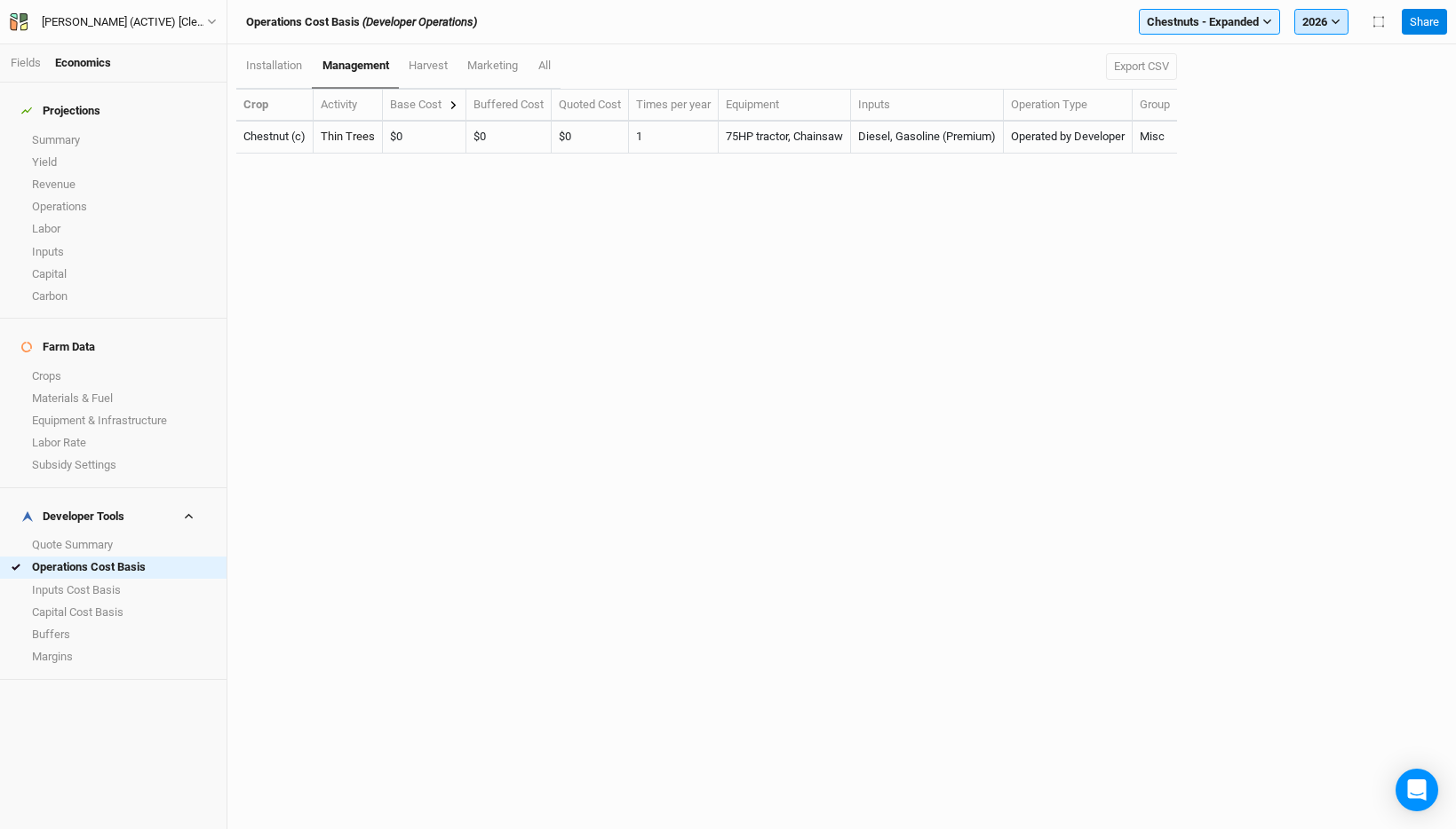
click at [1329, 27] on button "2026" at bounding box center [1321, 22] width 54 height 27
click at [1352, 109] on span "30 years" at bounding box center [1337, 106] width 42 height 13
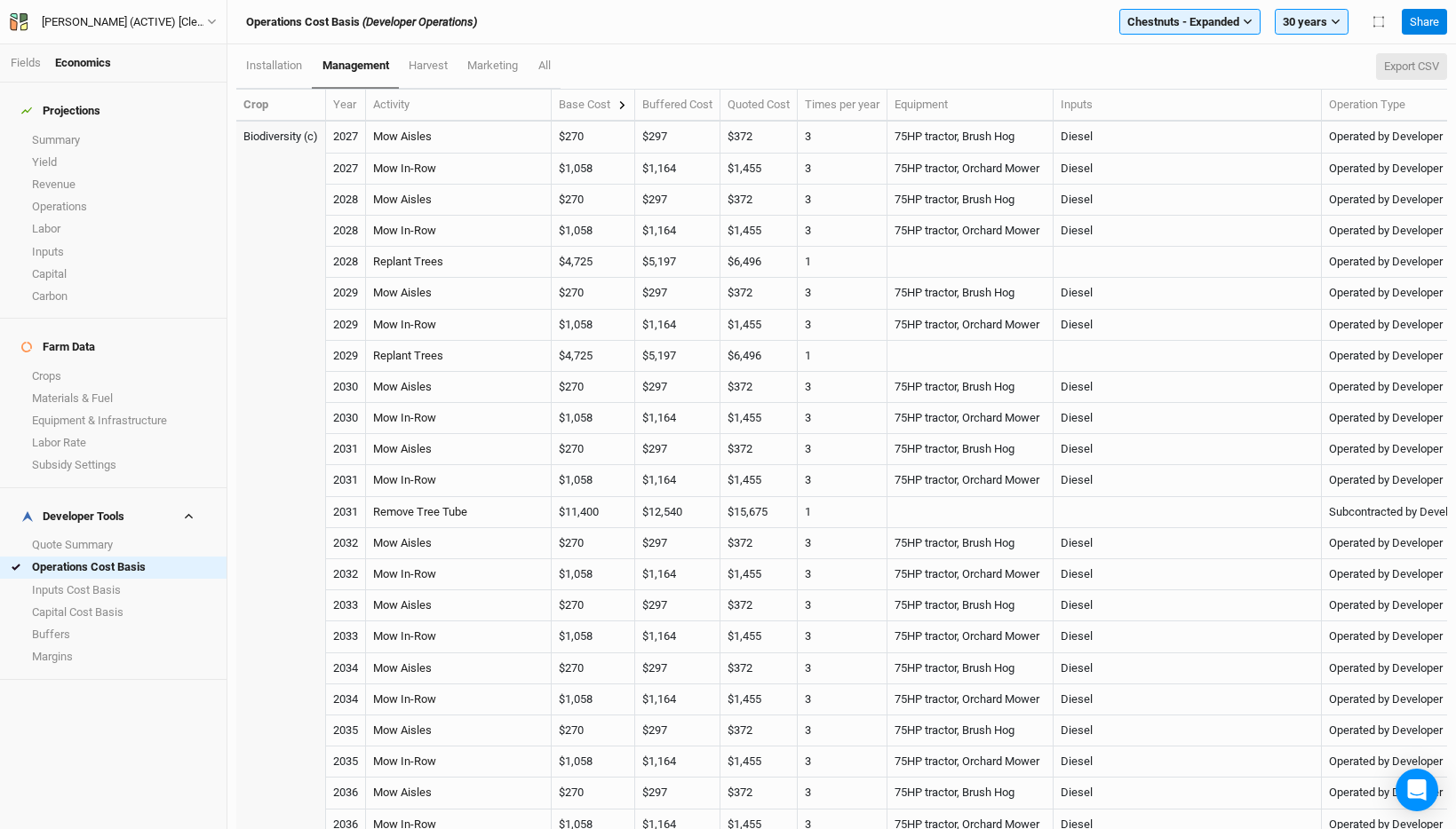
click at [1411, 59] on button "Export CSV" at bounding box center [1412, 66] width 71 height 27
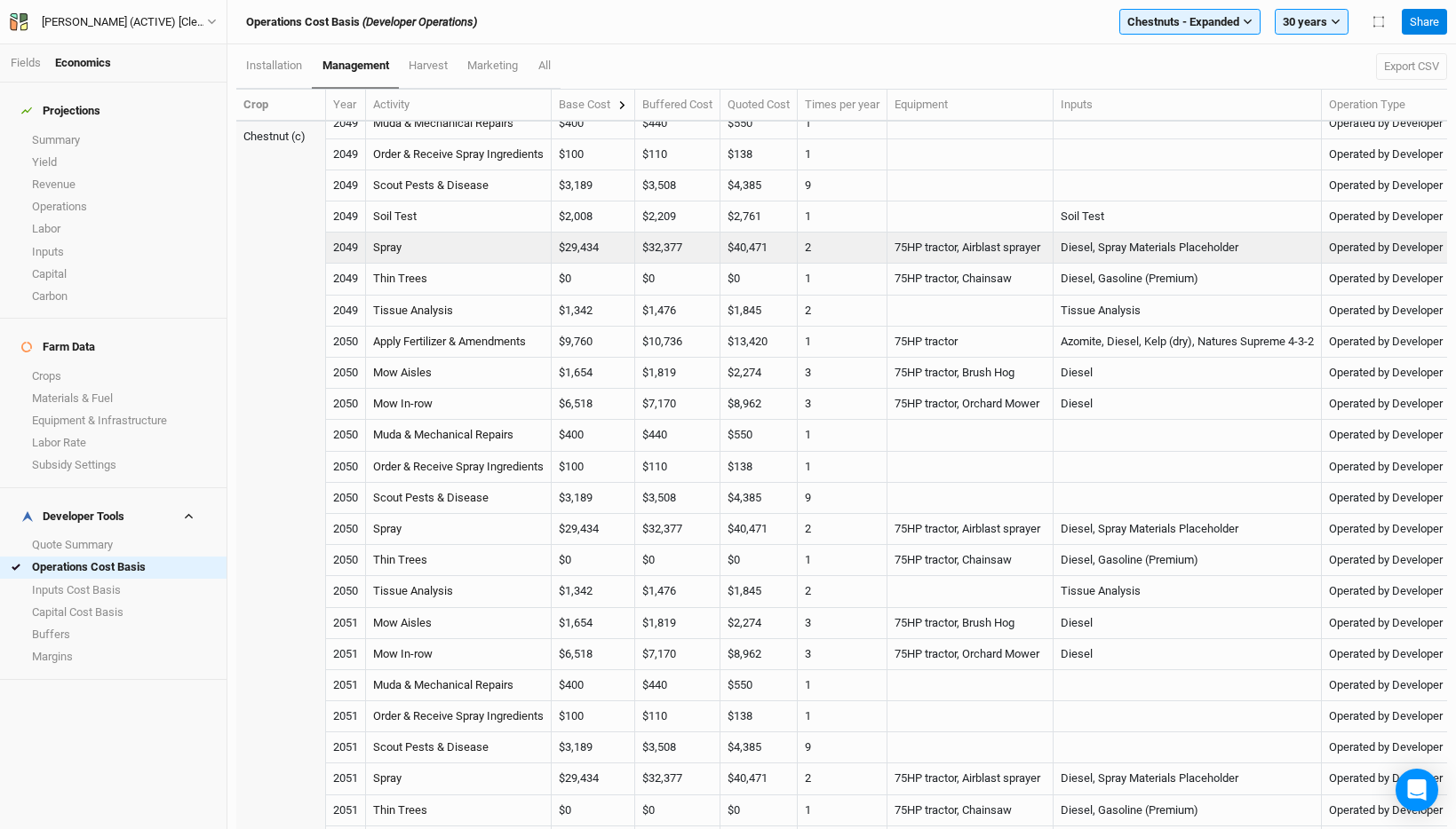
scroll to position [9386, 0]
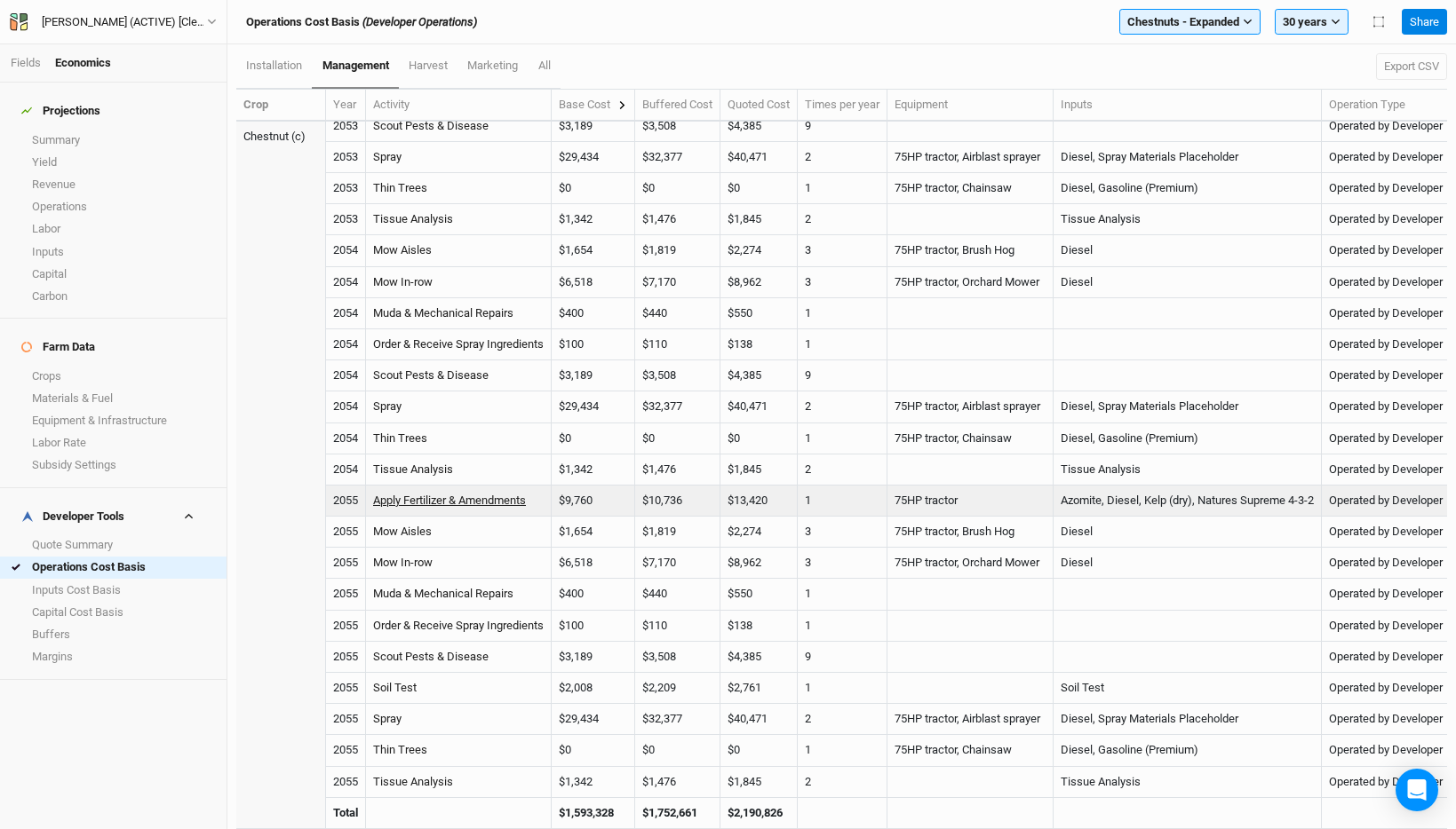
click at [456, 502] on link "Apply Fertilizer & Amendments" at bounding box center [449, 499] width 153 height 13
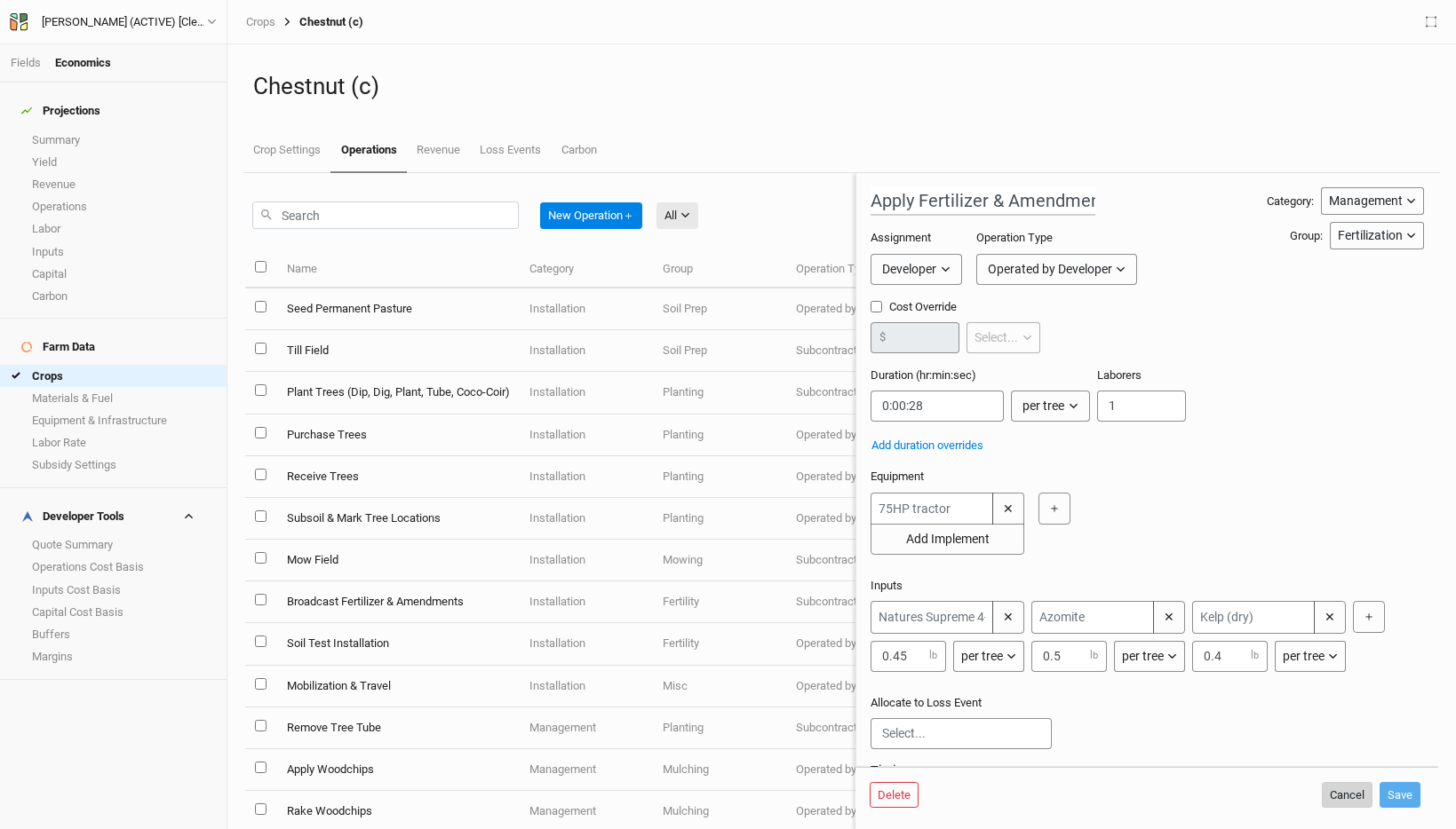
click at [1345, 801] on button "Cancel" at bounding box center [1346, 795] width 50 height 27
